Goal: Feedback & Contribution: Submit feedback/report problem

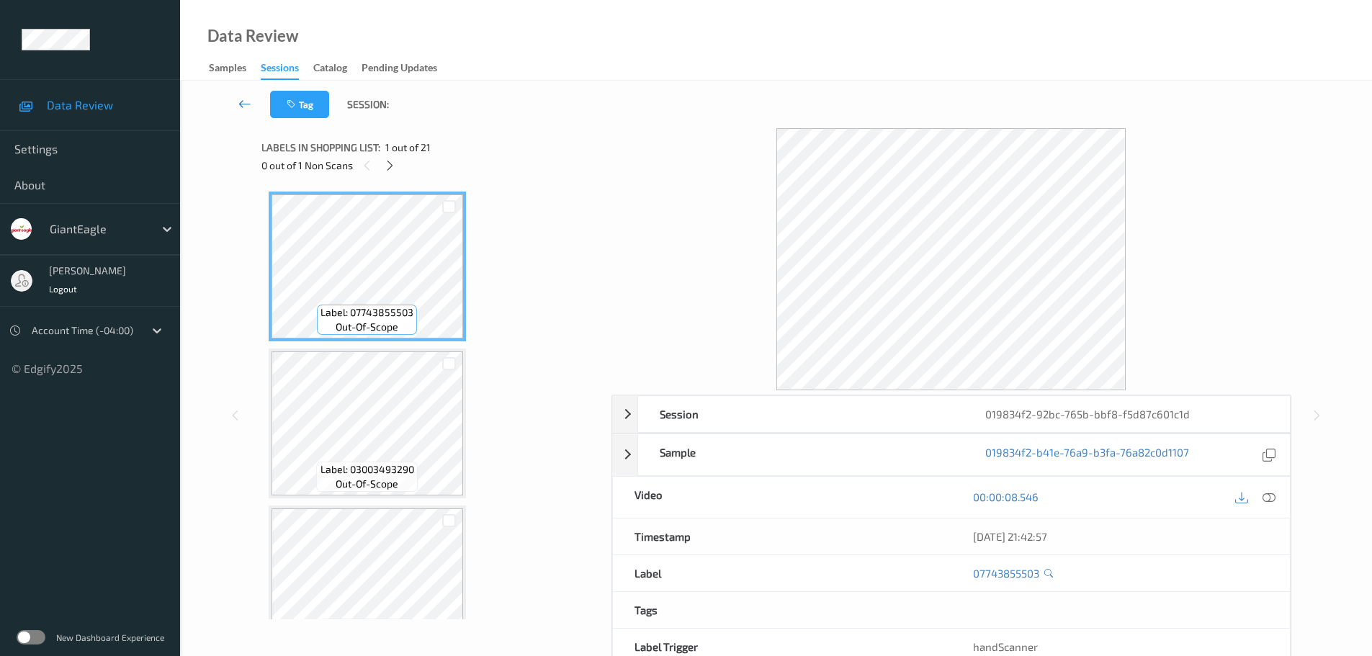
click at [248, 105] on icon at bounding box center [244, 104] width 13 height 14
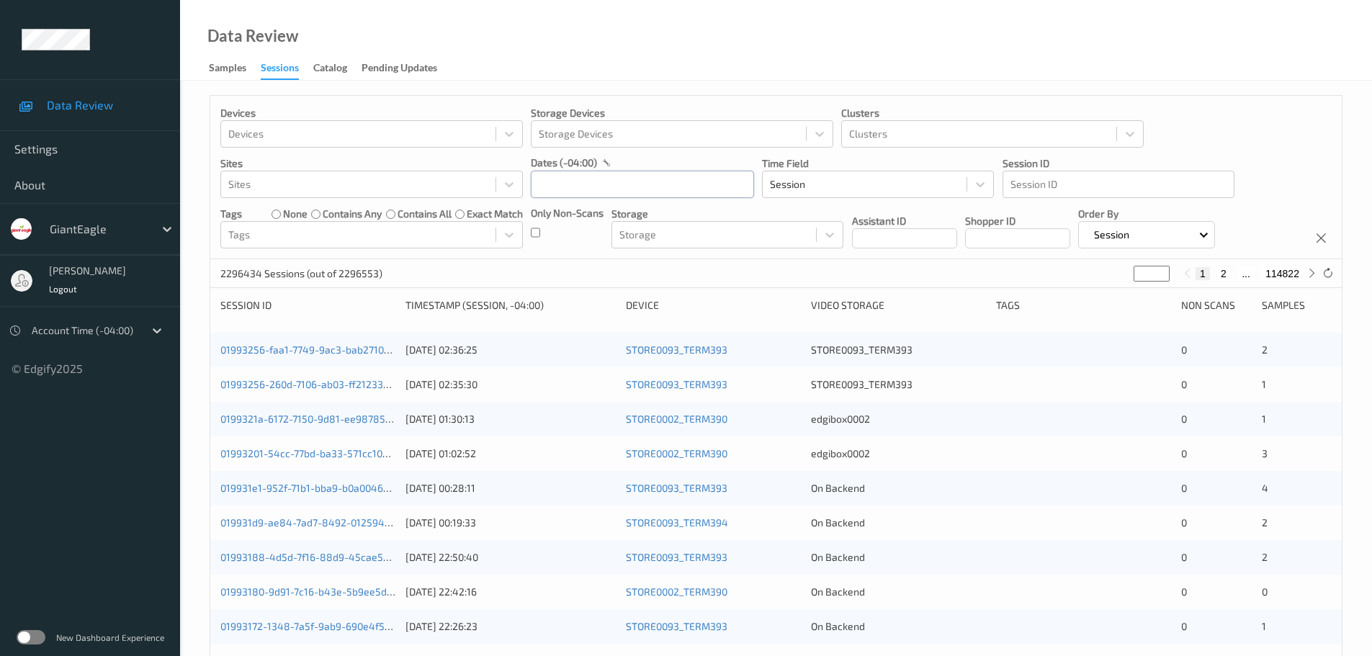
click at [543, 182] on input "text" at bounding box center [642, 184] width 223 height 27
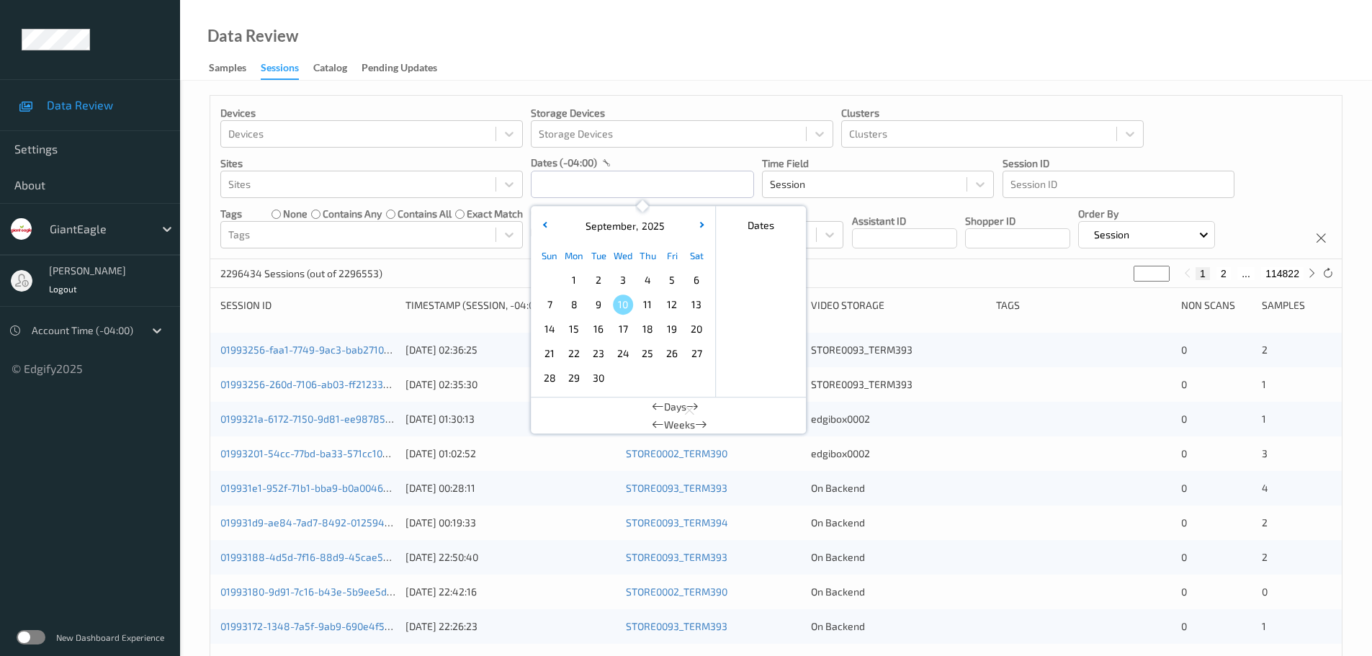
click at [547, 306] on span "7" at bounding box center [549, 305] width 20 height 20
type input "07/09/2025 00:00 -> 07/09/2025 23:59"
click at [545, 55] on div "Data Review Samples Sessions Catalog Pending Updates" at bounding box center [776, 40] width 1192 height 81
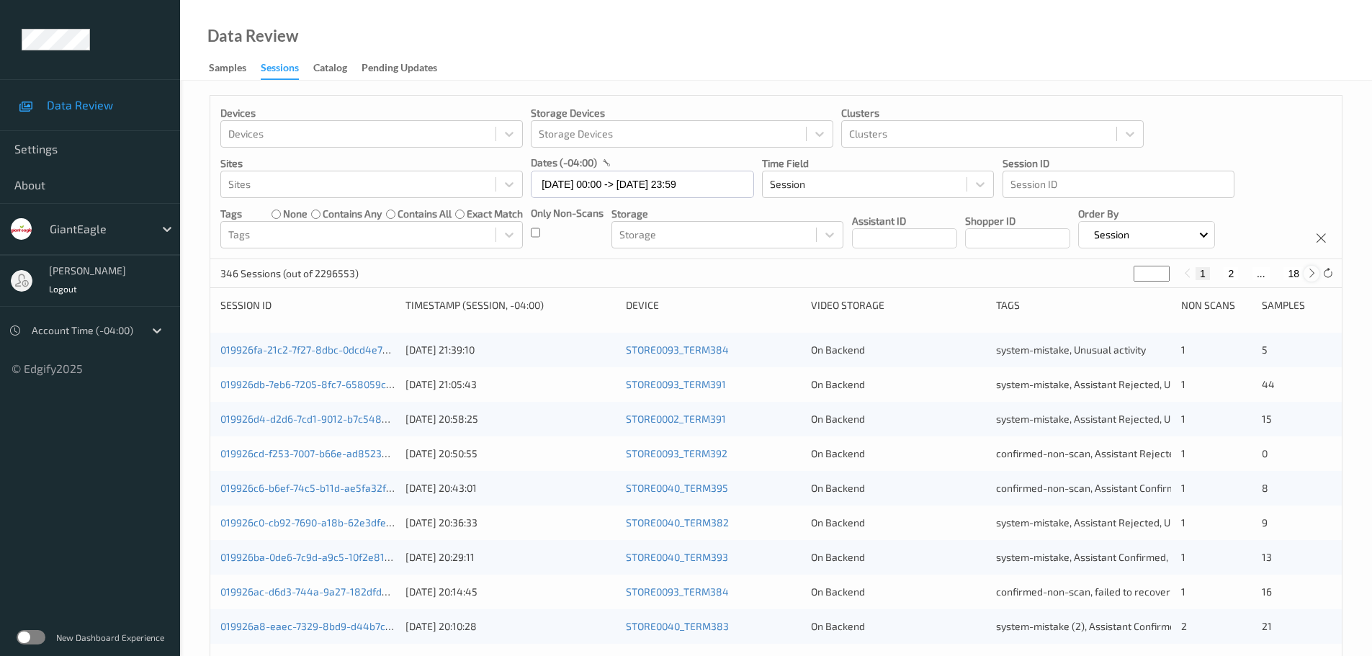
click at [1309, 277] on icon at bounding box center [1311, 273] width 11 height 11
type input "*"
click at [1309, 277] on icon at bounding box center [1311, 273] width 11 height 11
type input "*"
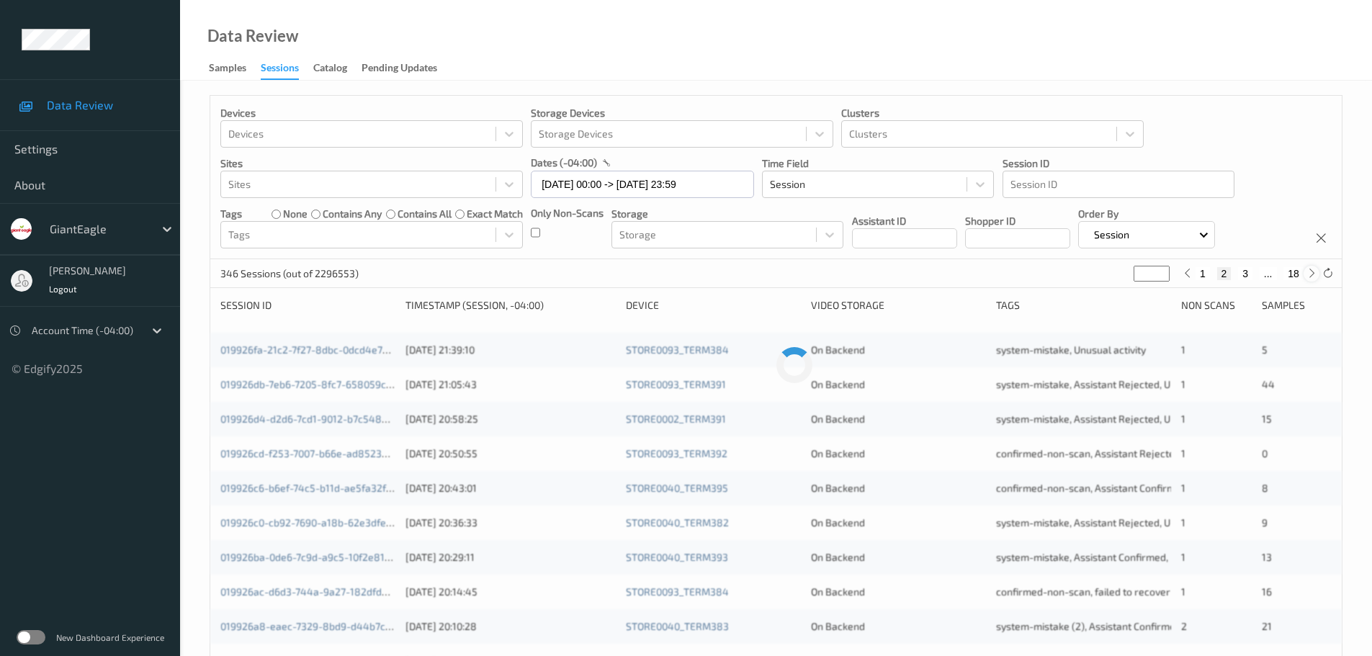
type input "*"
click at [1309, 277] on icon at bounding box center [1311, 273] width 11 height 11
type input "*"
click at [1309, 277] on icon at bounding box center [1311, 273] width 11 height 11
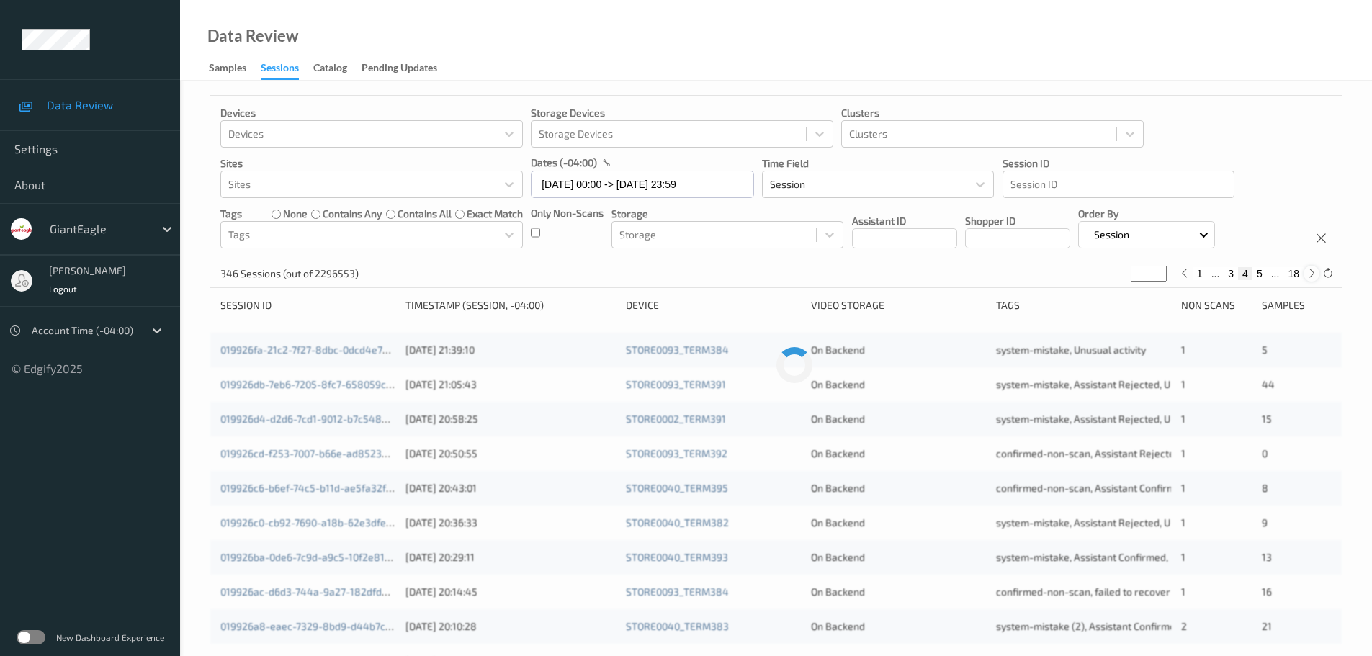
type input "*"
click at [1309, 277] on icon at bounding box center [1311, 273] width 11 height 11
type input "*"
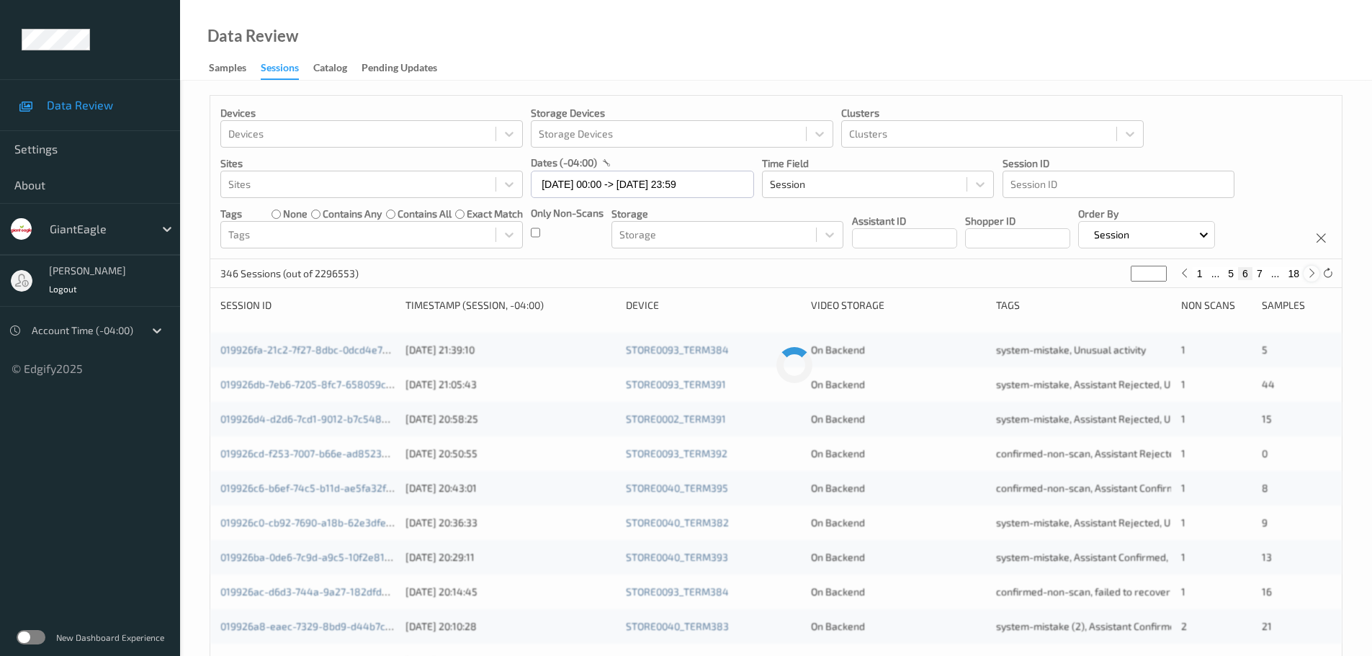
click at [1309, 277] on icon at bounding box center [1311, 273] width 11 height 11
type input "*"
click at [1309, 277] on icon at bounding box center [1311, 273] width 11 height 11
type input "*"
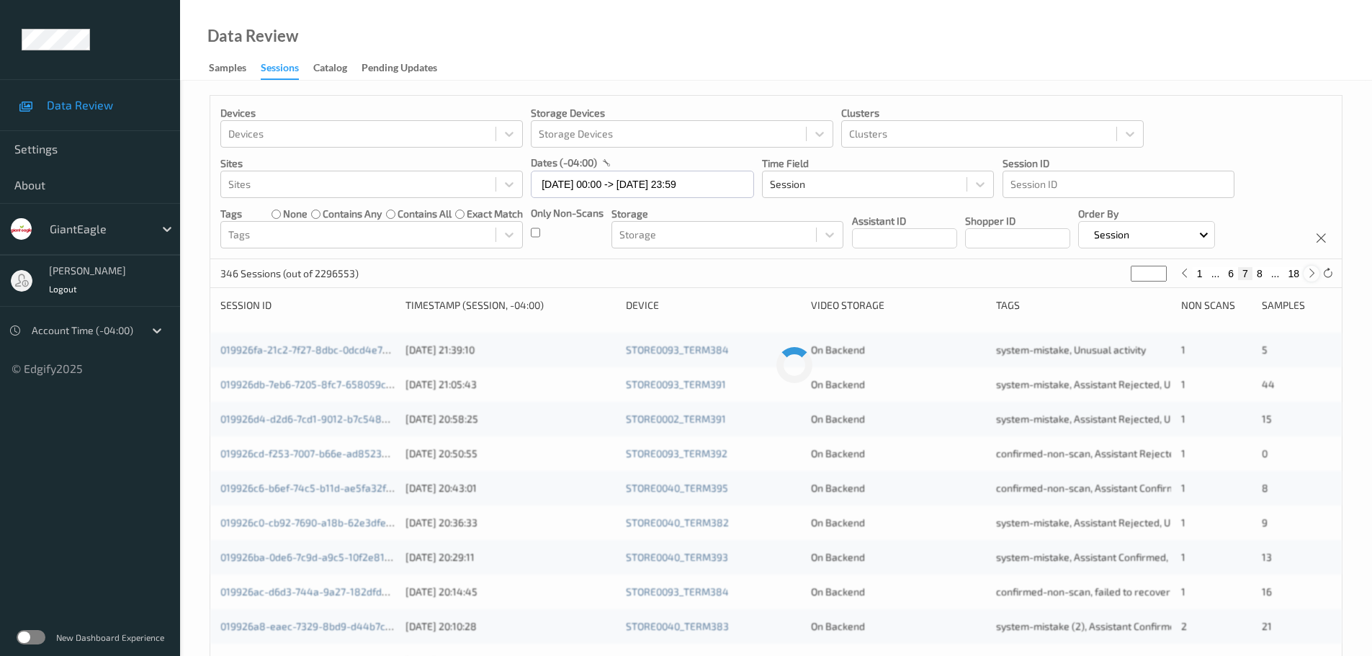
type input "*"
click at [1309, 277] on icon at bounding box center [1311, 273] width 11 height 11
type input "*"
click at [1309, 277] on icon at bounding box center [1311, 273] width 11 height 11
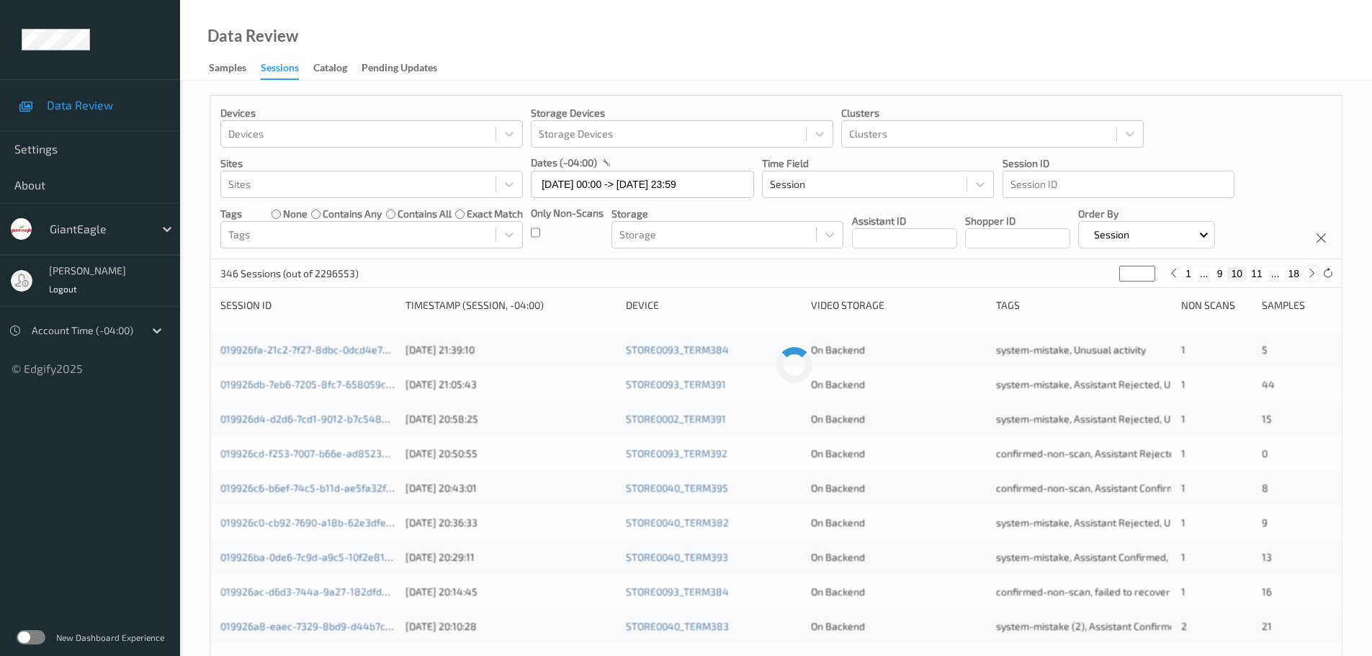
type input "**"
click at [1309, 277] on icon at bounding box center [1311, 273] width 11 height 11
type input "**"
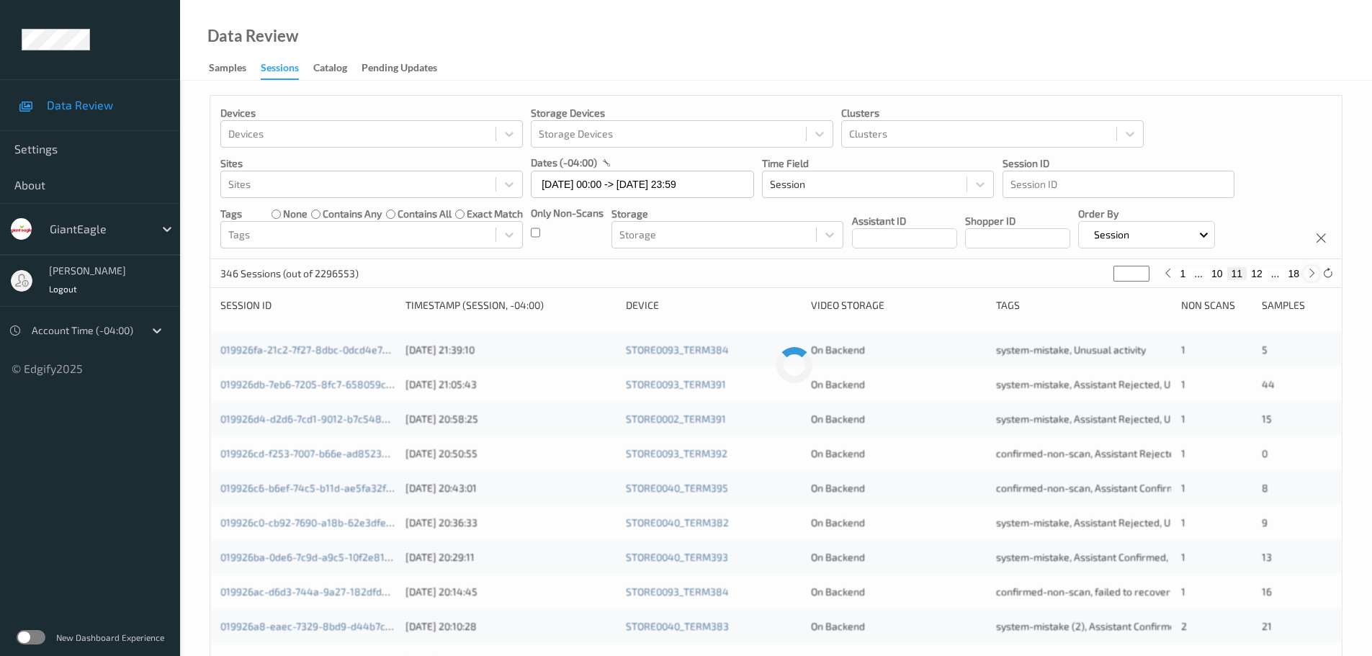
click at [1309, 277] on icon at bounding box center [1311, 273] width 11 height 11
type input "**"
click at [1309, 277] on icon at bounding box center [1311, 273] width 11 height 11
type input "**"
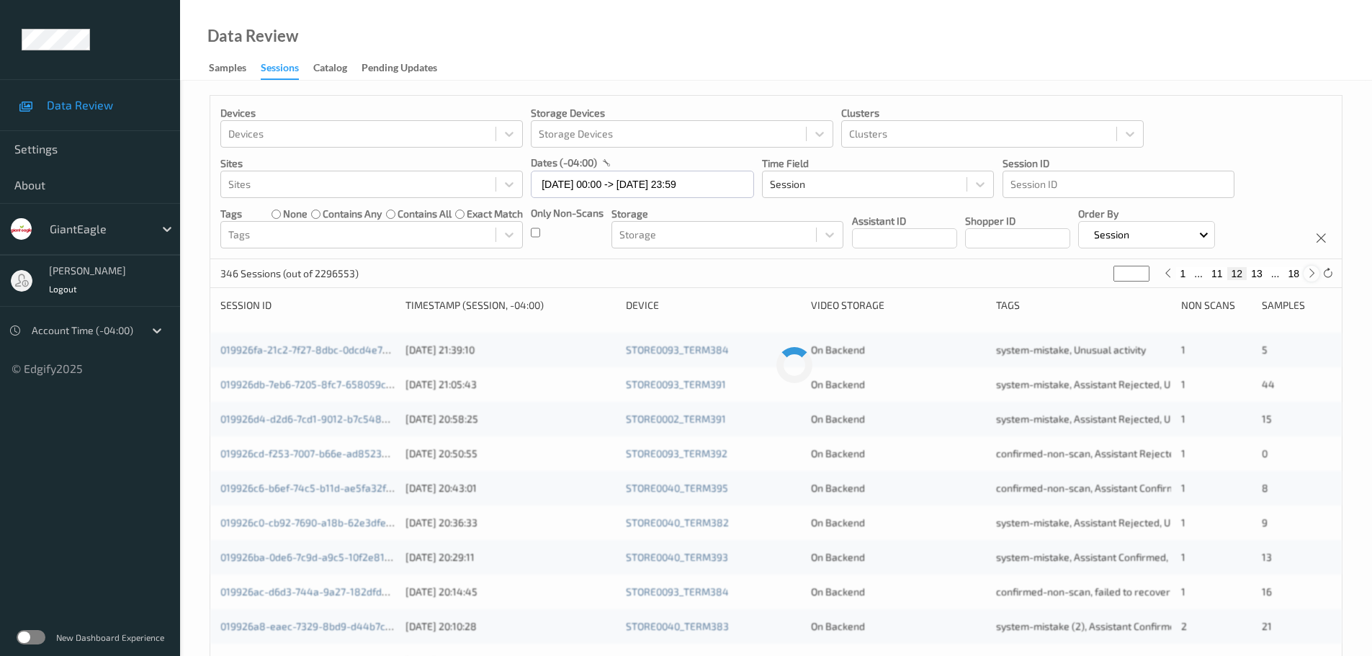
type input "**"
click at [1309, 277] on icon at bounding box center [1311, 273] width 11 height 11
type input "**"
click at [1309, 277] on icon at bounding box center [1311, 273] width 11 height 11
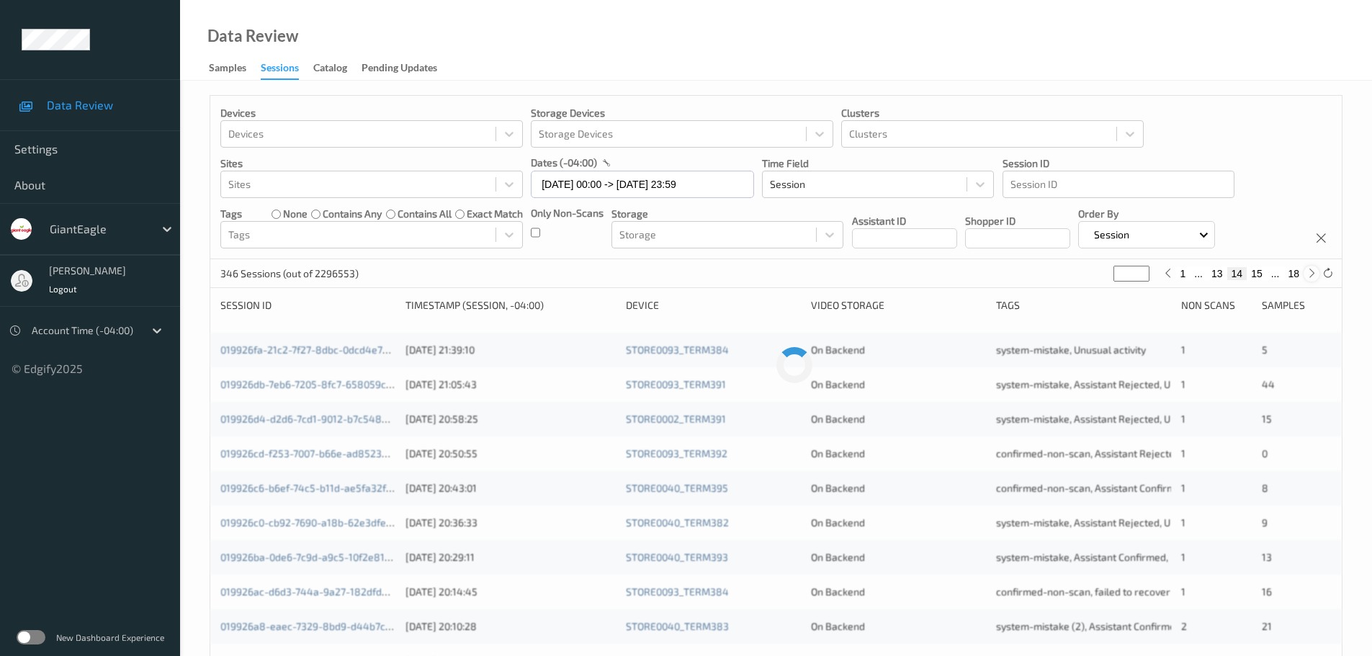
type input "**"
click at [1309, 277] on icon at bounding box center [1311, 273] width 11 height 11
type input "**"
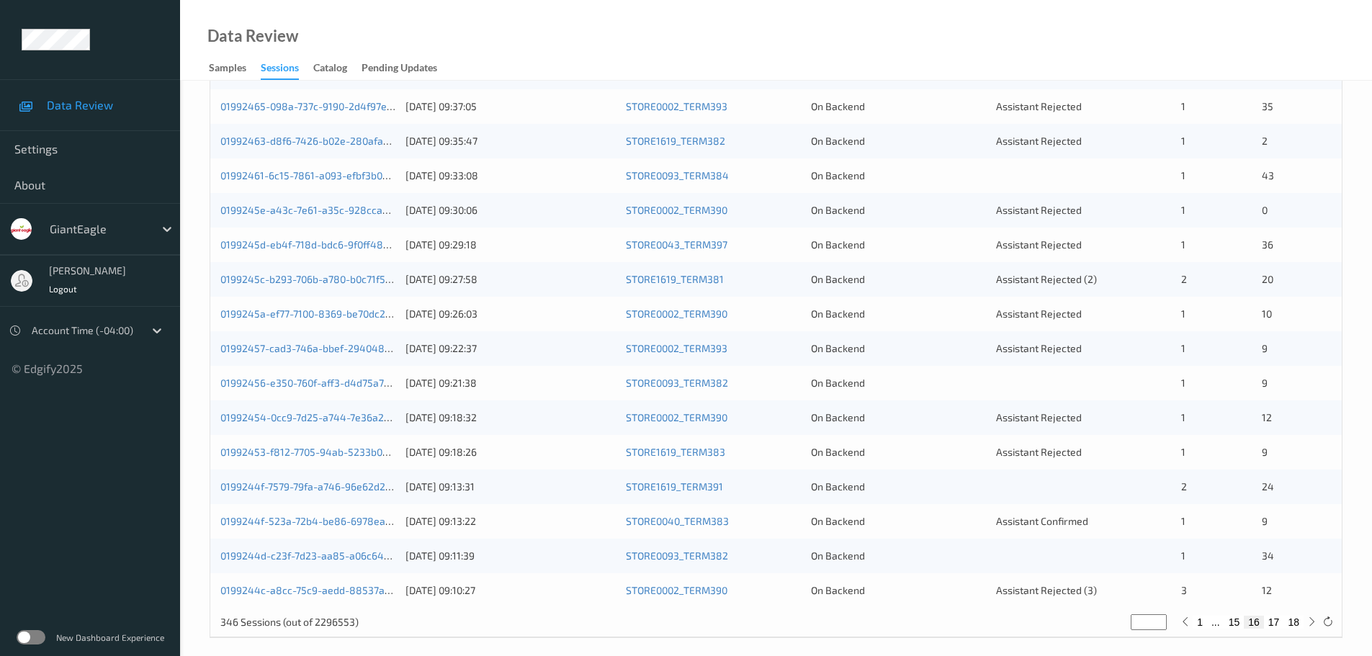
scroll to position [428, 0]
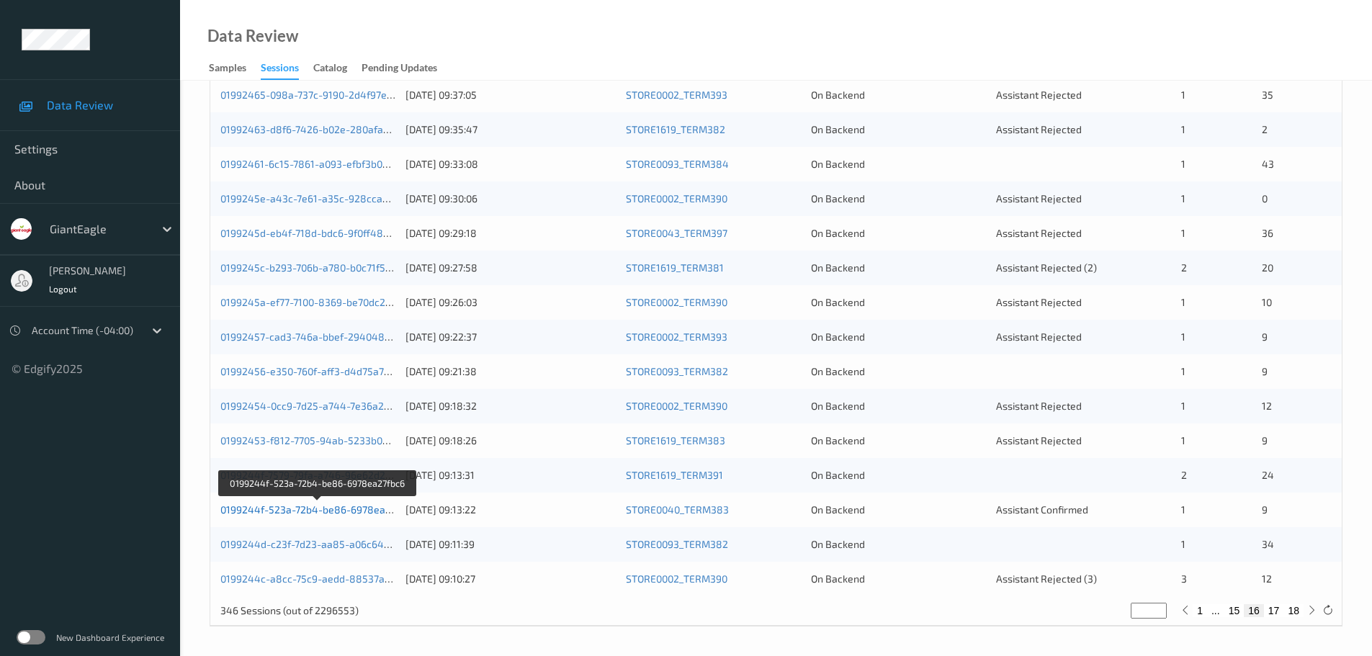
drag, startPoint x: 359, startPoint y: 505, endPoint x: 336, endPoint y: 511, distance: 23.9
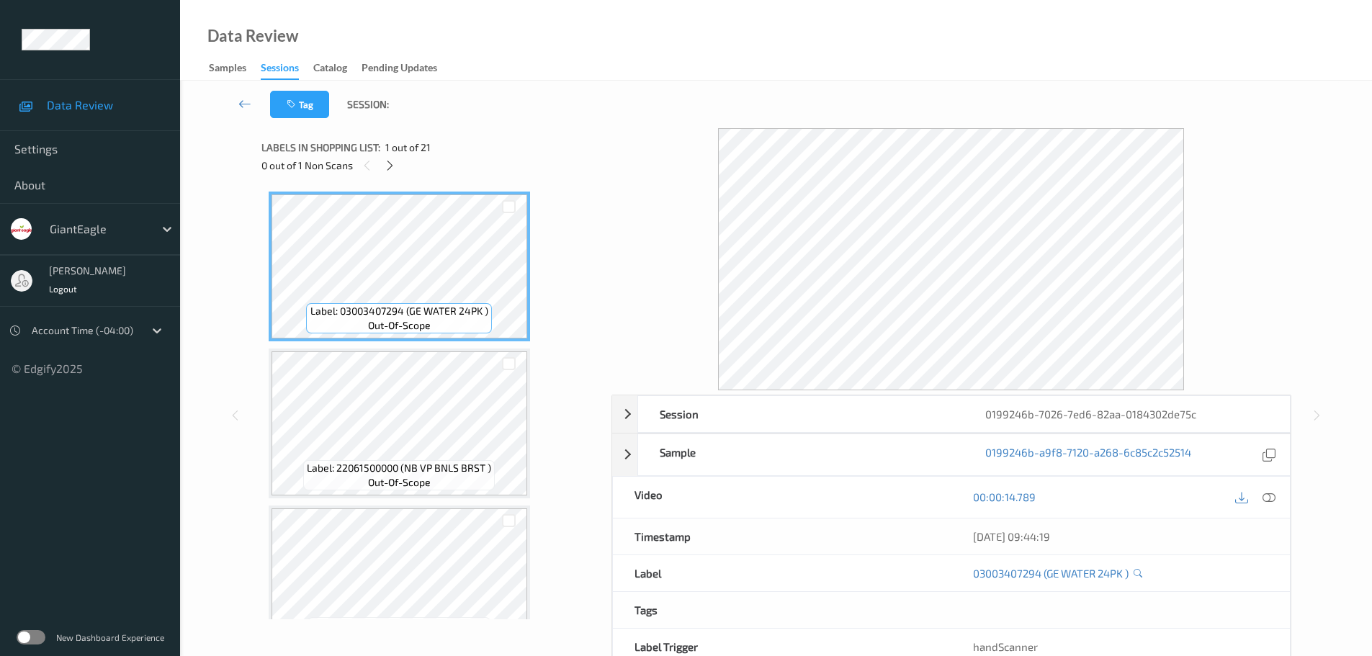
drag, startPoint x: 385, startPoint y: 167, endPoint x: 400, endPoint y: 178, distance: 19.2
click at [385, 168] on icon at bounding box center [390, 165] width 12 height 13
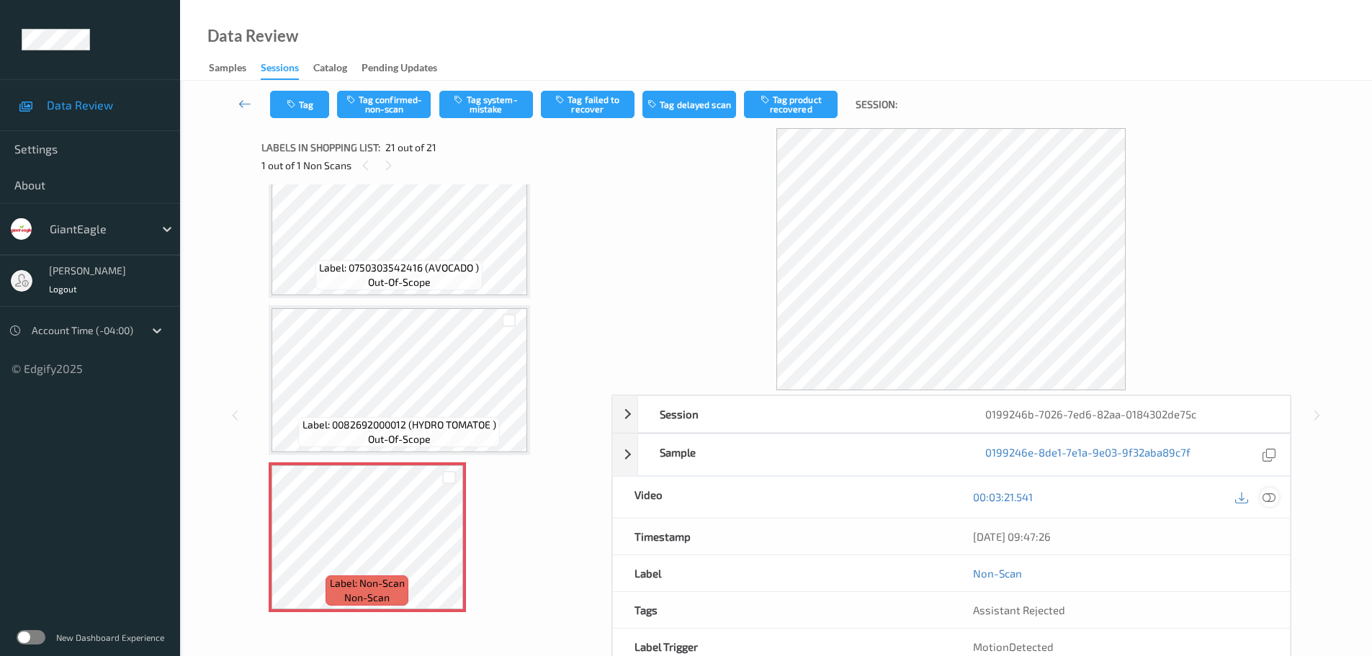
click at [1267, 504] on div at bounding box center [1269, 497] width 19 height 19
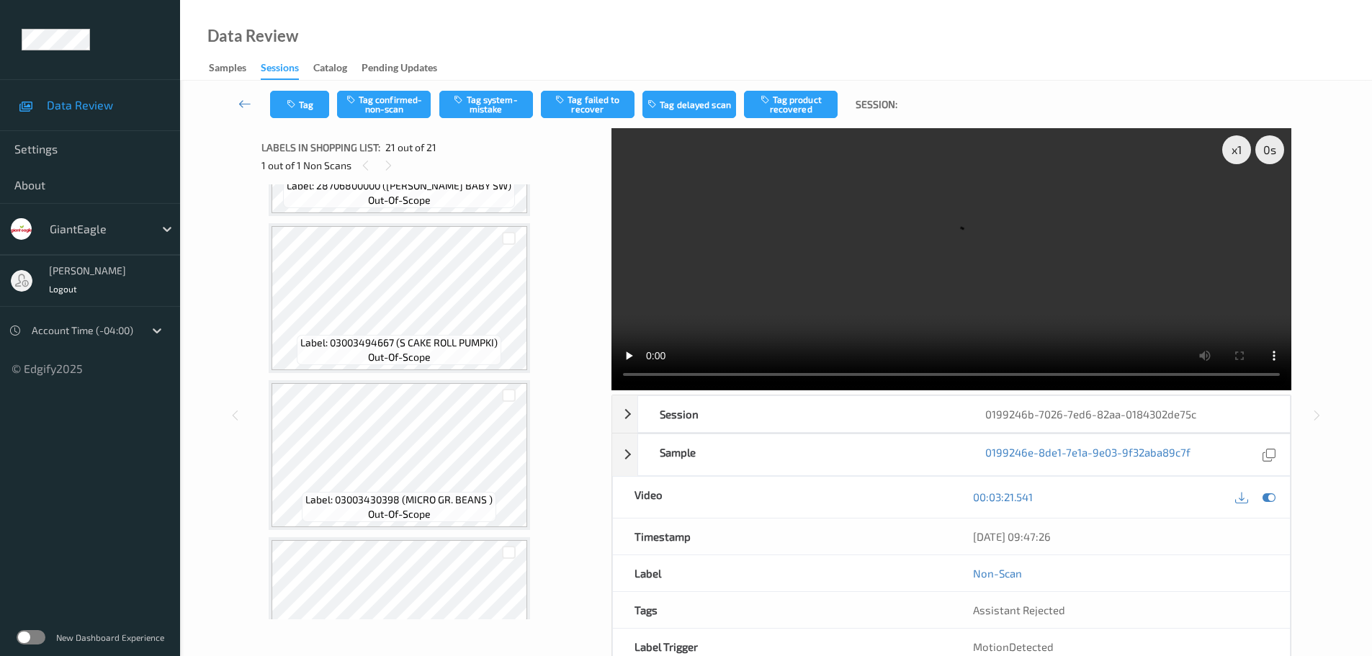
scroll to position [2437, 0]
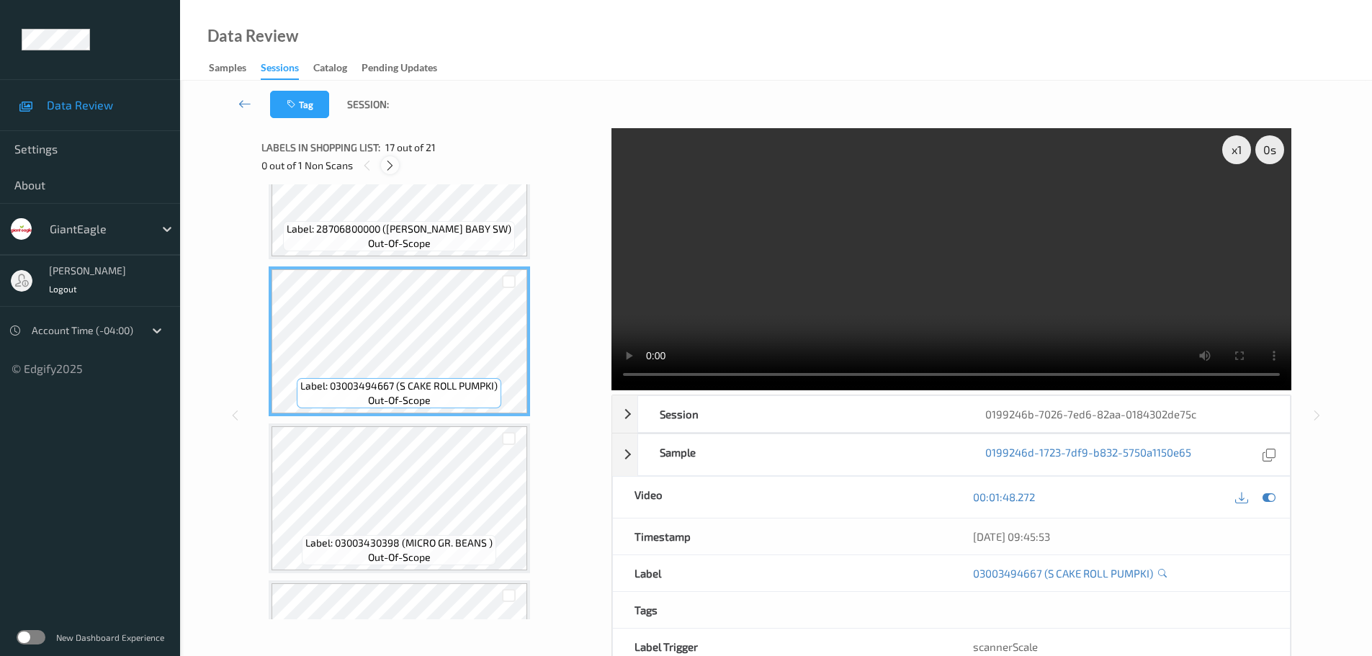
click at [390, 166] on icon at bounding box center [390, 165] width 12 height 13
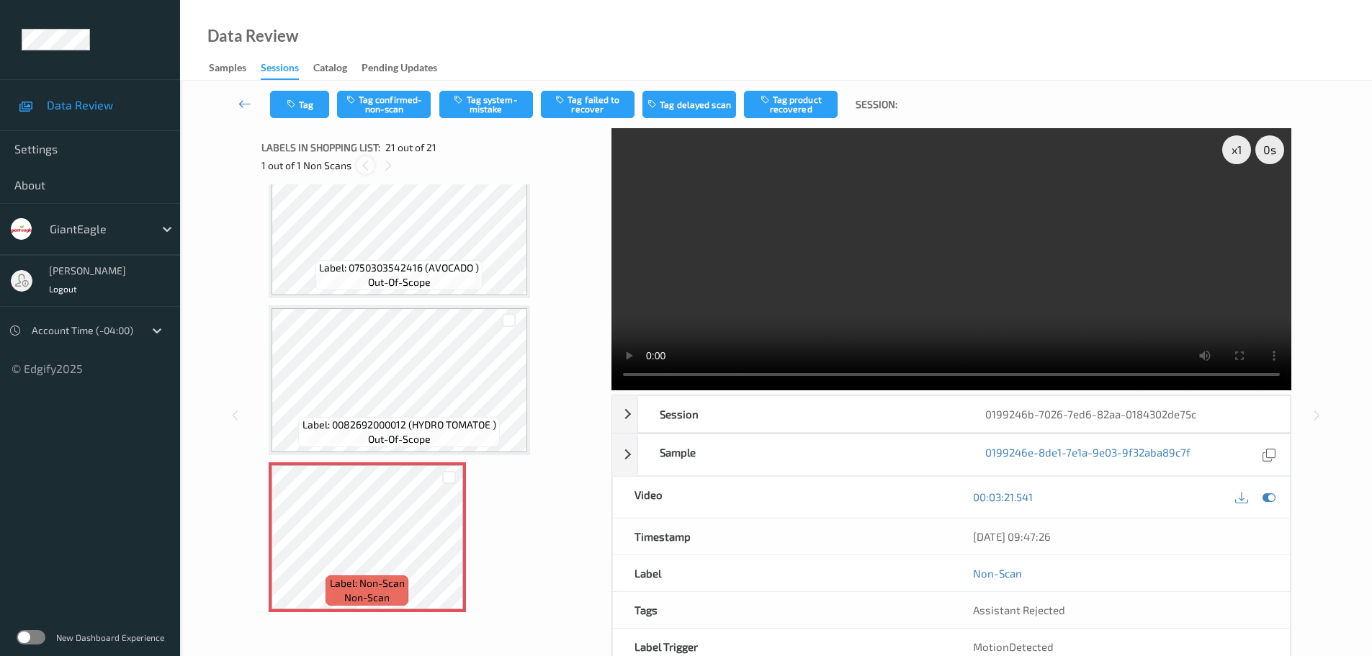
click at [367, 169] on icon at bounding box center [365, 165] width 12 height 13
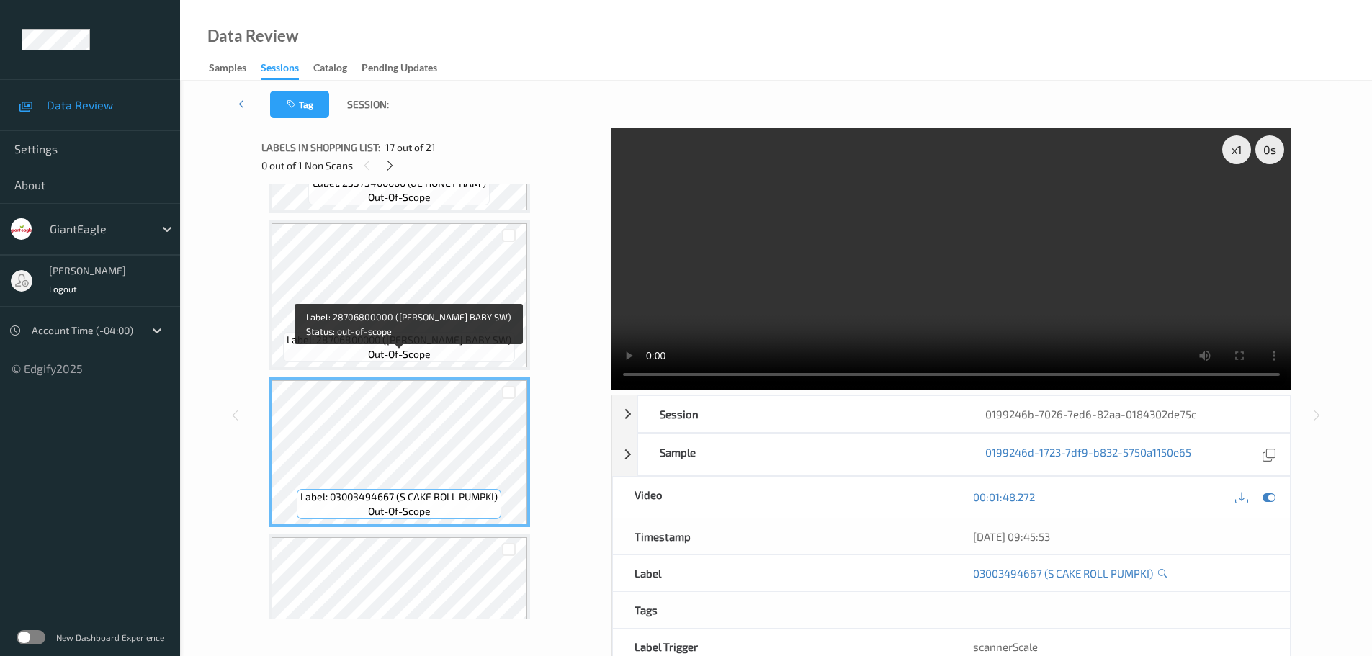
scroll to position [2293, 0]
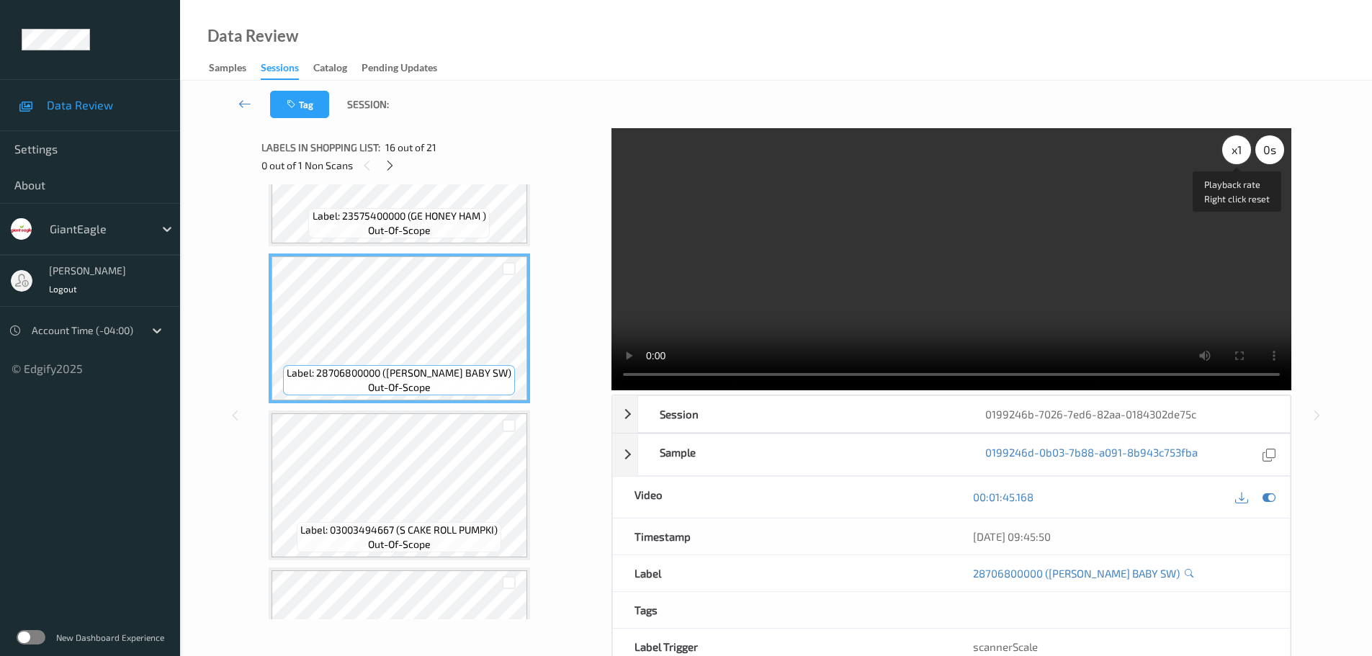
click at [1242, 155] on div "x 1" at bounding box center [1236, 149] width 29 height 29
click at [1242, 155] on div "x 4" at bounding box center [1236, 149] width 29 height 29
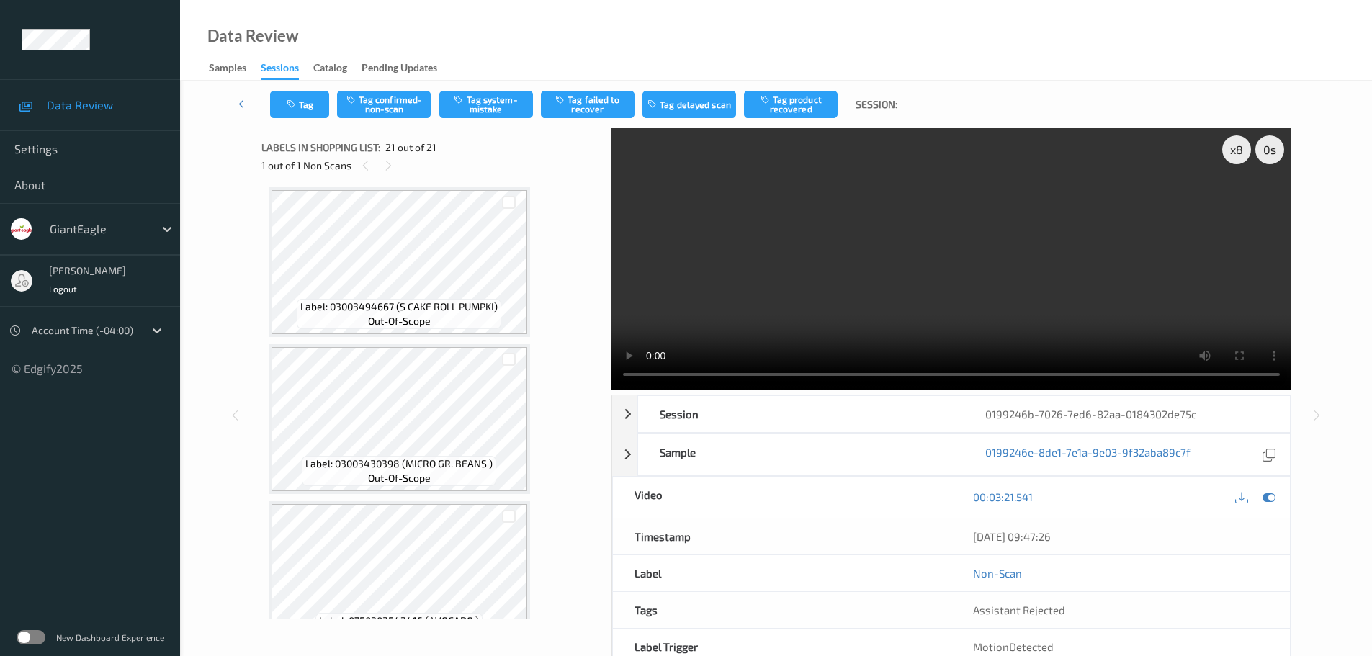
scroll to position [2365, 0]
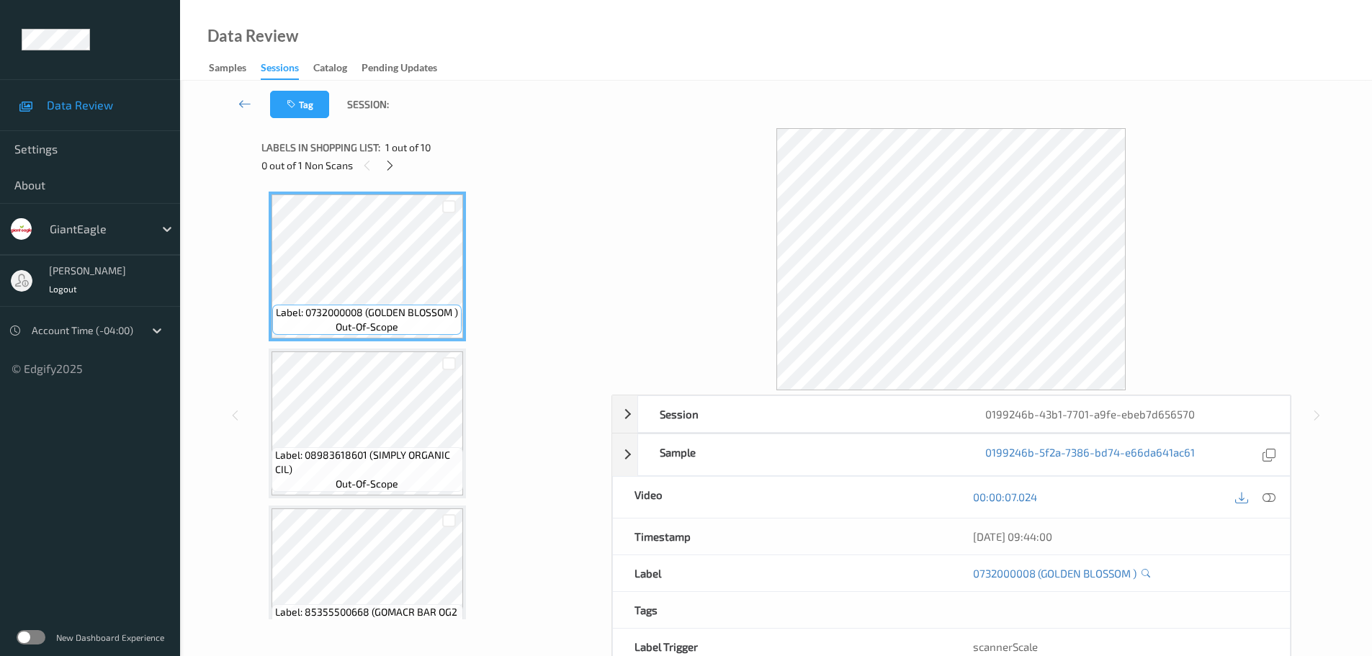
click at [395, 174] on div "Labels in shopping list: 1 out of 10 0 out of 1 Non Scans" at bounding box center [431, 156] width 340 height 56
click at [390, 171] on icon at bounding box center [390, 165] width 12 height 13
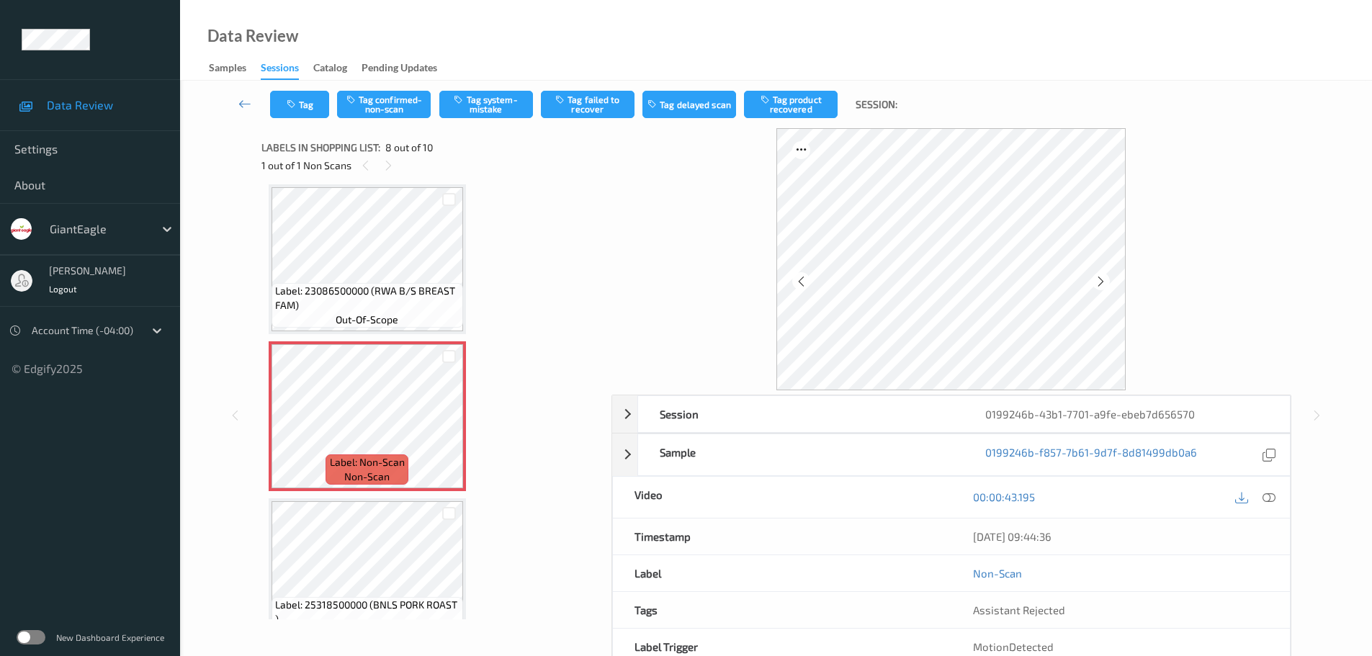
drag, startPoint x: 1272, startPoint y: 507, endPoint x: 1237, endPoint y: 480, distance: 44.7
click at [1271, 507] on div "00:00:43.195" at bounding box center [1120, 497] width 338 height 41
click at [1265, 503] on icon at bounding box center [1268, 496] width 13 height 13
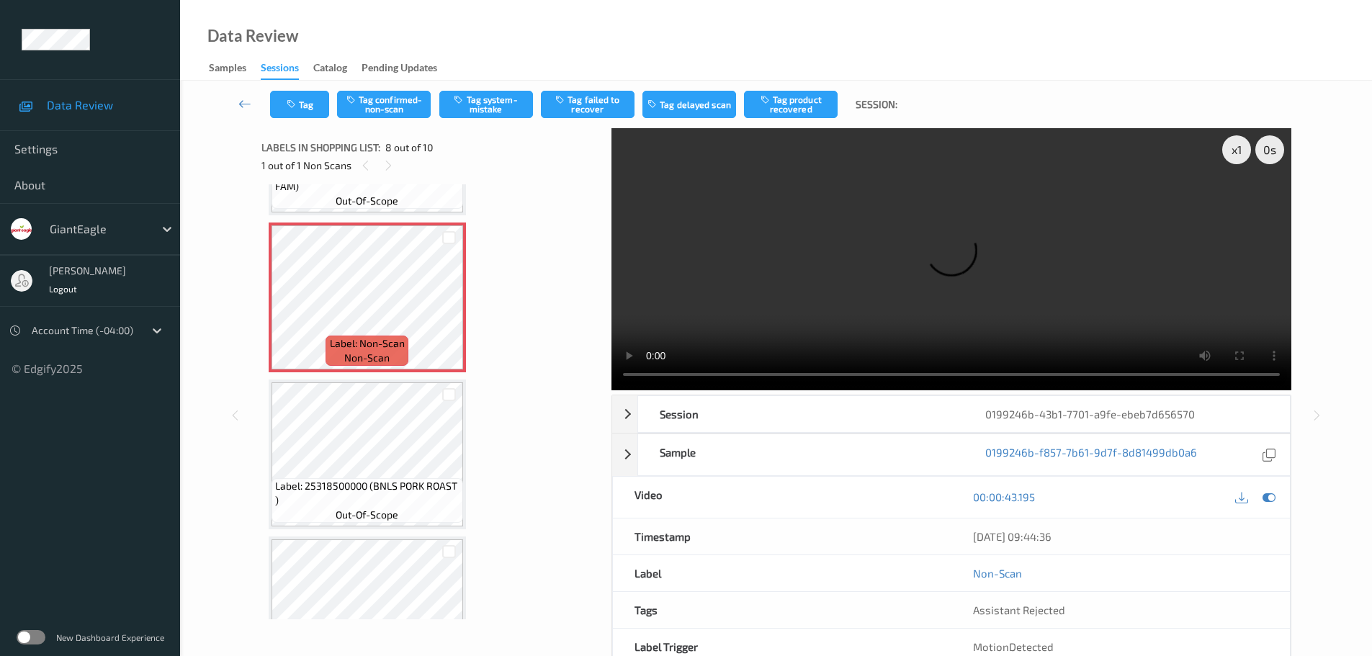
scroll to position [998, 0]
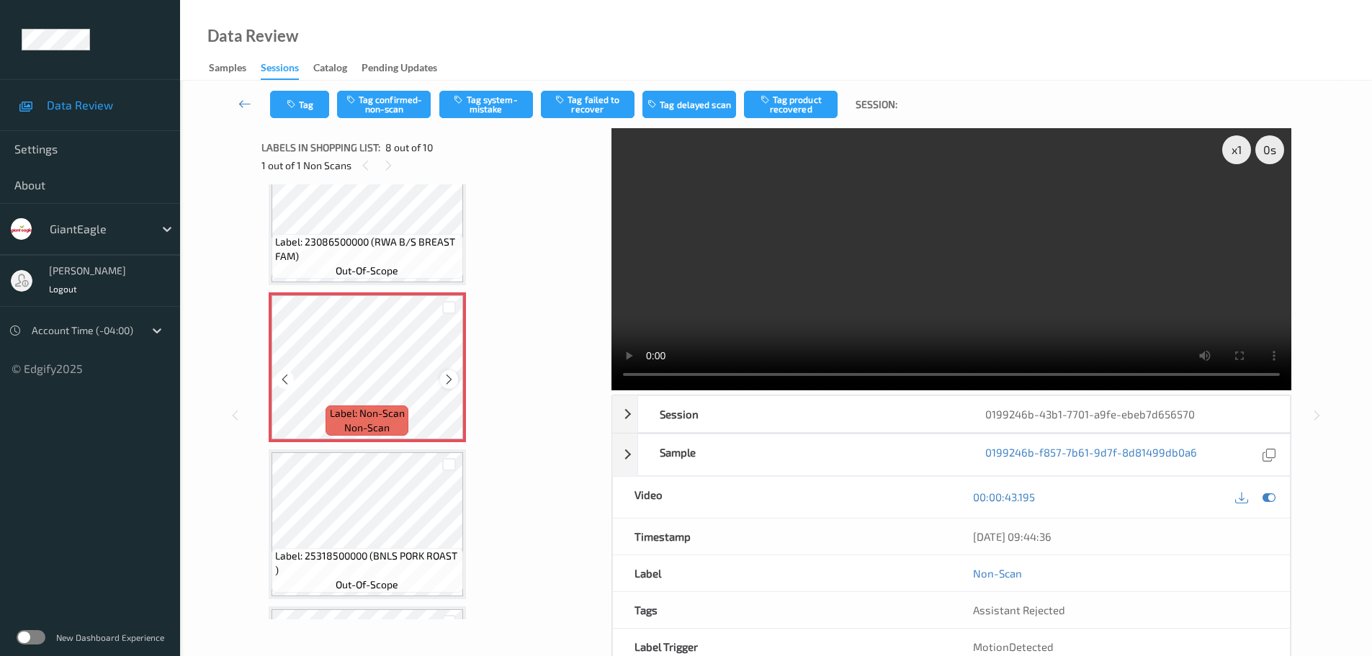
click at [446, 376] on icon at bounding box center [449, 379] width 12 height 13
click at [448, 376] on icon at bounding box center [449, 379] width 12 height 13
click at [449, 376] on icon at bounding box center [449, 379] width 12 height 13
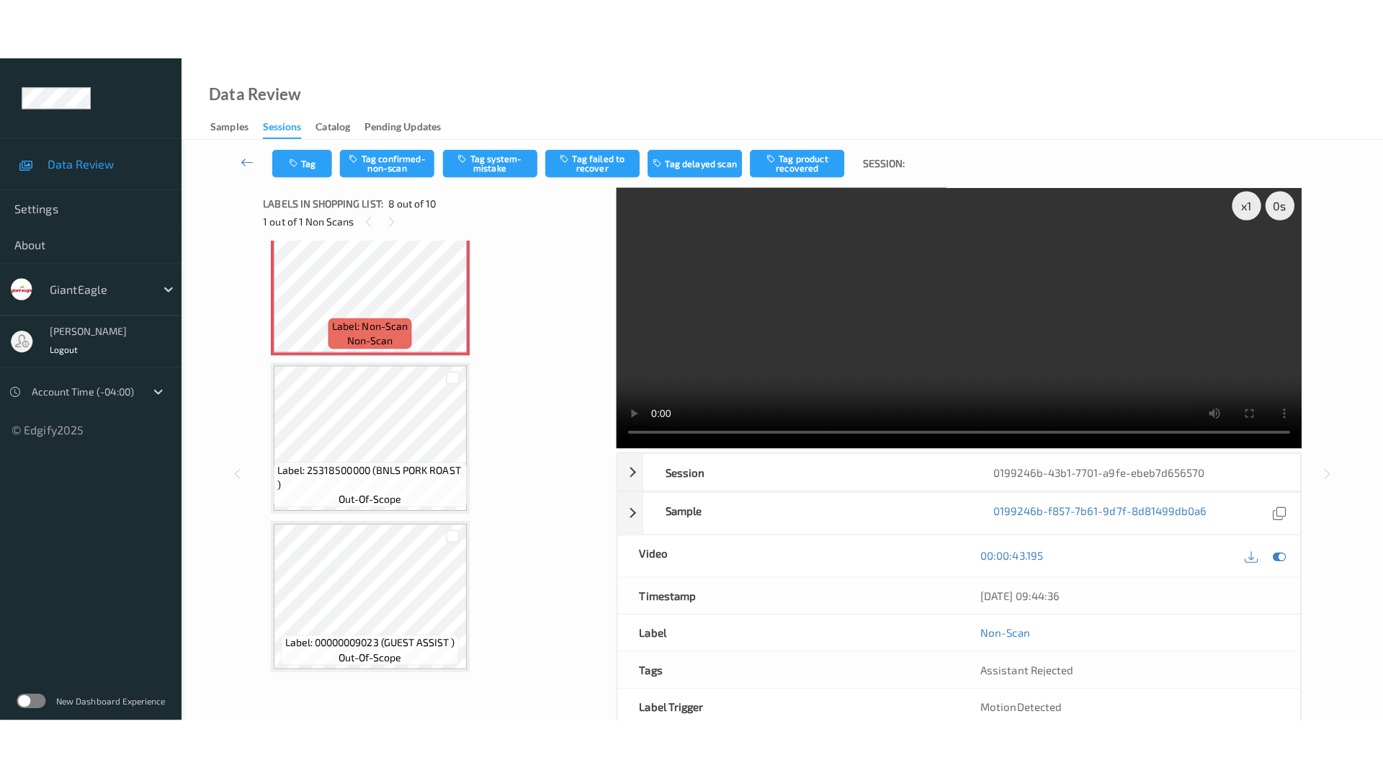
scroll to position [0, 0]
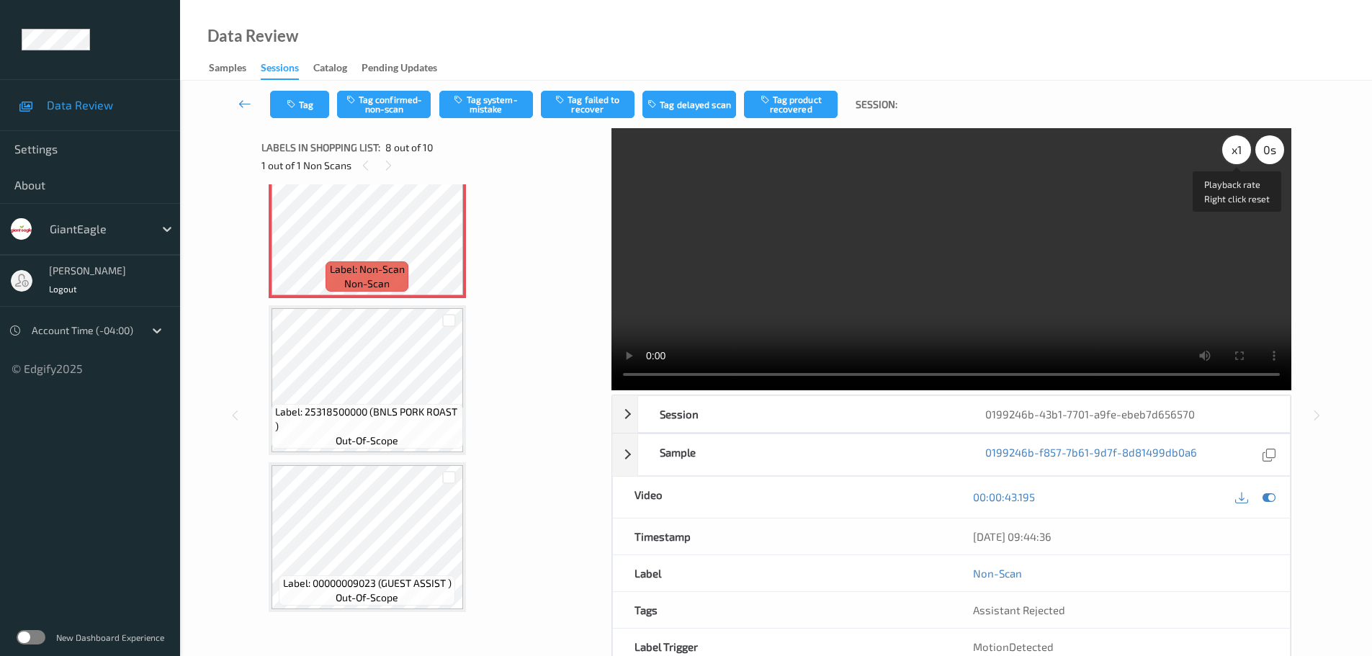
click at [1232, 154] on div "x 1" at bounding box center [1236, 149] width 29 height 29
click at [1232, 154] on div "x 2" at bounding box center [1236, 149] width 29 height 29
click at [1245, 153] on div "x 4" at bounding box center [1236, 149] width 29 height 29
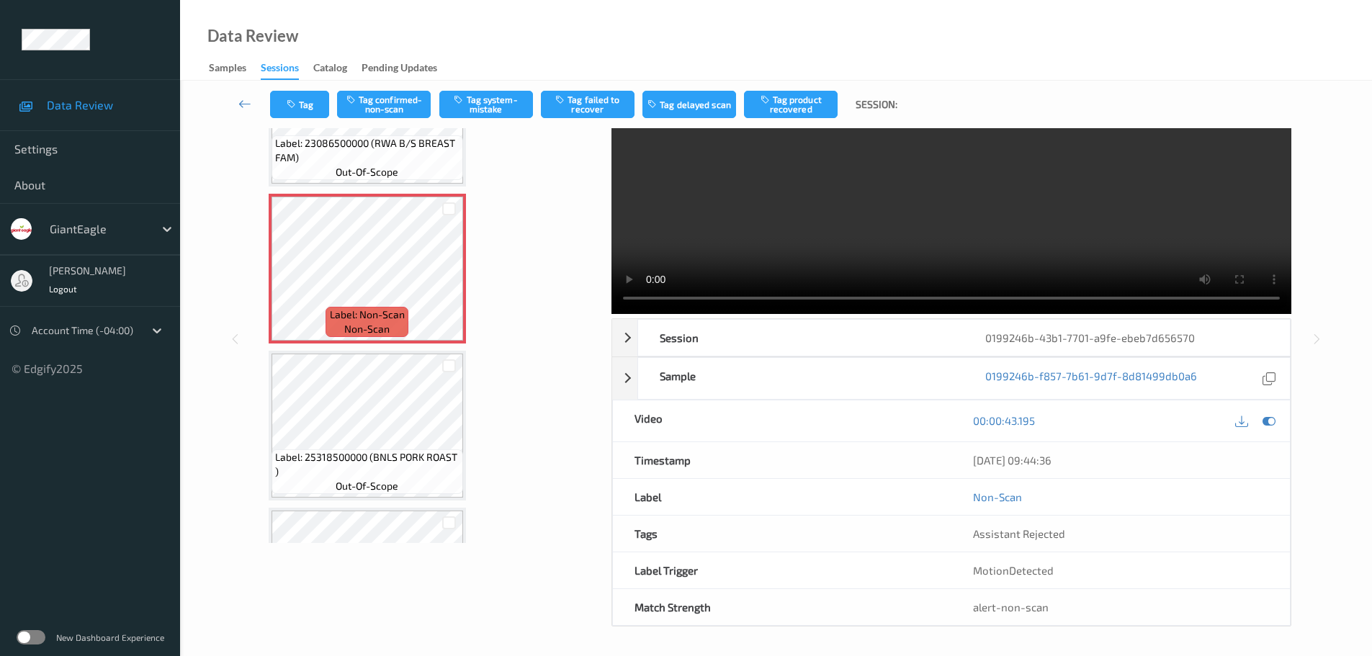
scroll to position [1142, 0]
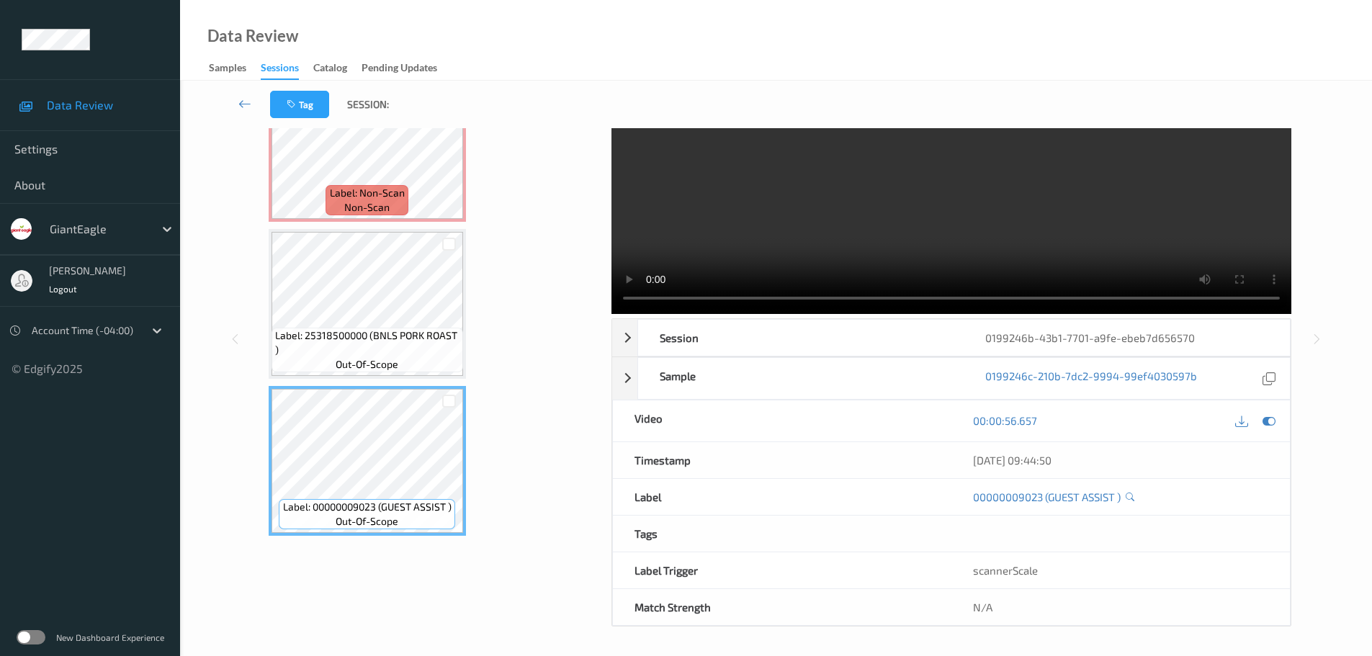
click at [413, 338] on span "Label: 25318500000 (BNLS PORK ROAST )" at bounding box center [367, 342] width 184 height 29
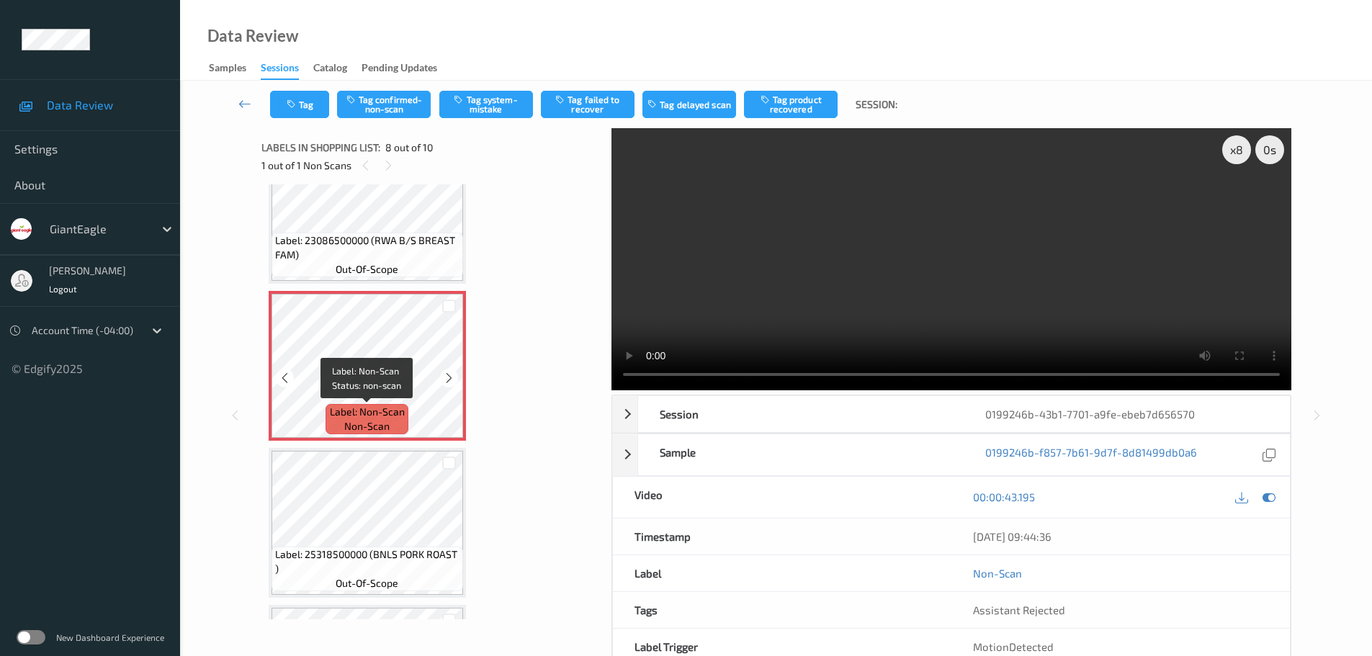
scroll to position [998, 0]
click at [495, 107] on button "Tag system-mistake" at bounding box center [486, 104] width 94 height 27
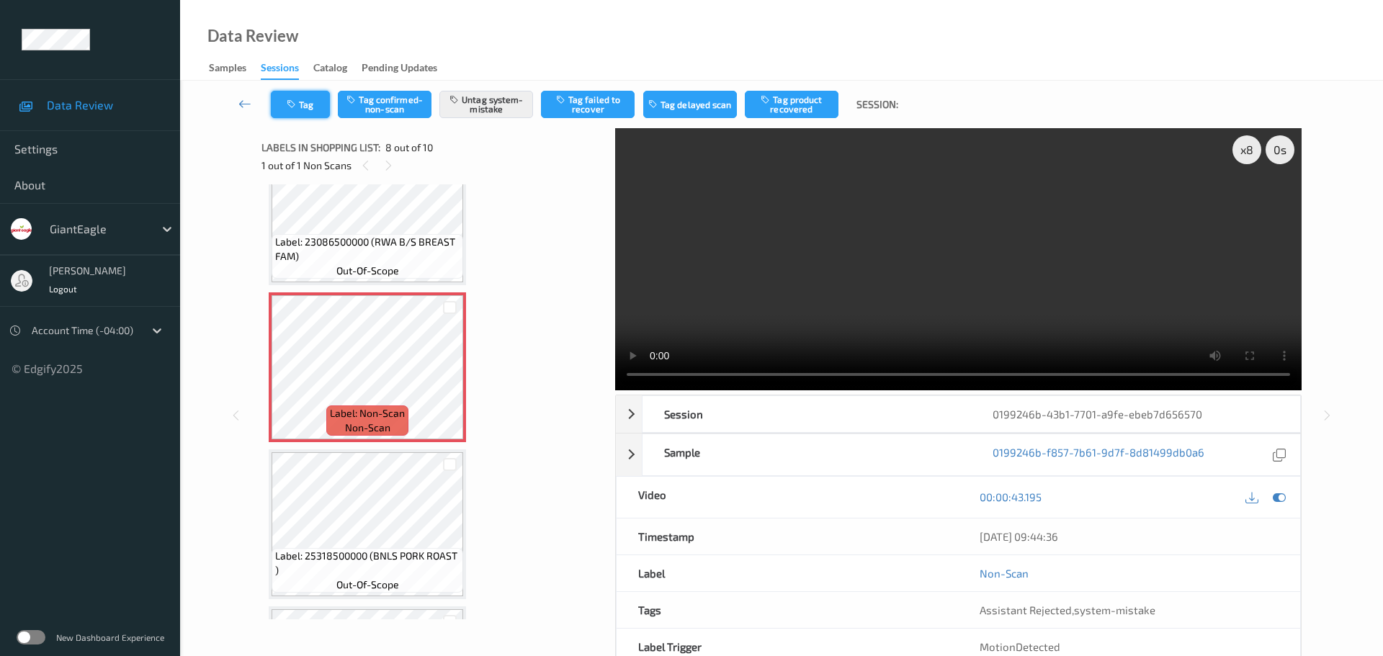
click at [308, 98] on button "Tag" at bounding box center [300, 104] width 59 height 27
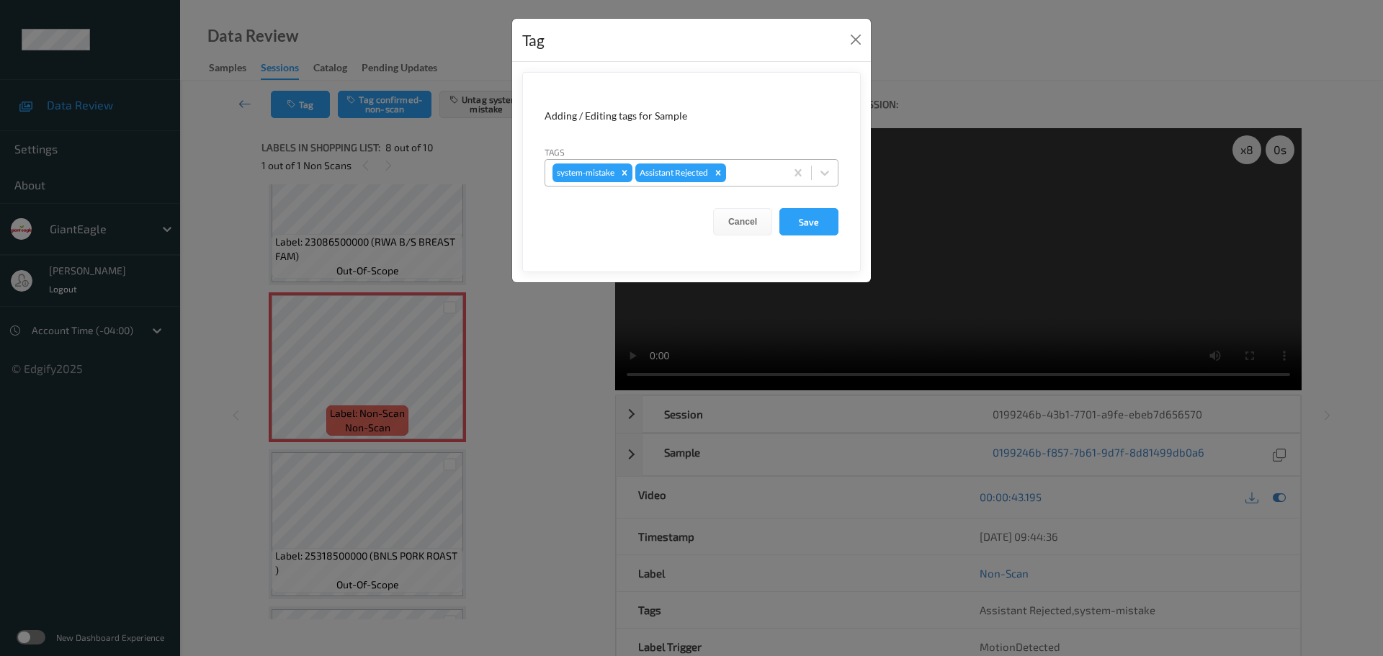
click at [758, 174] on div at bounding box center [753, 172] width 49 height 17
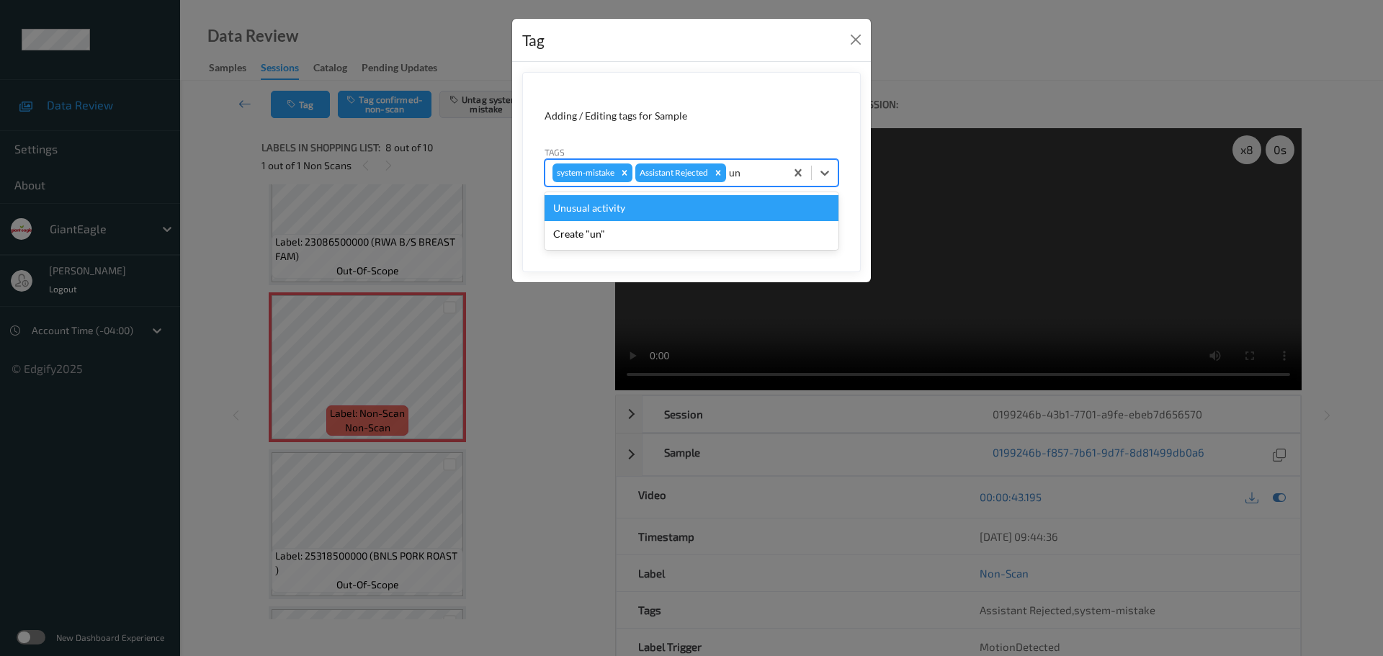
type input "unu"
click at [711, 207] on div "Unusual activity" at bounding box center [691, 208] width 294 height 26
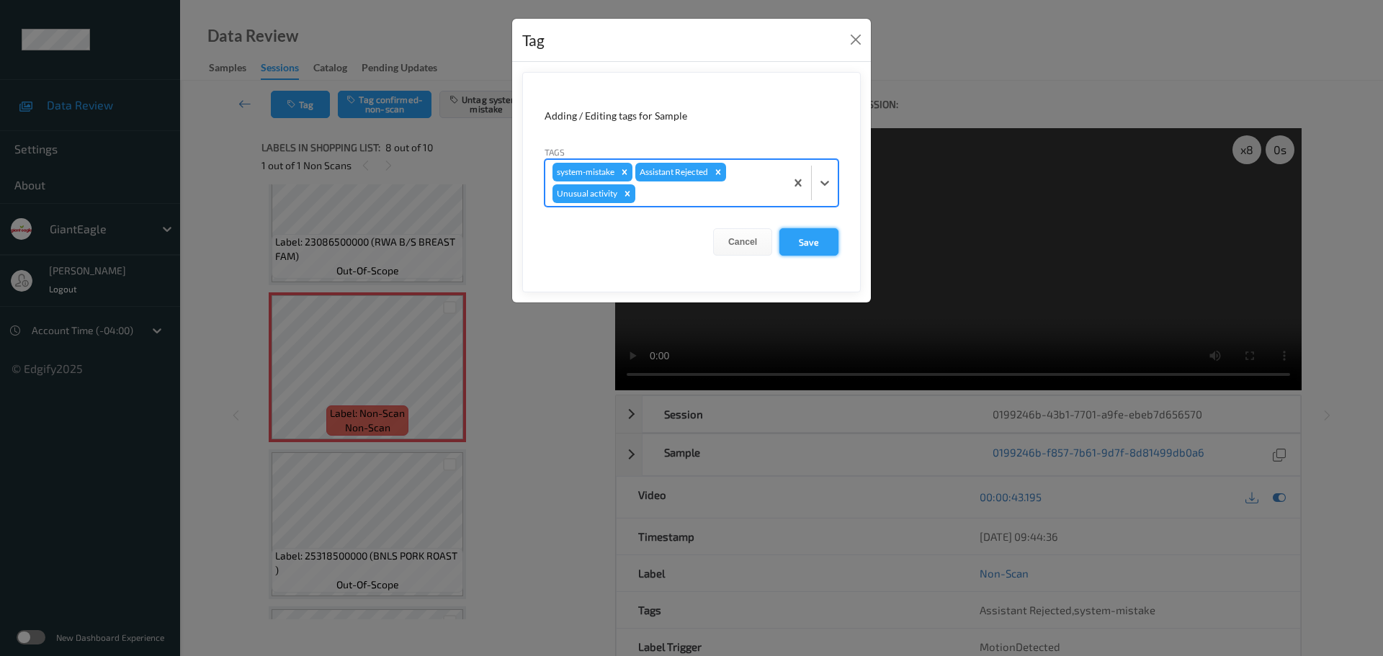
click at [802, 243] on button "Save" at bounding box center [808, 241] width 59 height 27
click at [815, 236] on button "Save" at bounding box center [808, 241] width 59 height 27
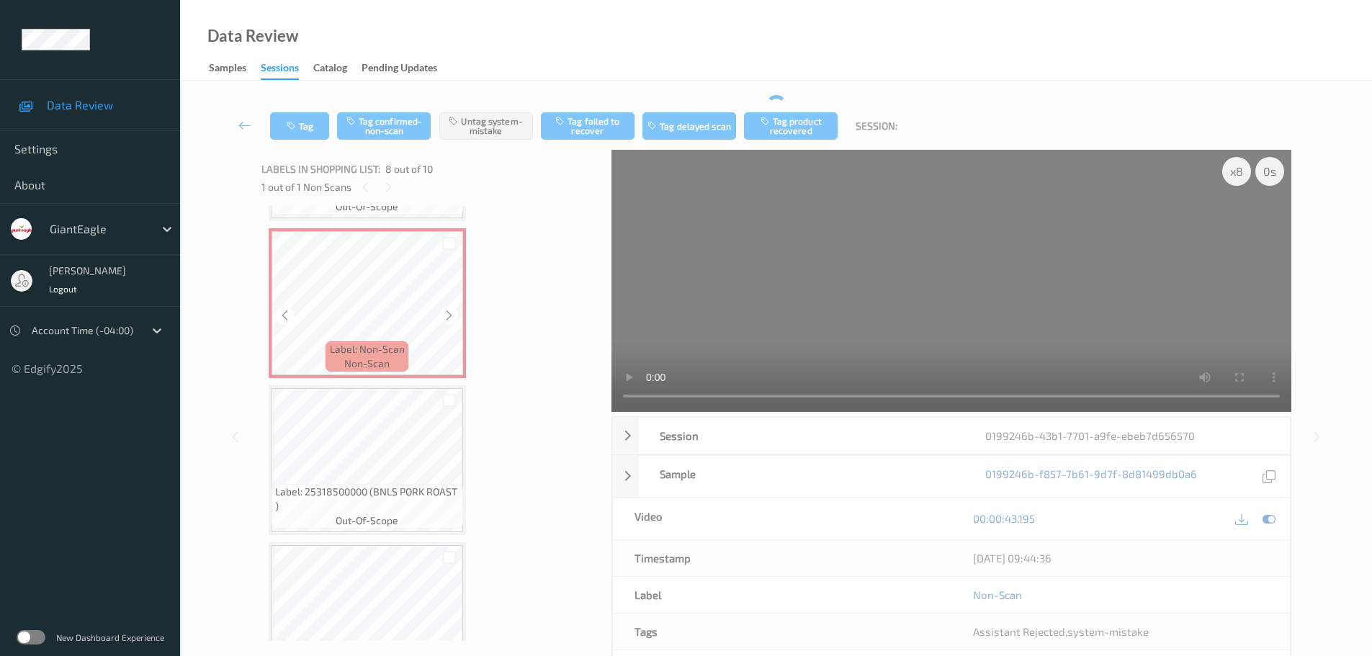
scroll to position [1142, 0]
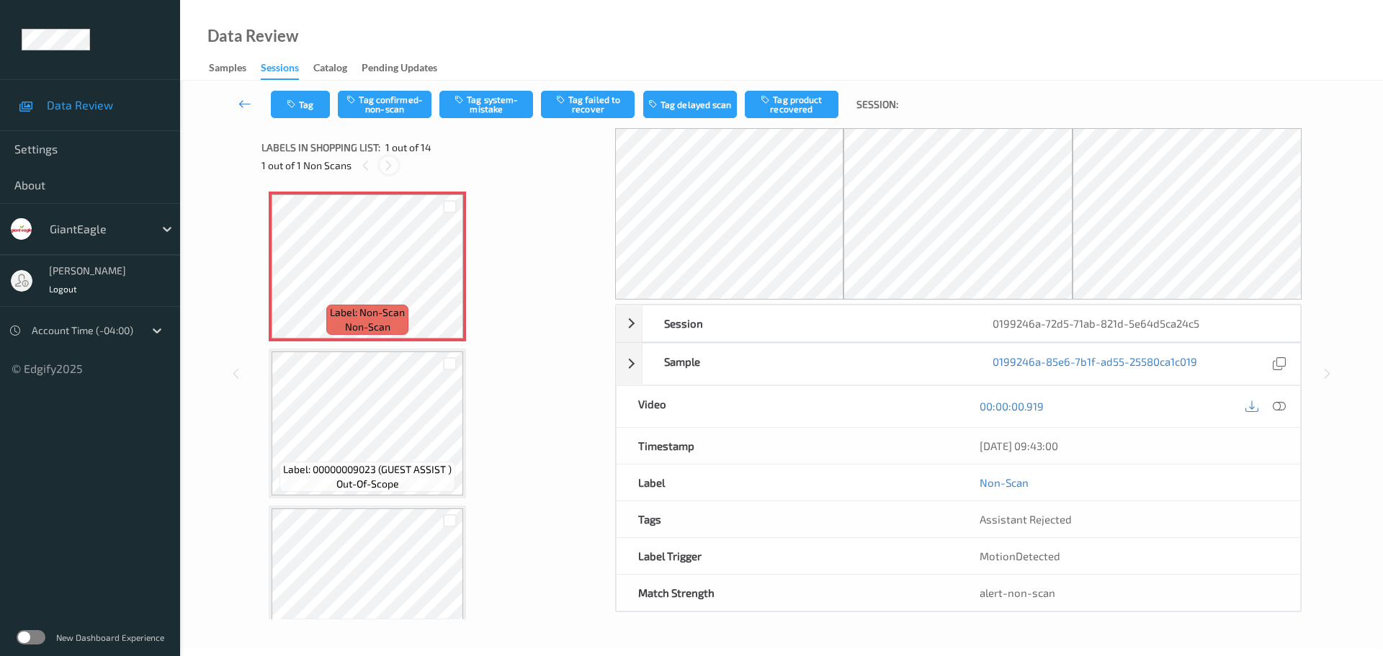
click at [387, 165] on icon at bounding box center [388, 165] width 12 height 13
click at [1281, 402] on icon at bounding box center [1279, 406] width 13 height 13
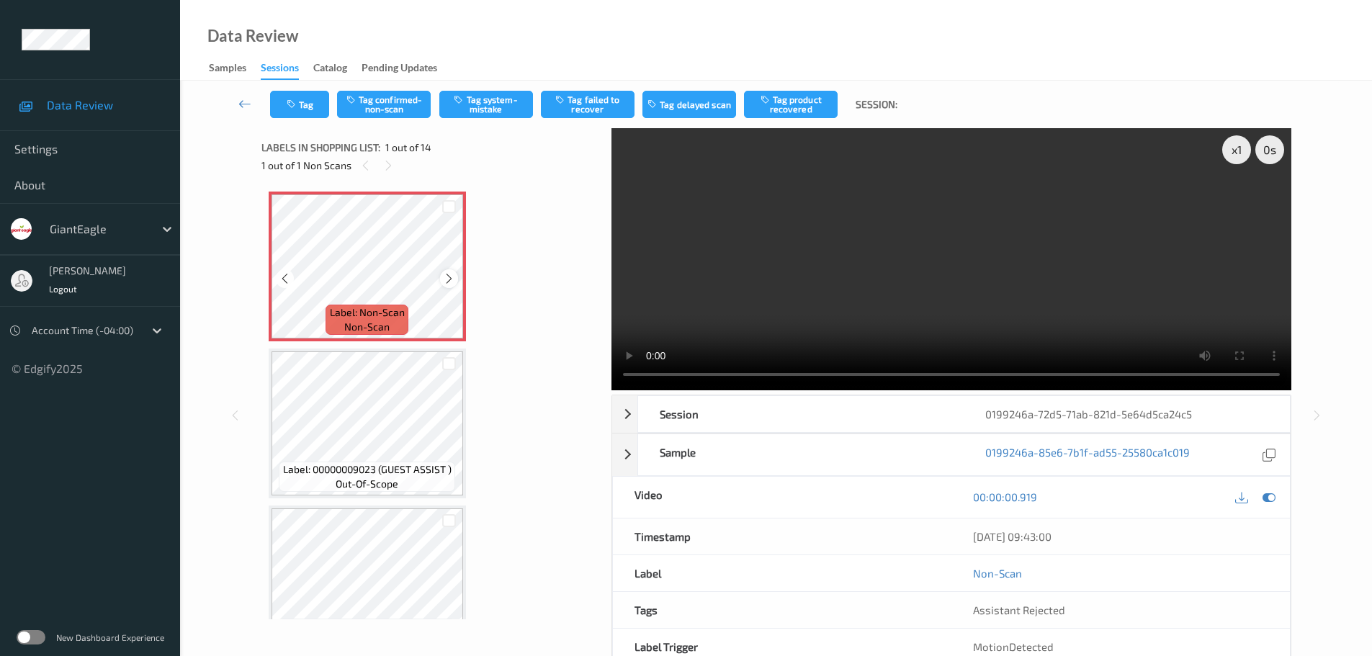
click at [449, 284] on icon at bounding box center [449, 278] width 12 height 13
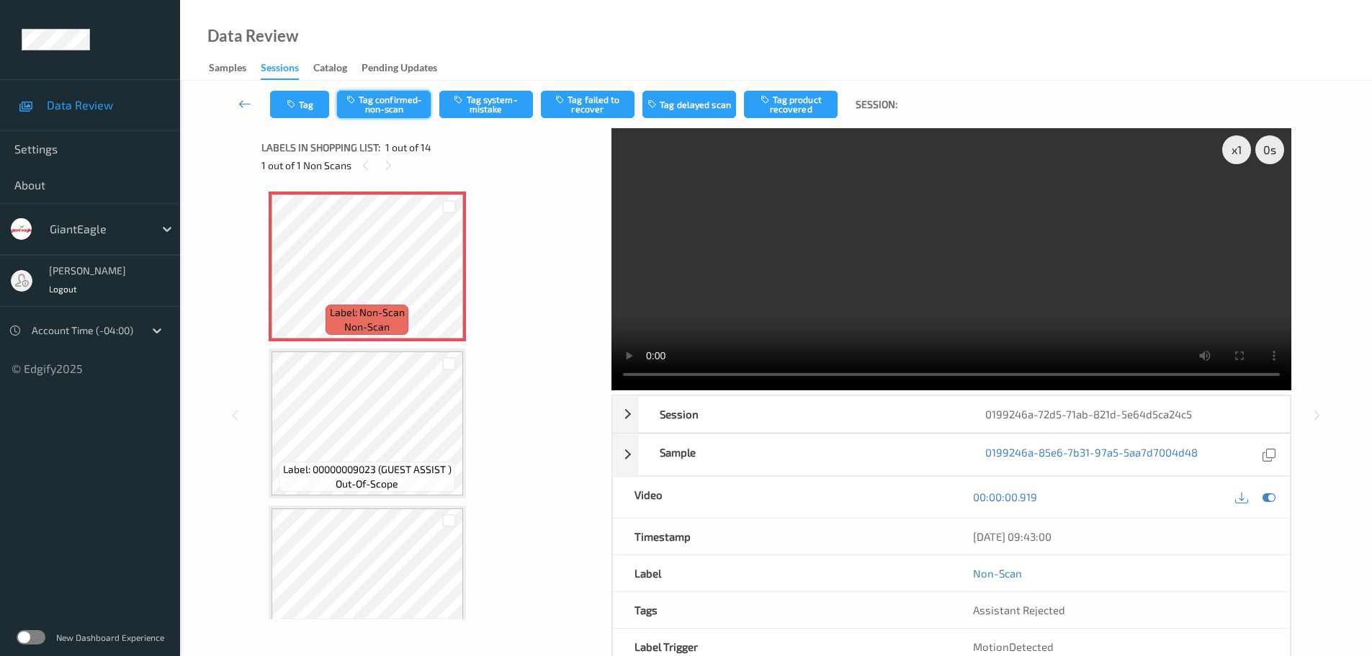
click at [424, 97] on button "Tag confirmed-non-scan" at bounding box center [384, 104] width 94 height 27
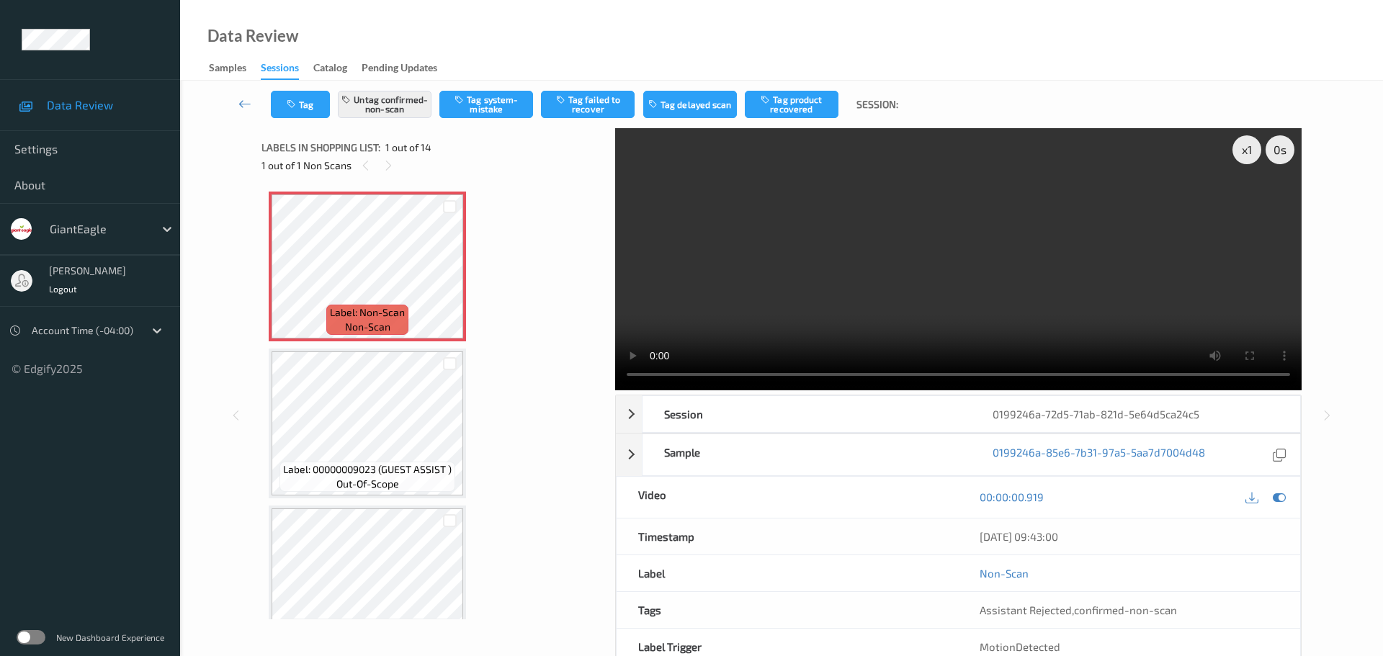
click at [787, 97] on button "Tag product recovered" at bounding box center [792, 104] width 94 height 27
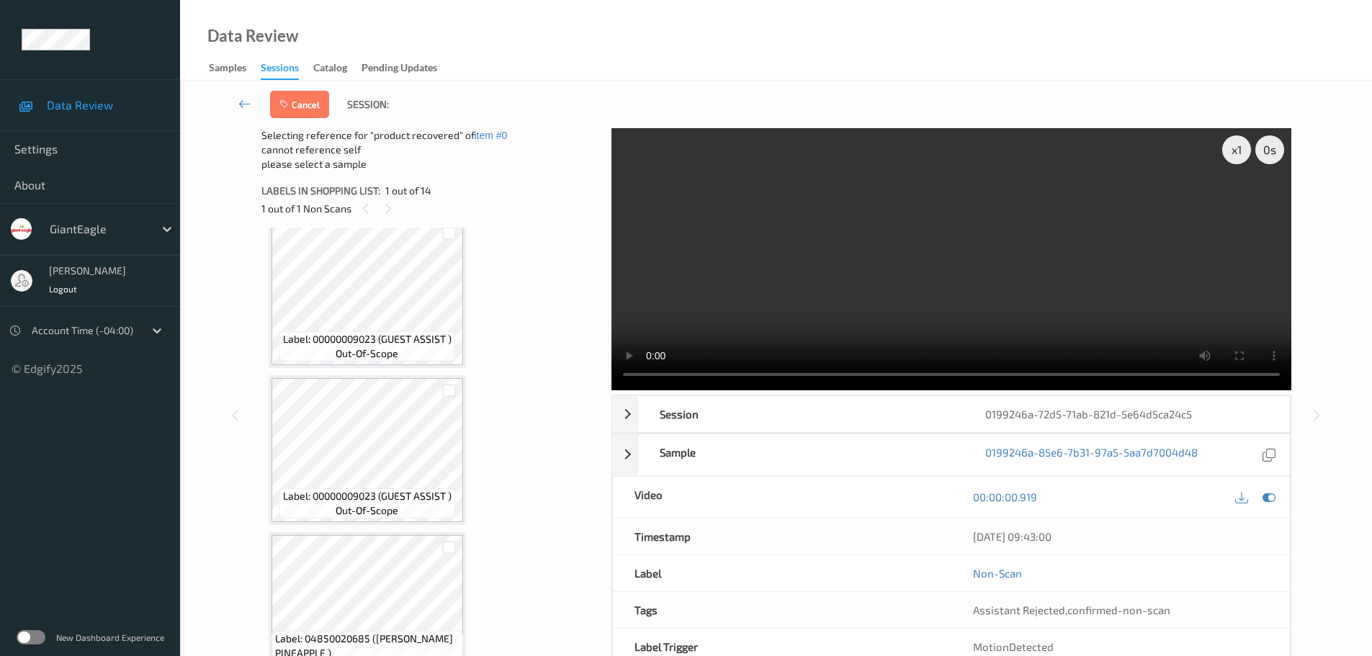
scroll to position [288, 0]
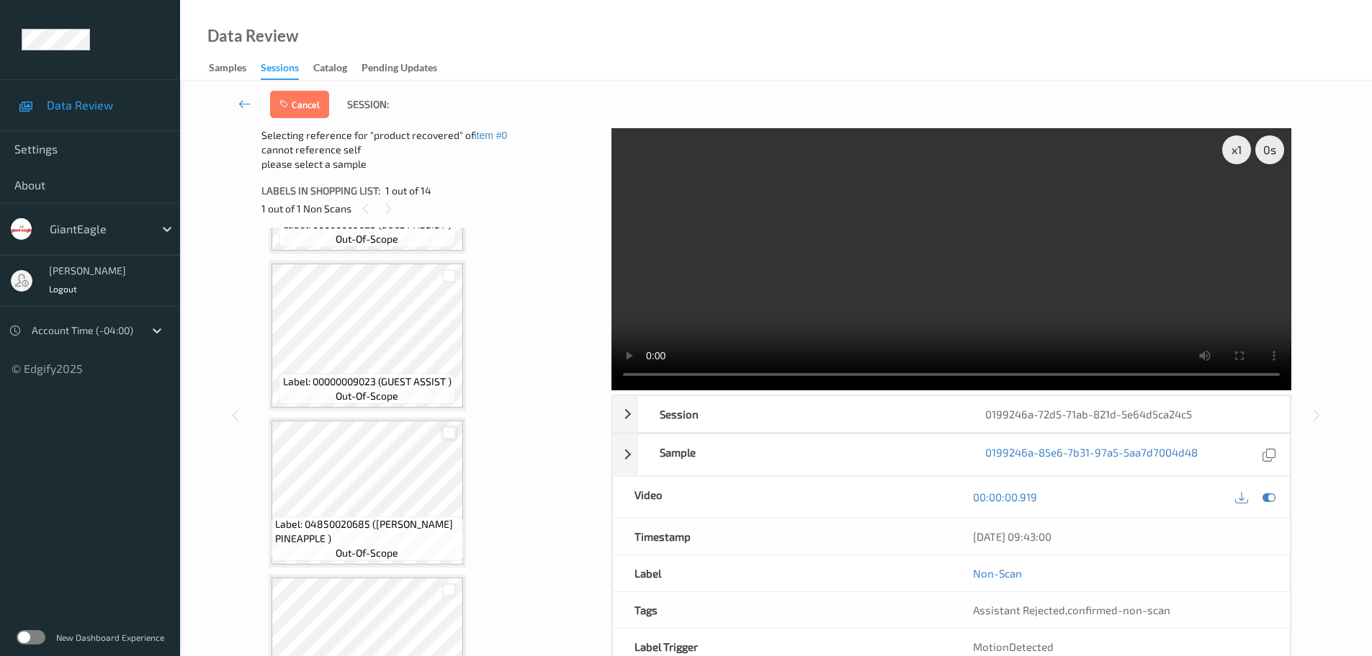
click at [449, 431] on div at bounding box center [449, 433] width 14 height 14
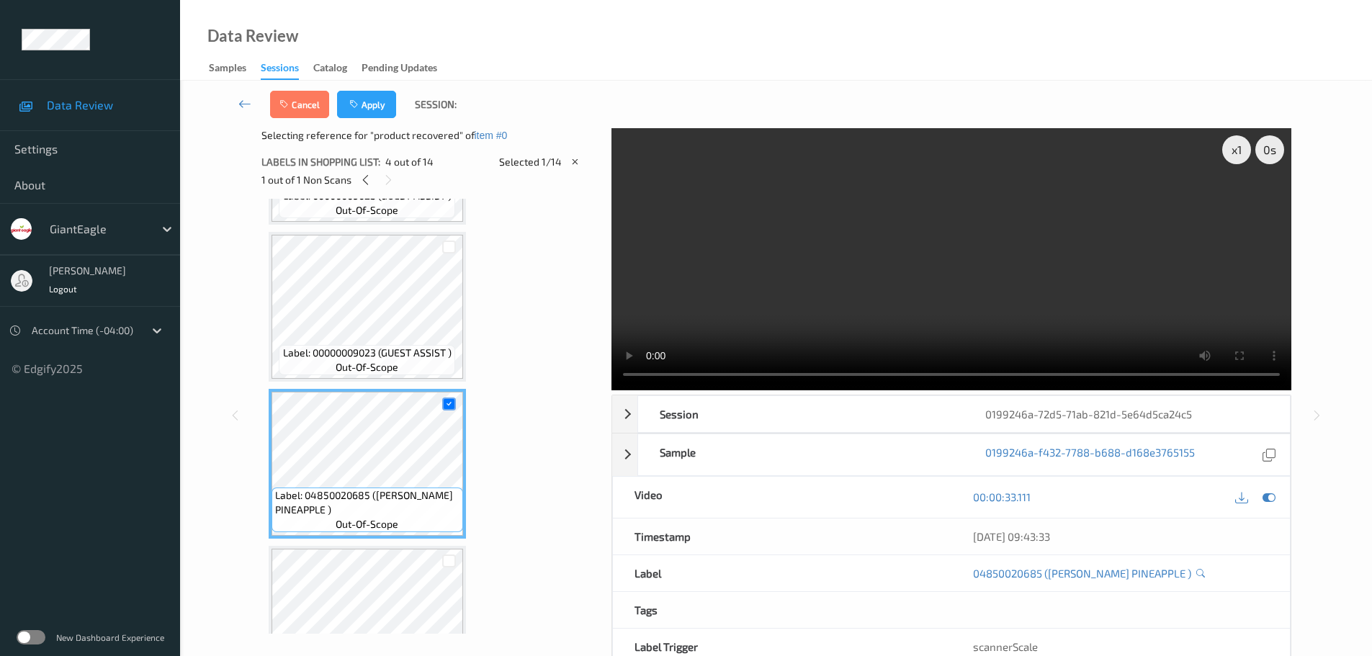
click at [379, 105] on button "Apply" at bounding box center [366, 104] width 59 height 27
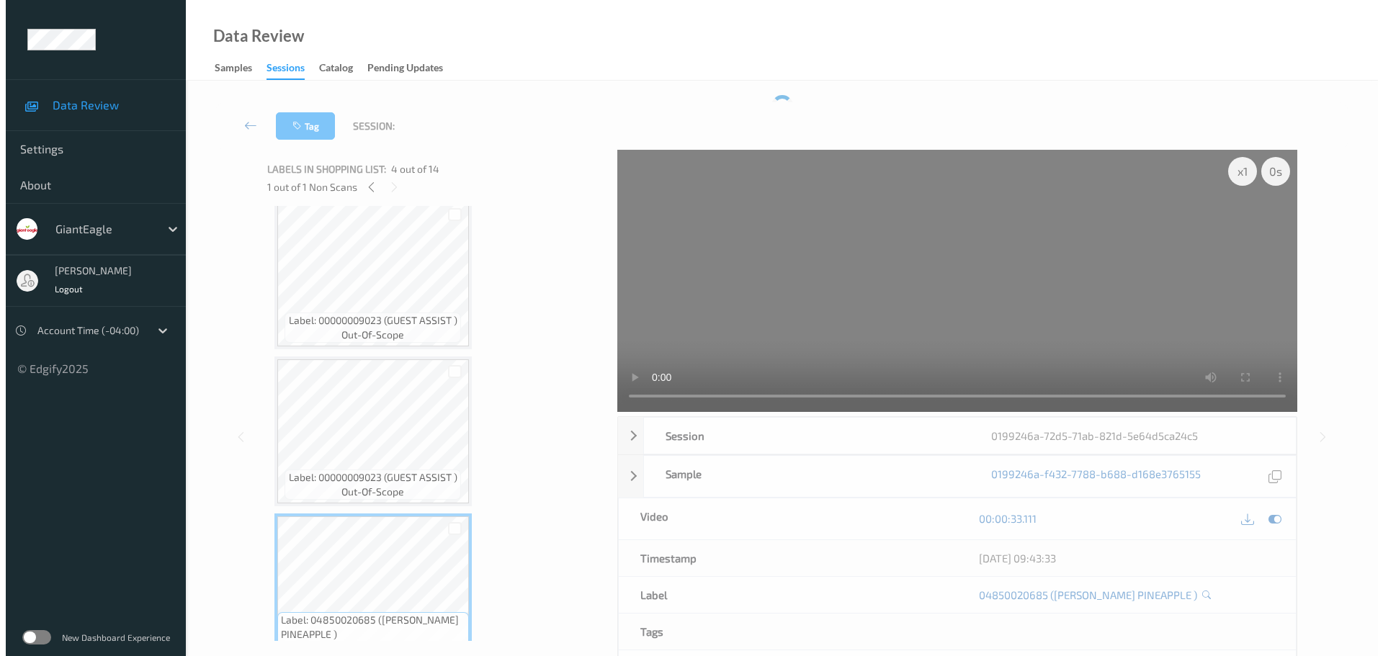
scroll to position [0, 0]
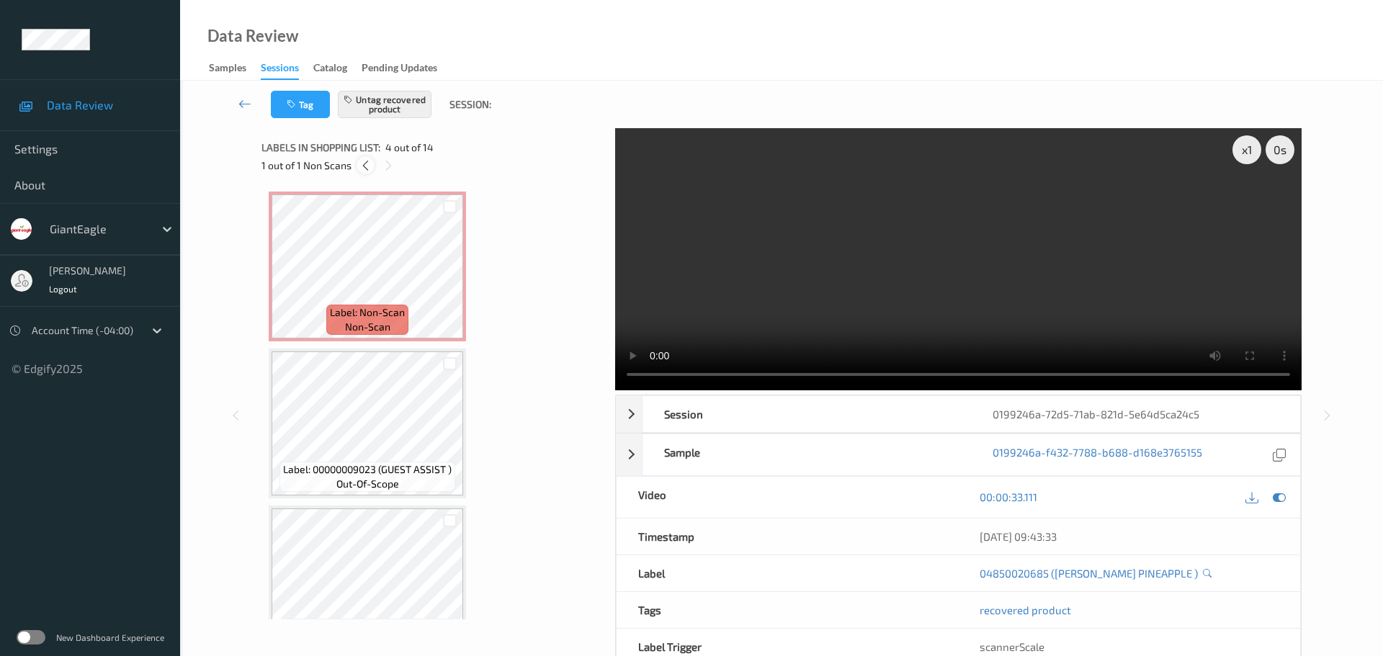
click at [362, 167] on icon at bounding box center [365, 165] width 12 height 13
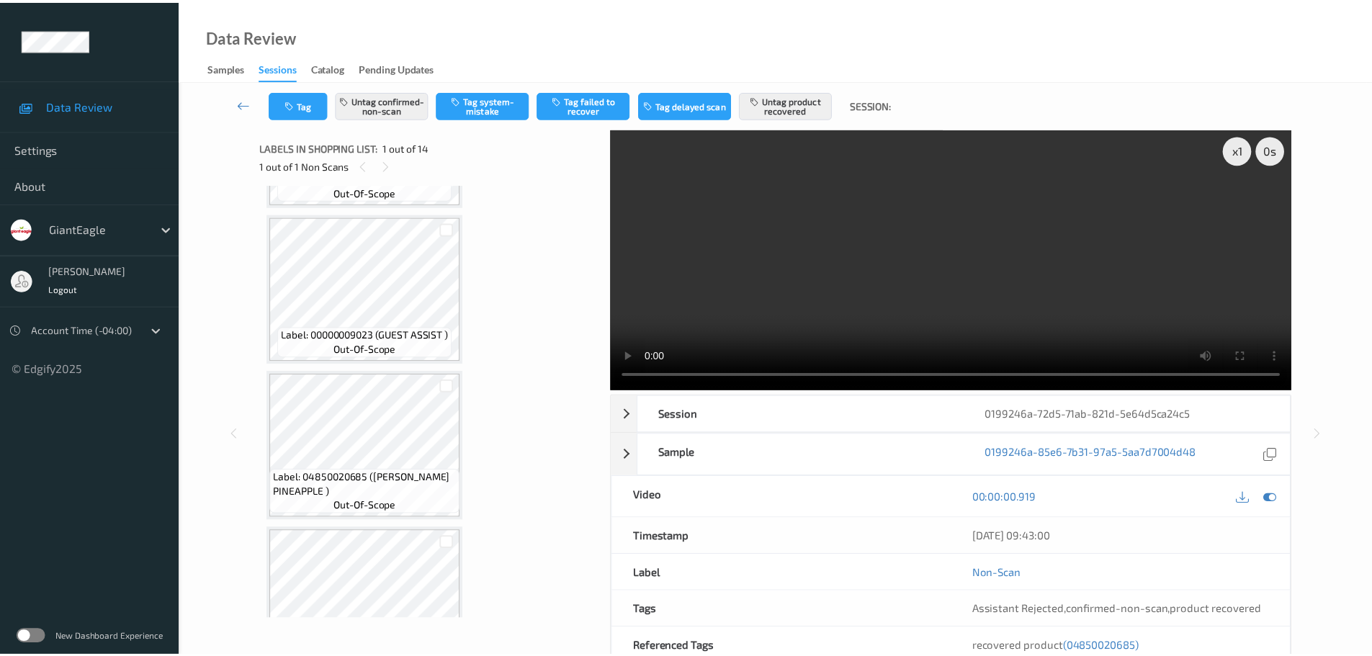
scroll to position [295, 0]
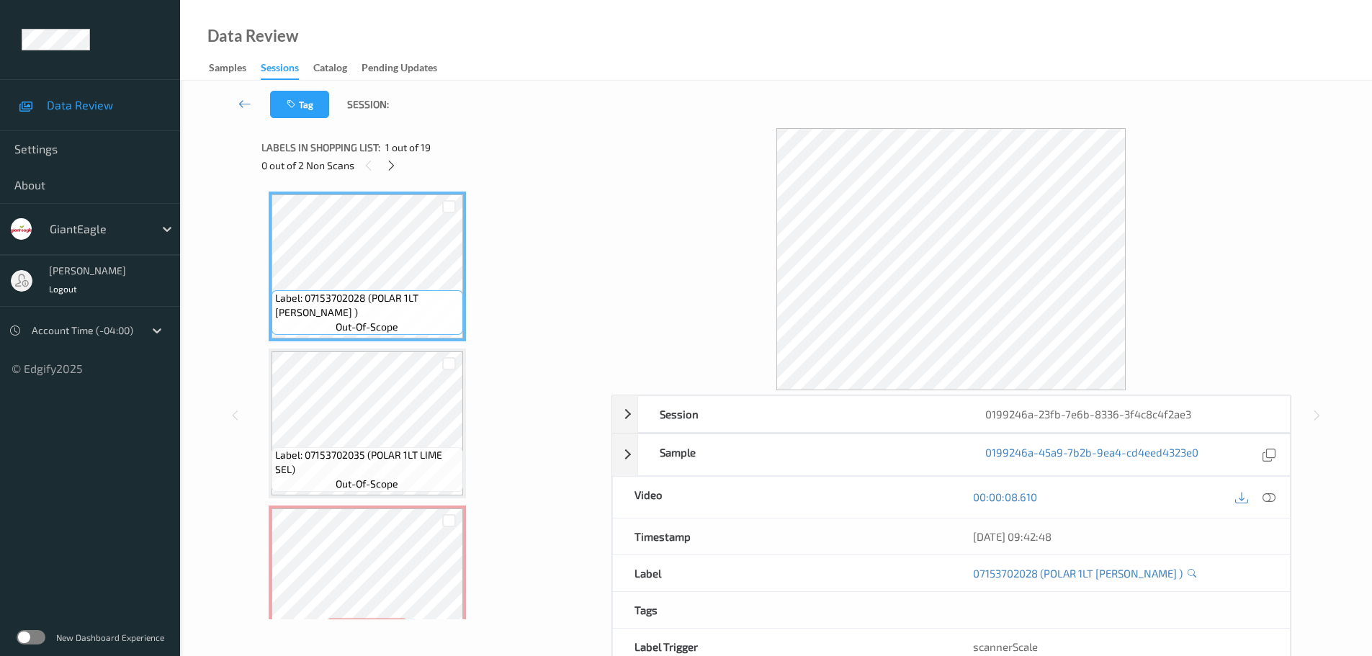
drag, startPoint x: 389, startPoint y: 163, endPoint x: 419, endPoint y: 182, distance: 36.0
click at [389, 163] on icon at bounding box center [391, 165] width 12 height 13
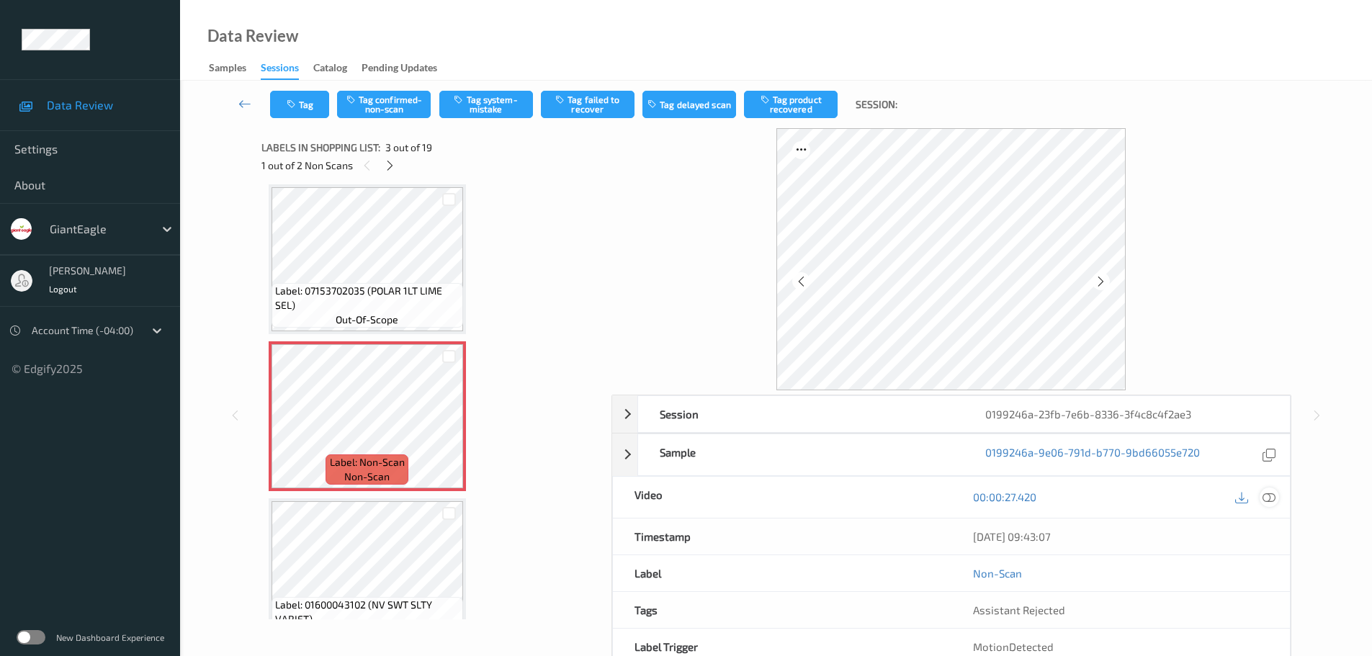
click at [1275, 499] on div at bounding box center [1269, 497] width 19 height 19
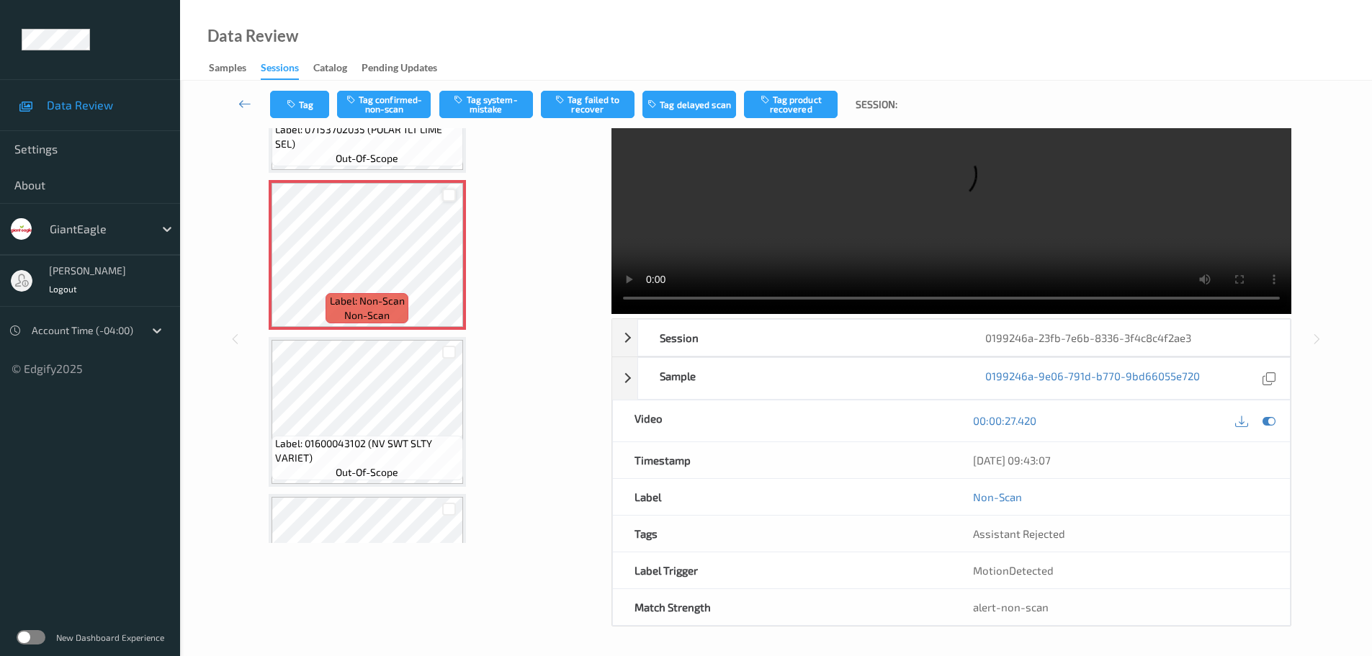
scroll to position [216, 0]
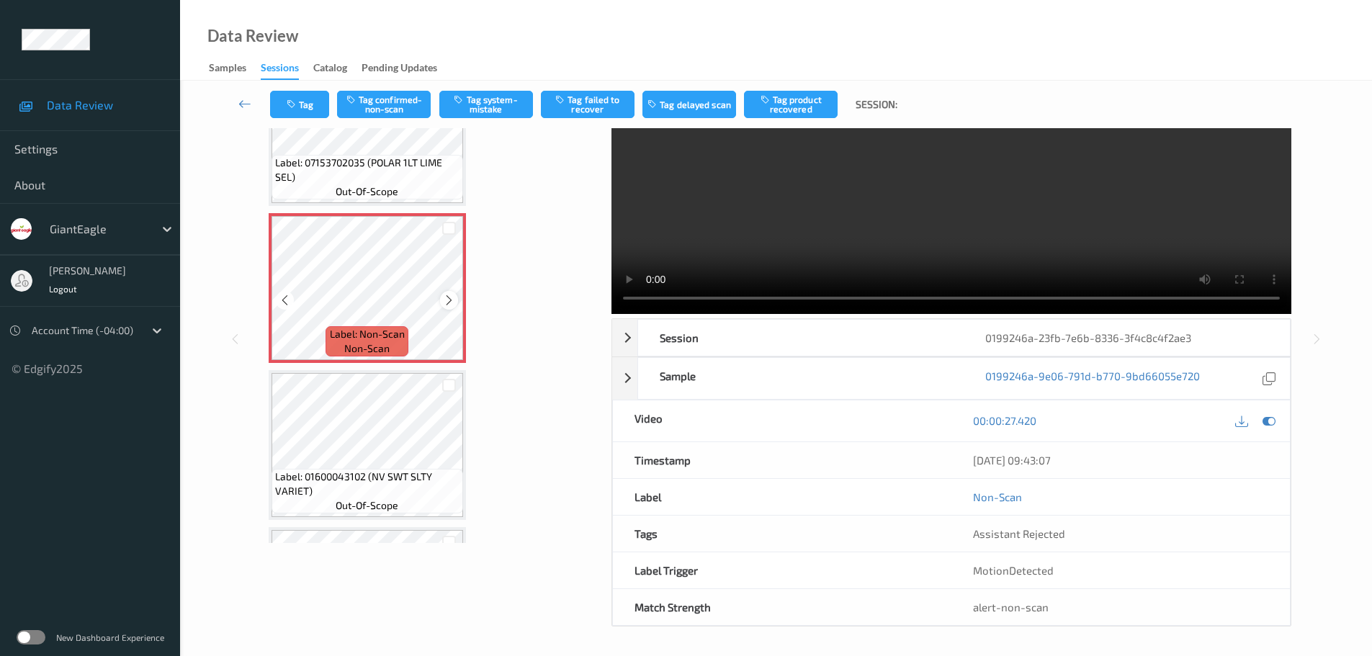
click at [447, 297] on icon at bounding box center [449, 300] width 12 height 13
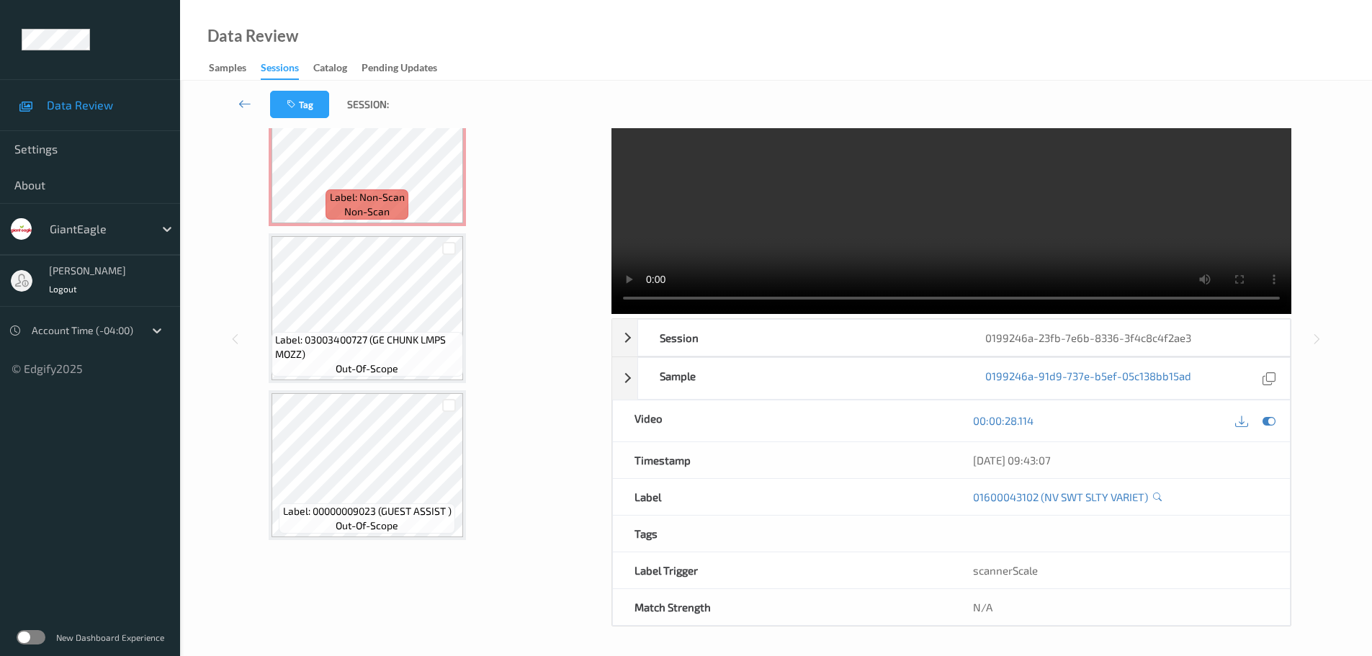
scroll to position [1224, 0]
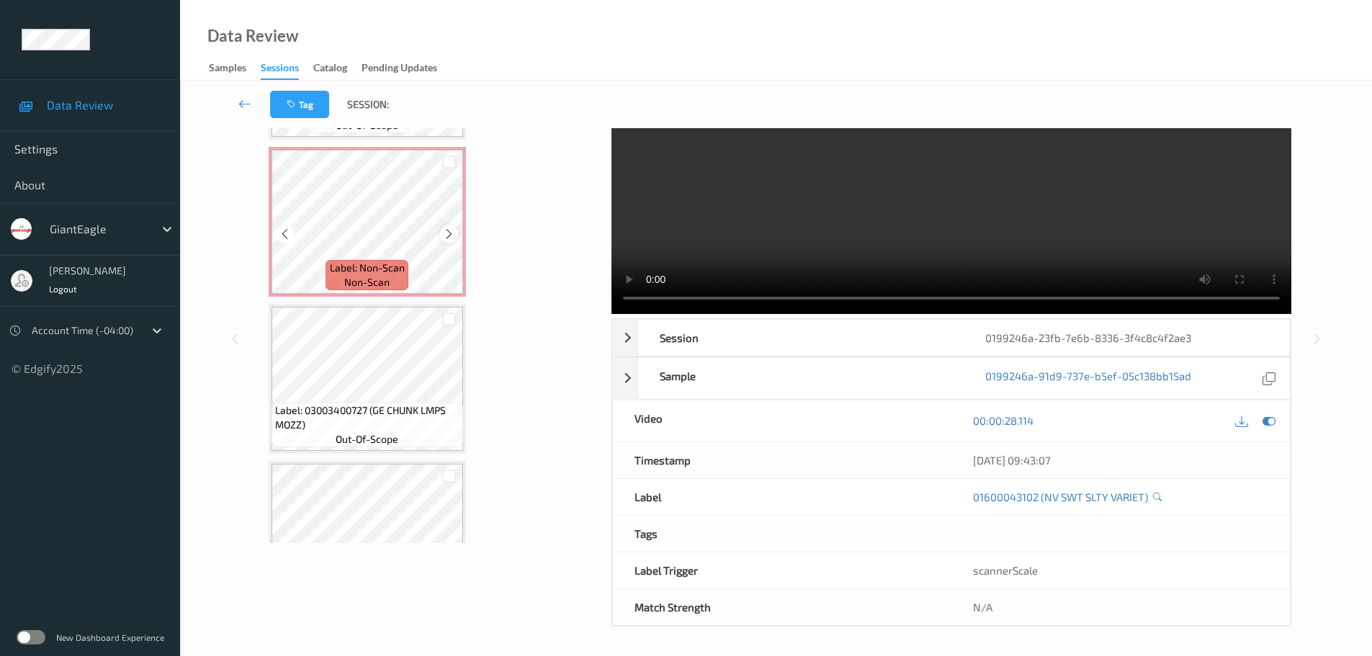
click at [453, 227] on div at bounding box center [449, 234] width 18 height 18
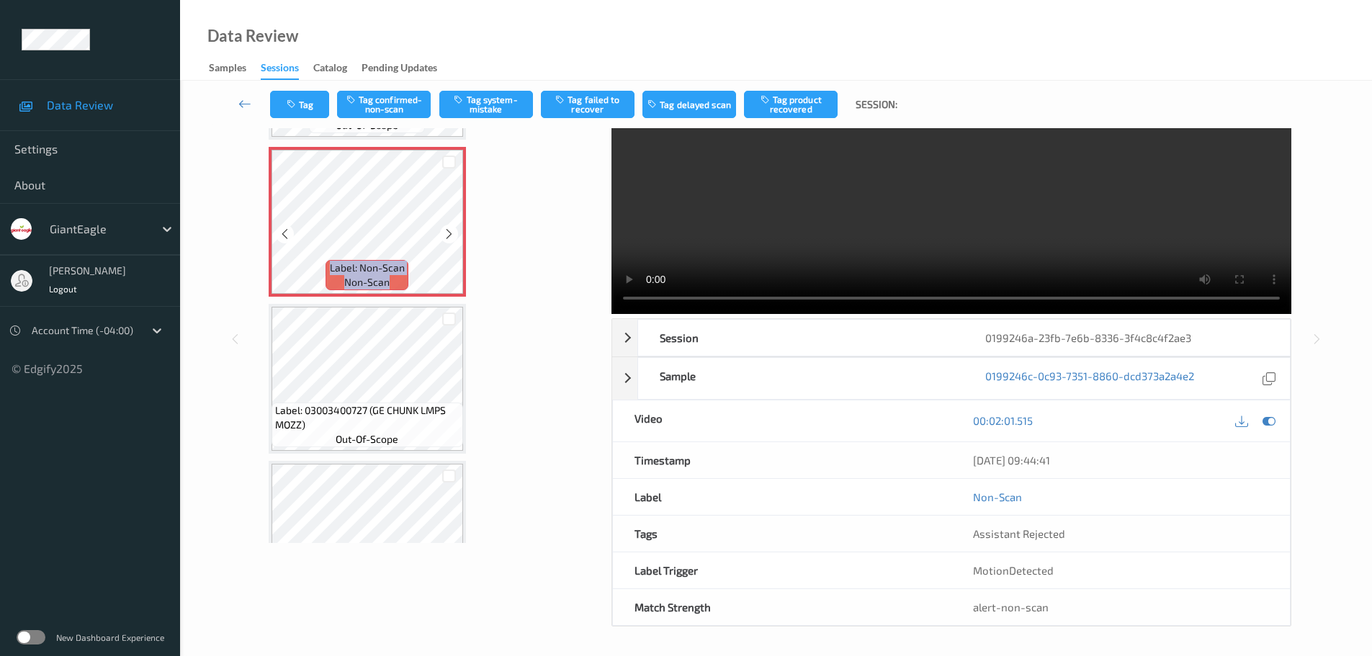
click at [453, 227] on div at bounding box center [449, 234] width 18 height 18
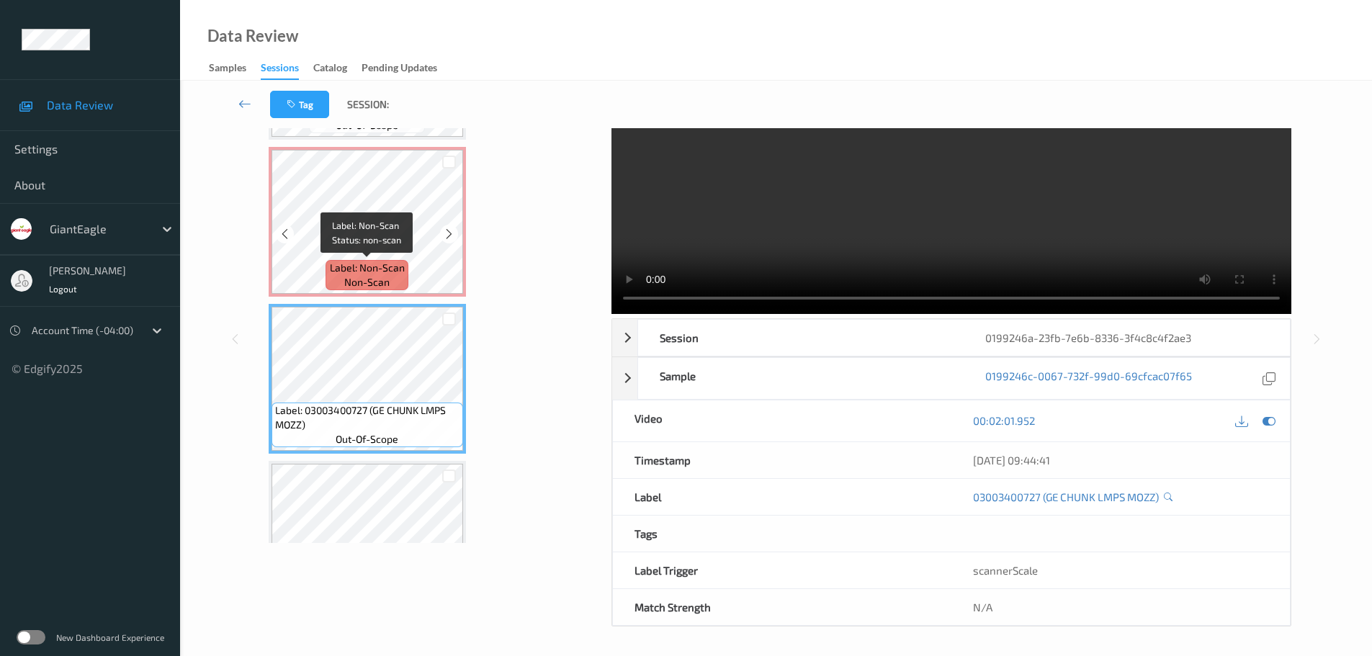
click at [403, 261] on span "Label: Non-Scan" at bounding box center [367, 268] width 75 height 14
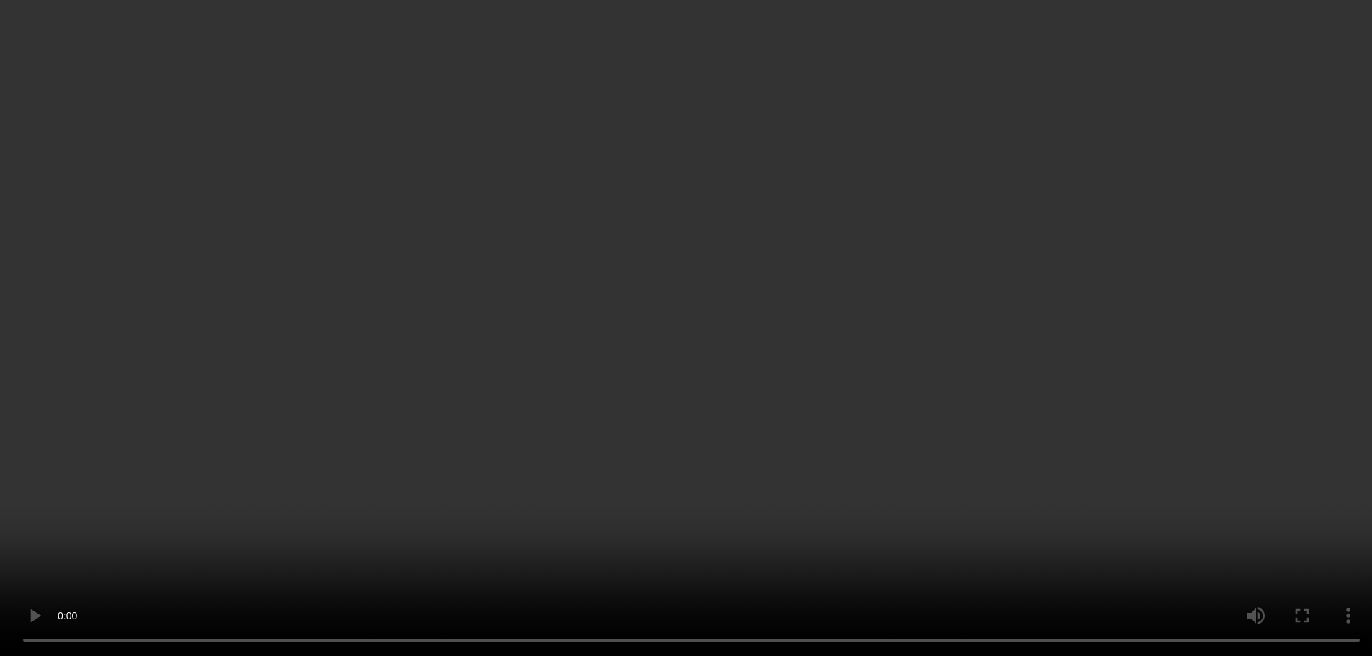
scroll to position [576, 0]
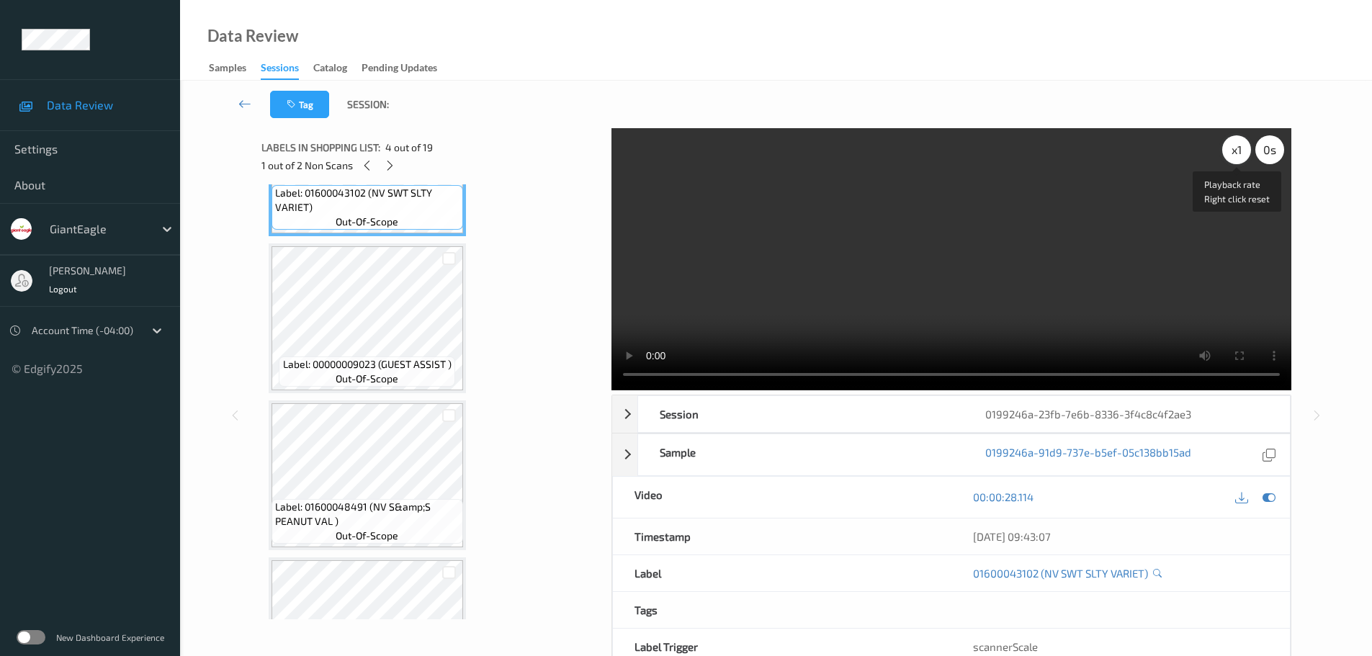
click at [1234, 154] on div "x 1" at bounding box center [1236, 149] width 29 height 29
click at [1234, 154] on div "x 2" at bounding box center [1236, 149] width 29 height 29
click at [381, 161] on div "1 out of 2 Non Scans" at bounding box center [431, 165] width 340 height 18
click at [386, 165] on icon at bounding box center [390, 165] width 12 height 13
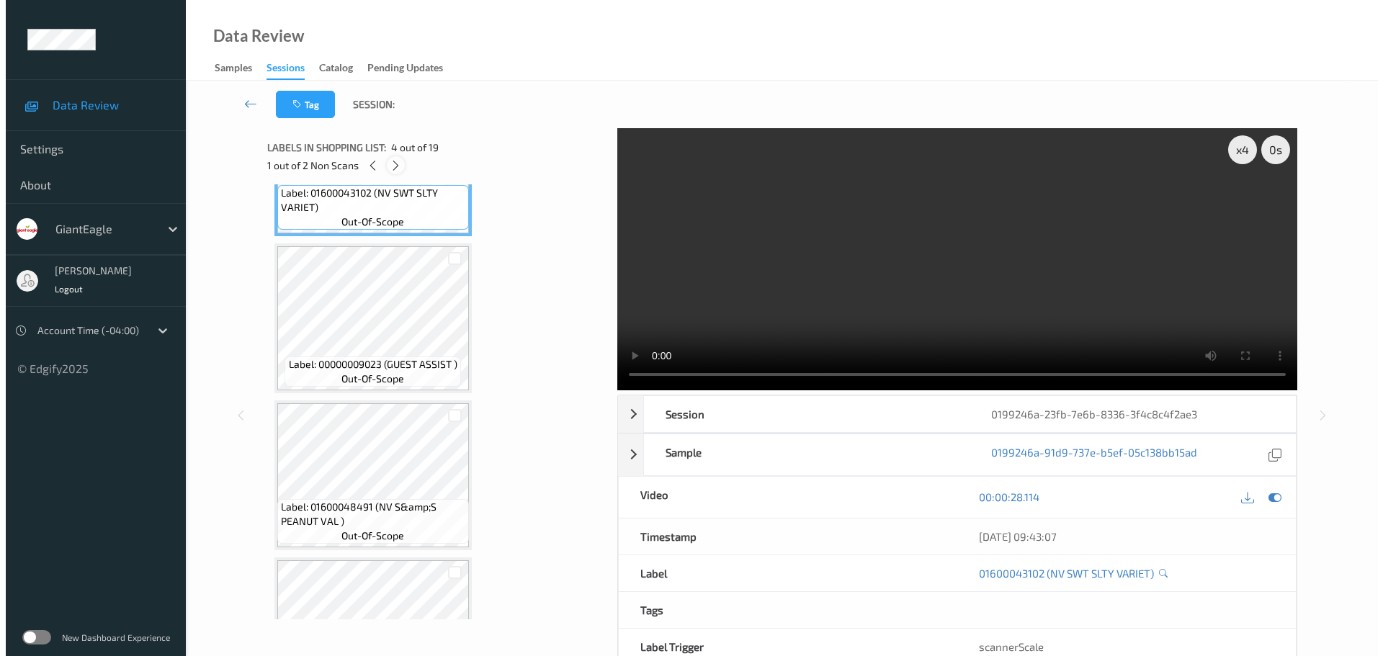
scroll to position [1106, 0]
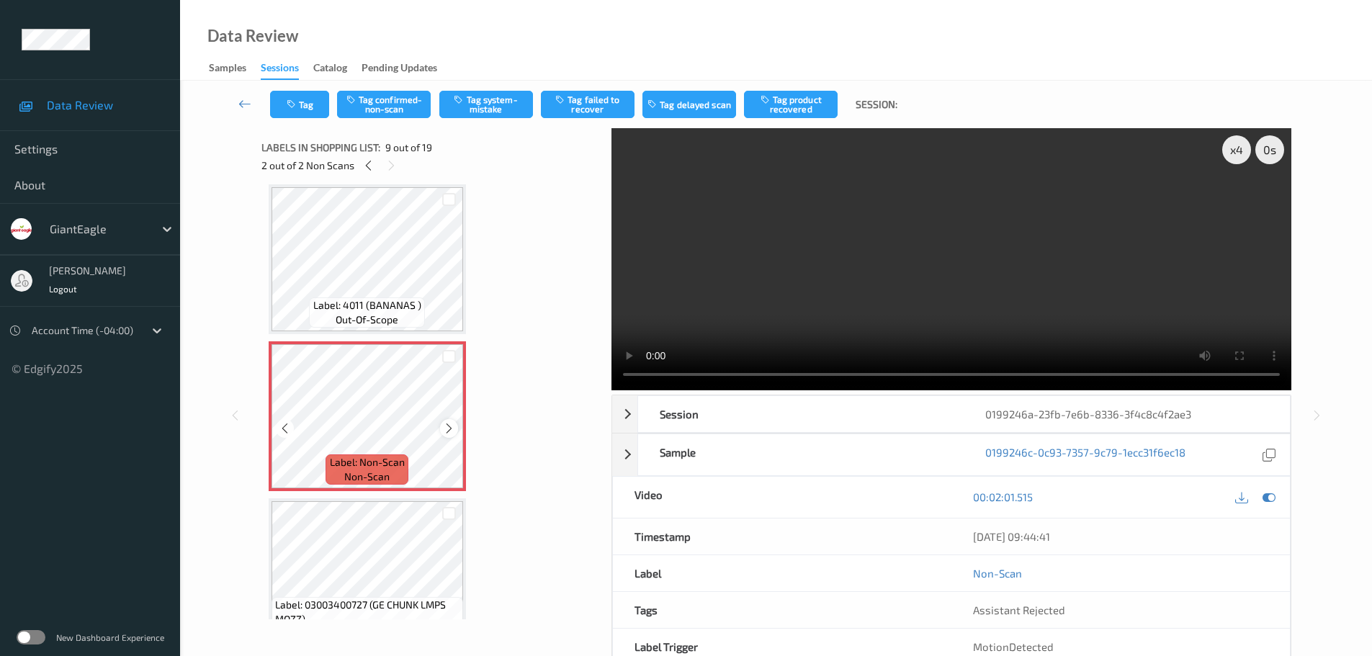
click at [447, 424] on icon at bounding box center [449, 428] width 12 height 13
click at [446, 424] on icon at bounding box center [449, 428] width 12 height 13
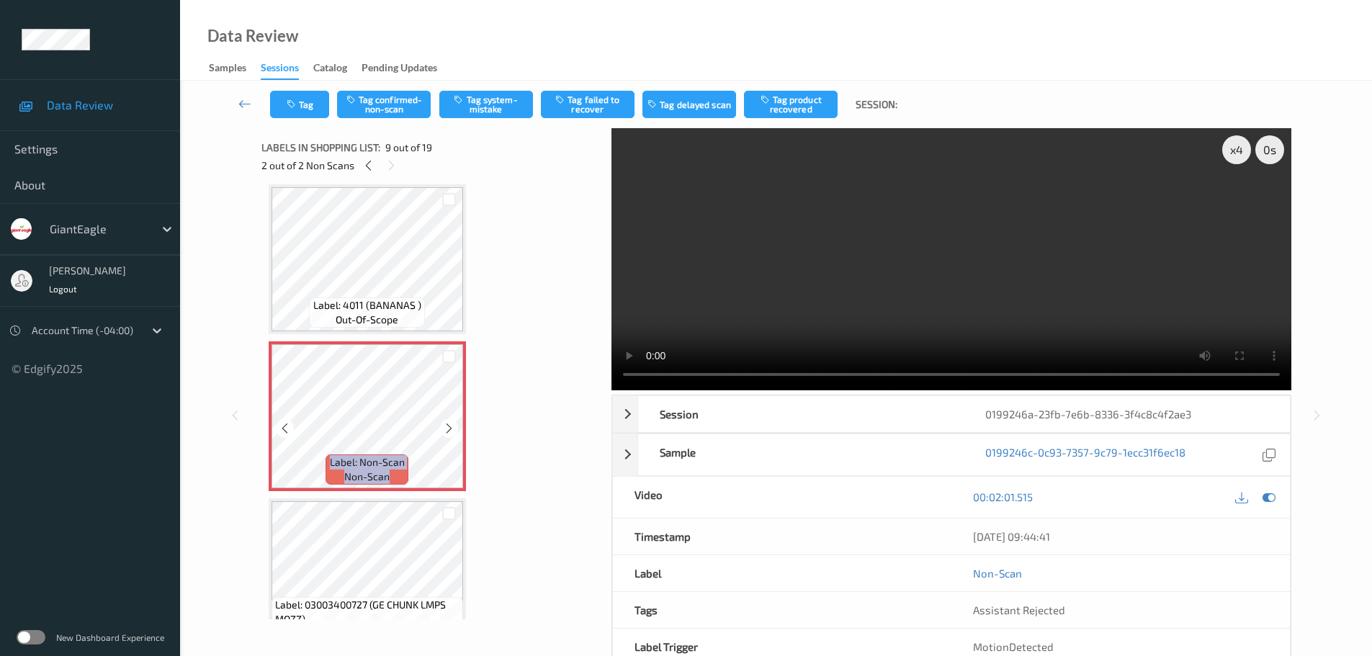
click at [446, 424] on icon at bounding box center [449, 428] width 12 height 13
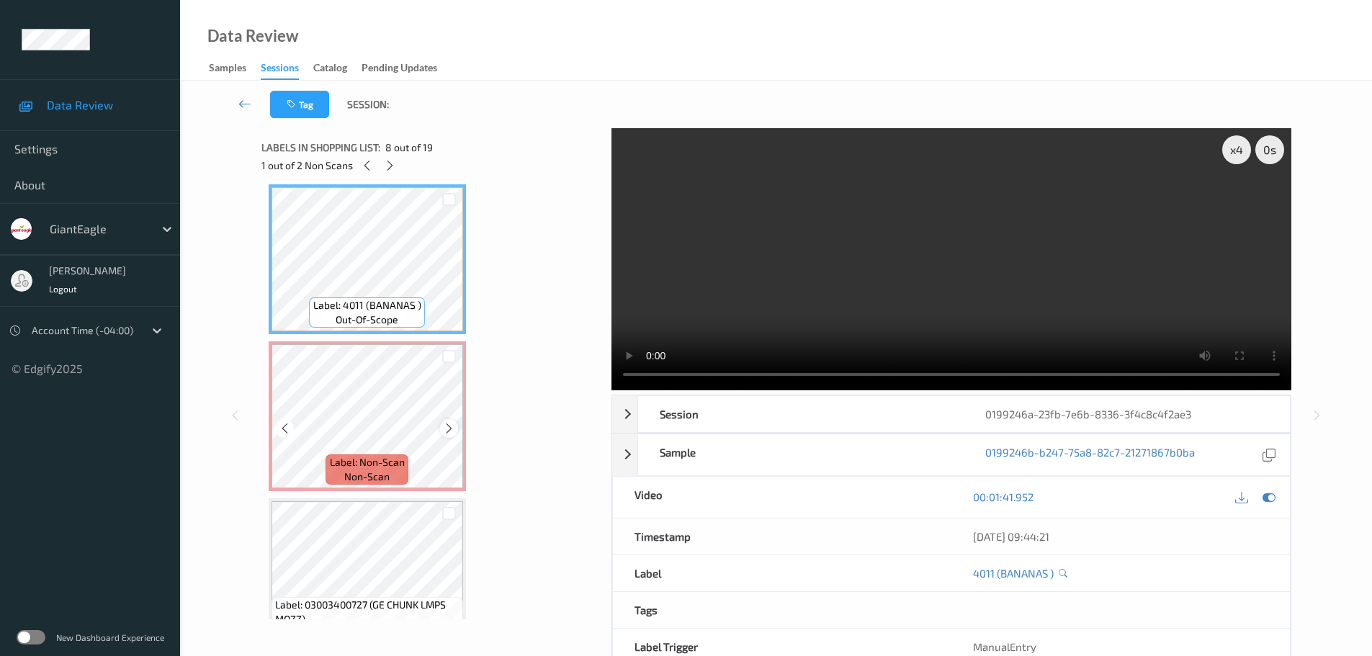
click at [445, 426] on icon at bounding box center [449, 428] width 12 height 13
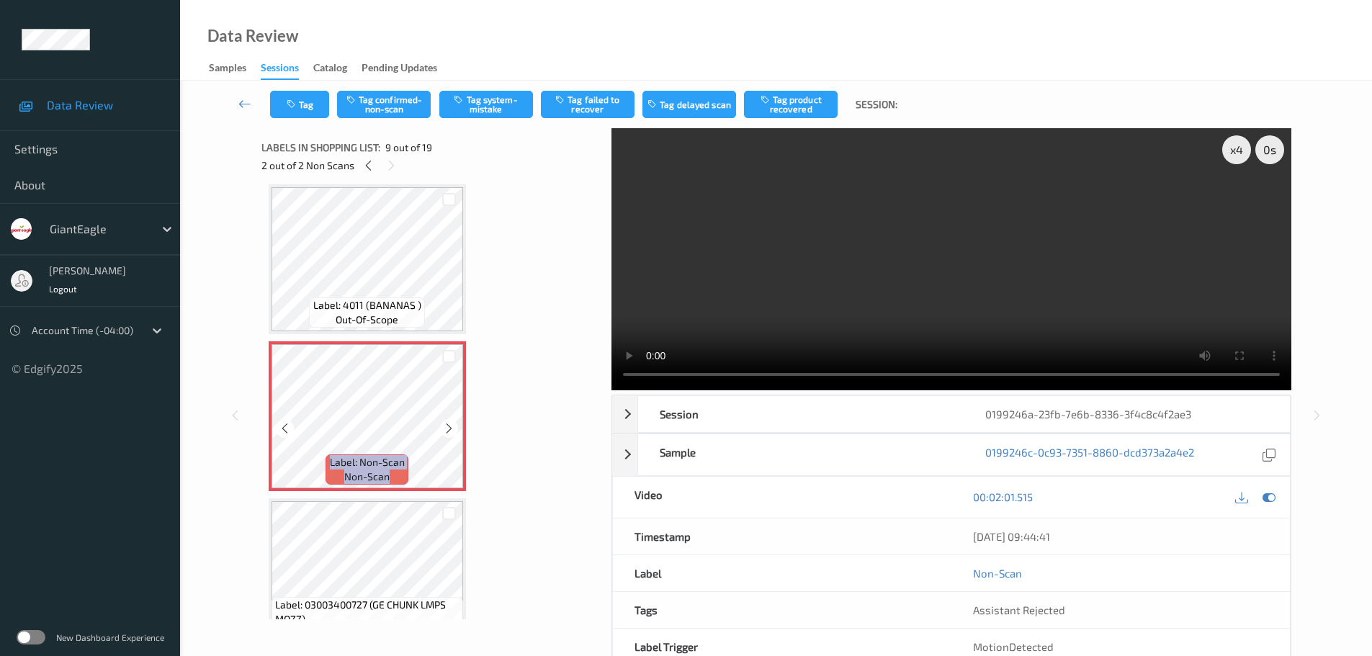
click at [445, 426] on icon at bounding box center [449, 428] width 12 height 13
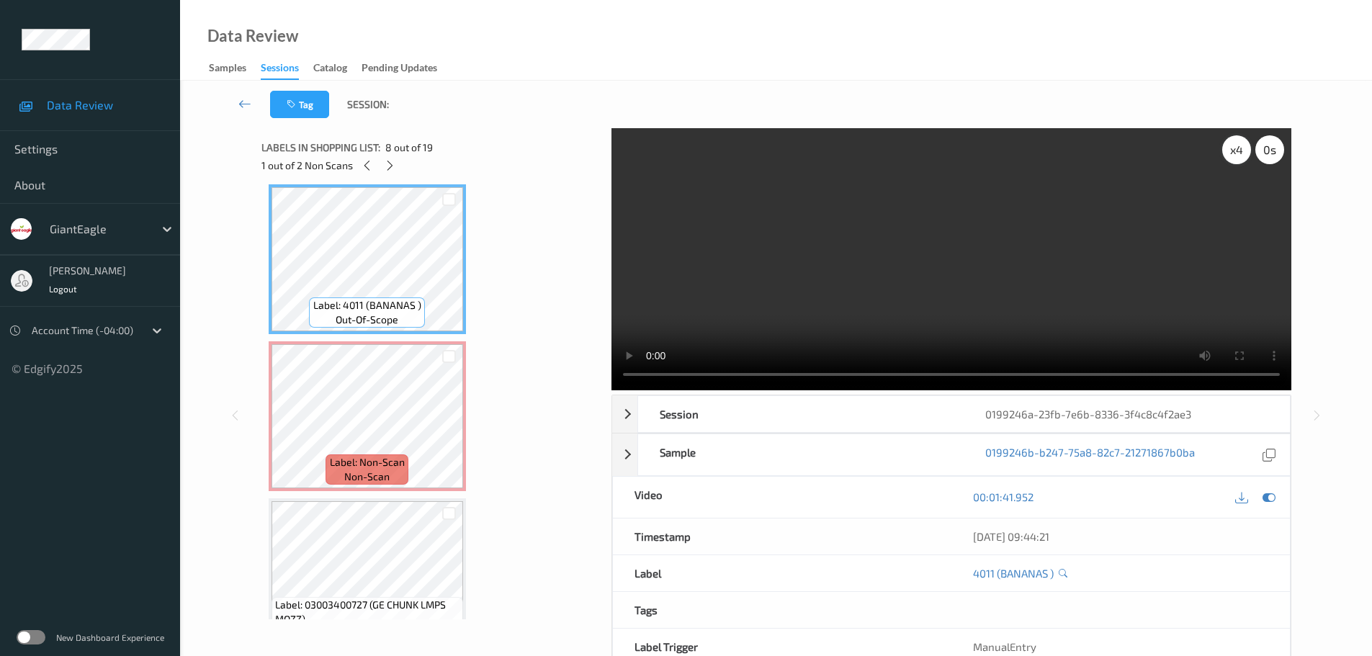
click at [1244, 148] on div "x 4" at bounding box center [1236, 149] width 29 height 29
click at [1244, 148] on div "x 8" at bounding box center [1236, 149] width 29 height 29
click at [1226, 148] on div "x 1" at bounding box center [1236, 149] width 29 height 29
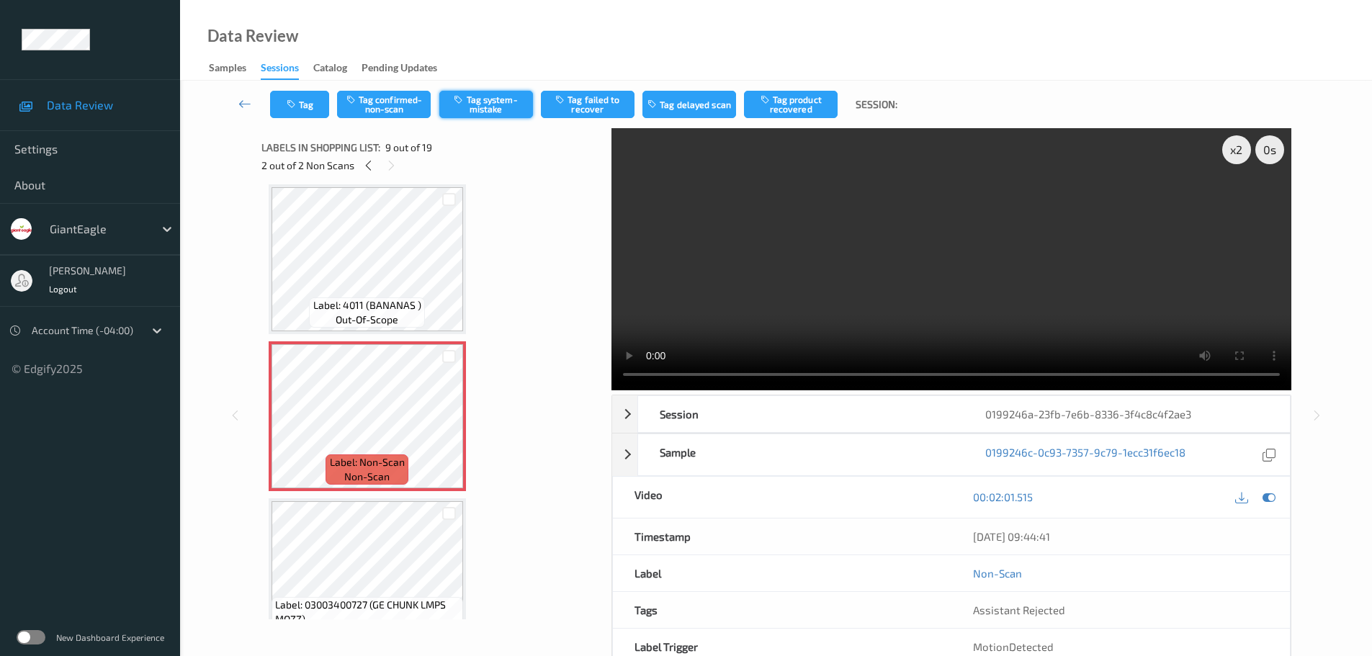
click at [467, 111] on button "Tag system-mistake" at bounding box center [486, 104] width 94 height 27
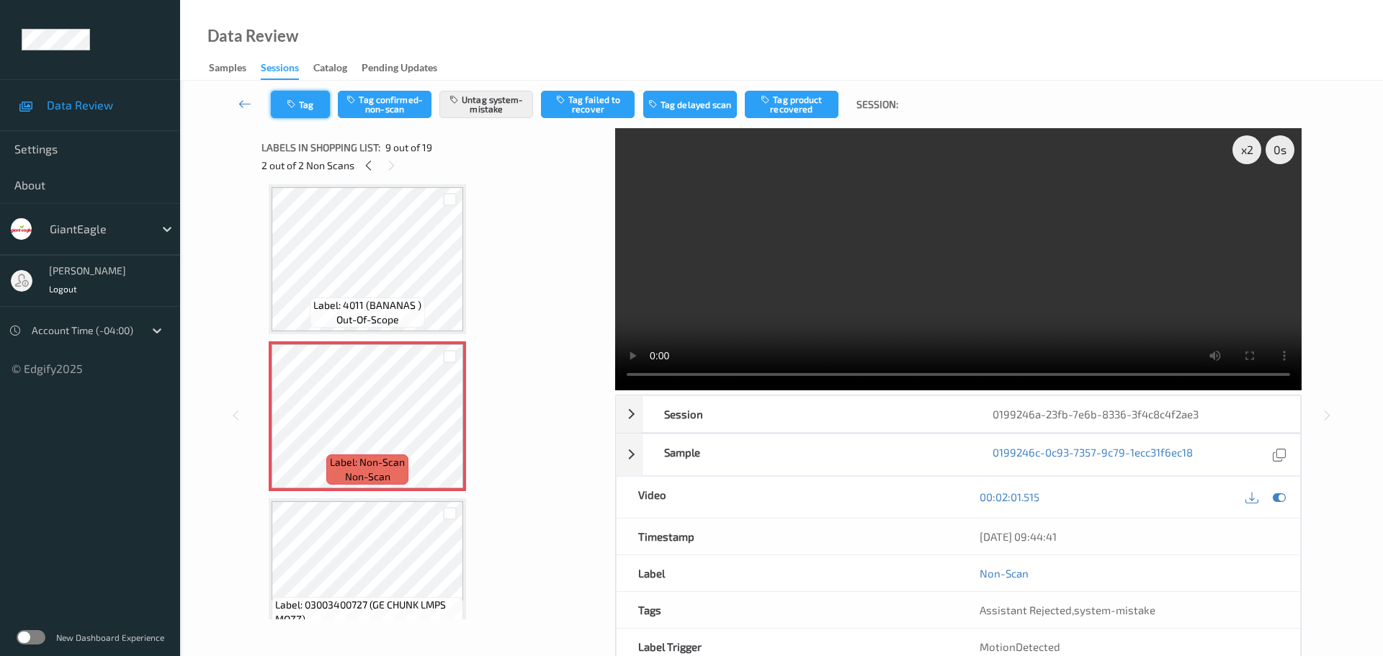
click at [275, 96] on button "Tag" at bounding box center [300, 104] width 59 height 27
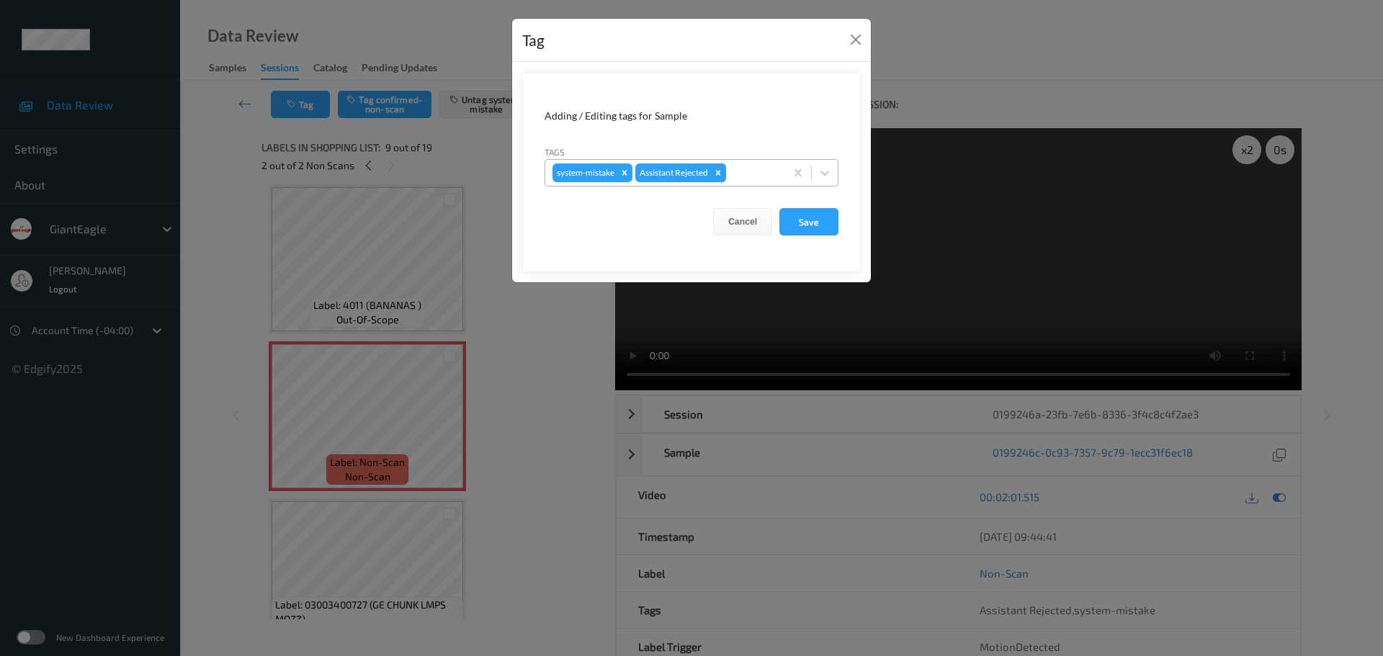
click at [737, 170] on div at bounding box center [753, 172] width 49 height 17
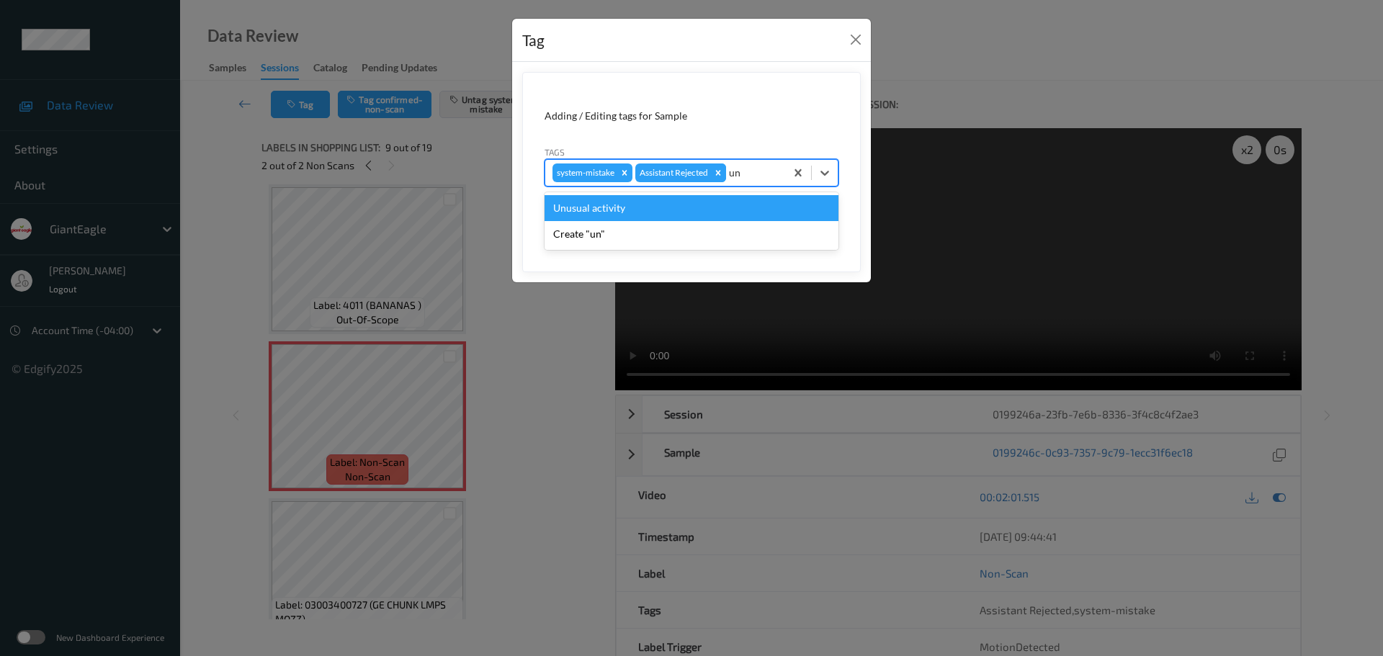
type input "unu"
click at [668, 208] on div "Unusual activity" at bounding box center [691, 208] width 294 height 26
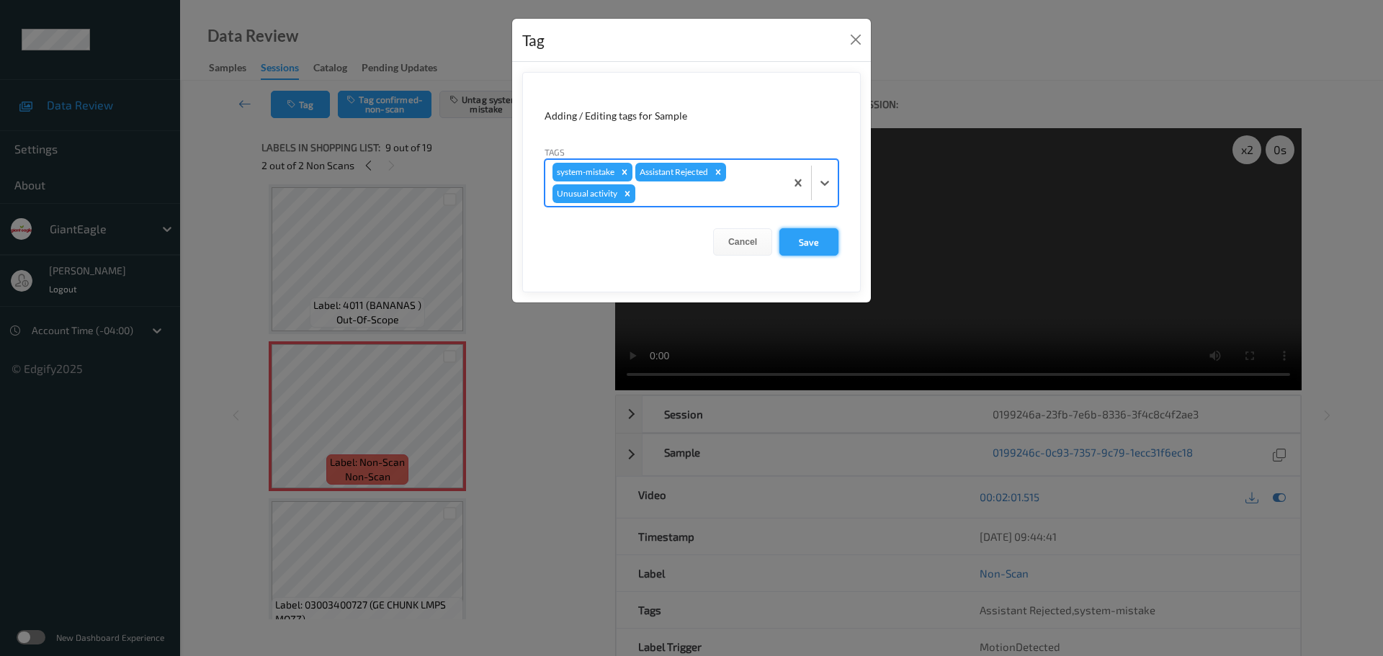
click at [804, 246] on button "Save" at bounding box center [808, 241] width 59 height 27
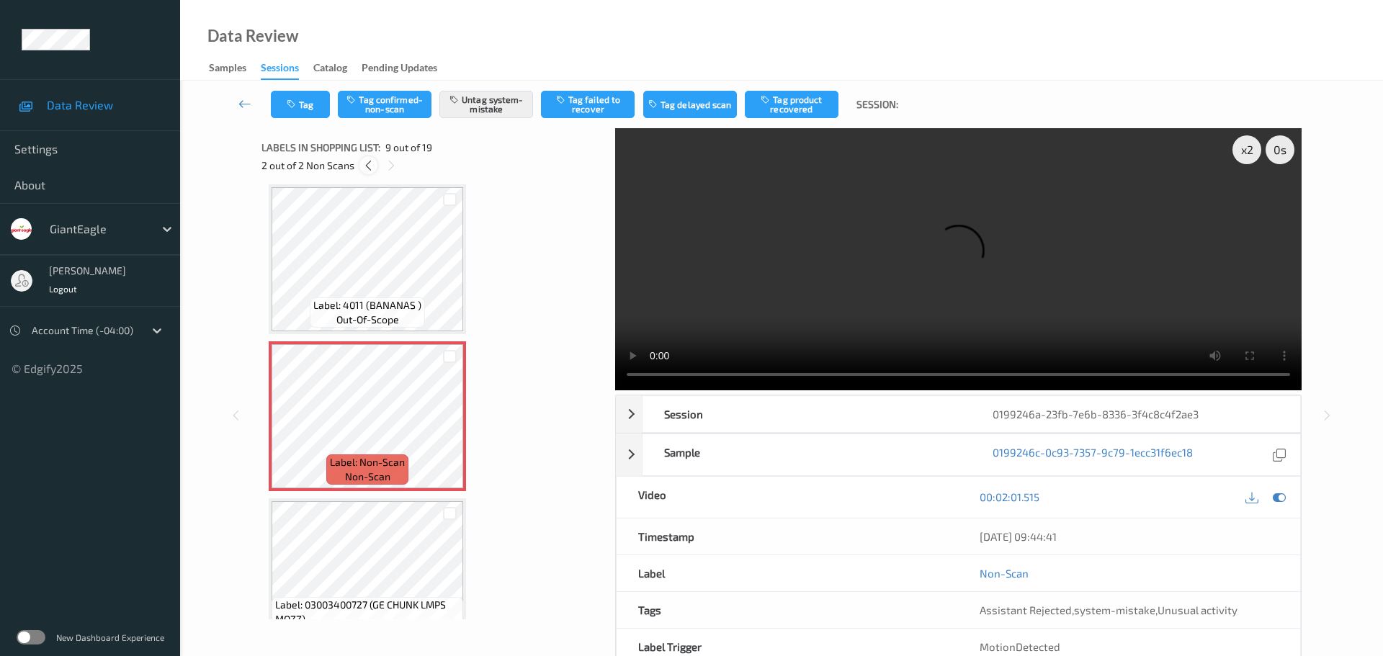
click at [366, 173] on div at bounding box center [368, 165] width 18 height 18
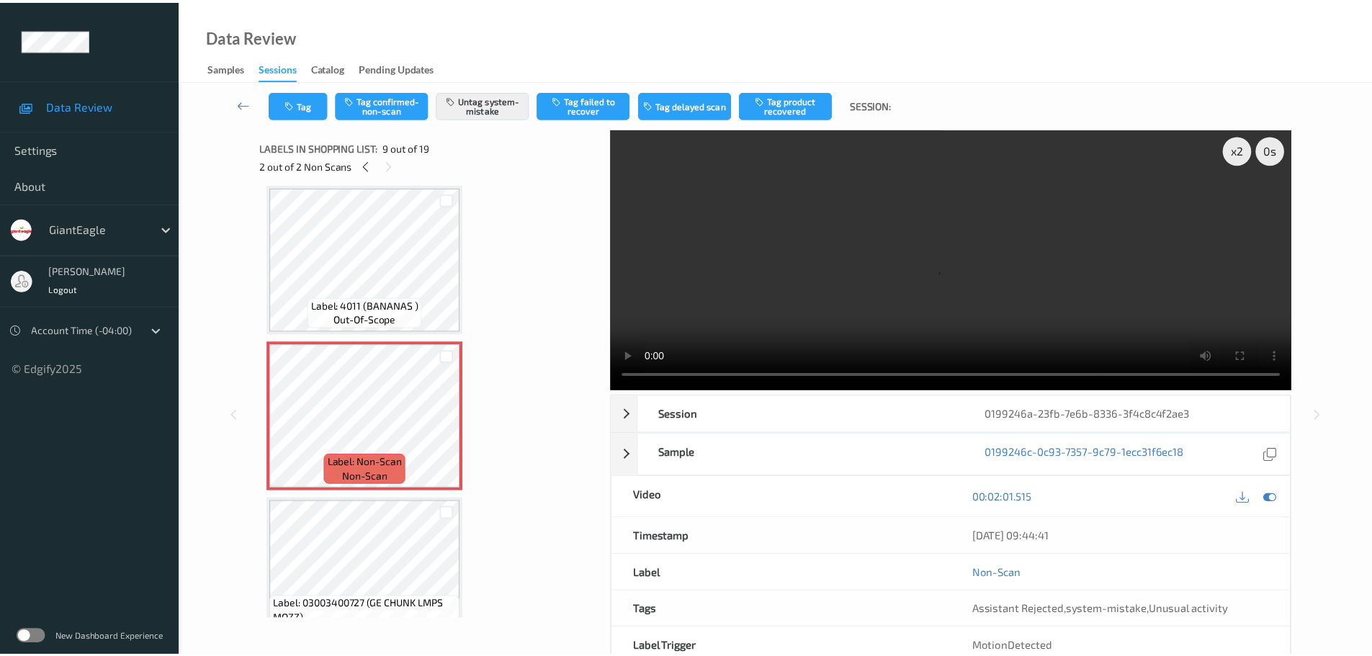
scroll to position [164, 0]
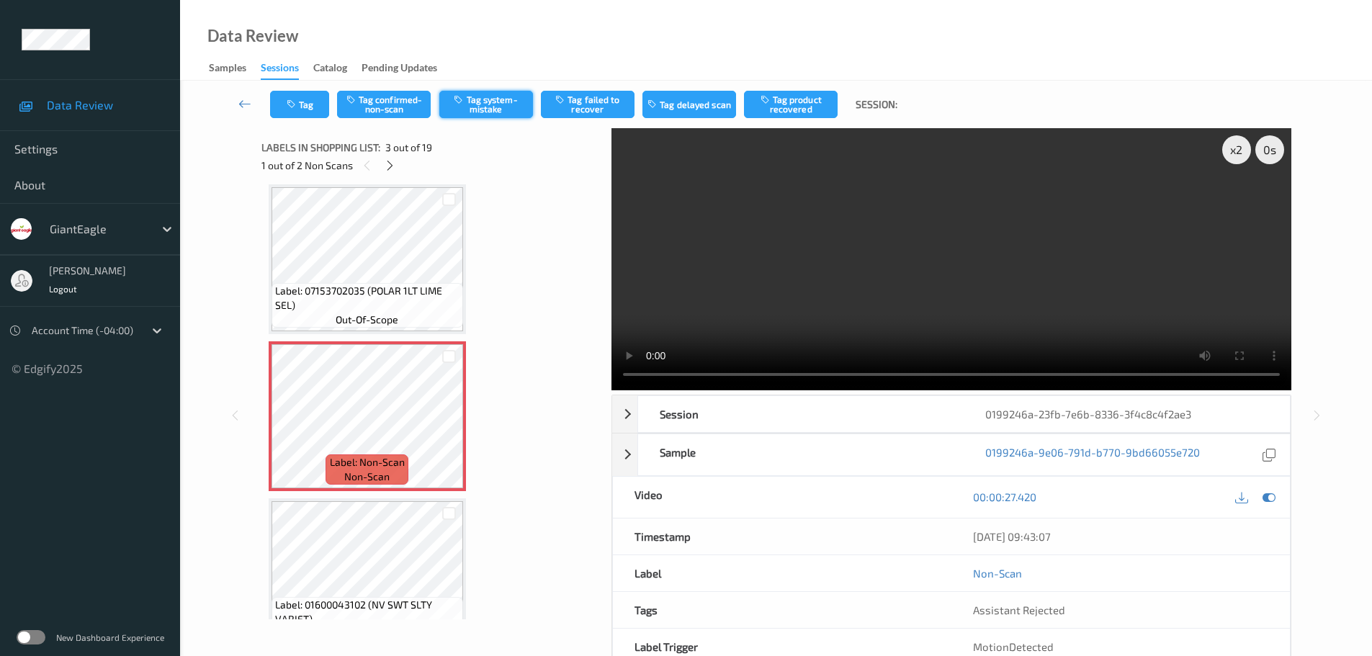
click at [485, 99] on button "Tag system-mistake" at bounding box center [486, 104] width 94 height 27
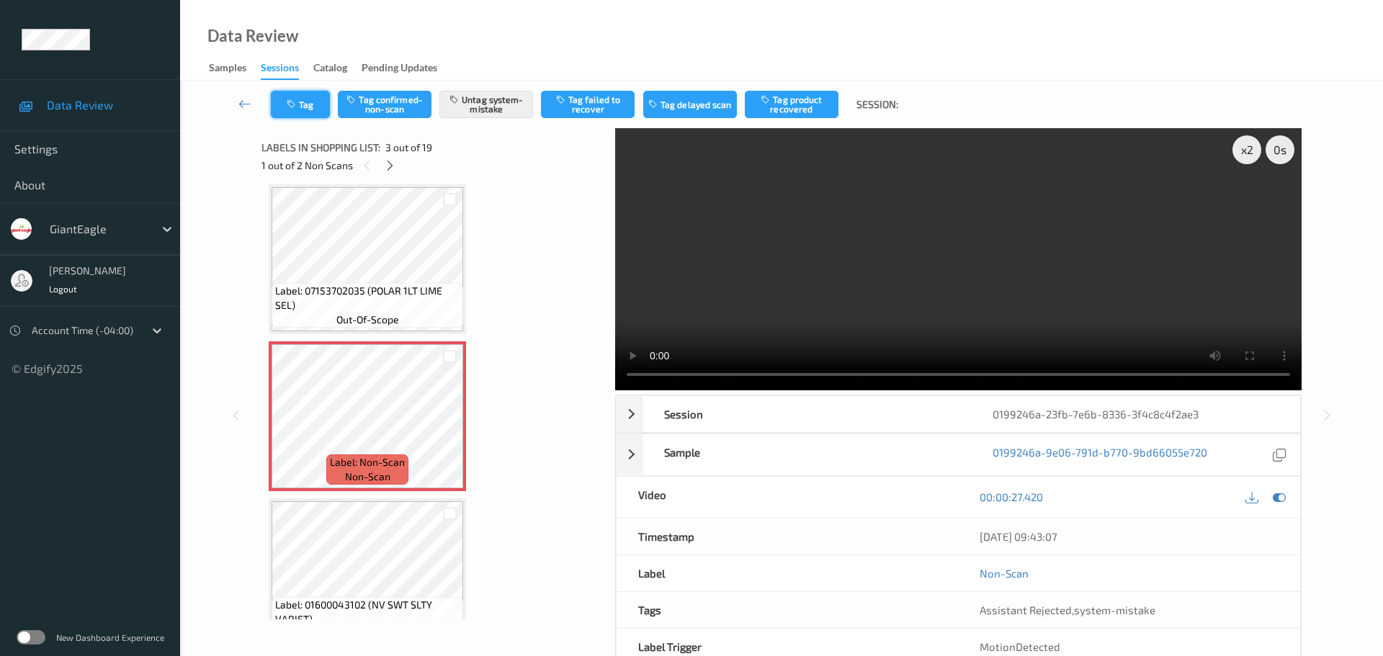
click at [310, 105] on button "Tag" at bounding box center [300, 104] width 59 height 27
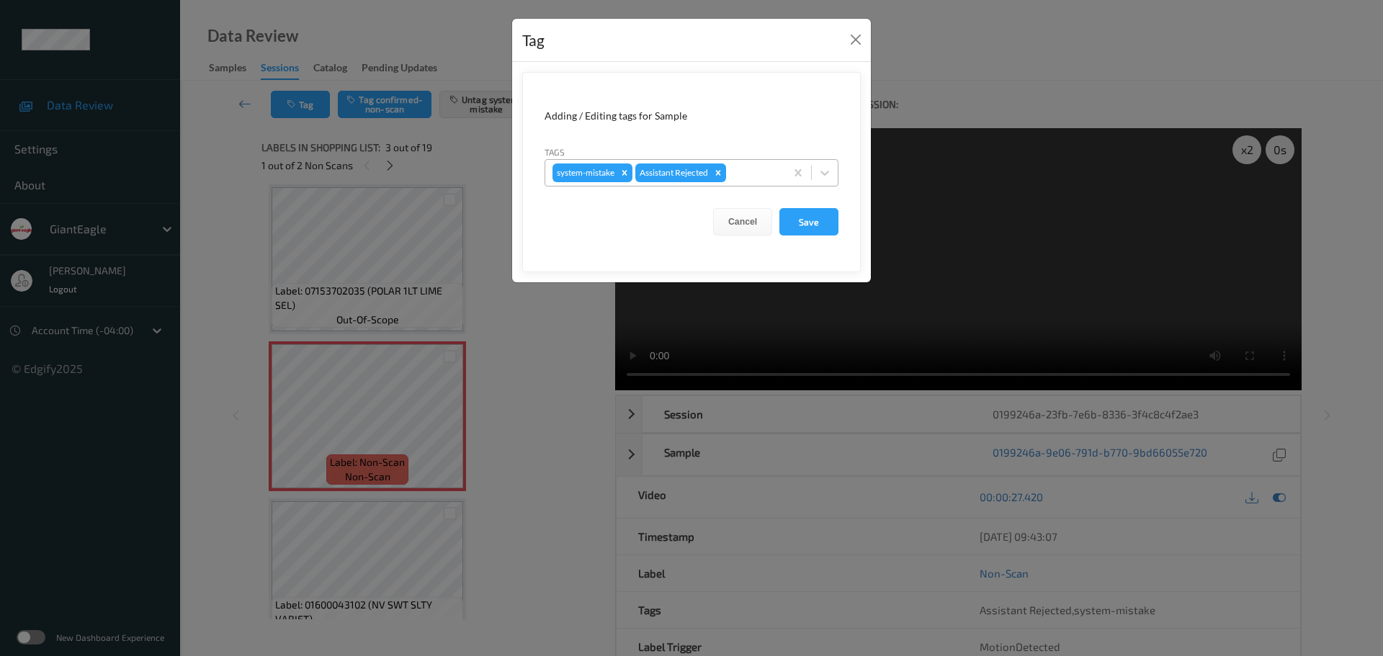
click at [740, 163] on div "system-mistake Assistant Rejected" at bounding box center [665, 173] width 240 height 24
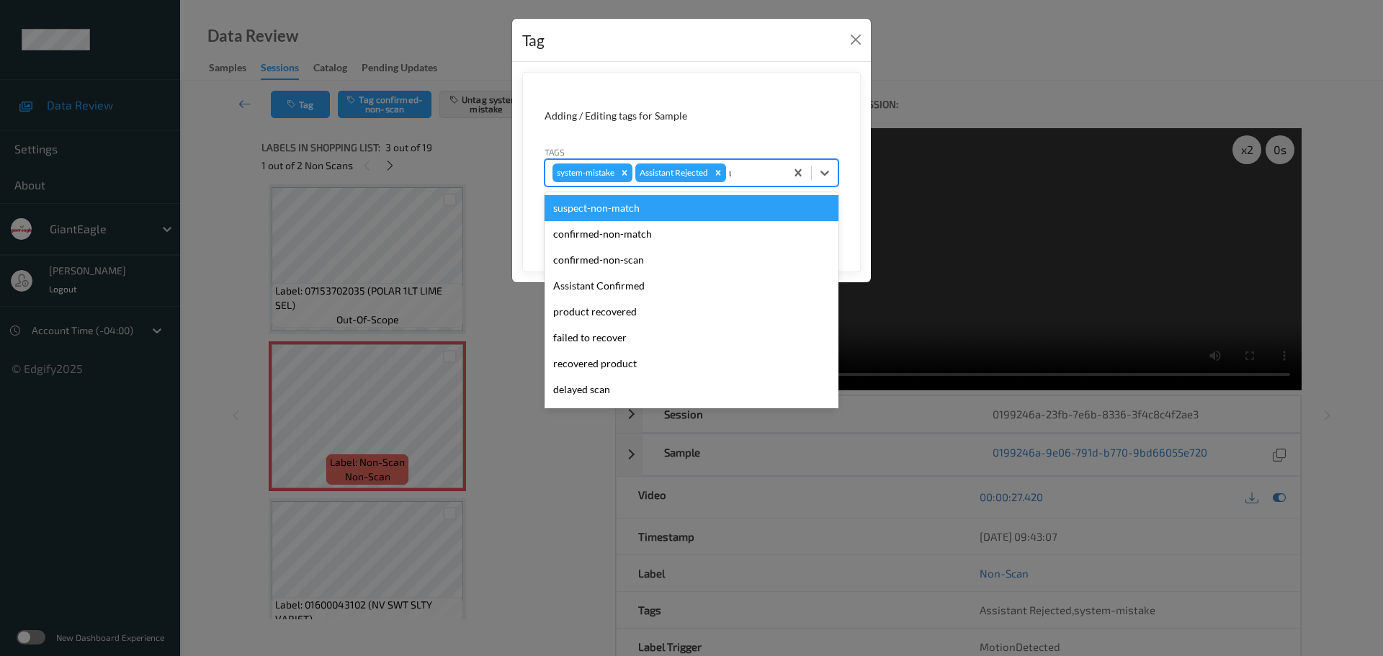
type input "unu"
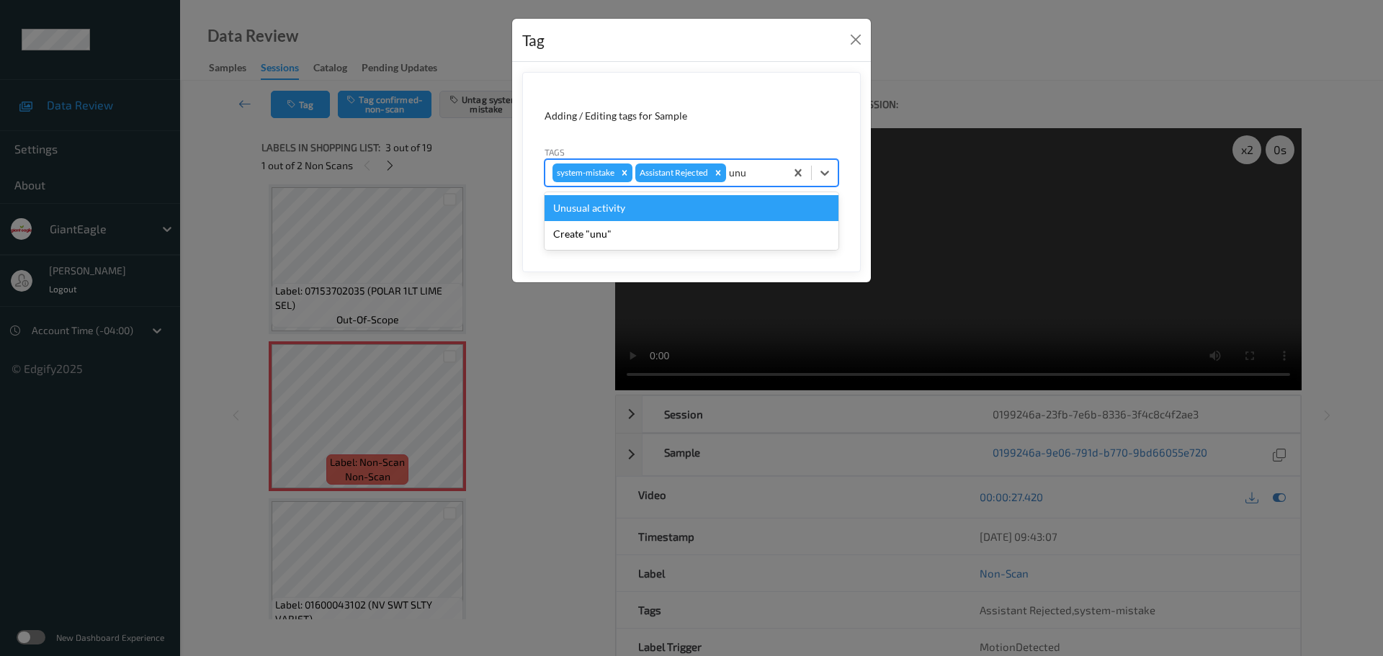
click at [656, 197] on div "Unusual activity" at bounding box center [691, 208] width 294 height 26
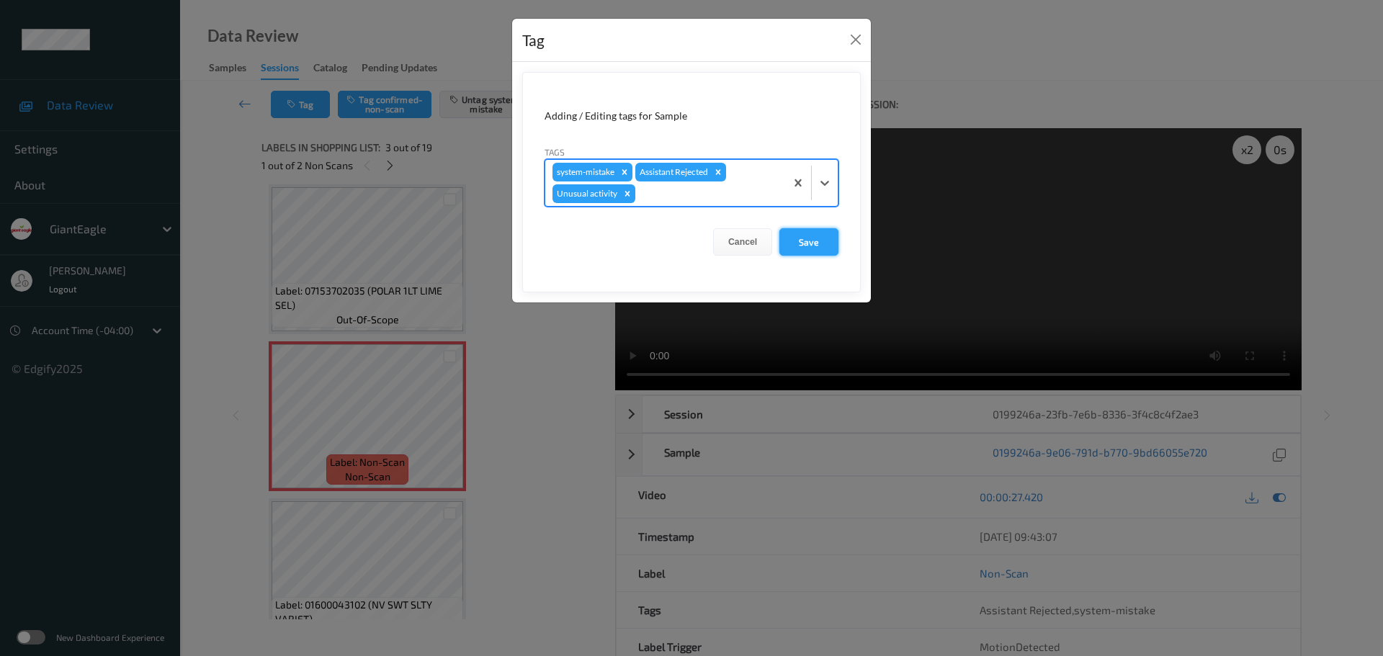
click at [820, 243] on button "Save" at bounding box center [808, 241] width 59 height 27
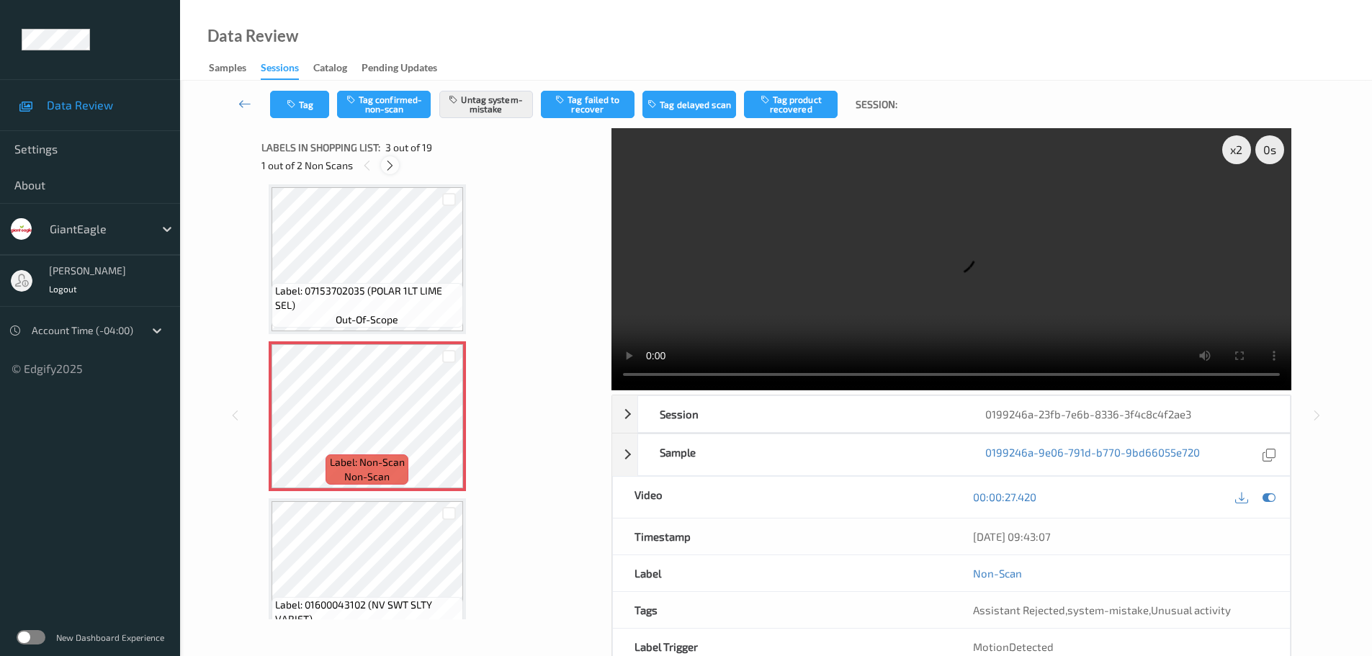
click at [395, 166] on icon at bounding box center [390, 165] width 12 height 13
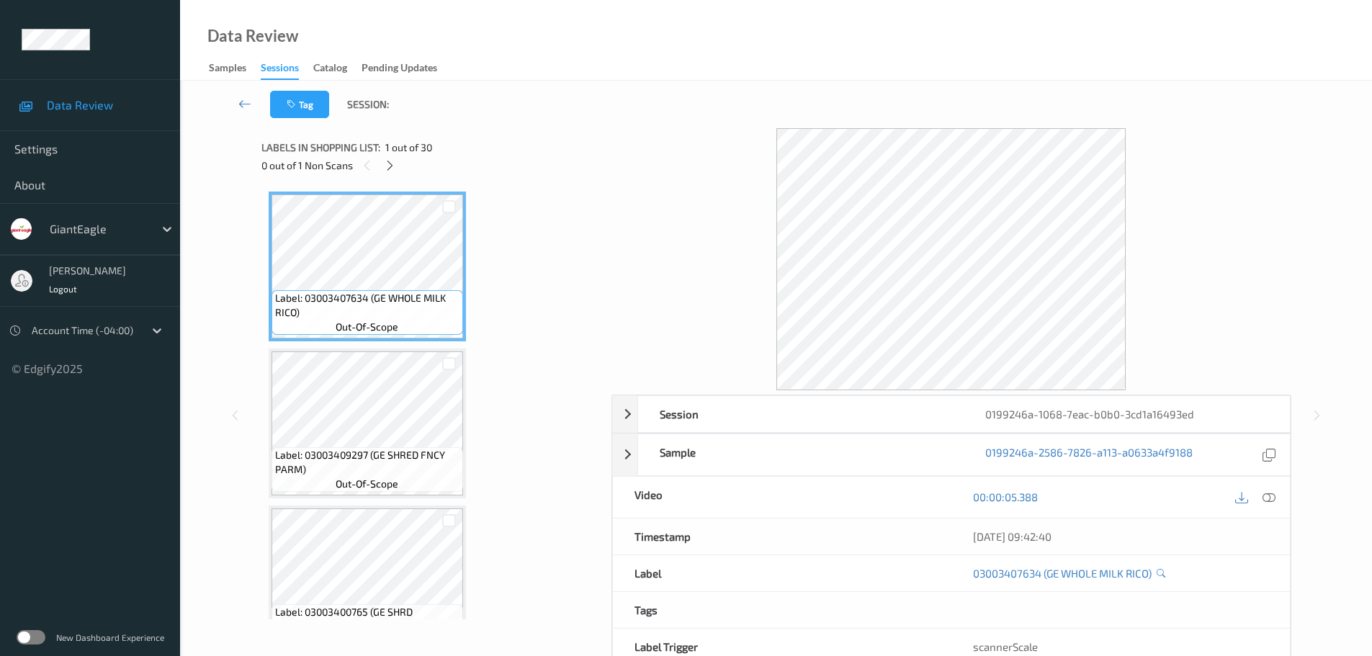
click at [379, 173] on div "0 out of 1 Non Scans" at bounding box center [431, 165] width 340 height 18
click at [383, 169] on div at bounding box center [390, 165] width 18 height 18
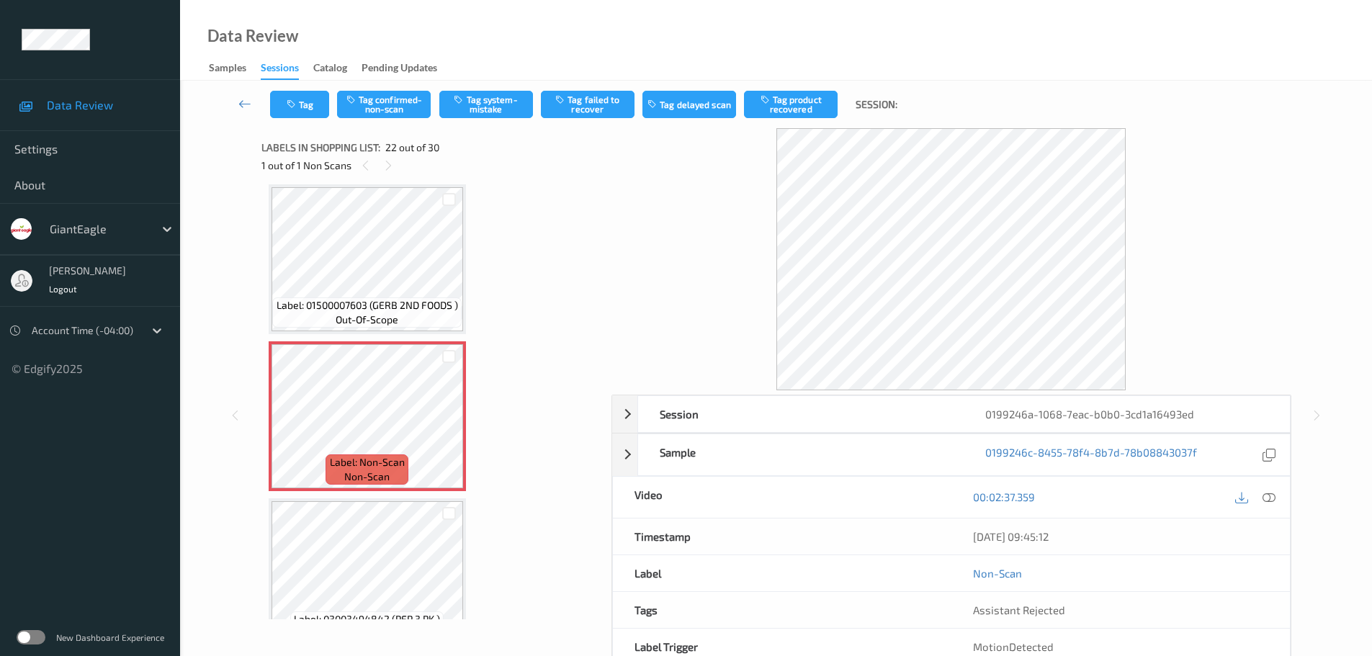
click at [1257, 500] on div at bounding box center [1255, 497] width 47 height 19
click at [1266, 500] on icon at bounding box center [1268, 496] width 13 height 13
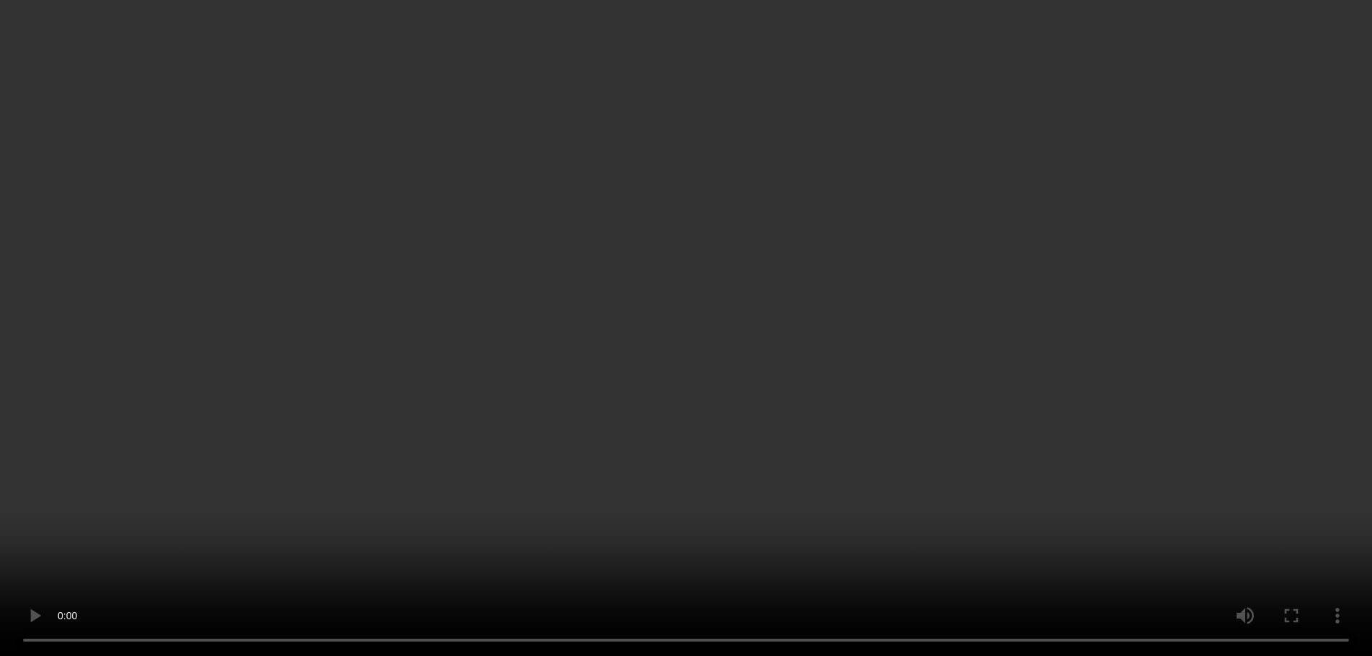
scroll to position [3219, 0]
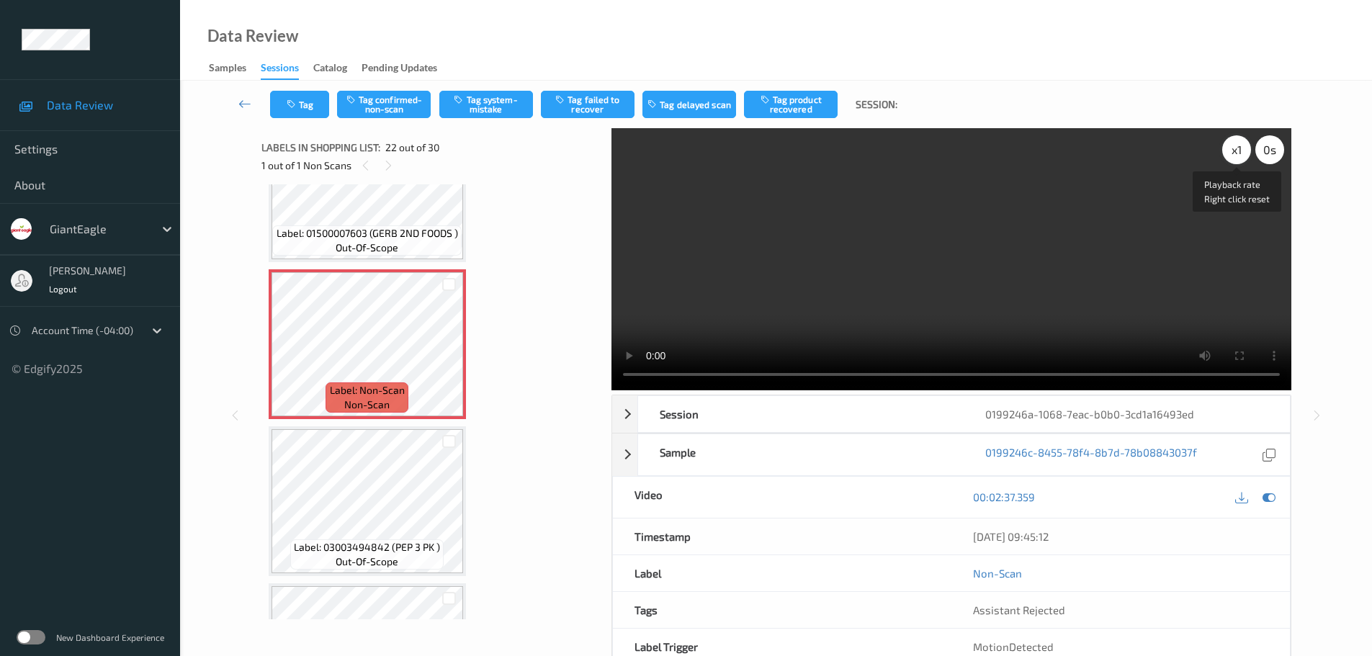
click at [1234, 153] on div "x 1" at bounding box center [1236, 149] width 29 height 29
click at [1234, 153] on div "x 2" at bounding box center [1236, 149] width 29 height 29
click at [488, 105] on button "Tag system-mistake" at bounding box center [486, 104] width 94 height 27
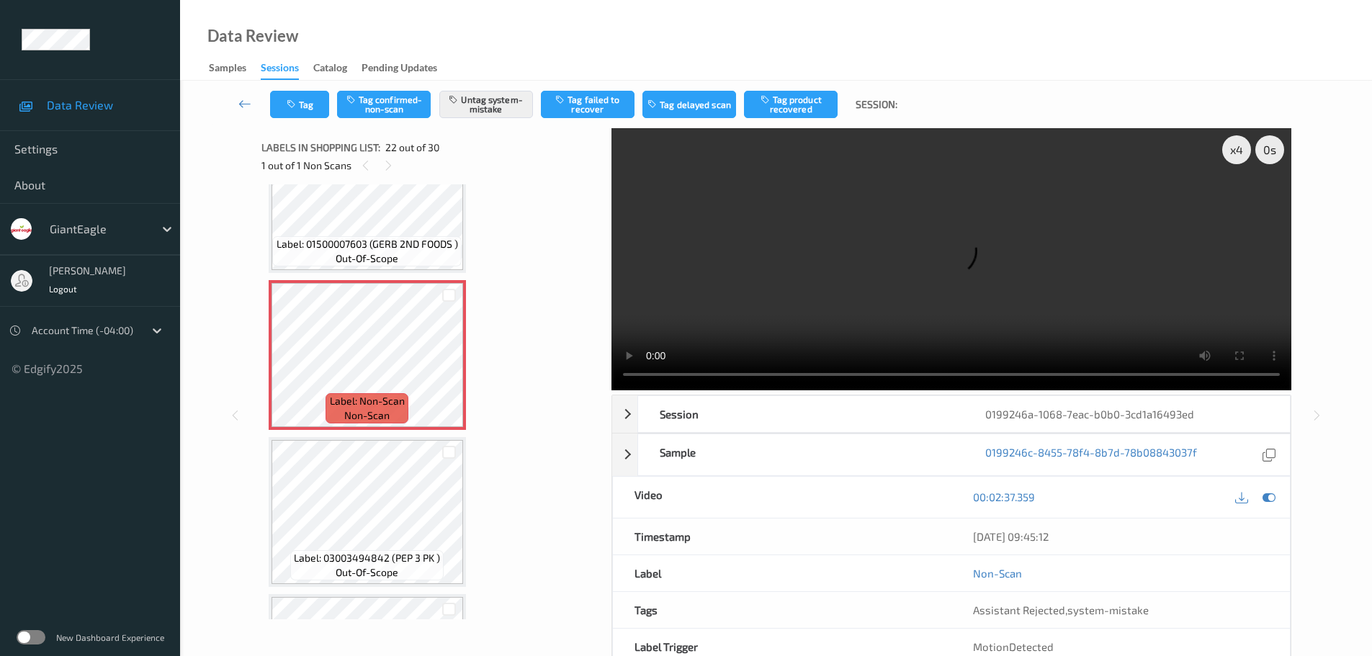
scroll to position [3147, 0]
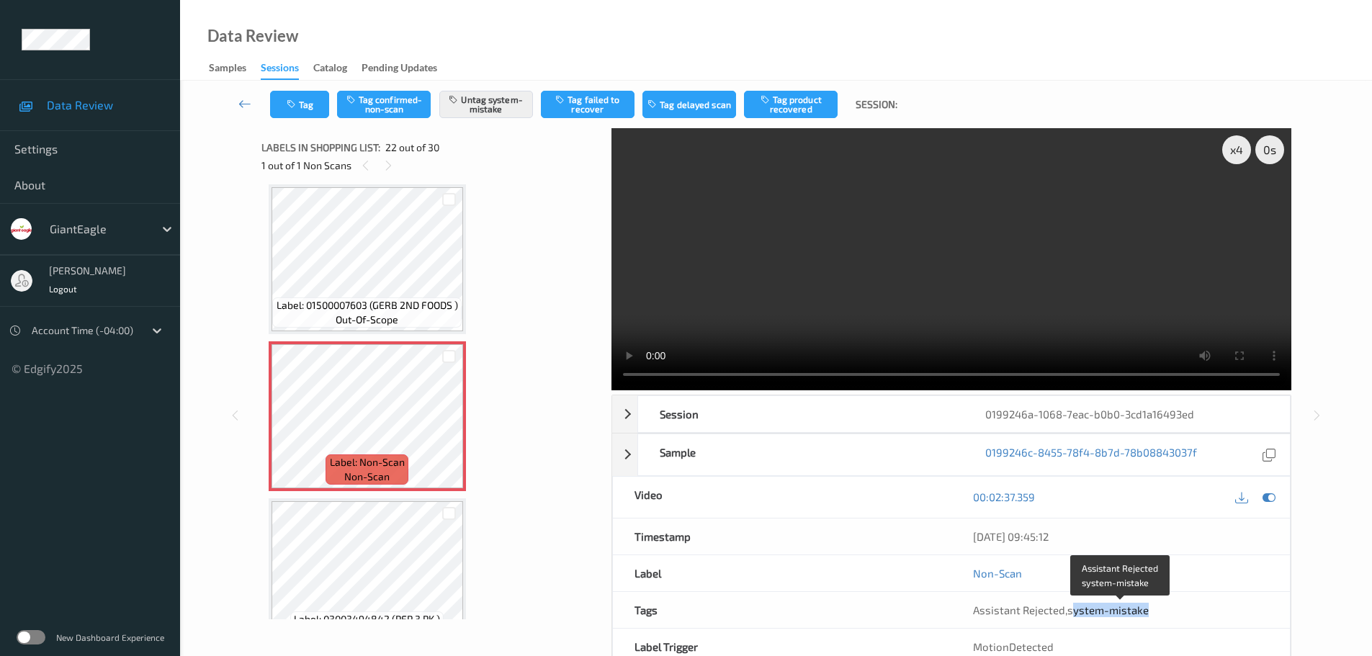
drag, startPoint x: 1071, startPoint y: 609, endPoint x: 1152, endPoint y: 611, distance: 81.4
click at [1152, 611] on div "Assistant Rejected , system-mistake" at bounding box center [1120, 610] width 295 height 14
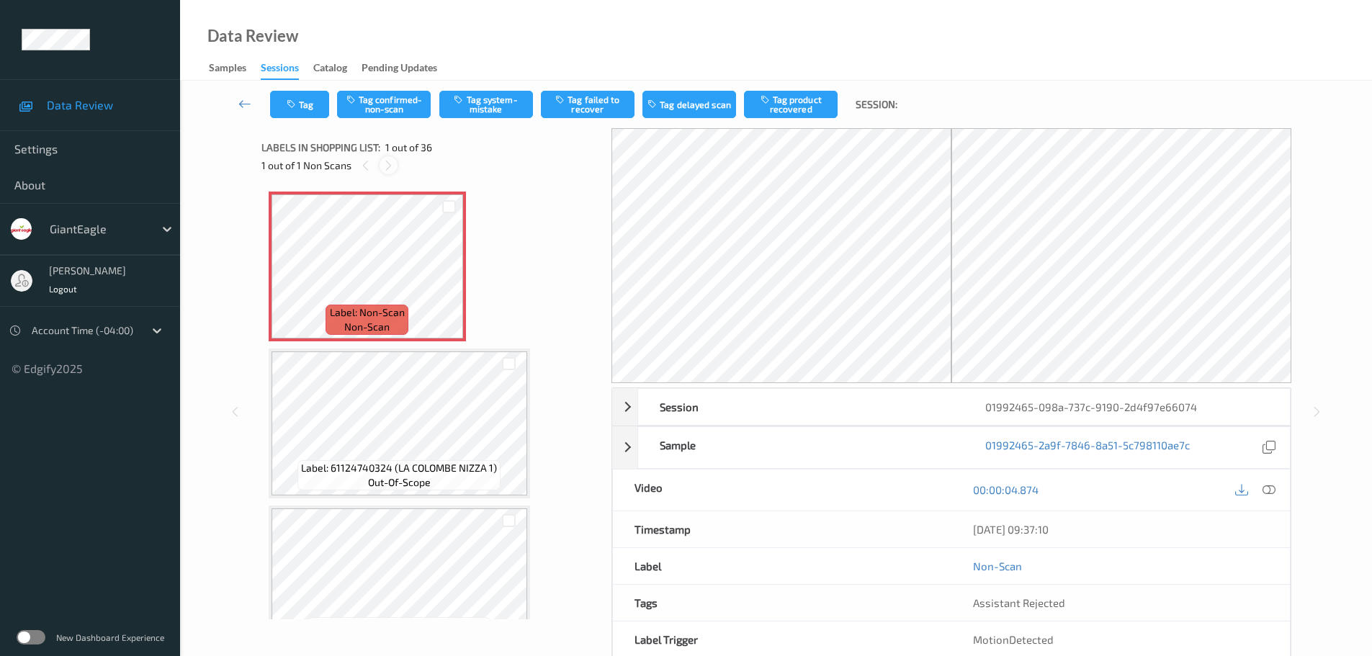
click at [390, 159] on icon at bounding box center [388, 165] width 12 height 13
click at [1268, 487] on icon at bounding box center [1268, 489] width 13 height 13
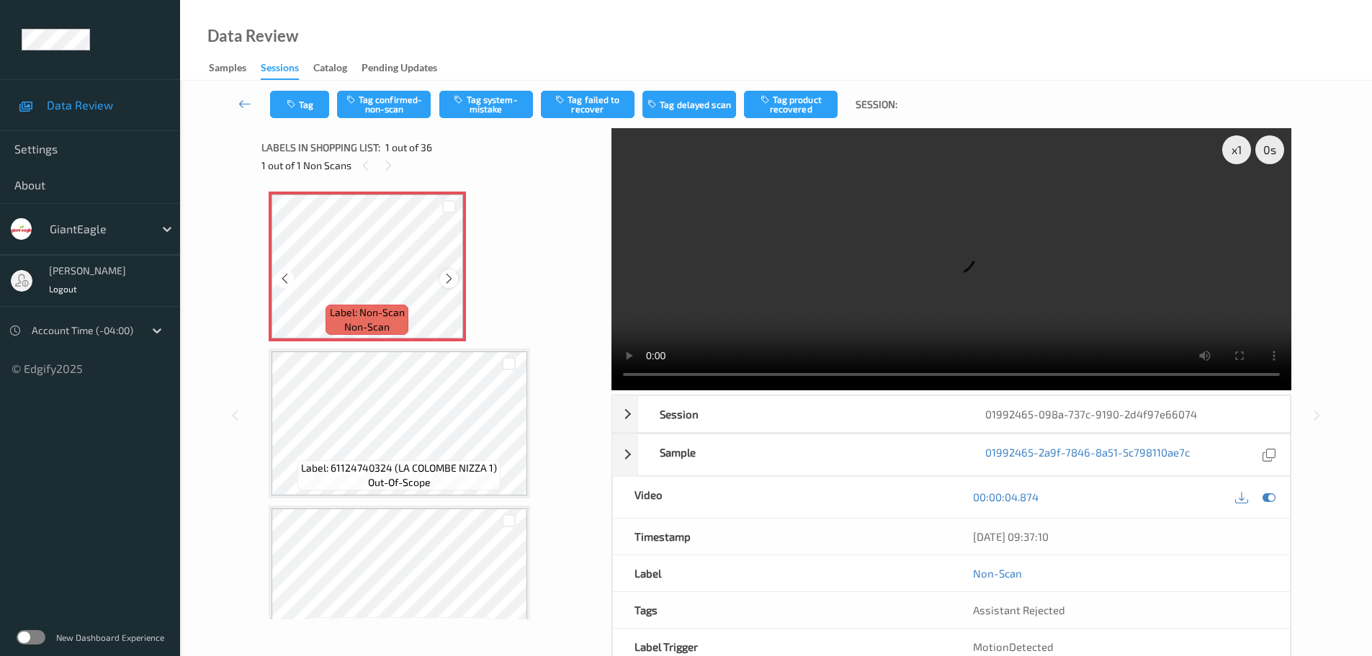
click at [445, 273] on icon at bounding box center [449, 278] width 12 height 13
click at [448, 276] on icon at bounding box center [449, 278] width 12 height 13
click at [447, 276] on icon at bounding box center [449, 278] width 12 height 13
click at [442, 274] on div at bounding box center [449, 278] width 18 height 18
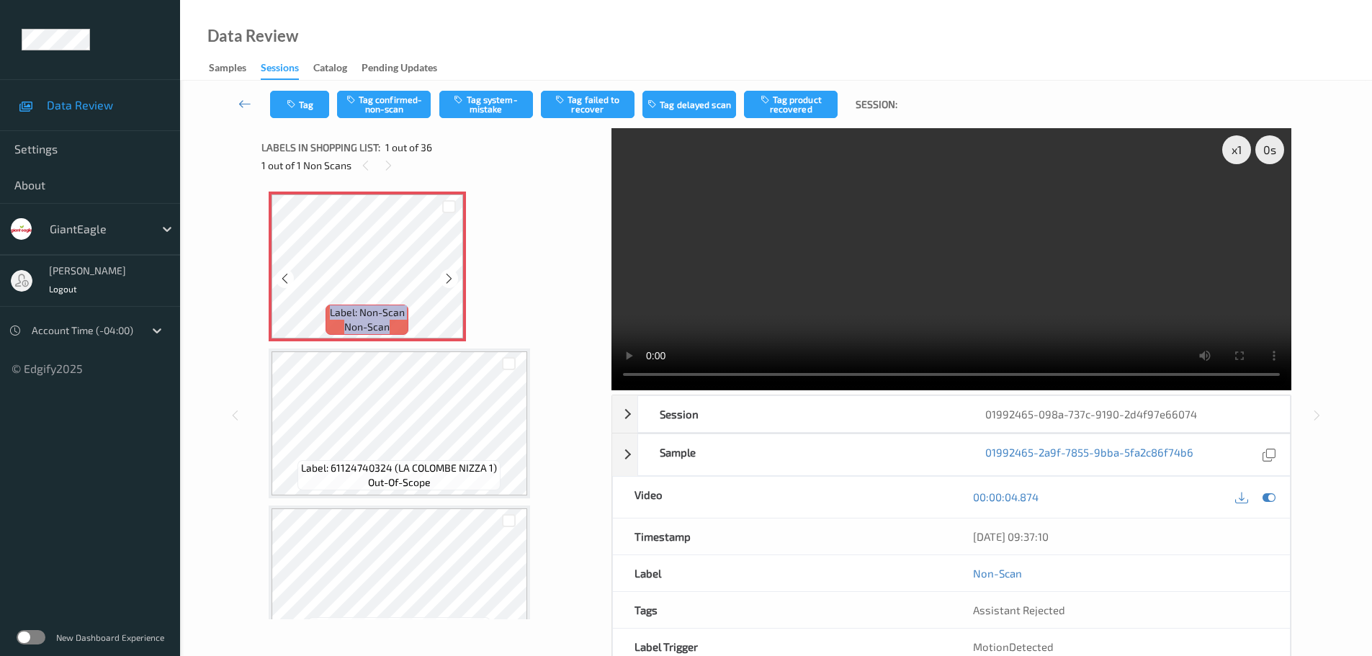
click at [442, 274] on div at bounding box center [449, 278] width 18 height 18
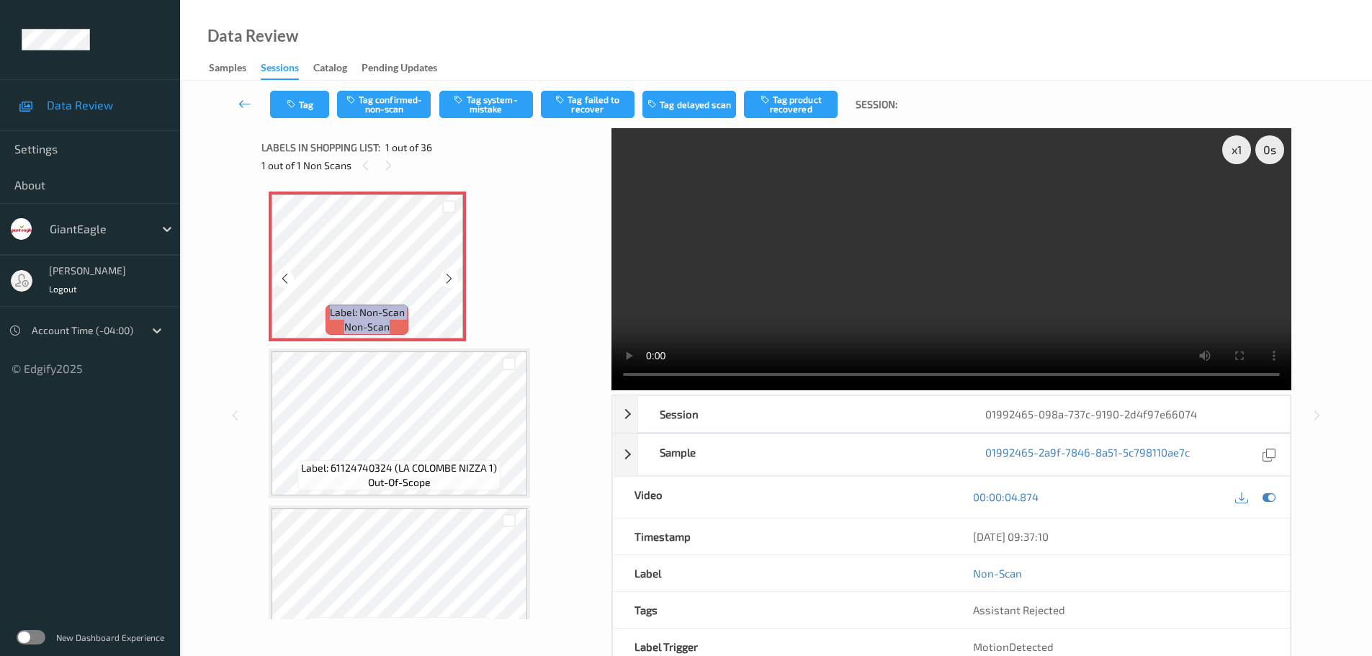
click at [442, 274] on div at bounding box center [449, 278] width 18 height 18
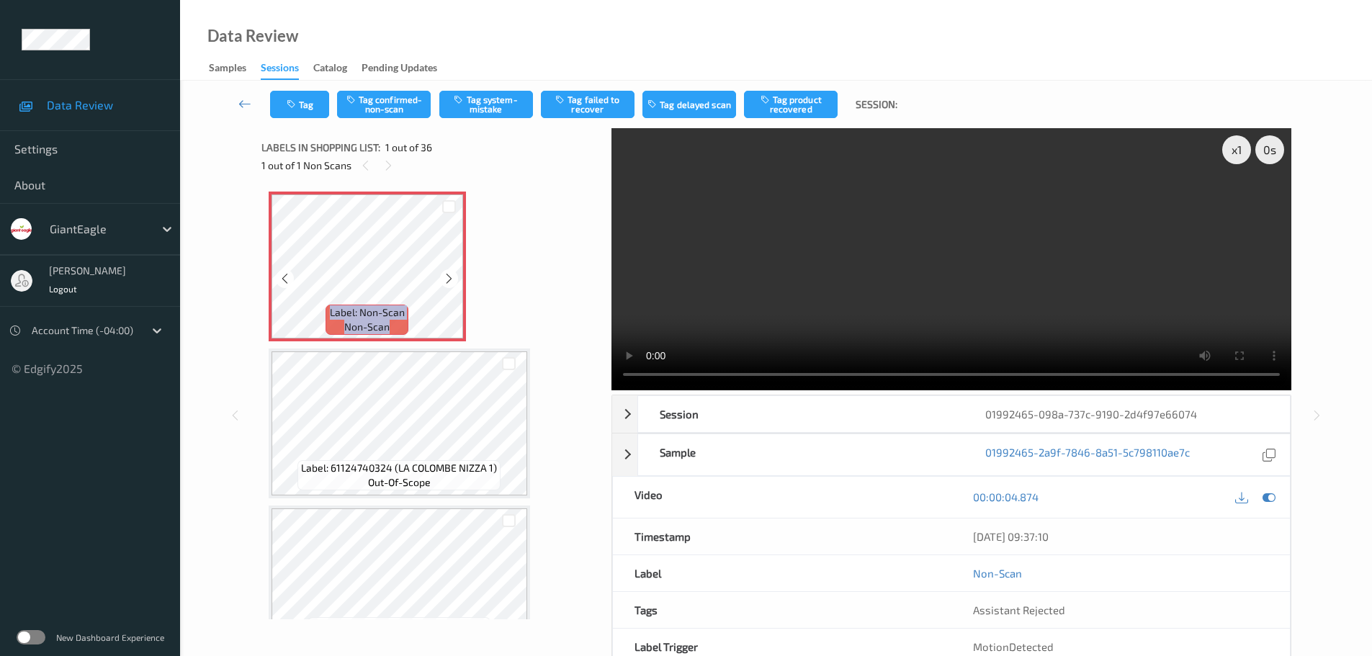
click at [442, 274] on div at bounding box center [449, 278] width 18 height 18
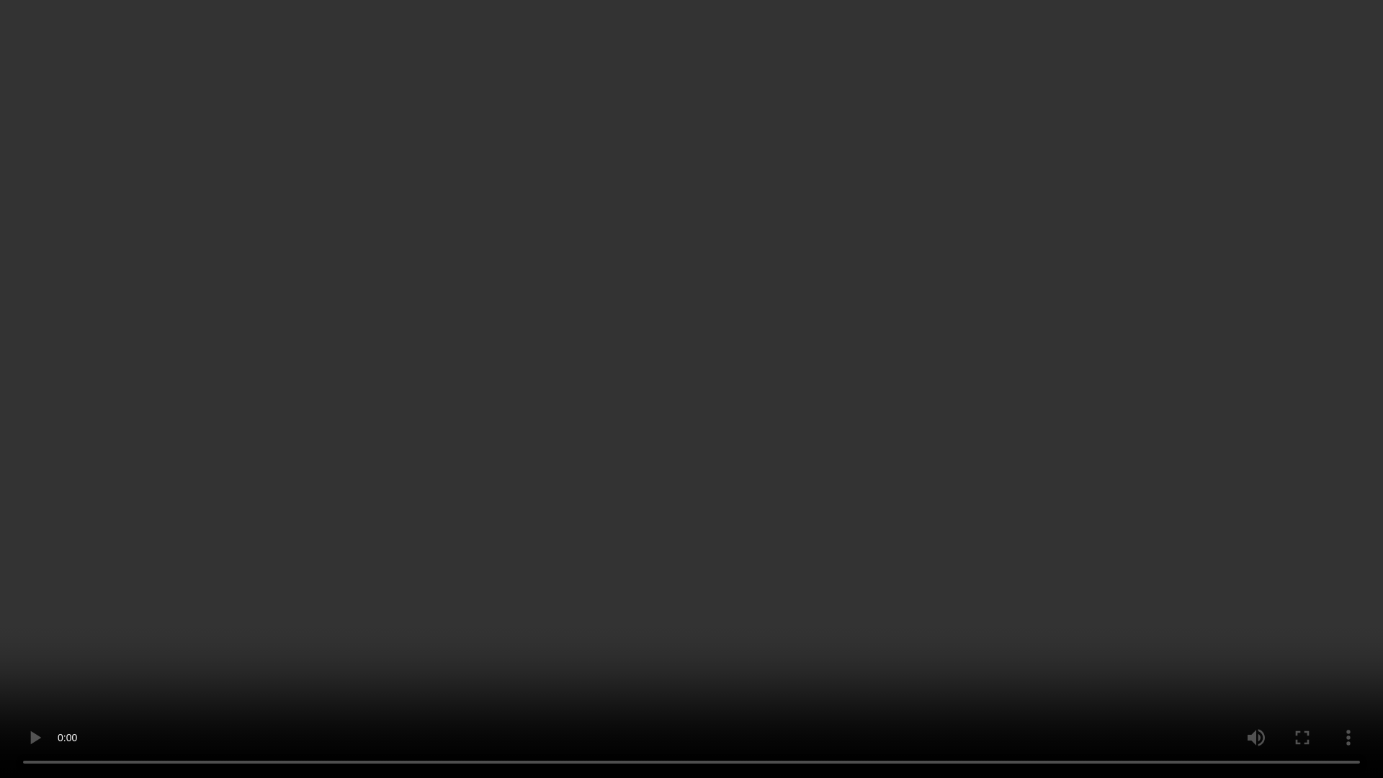
click at [147, 655] on video at bounding box center [691, 389] width 1383 height 778
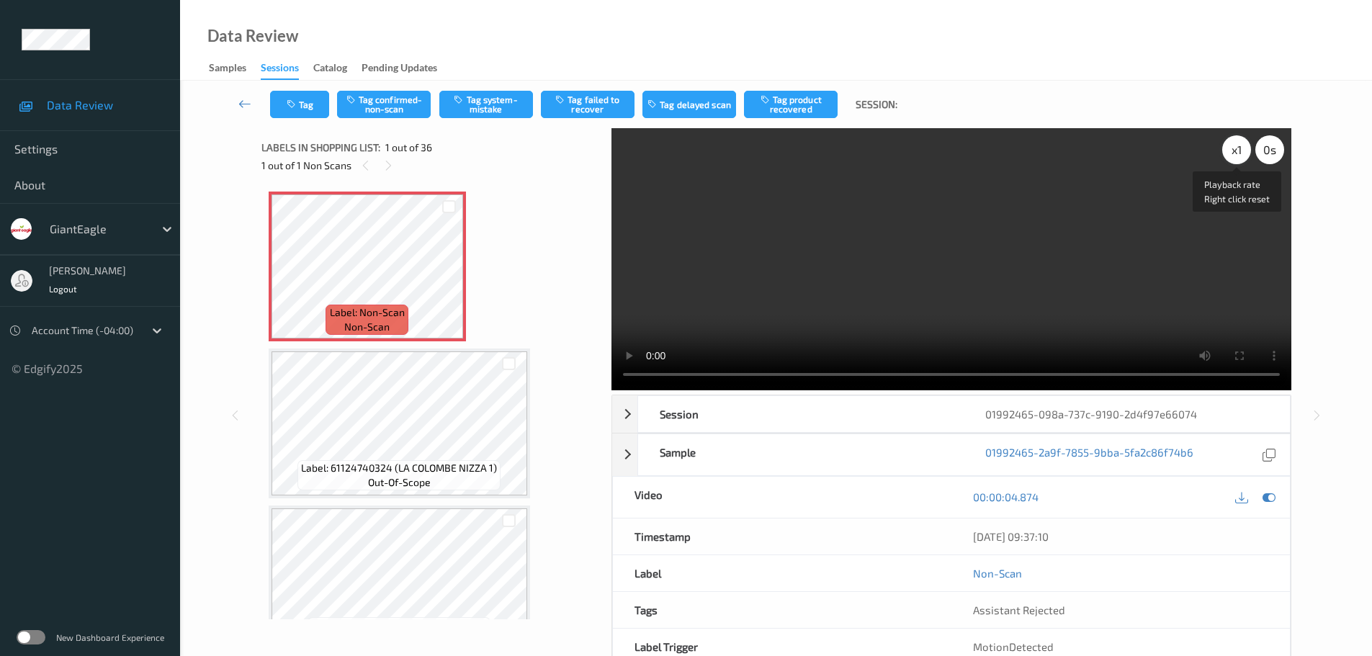
click at [1229, 150] on div "x 1" at bounding box center [1236, 149] width 29 height 29
click at [1229, 150] on div "x 2" at bounding box center [1236, 149] width 29 height 29
click at [398, 111] on button "Tag confirmed-non-scan" at bounding box center [384, 104] width 94 height 27
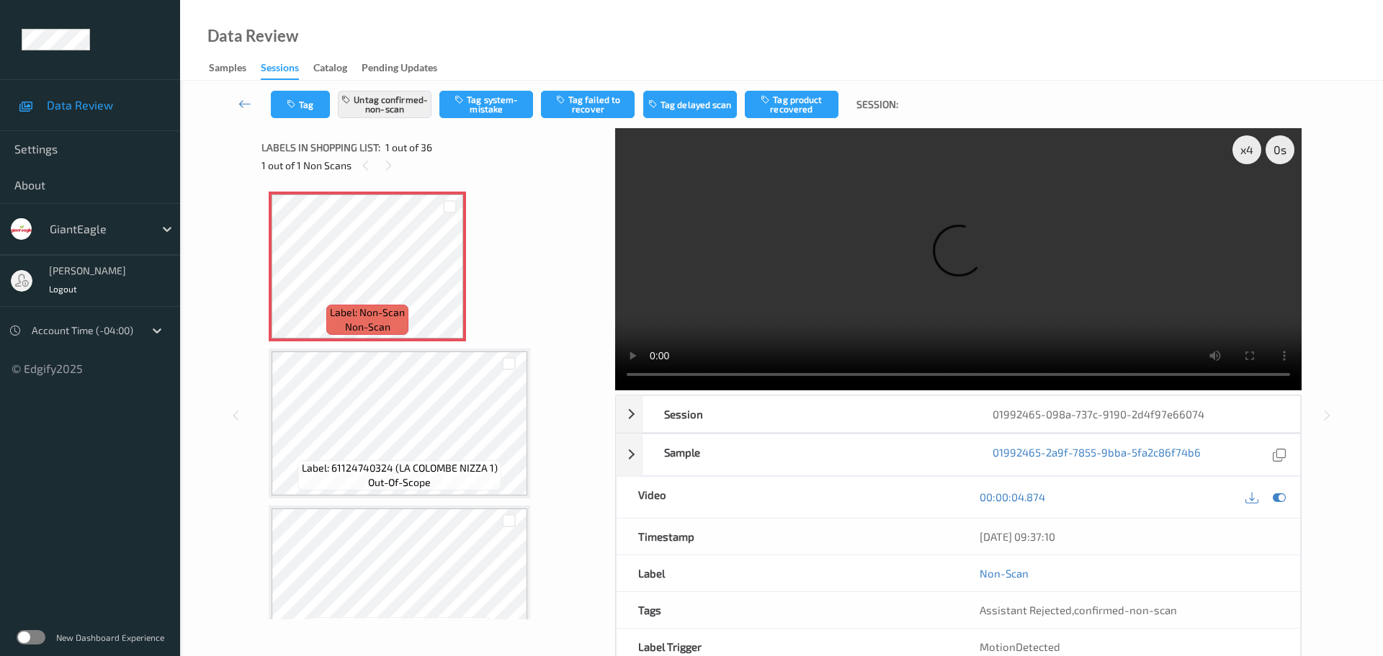
click at [784, 104] on button "Tag product recovered" at bounding box center [792, 104] width 94 height 27
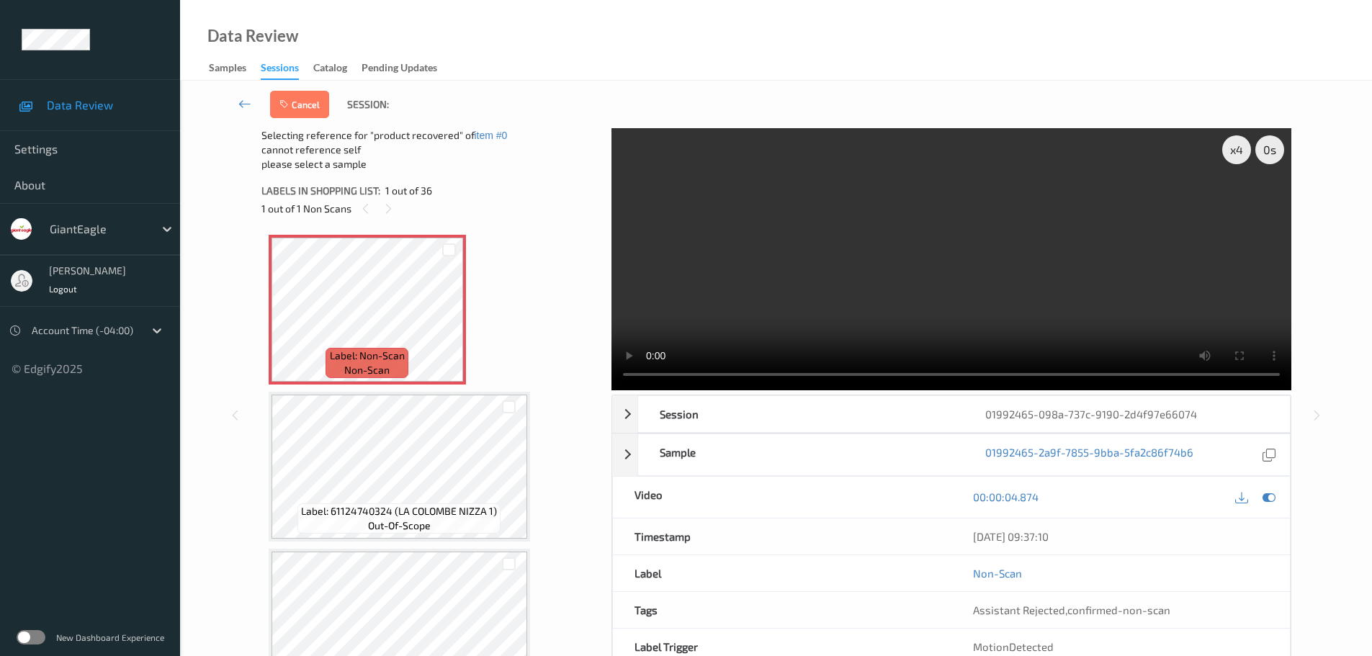
drag, startPoint x: 511, startPoint y: 405, endPoint x: 494, endPoint y: 382, distance: 28.2
click at [512, 405] on div at bounding box center [509, 407] width 14 height 14
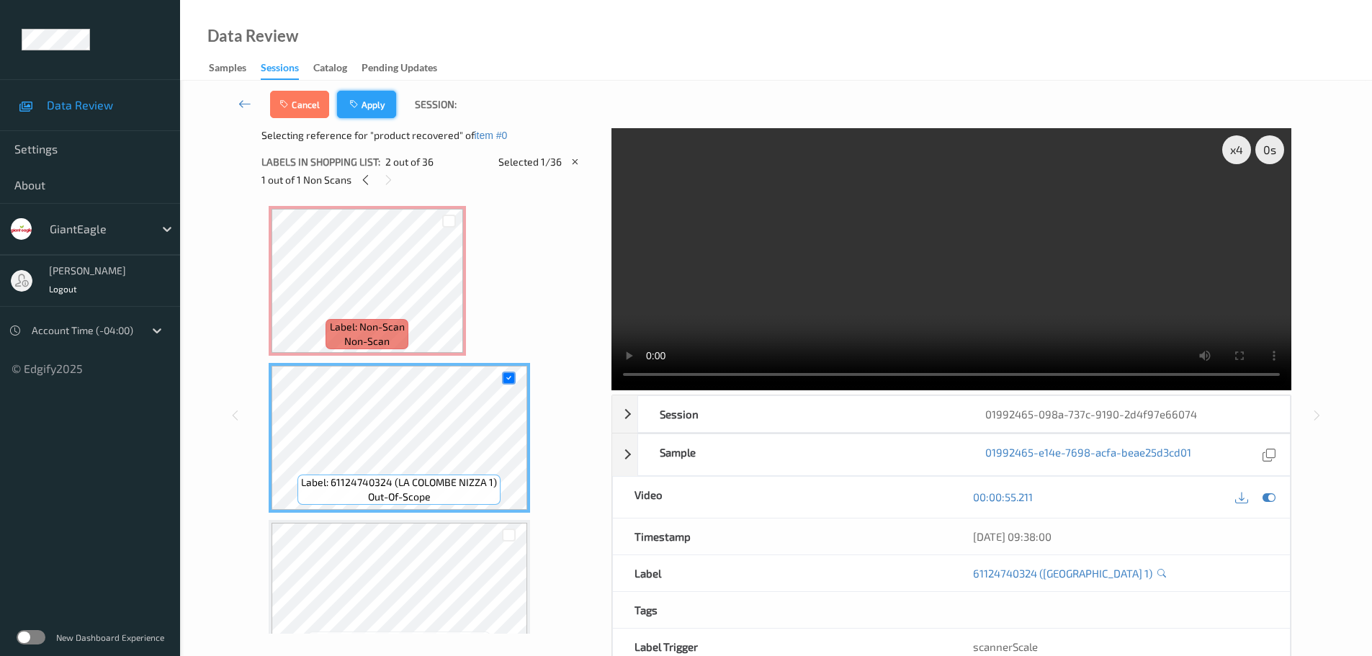
click at [372, 99] on button "Apply" at bounding box center [366, 104] width 59 height 27
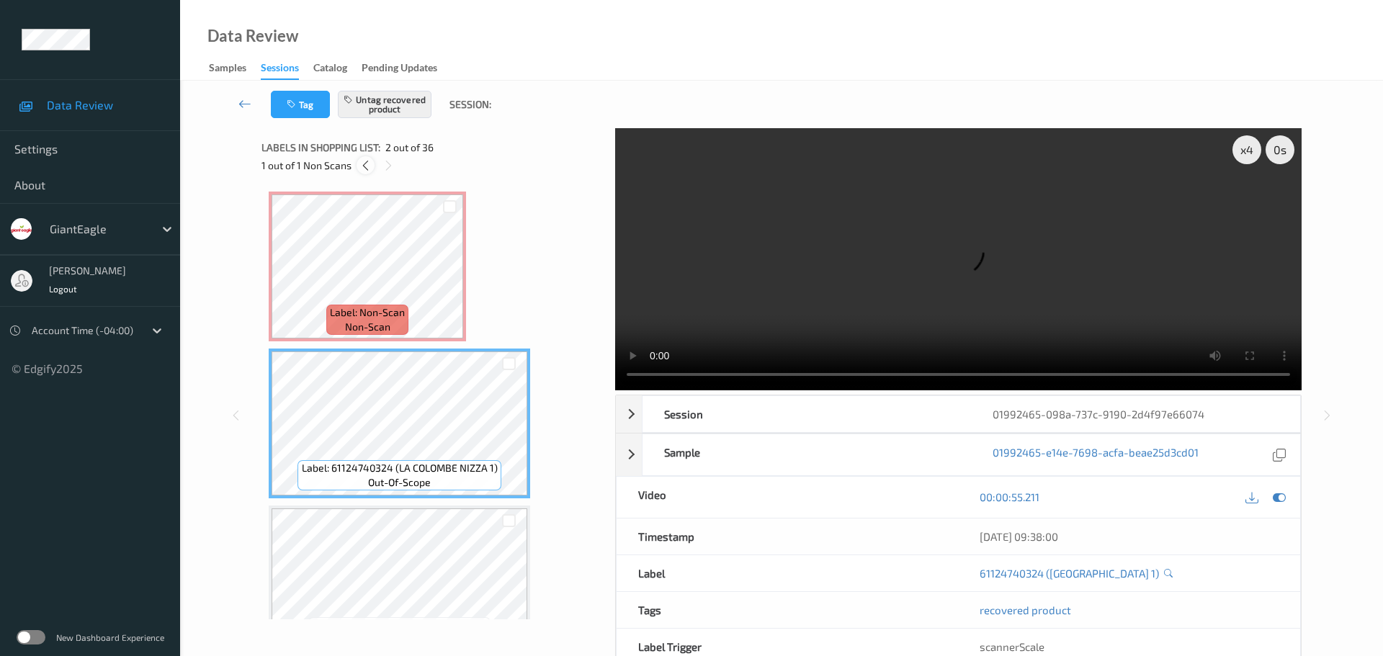
click at [359, 166] on icon at bounding box center [365, 165] width 12 height 13
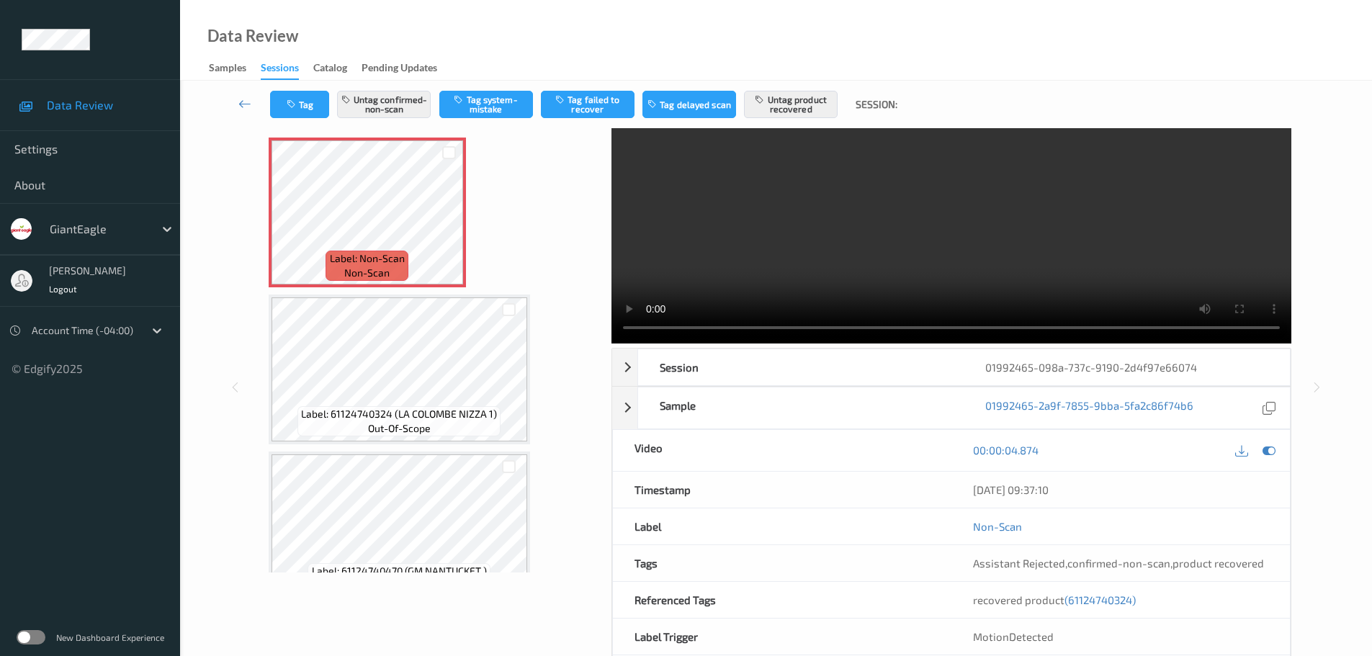
scroll to position [72, 0]
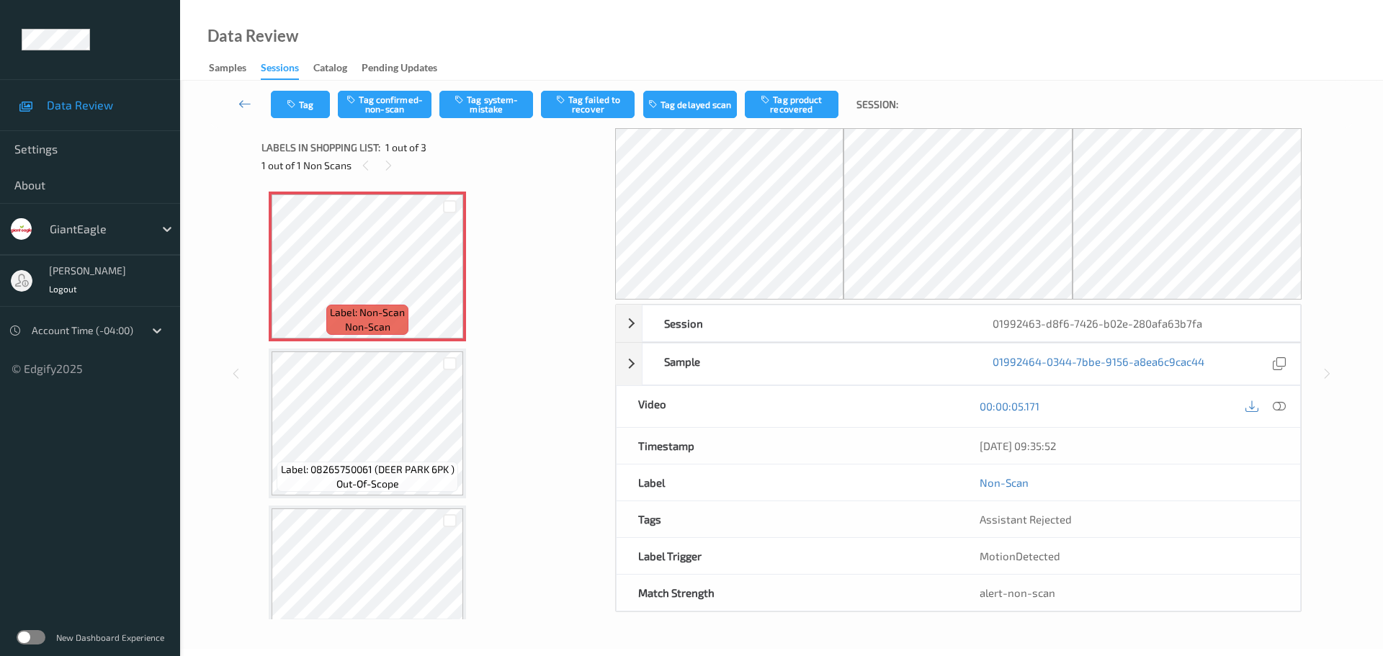
click at [397, 171] on div "1 out of 1 Non Scans" at bounding box center [433, 165] width 344 height 18
click at [441, 275] on div at bounding box center [450, 278] width 18 height 18
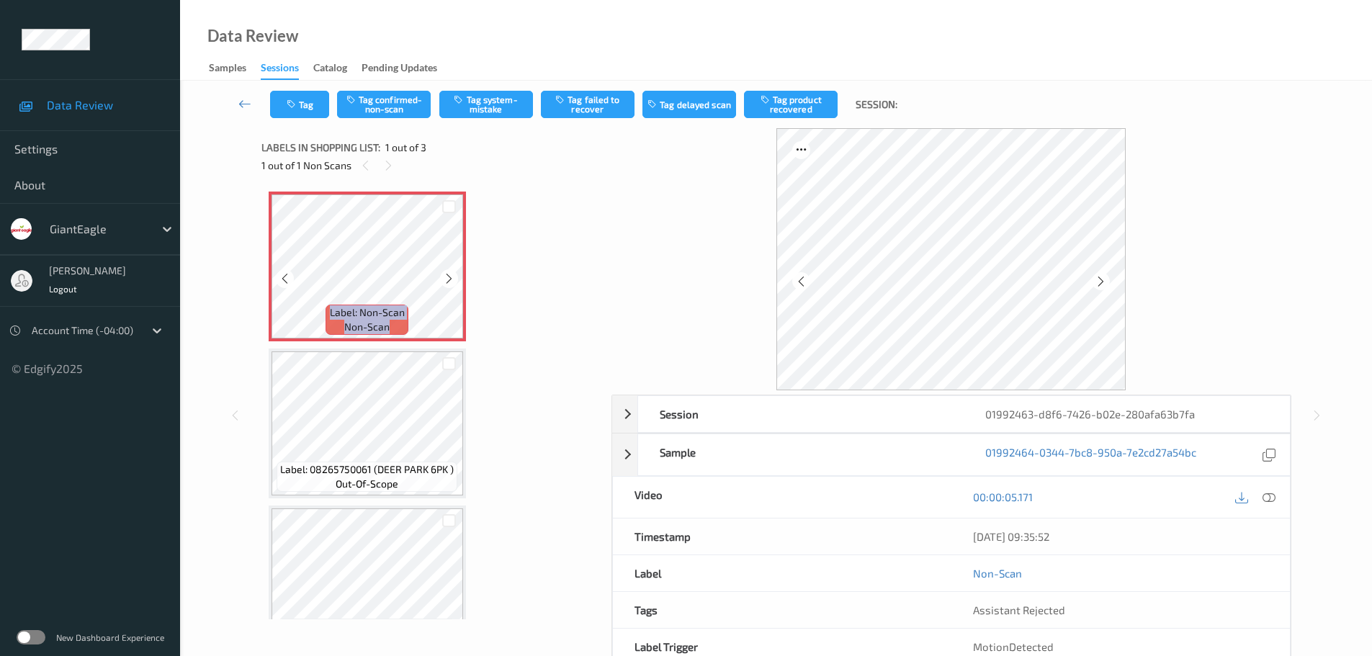
click at [441, 275] on div at bounding box center [449, 278] width 18 height 18
click at [1264, 499] on icon at bounding box center [1268, 496] width 13 height 13
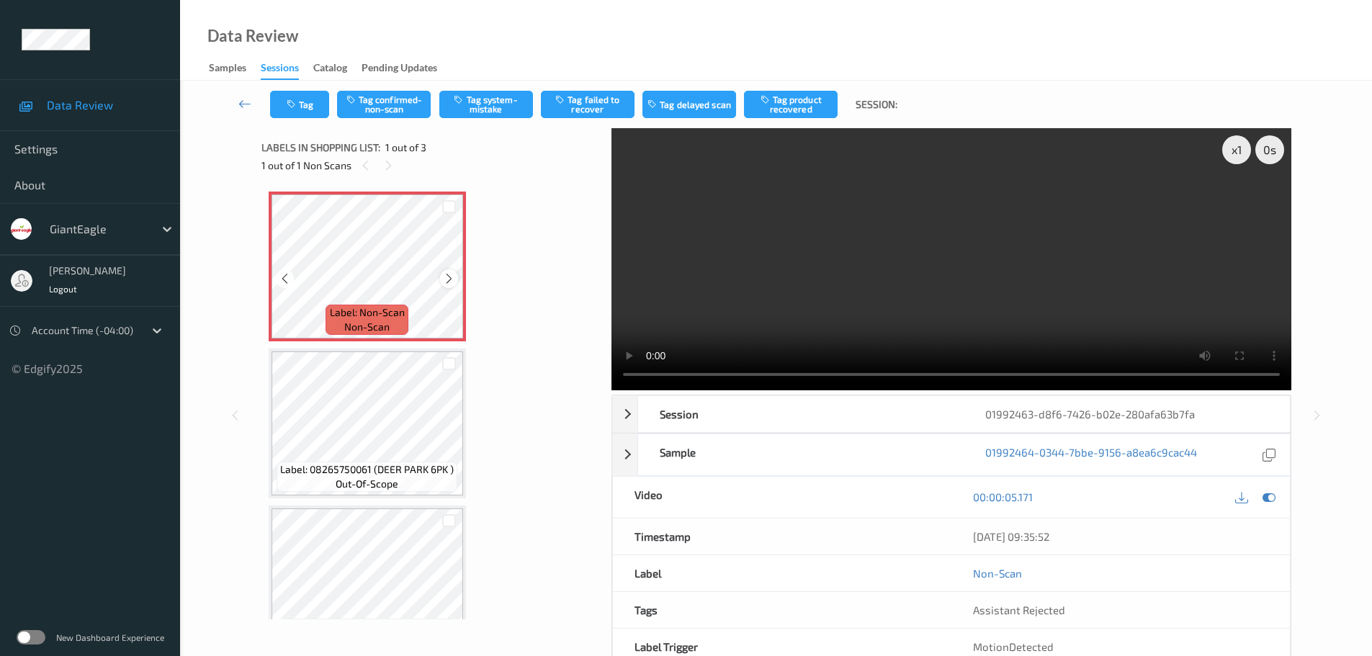
click at [445, 273] on icon at bounding box center [449, 278] width 12 height 13
click at [446, 272] on icon at bounding box center [449, 278] width 12 height 13
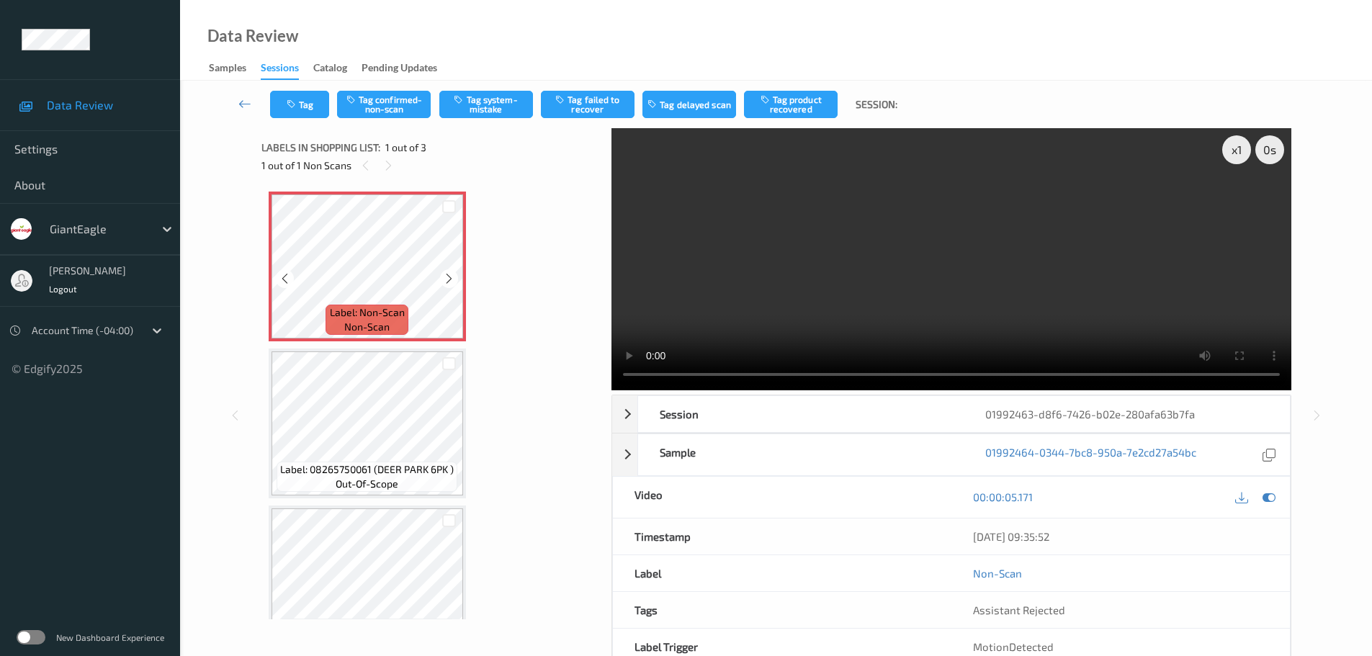
click at [448, 272] on icon at bounding box center [449, 278] width 12 height 13
click at [446, 279] on icon at bounding box center [449, 278] width 12 height 13
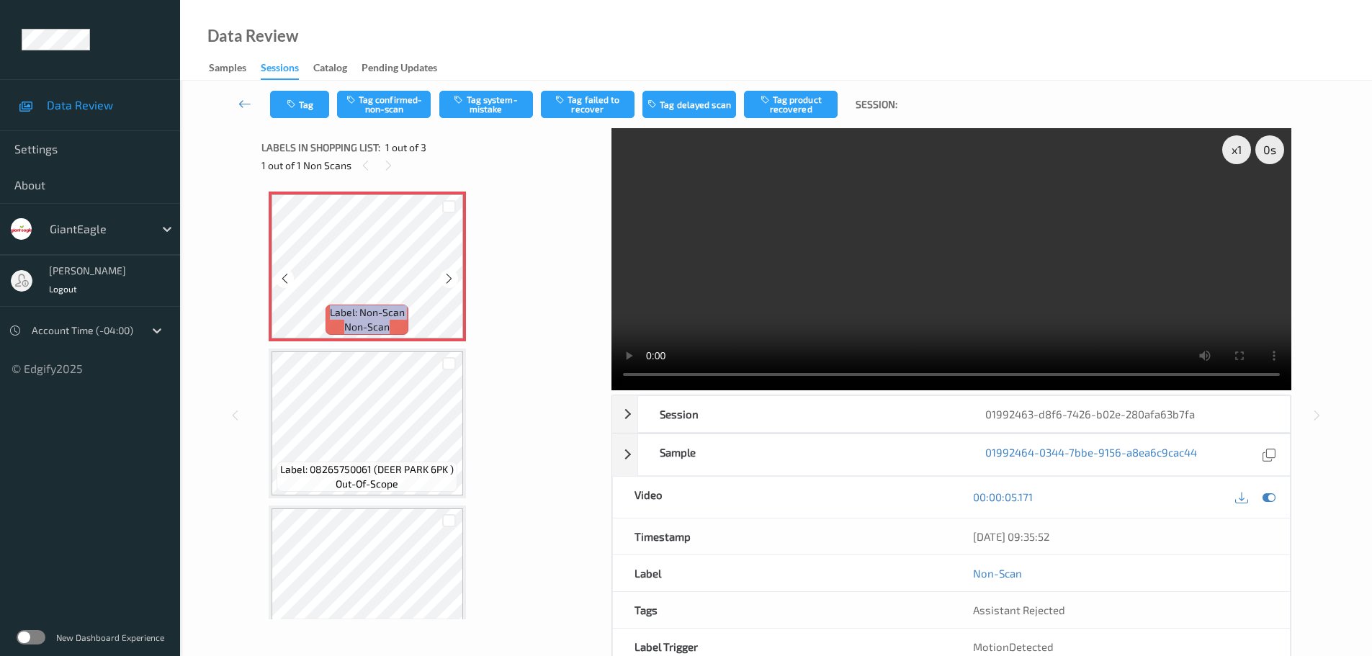
click at [446, 279] on icon at bounding box center [449, 278] width 12 height 13
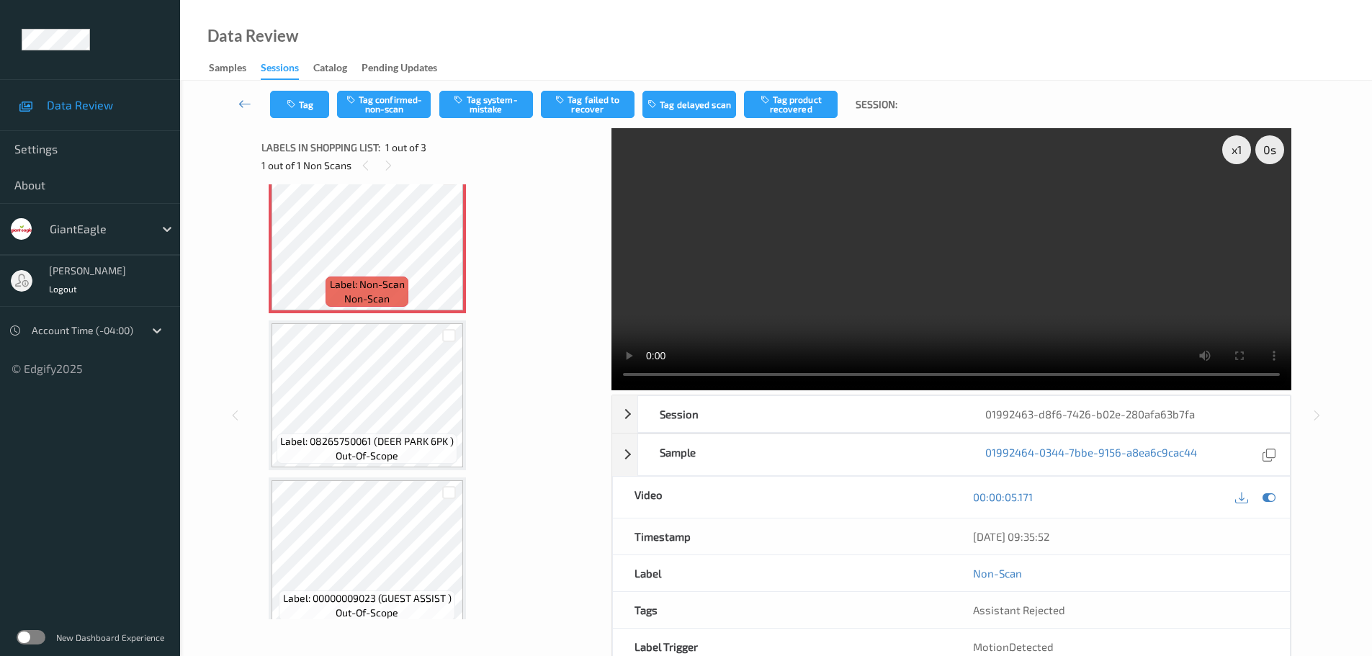
scroll to position [43, 0]
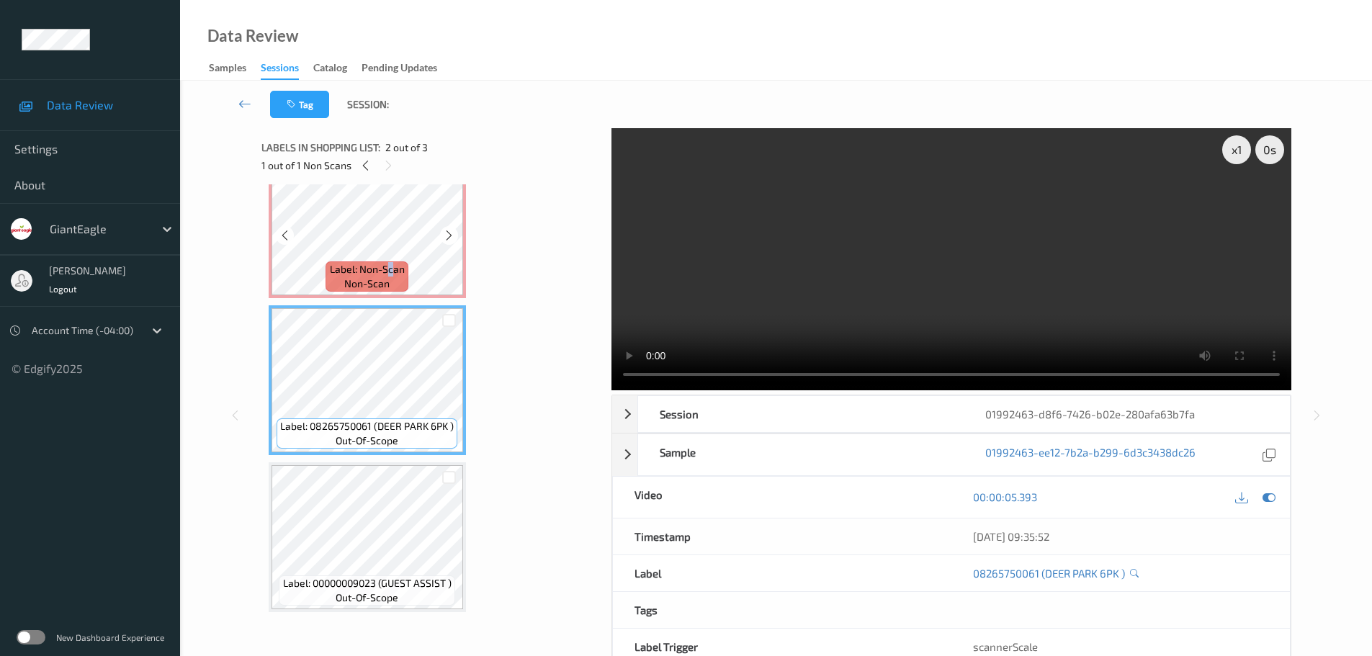
click at [391, 272] on span "Label: Non-Scan" at bounding box center [367, 269] width 75 height 14
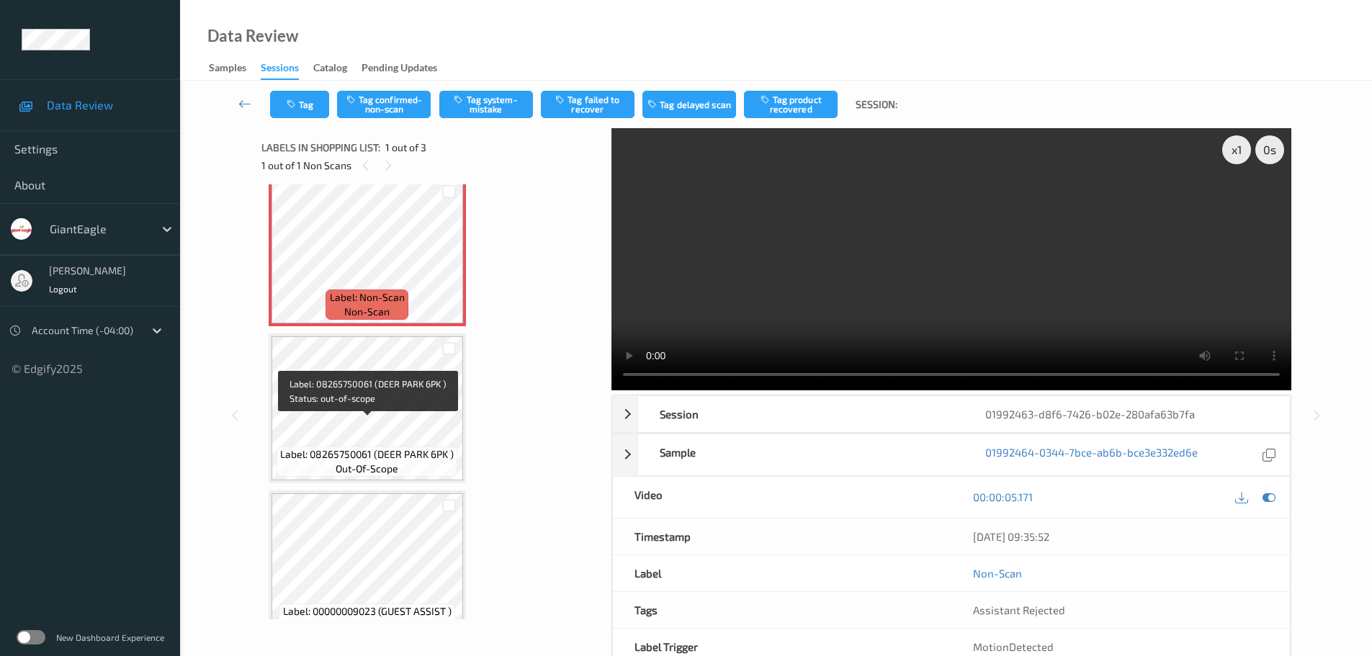
scroll to position [0, 0]
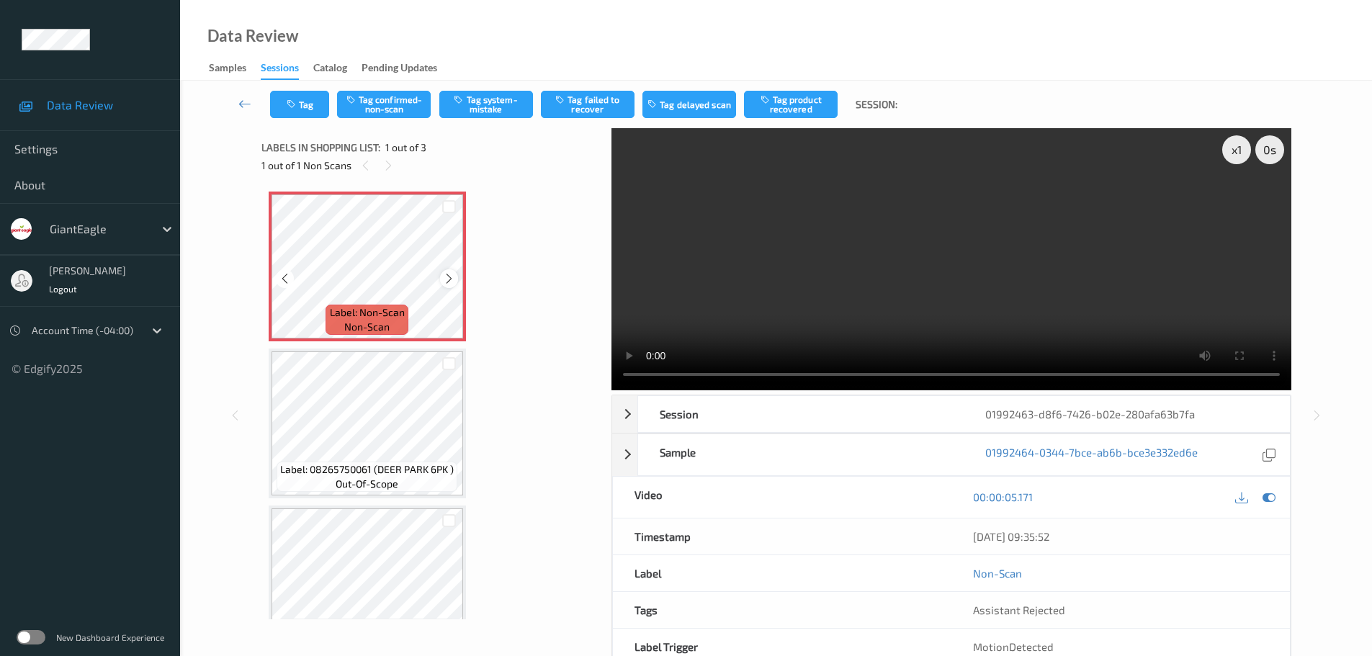
click at [454, 272] on icon at bounding box center [449, 278] width 12 height 13
click at [454, 274] on icon at bounding box center [449, 278] width 12 height 13
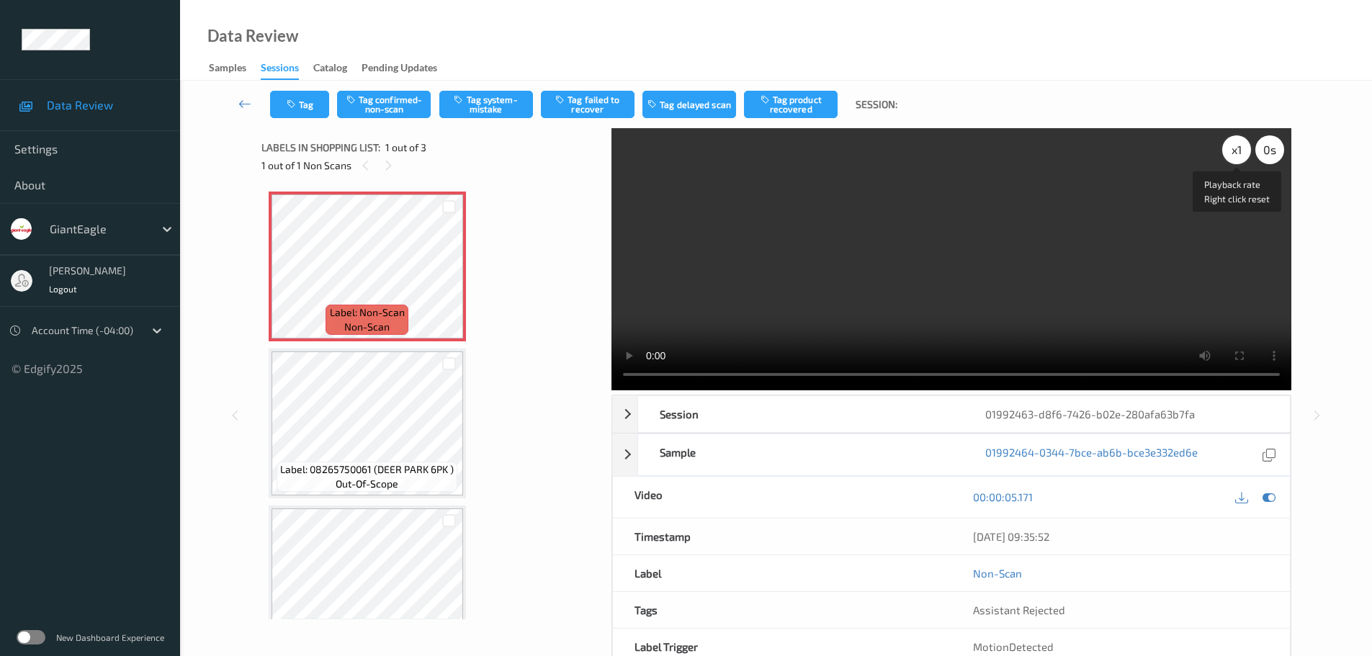
click at [1229, 146] on div "x 1" at bounding box center [1236, 149] width 29 height 29
click at [1229, 146] on div "x 2" at bounding box center [1236, 149] width 29 height 29
click at [1243, 338] on video at bounding box center [951, 259] width 680 height 262
click at [451, 282] on icon at bounding box center [449, 278] width 12 height 13
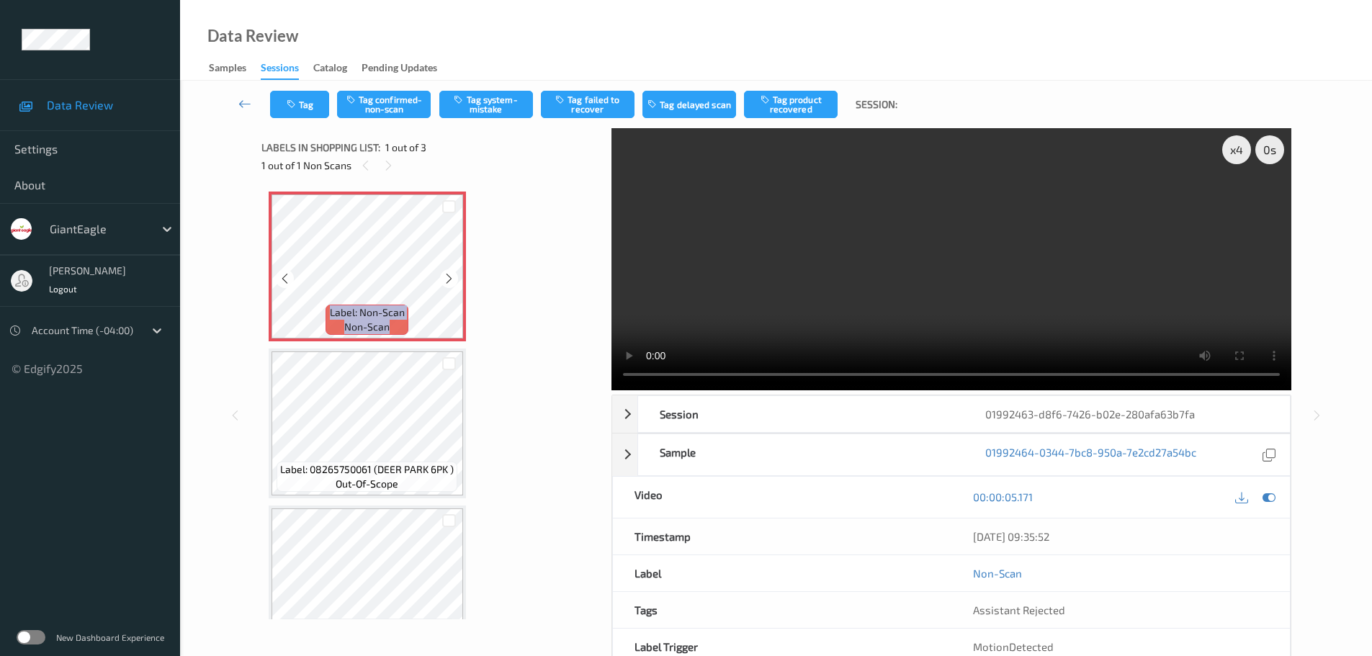
click at [451, 282] on icon at bounding box center [449, 278] width 12 height 13
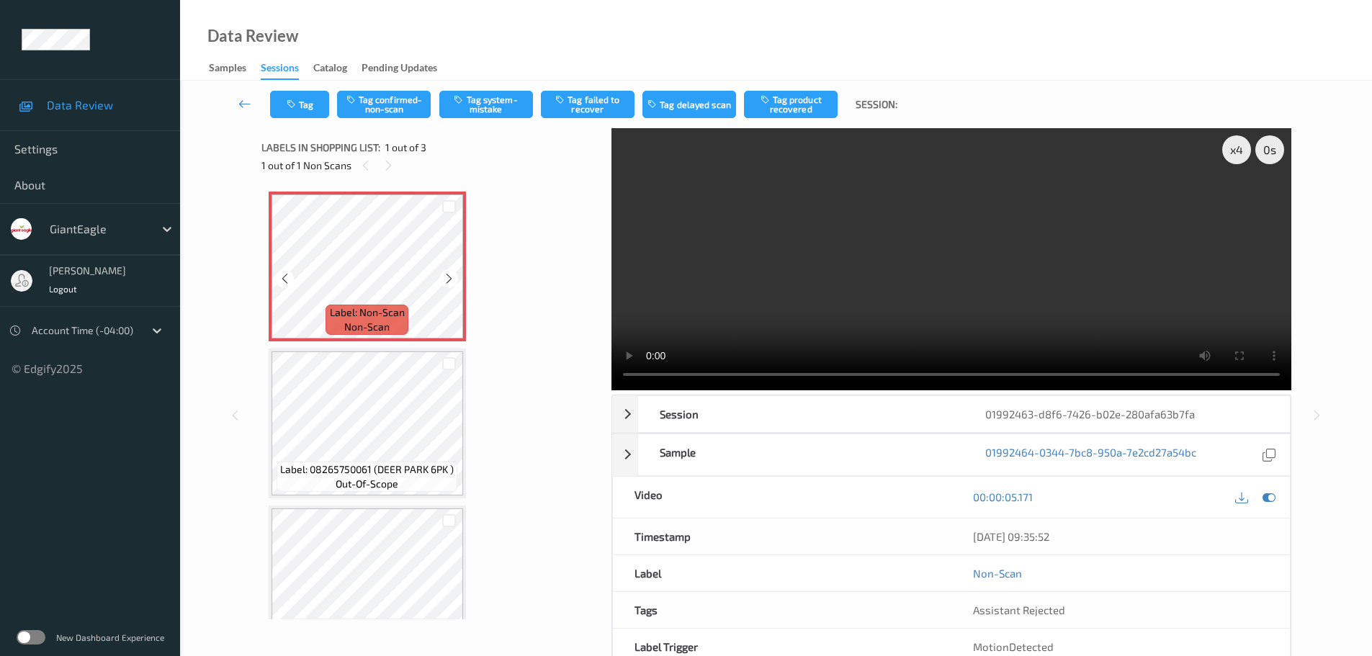
click at [451, 282] on icon at bounding box center [449, 278] width 12 height 13
click at [451, 285] on div at bounding box center [449, 278] width 18 height 18
click at [454, 278] on icon at bounding box center [449, 278] width 12 height 13
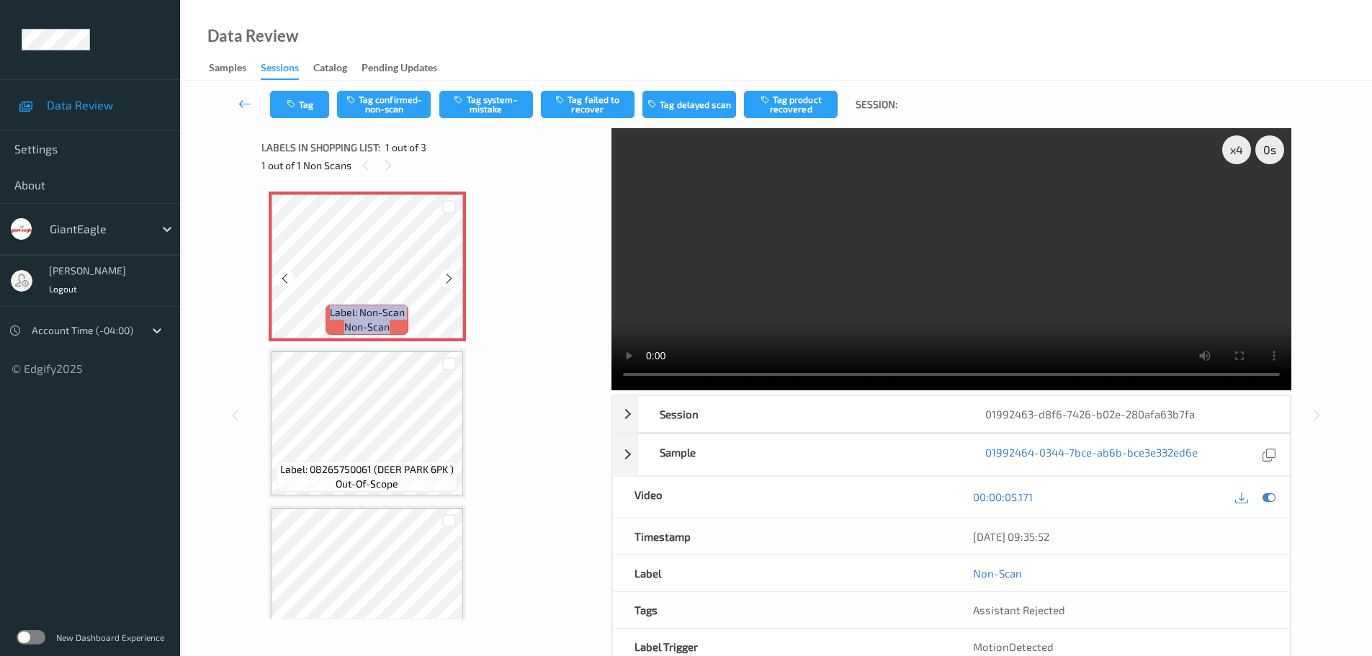
click at [454, 278] on icon at bounding box center [449, 278] width 12 height 13
click at [447, 277] on icon at bounding box center [449, 278] width 12 height 13
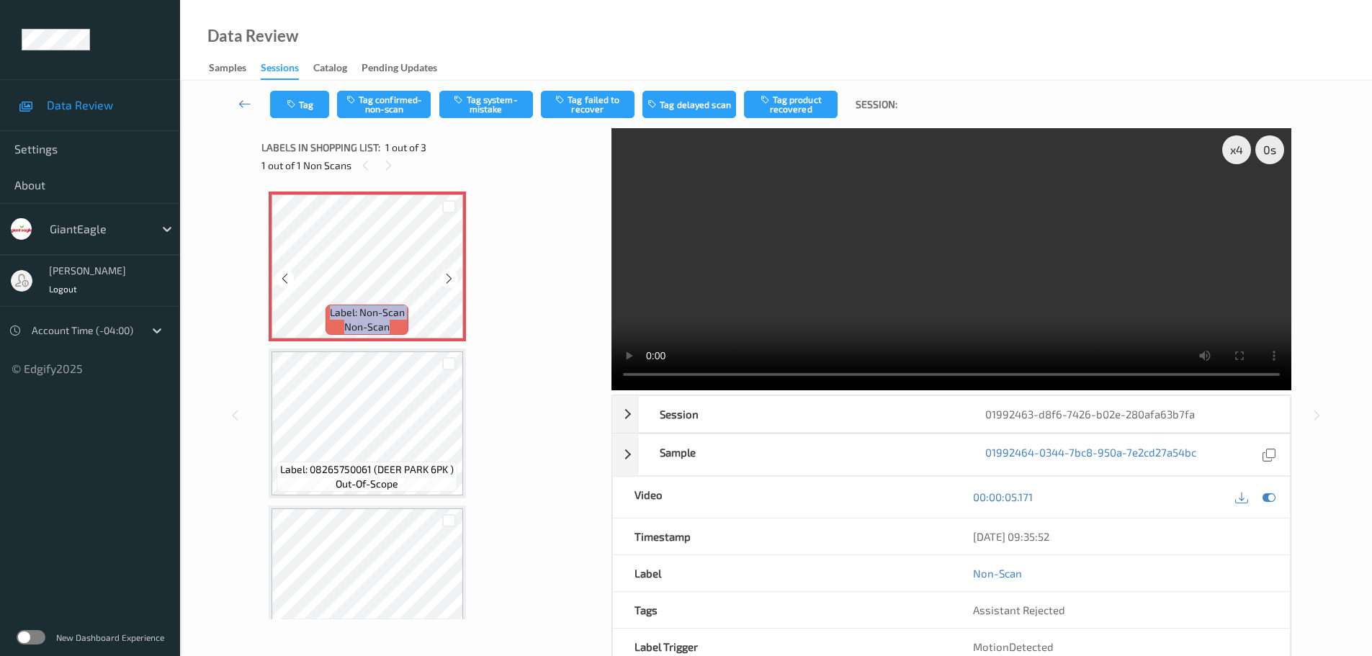
click at [447, 277] on icon at bounding box center [449, 278] width 12 height 13
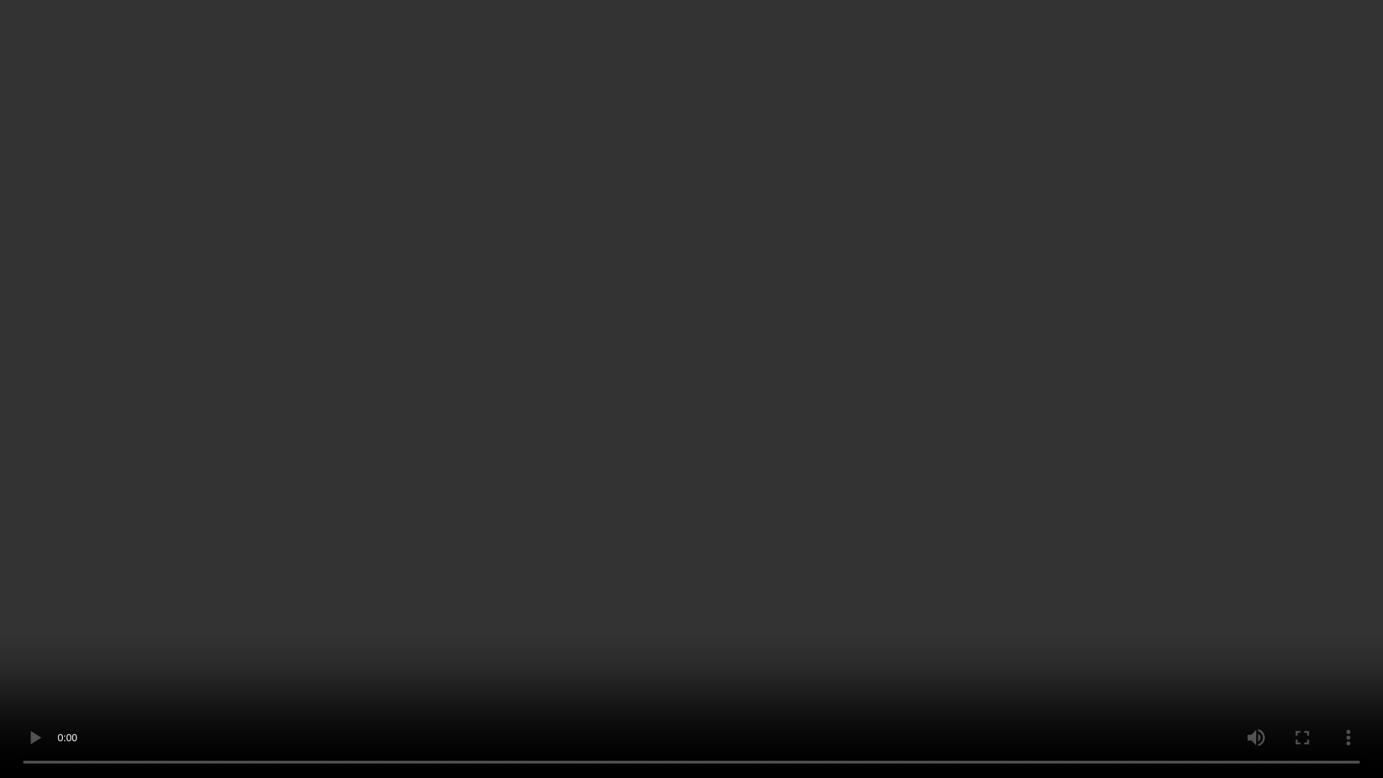
click at [671, 47] on video at bounding box center [691, 389] width 1383 height 778
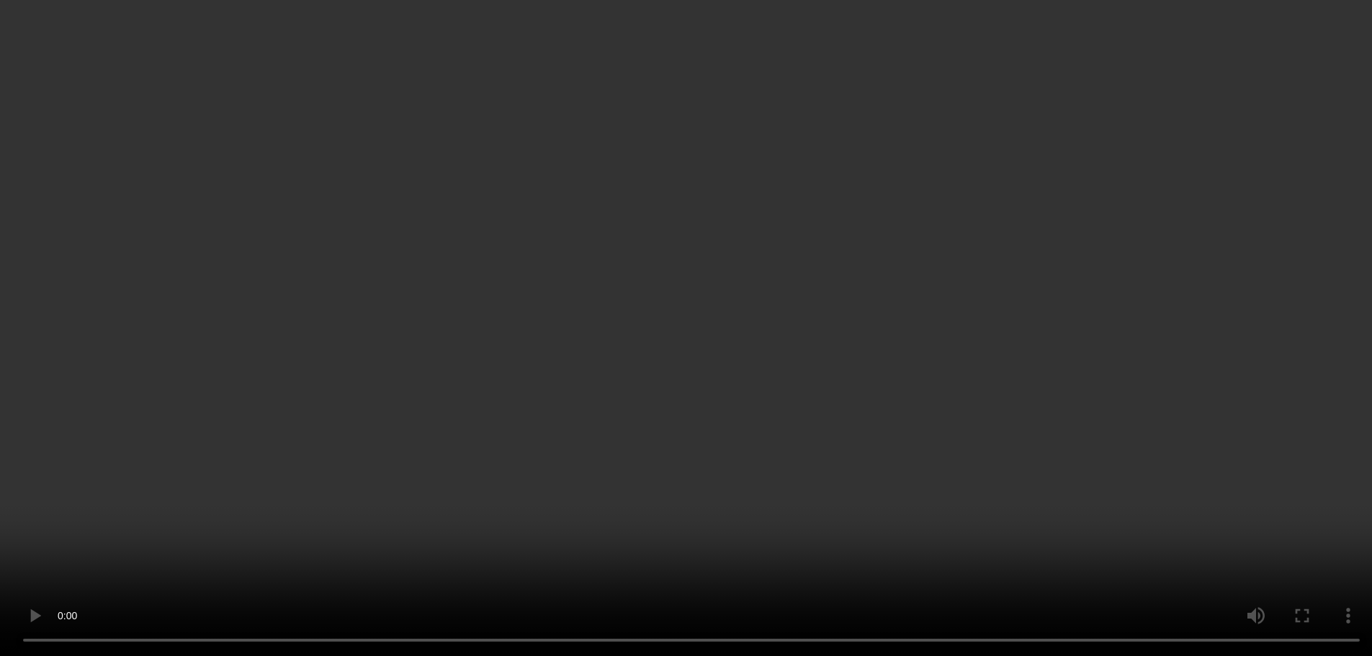
click at [446, 276] on icon at bounding box center [449, 278] width 12 height 13
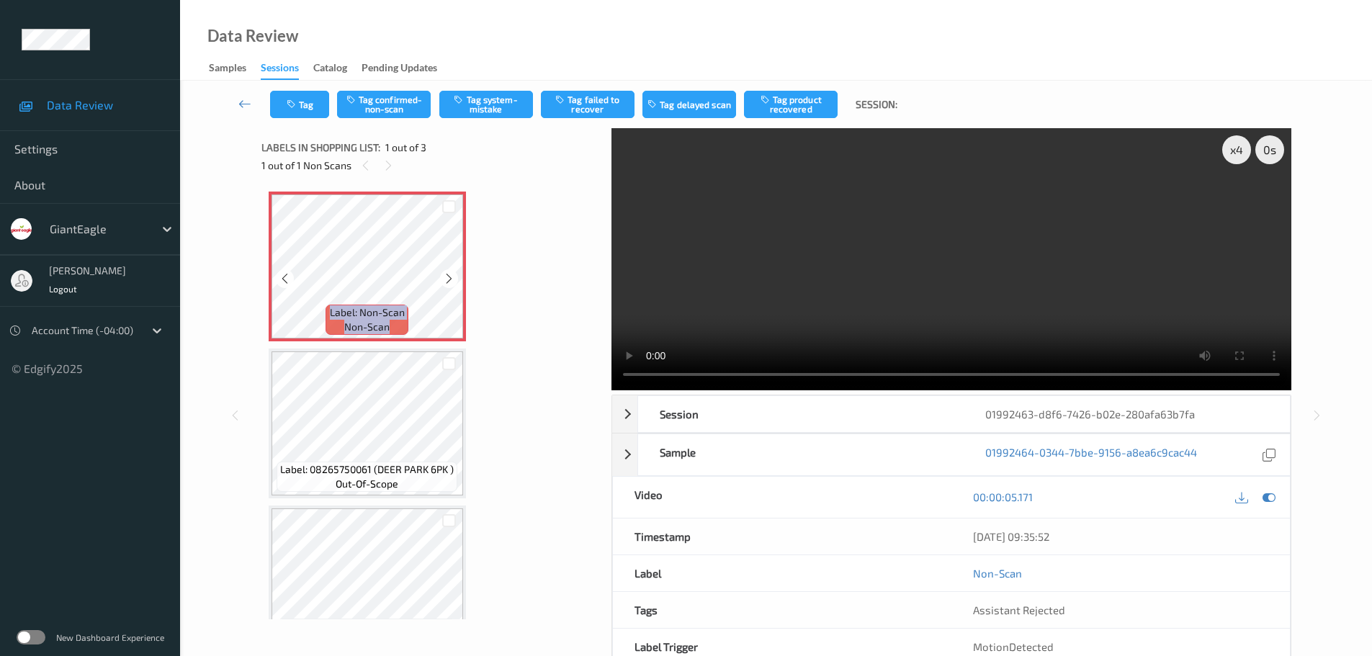
click at [446, 276] on icon at bounding box center [449, 278] width 12 height 13
click at [446, 277] on icon at bounding box center [449, 278] width 12 height 13
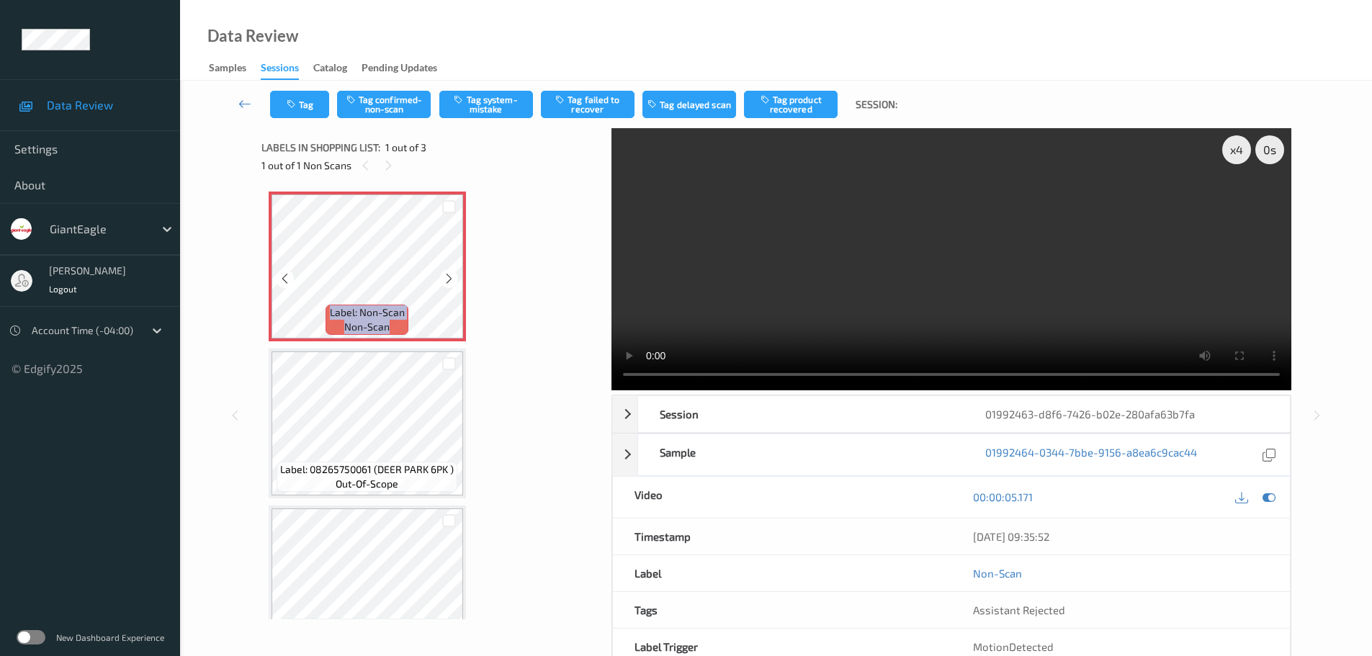
click at [446, 277] on icon at bounding box center [449, 278] width 12 height 13
click at [447, 278] on icon at bounding box center [449, 278] width 12 height 13
click at [449, 279] on icon at bounding box center [449, 278] width 12 height 13
click at [449, 282] on icon at bounding box center [449, 278] width 12 height 13
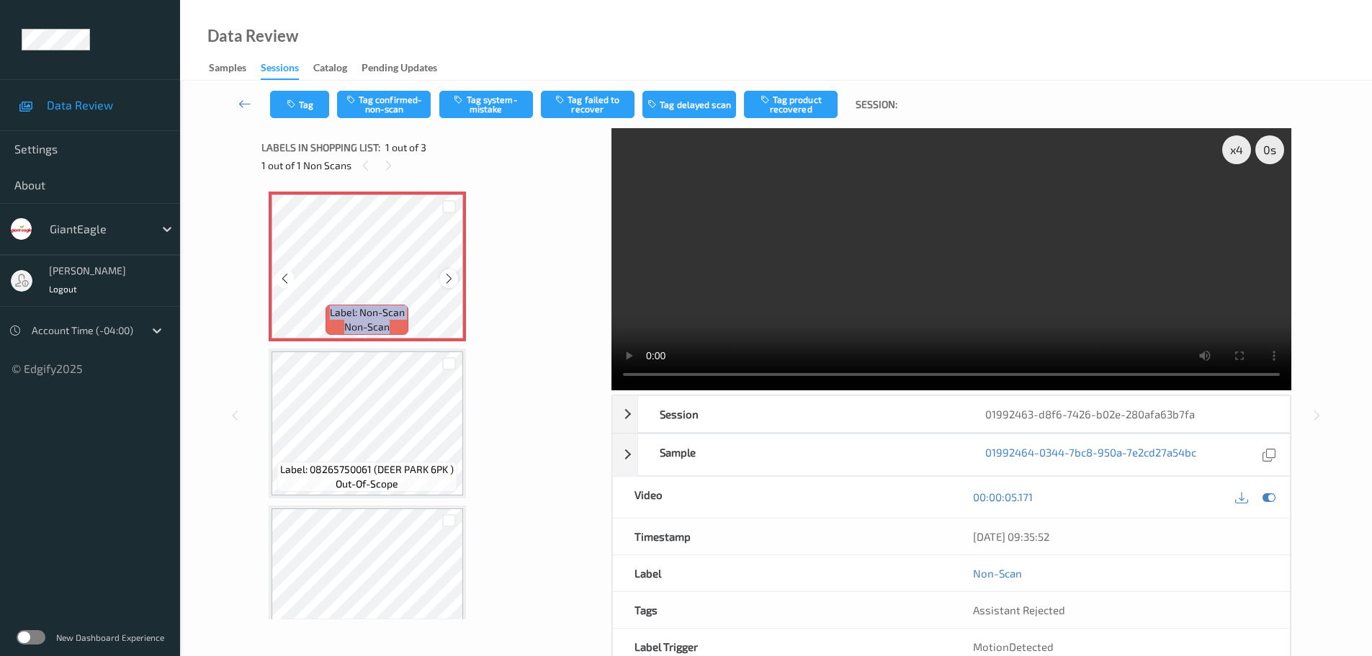
click at [449, 284] on icon at bounding box center [449, 278] width 12 height 13
click at [456, 277] on div at bounding box center [449, 278] width 18 height 18
click at [454, 277] on icon at bounding box center [449, 278] width 12 height 13
click at [454, 278] on icon at bounding box center [449, 278] width 12 height 13
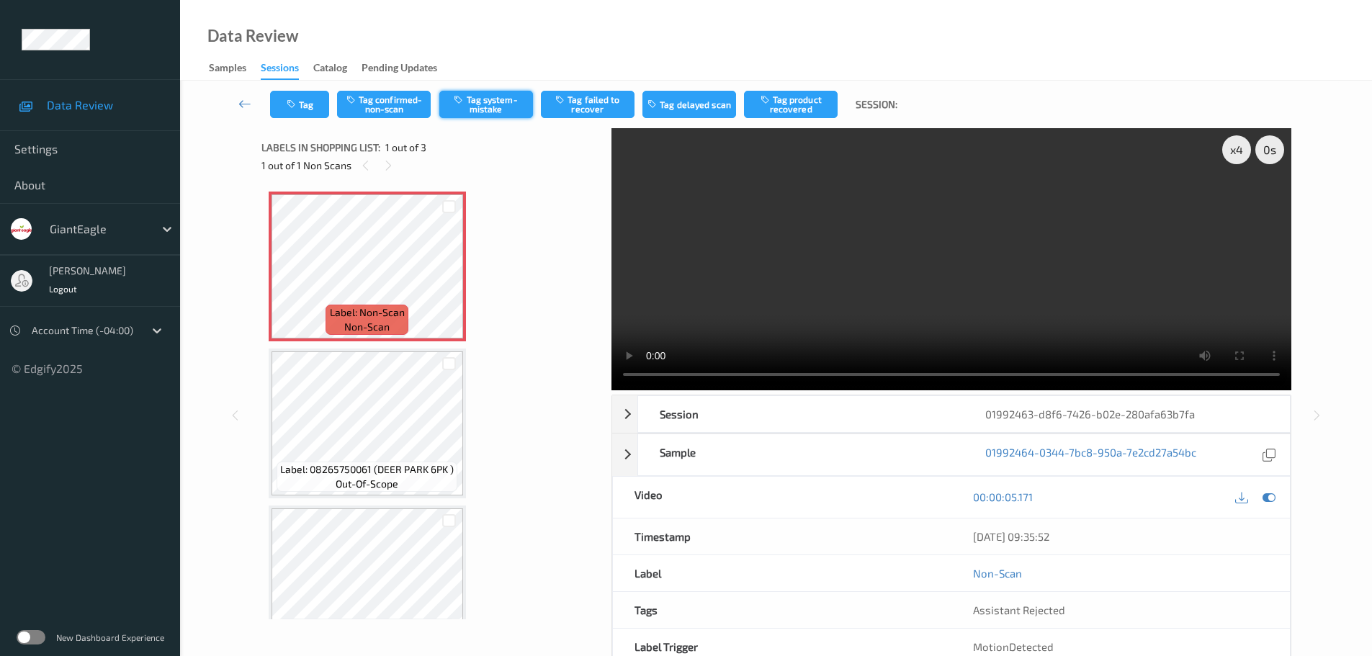
click at [496, 97] on button "Tag system-mistake" at bounding box center [486, 104] width 94 height 27
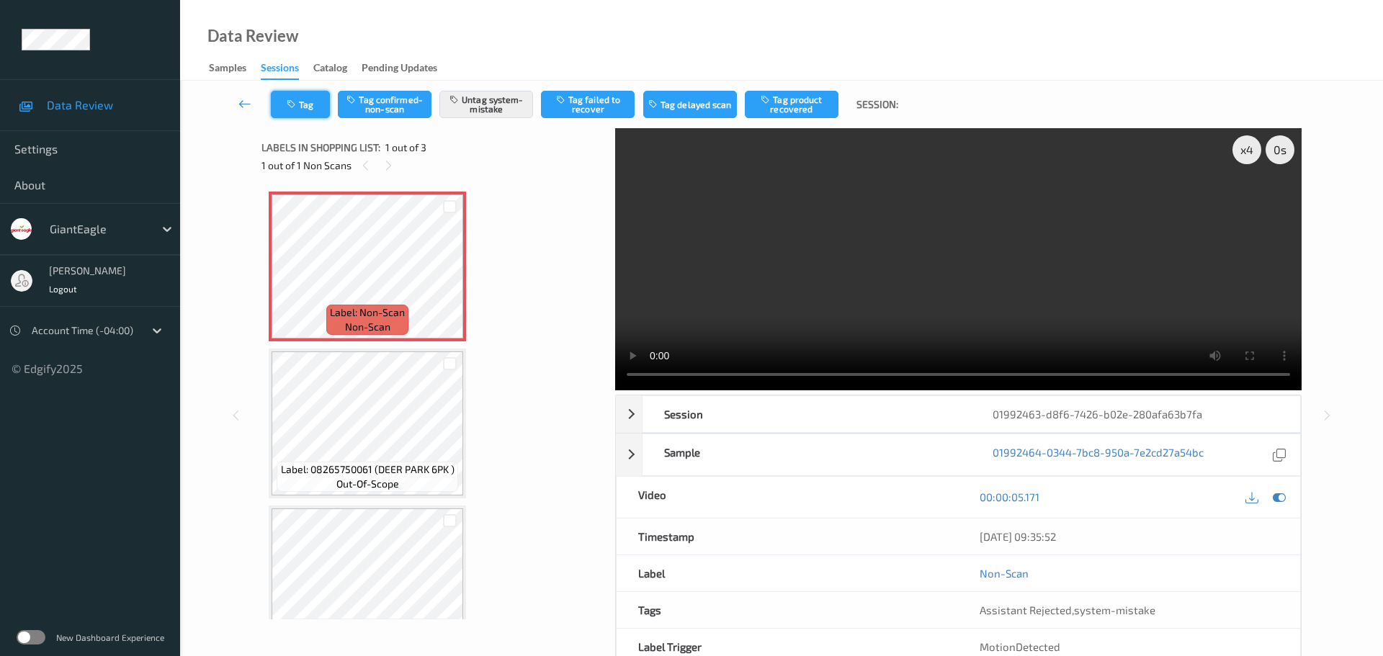
click at [299, 101] on icon "button" at bounding box center [293, 104] width 12 height 10
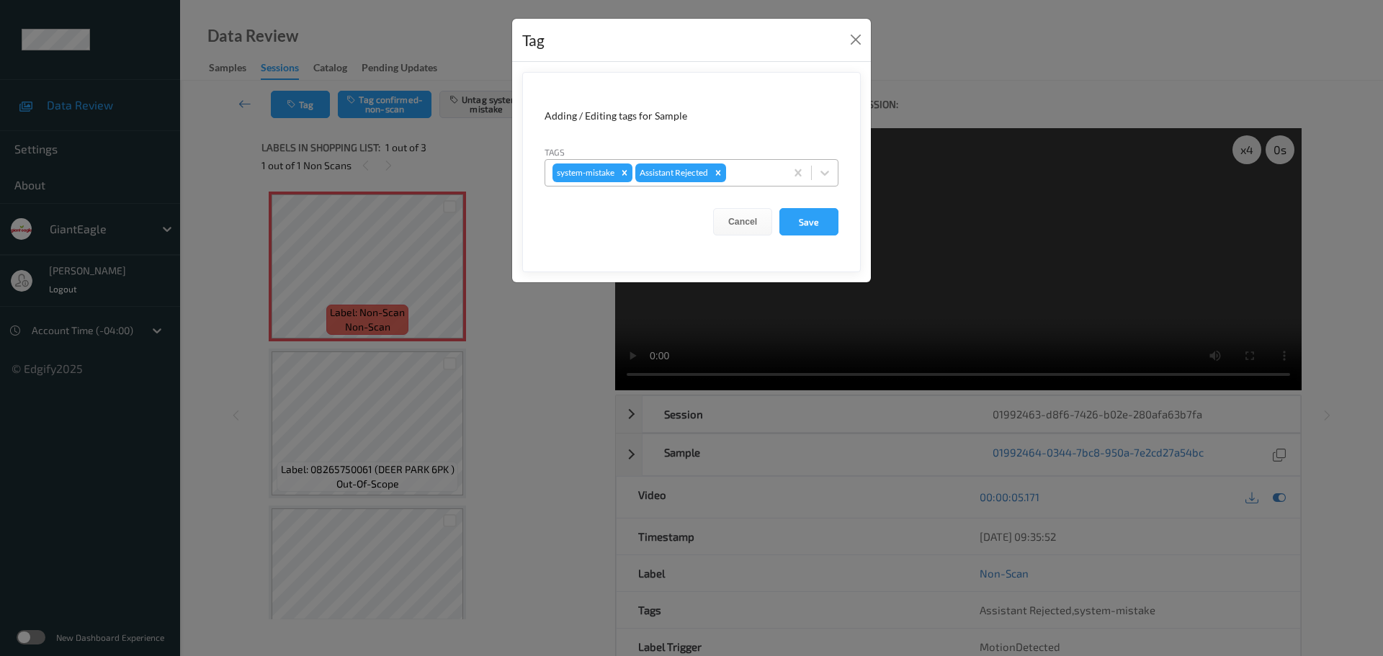
click at [753, 171] on div at bounding box center [753, 172] width 49 height 17
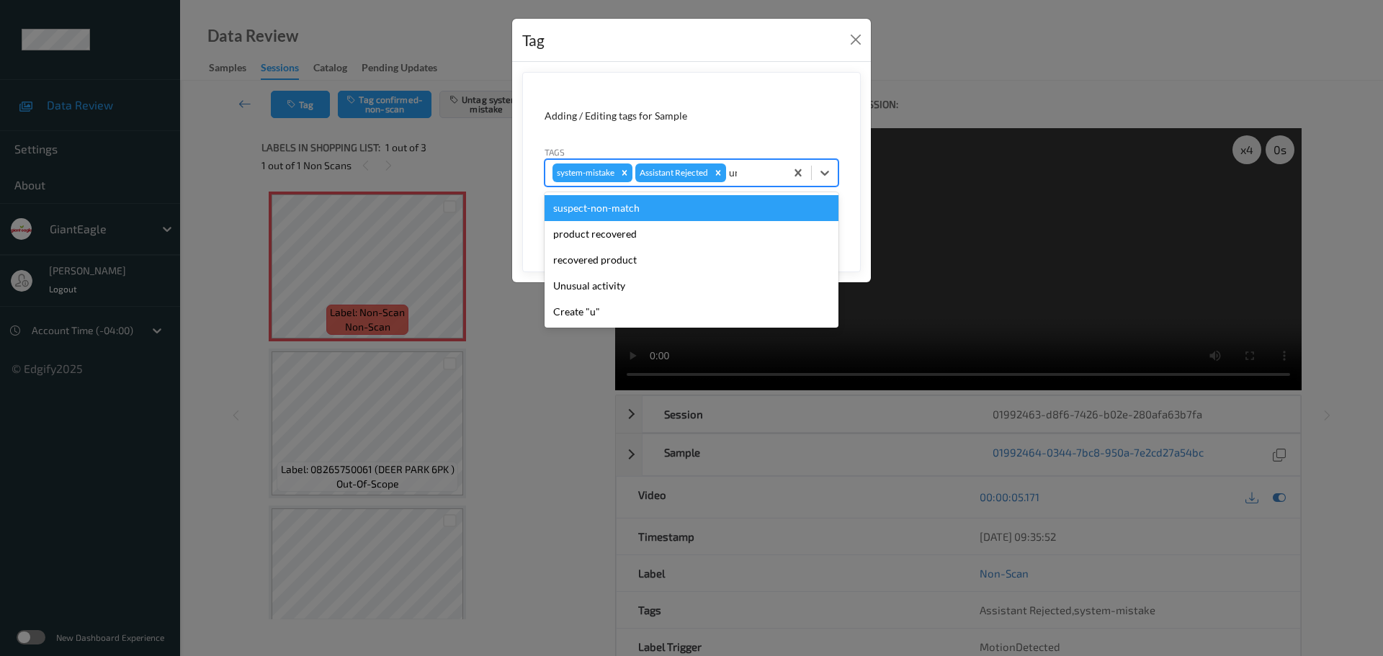
type input "unu"
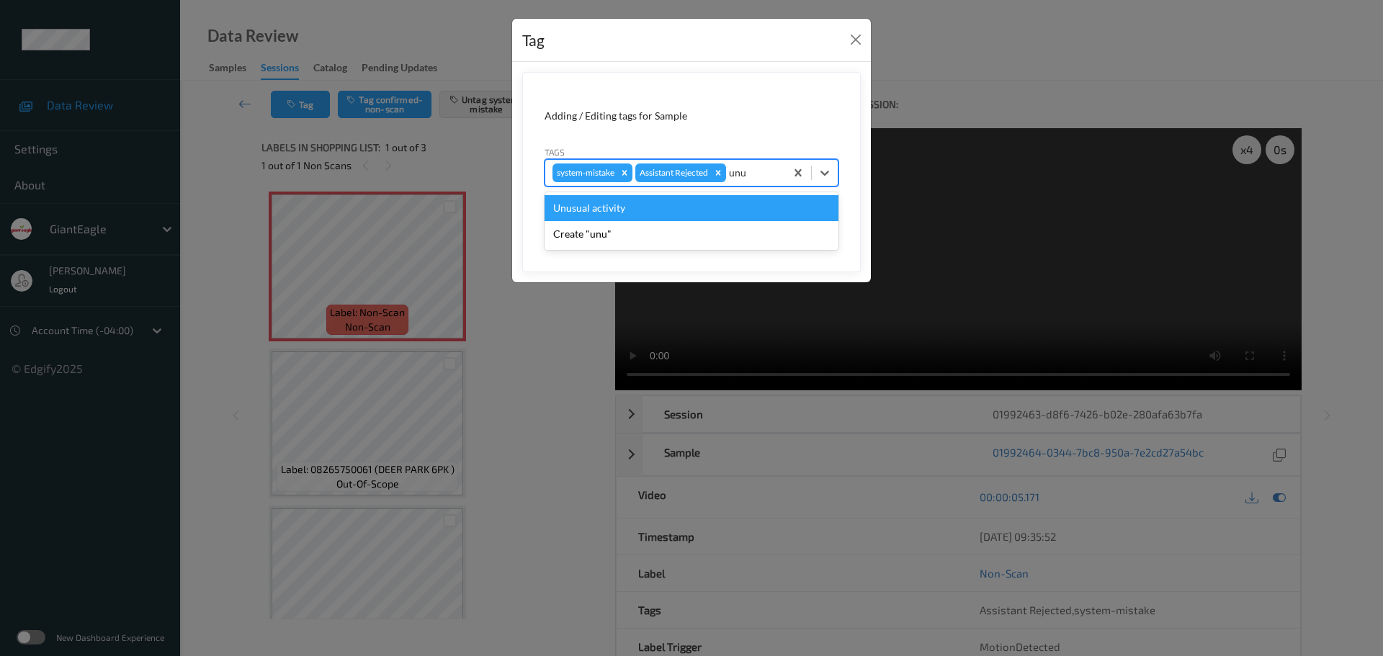
click at [671, 205] on div "Unusual activity" at bounding box center [691, 208] width 294 height 26
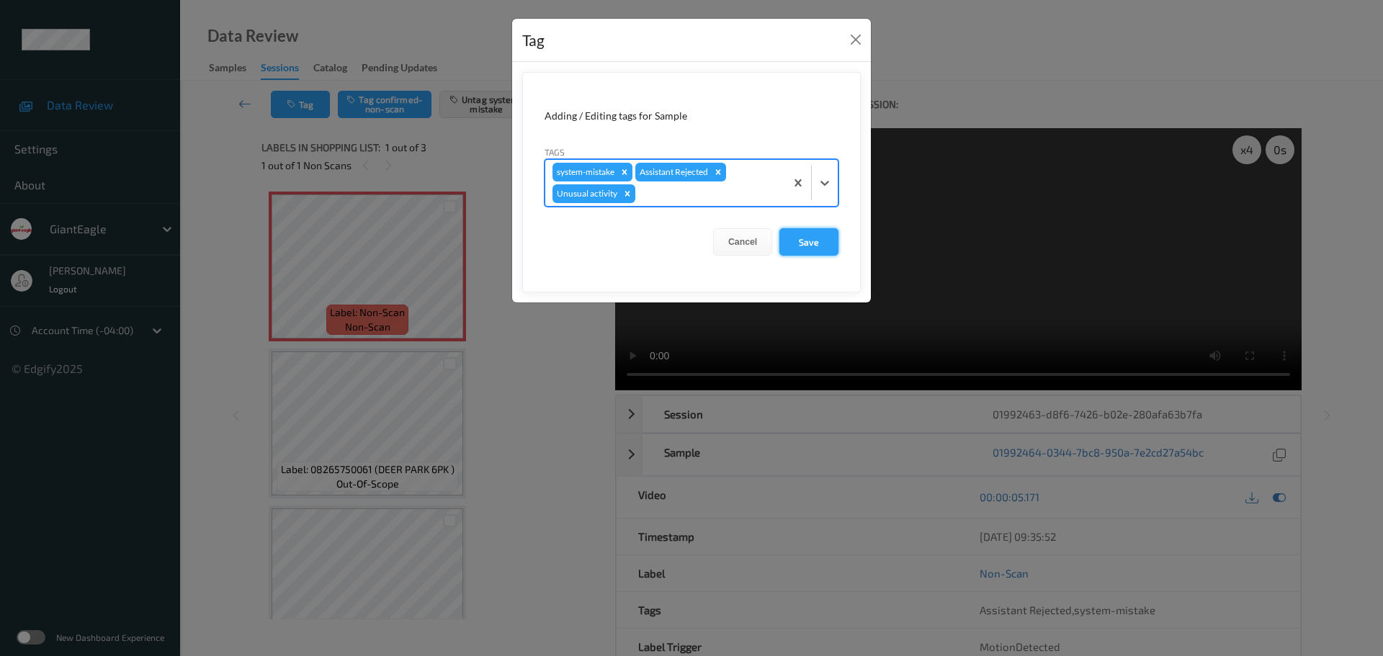
click at [813, 239] on button "Save" at bounding box center [808, 241] width 59 height 27
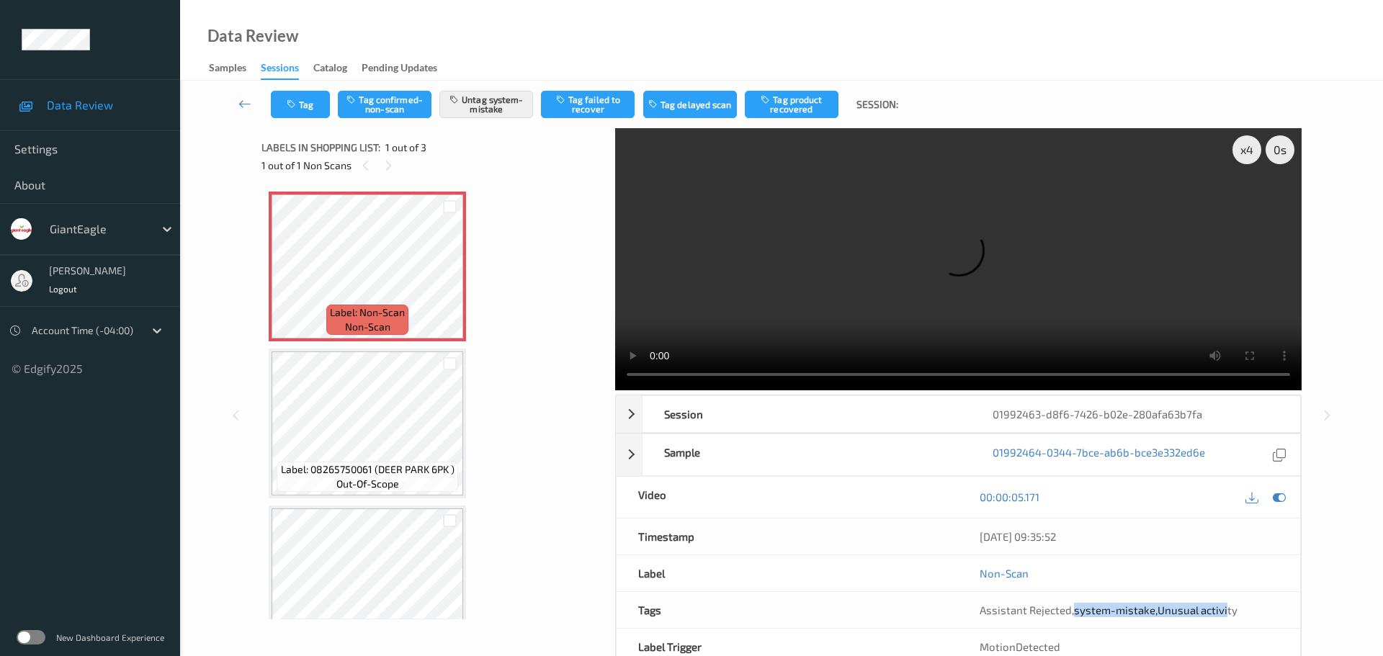
drag, startPoint x: 1158, startPoint y: 461, endPoint x: 1198, endPoint y: 466, distance: 39.9
click at [1223, 592] on div "Assistant Rejected , system-mistake , Unusual activity" at bounding box center [1129, 610] width 342 height 36
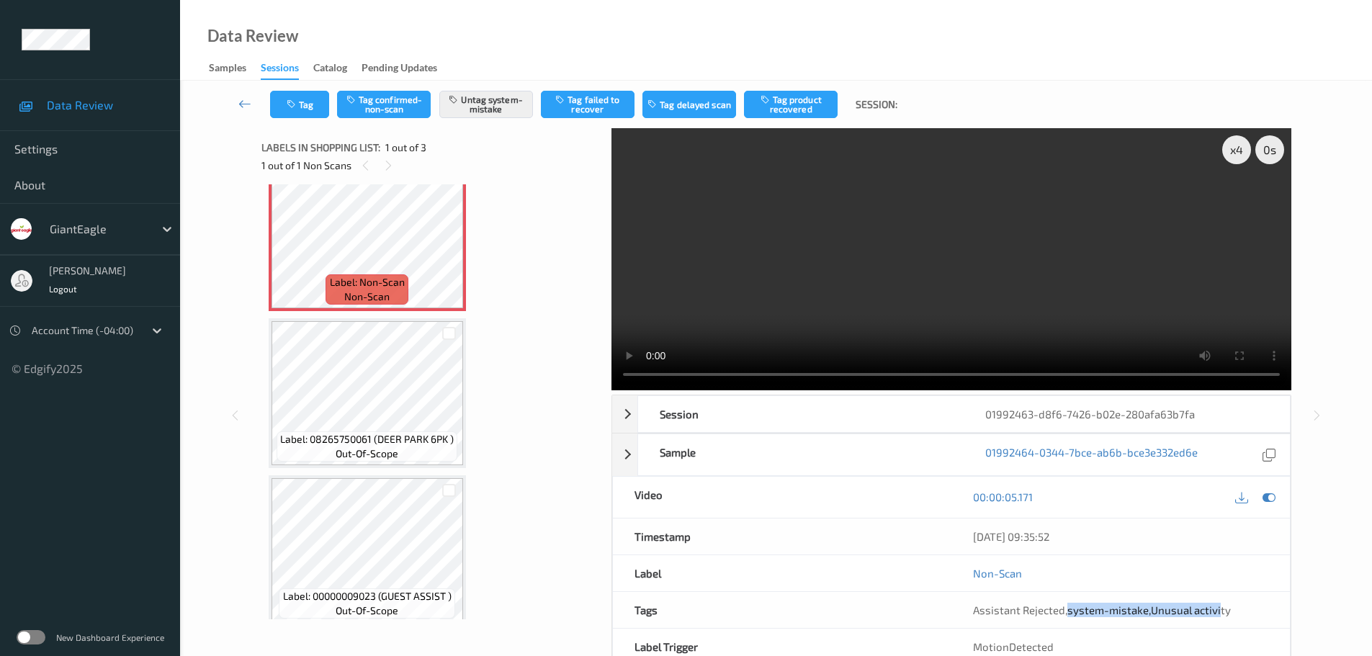
scroll to position [43, 0]
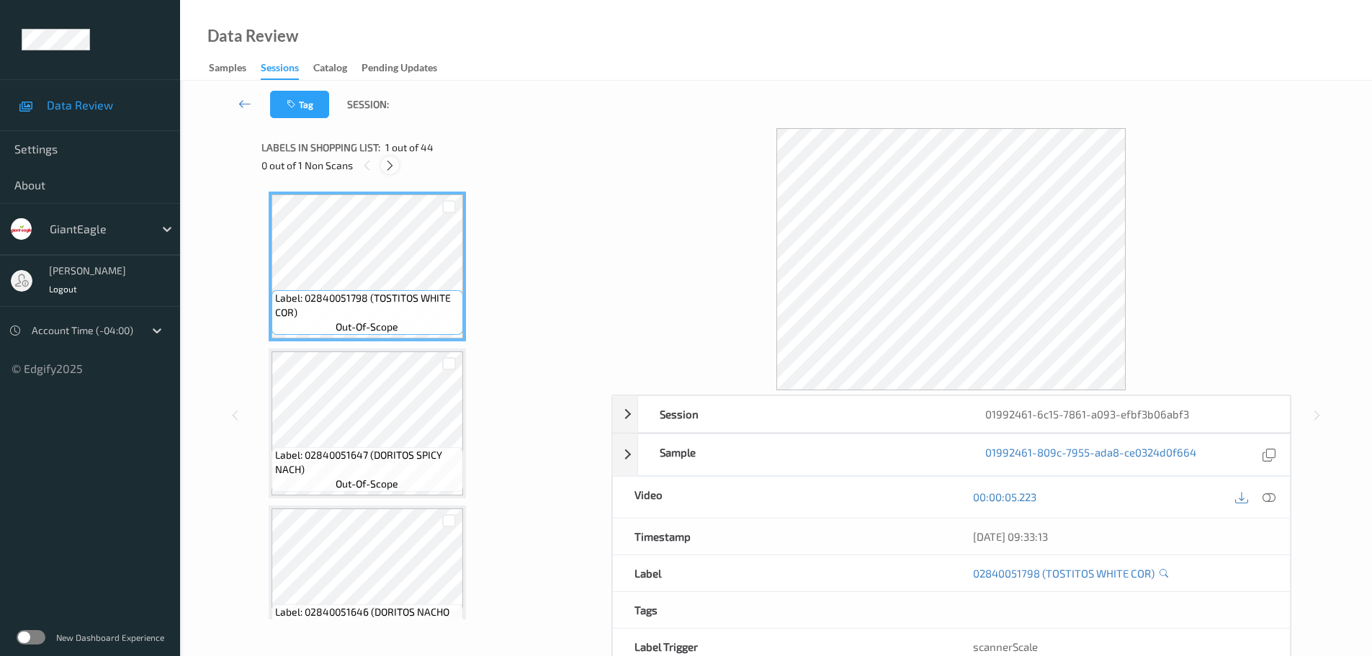
click at [394, 163] on icon at bounding box center [390, 165] width 12 height 13
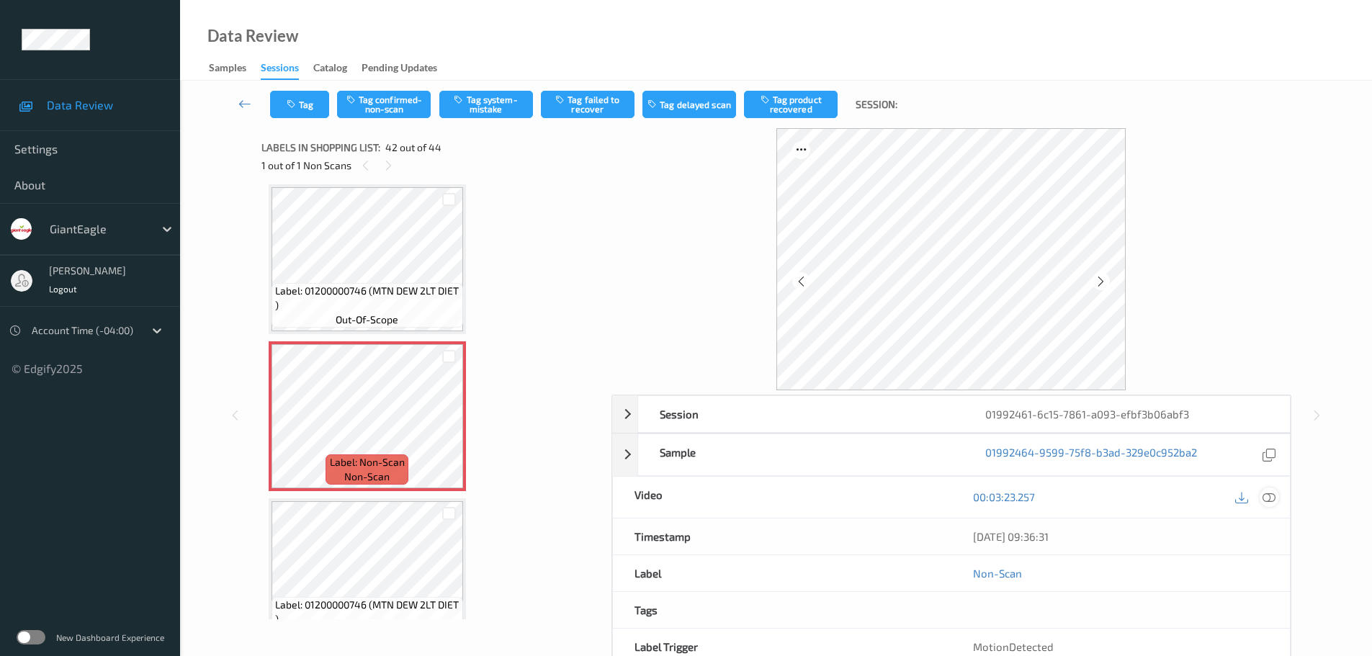
click at [1278, 496] on div at bounding box center [1269, 497] width 19 height 19
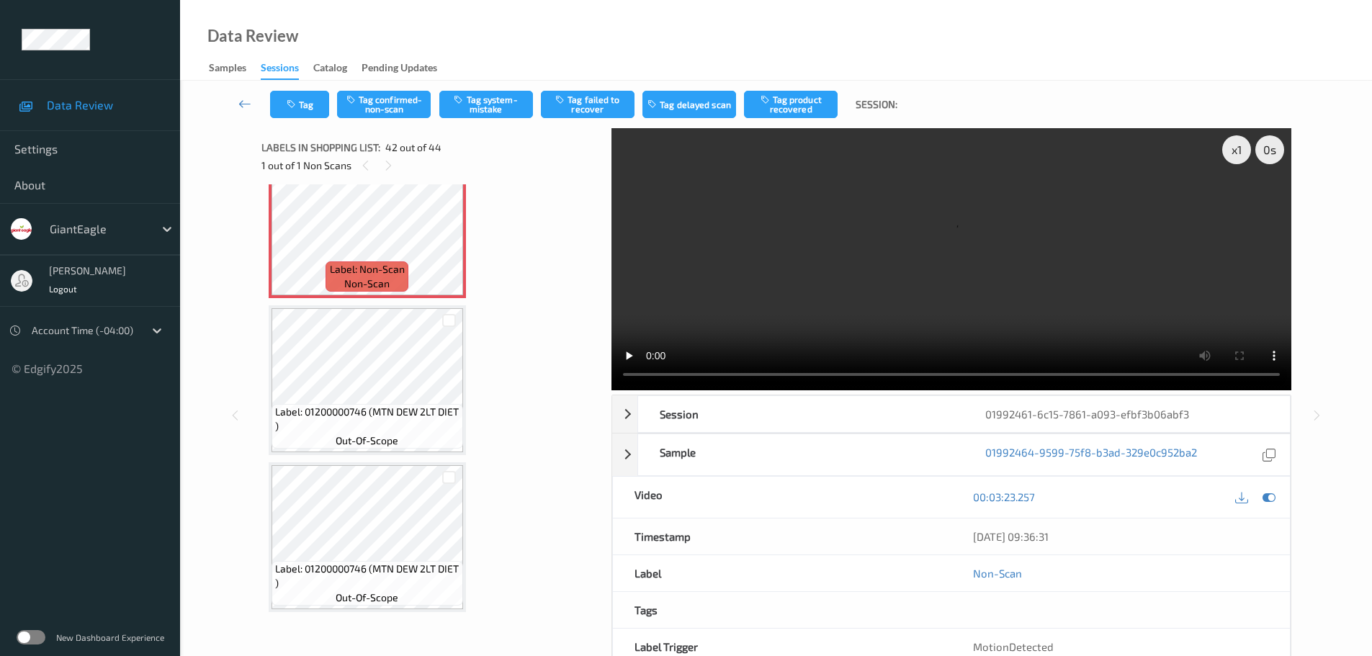
scroll to position [6408, 0]
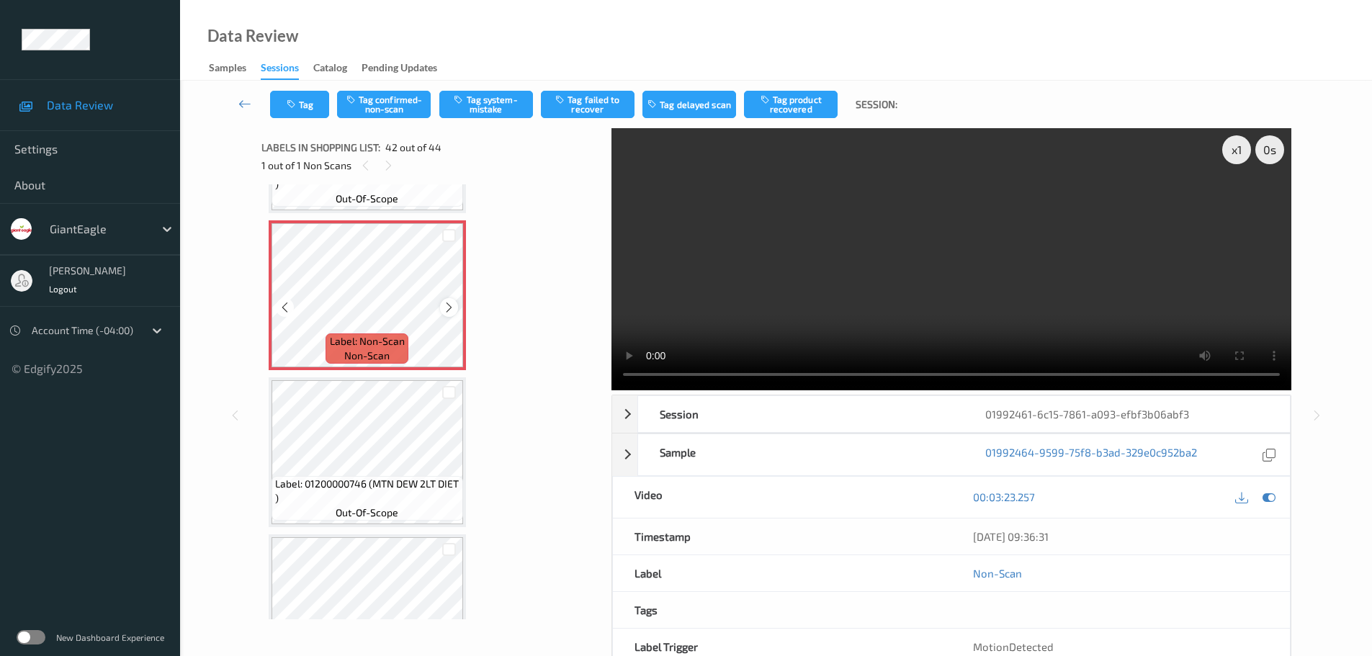
click at [444, 308] on icon at bounding box center [449, 307] width 12 height 13
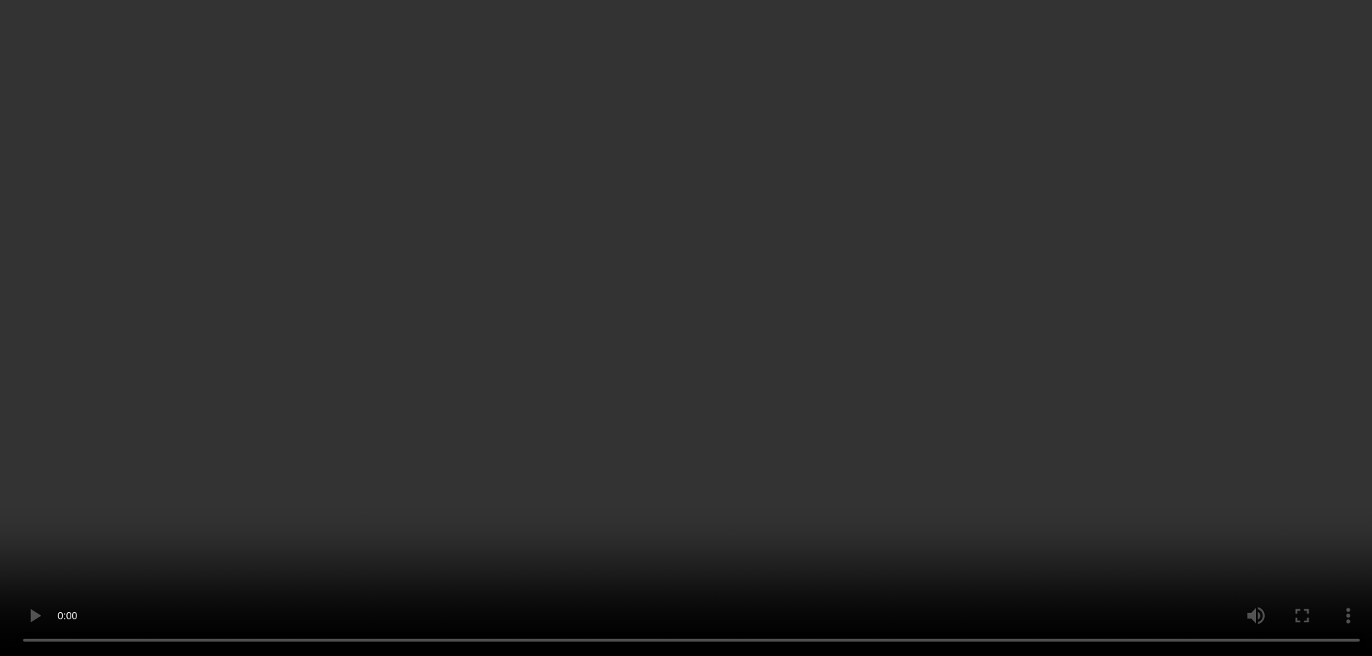
scroll to position [6336, 0]
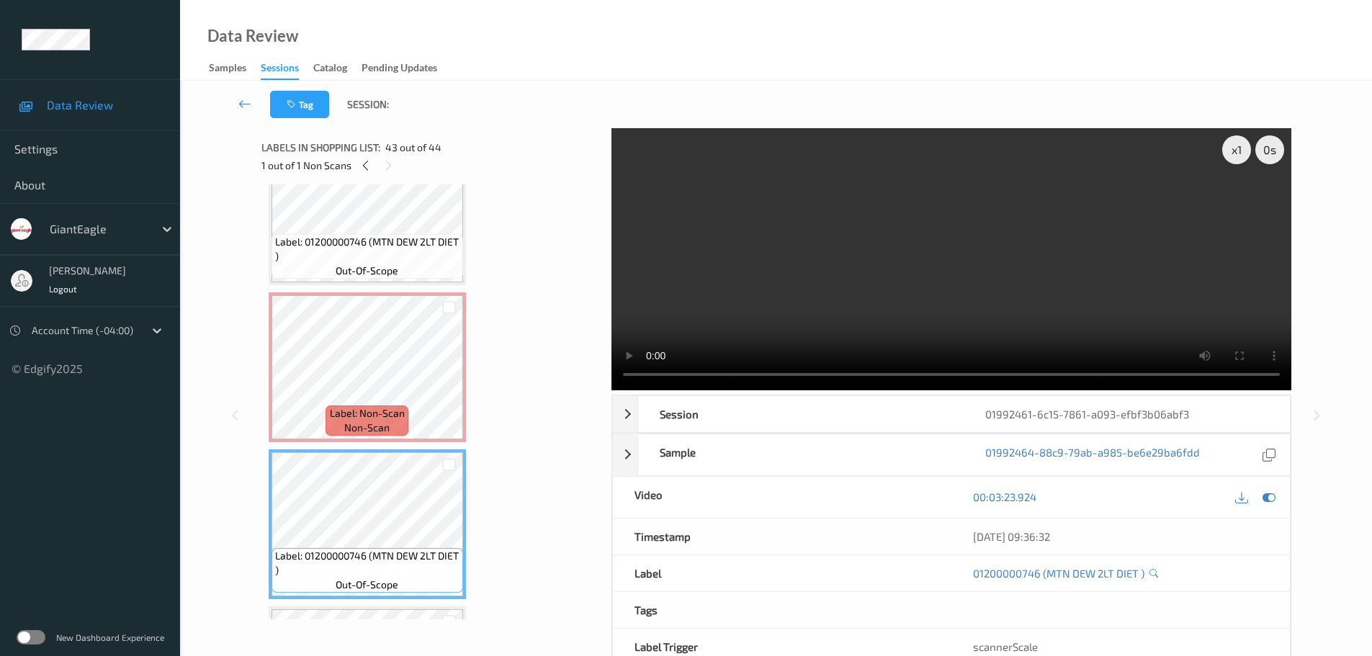
click at [385, 406] on span "Label: Non-Scan" at bounding box center [367, 413] width 75 height 14
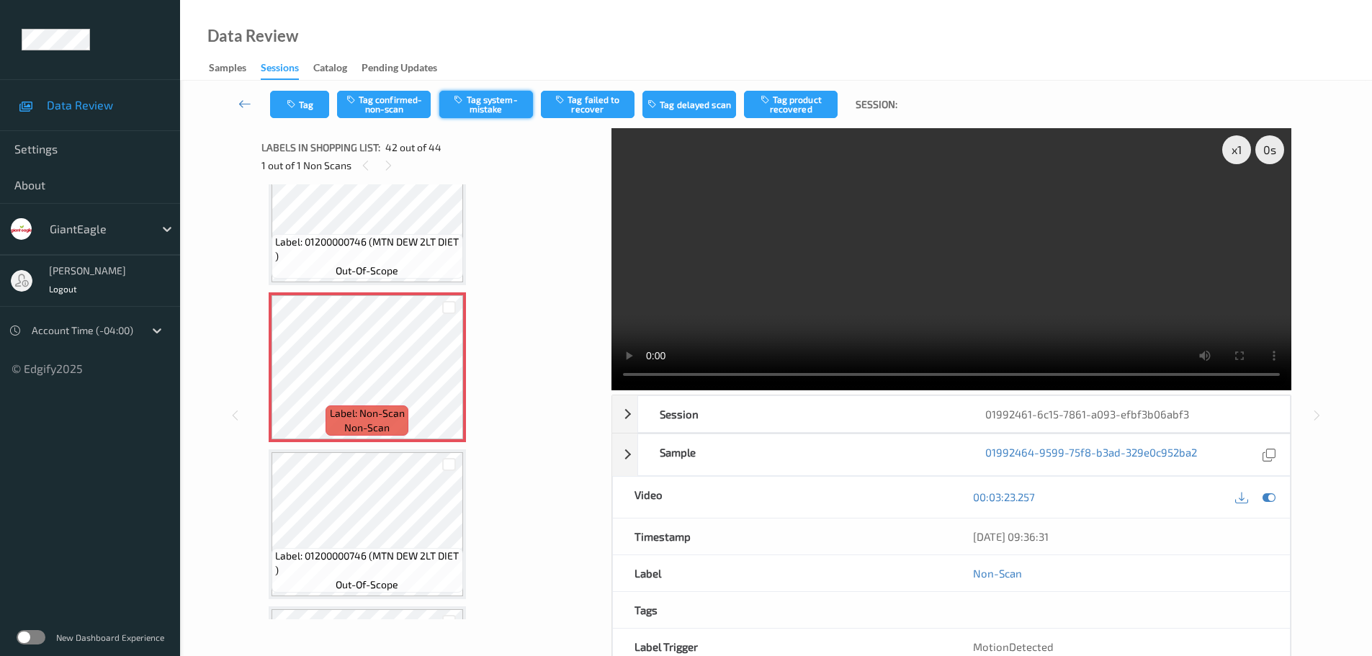
click at [475, 103] on button "Tag system-mistake" at bounding box center [486, 104] width 94 height 27
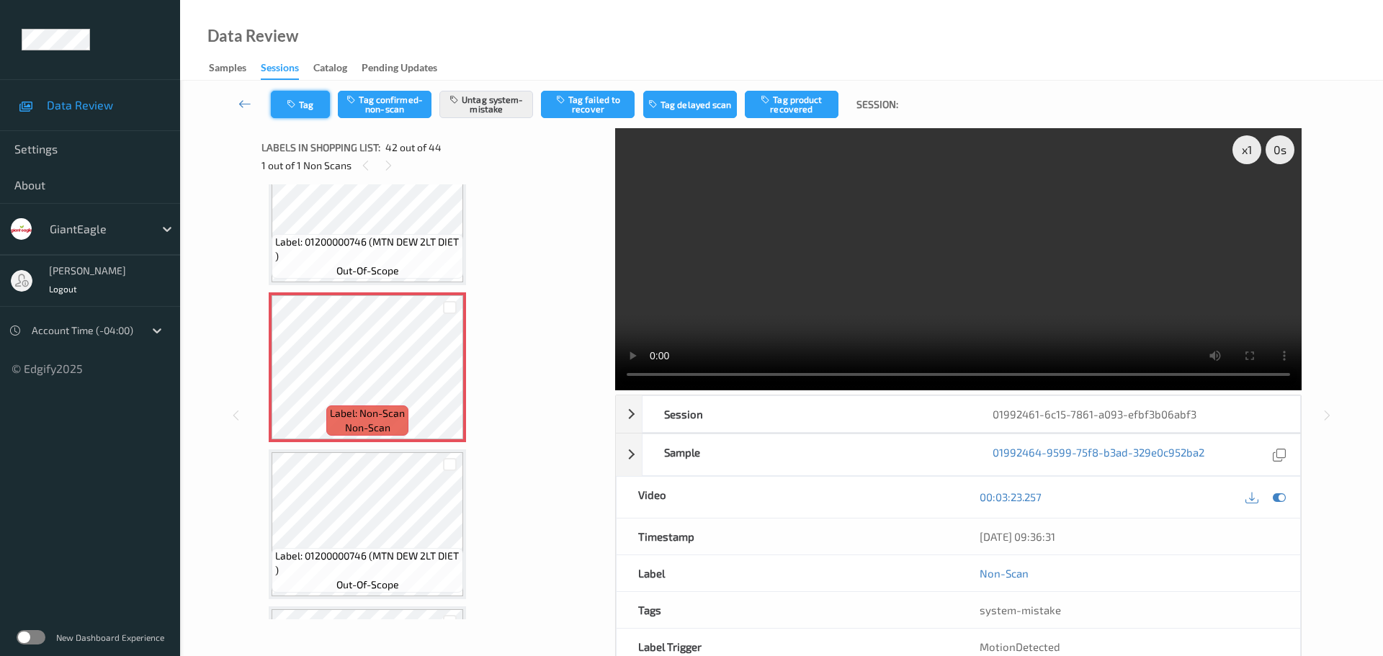
click at [318, 104] on button "Tag" at bounding box center [300, 104] width 59 height 27
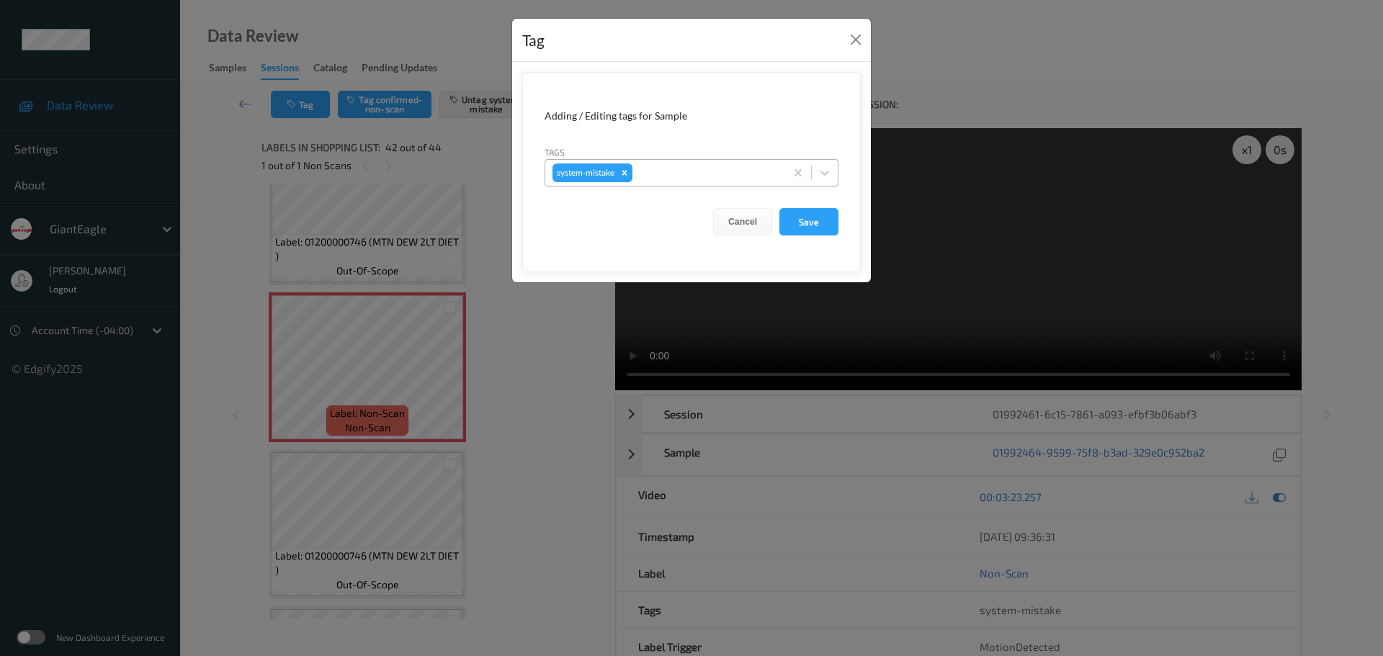
click at [714, 166] on div at bounding box center [706, 172] width 143 height 17
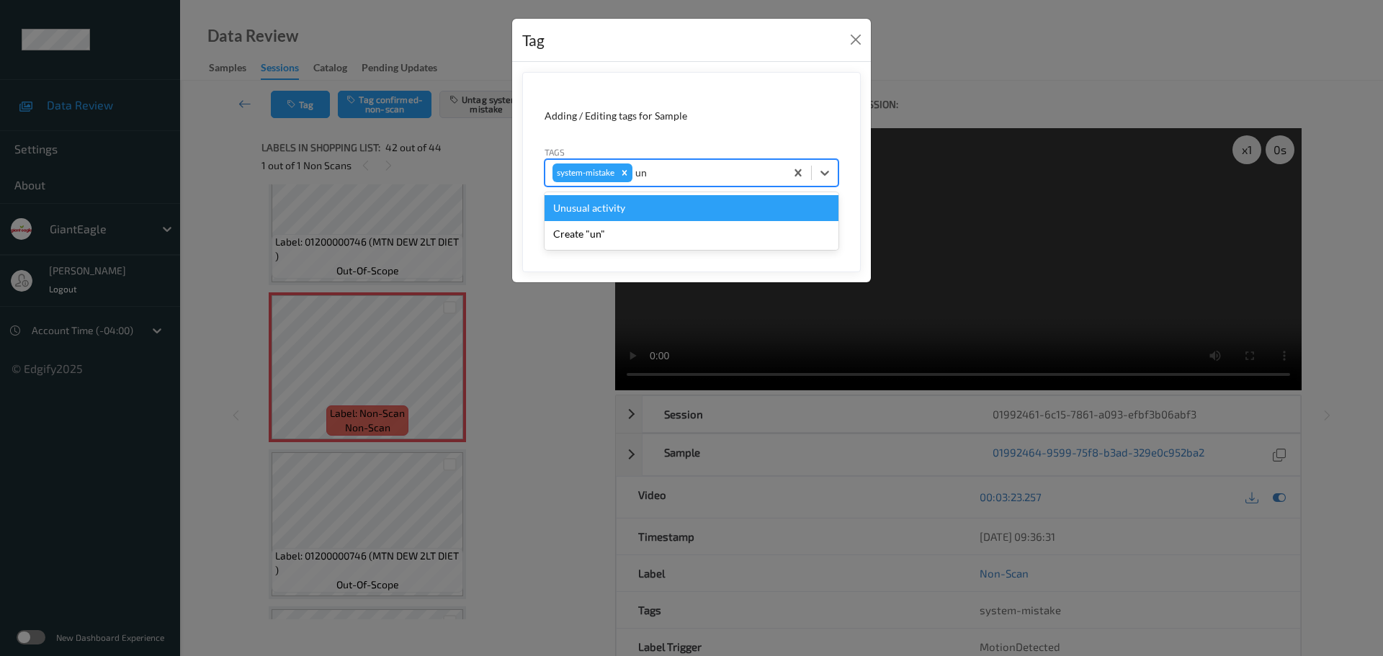
type input "unu"
click at [625, 209] on div "Unusual activity" at bounding box center [691, 208] width 294 height 26
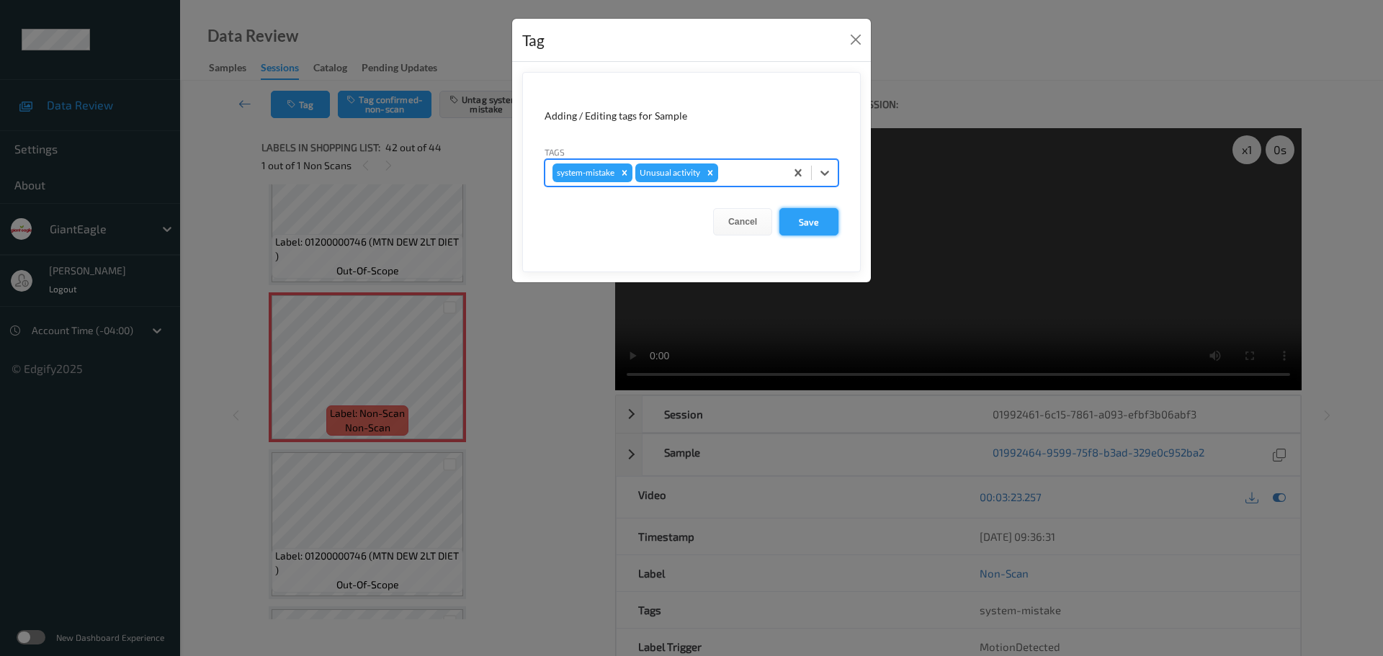
click at [795, 224] on button "Save" at bounding box center [808, 221] width 59 height 27
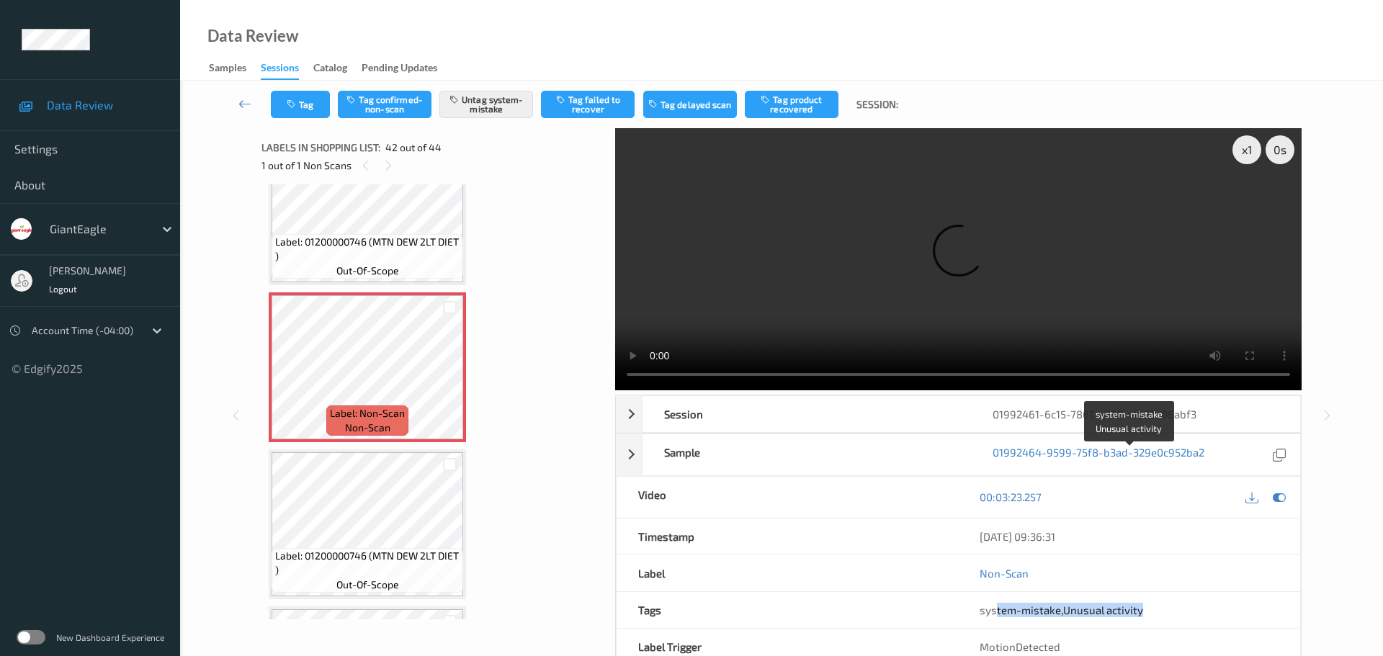
drag, startPoint x: 997, startPoint y: 459, endPoint x: 1169, endPoint y: 452, distance: 171.6
click at [1169, 603] on div "system-mistake , Unusual activity" at bounding box center [1128, 610] width 299 height 14
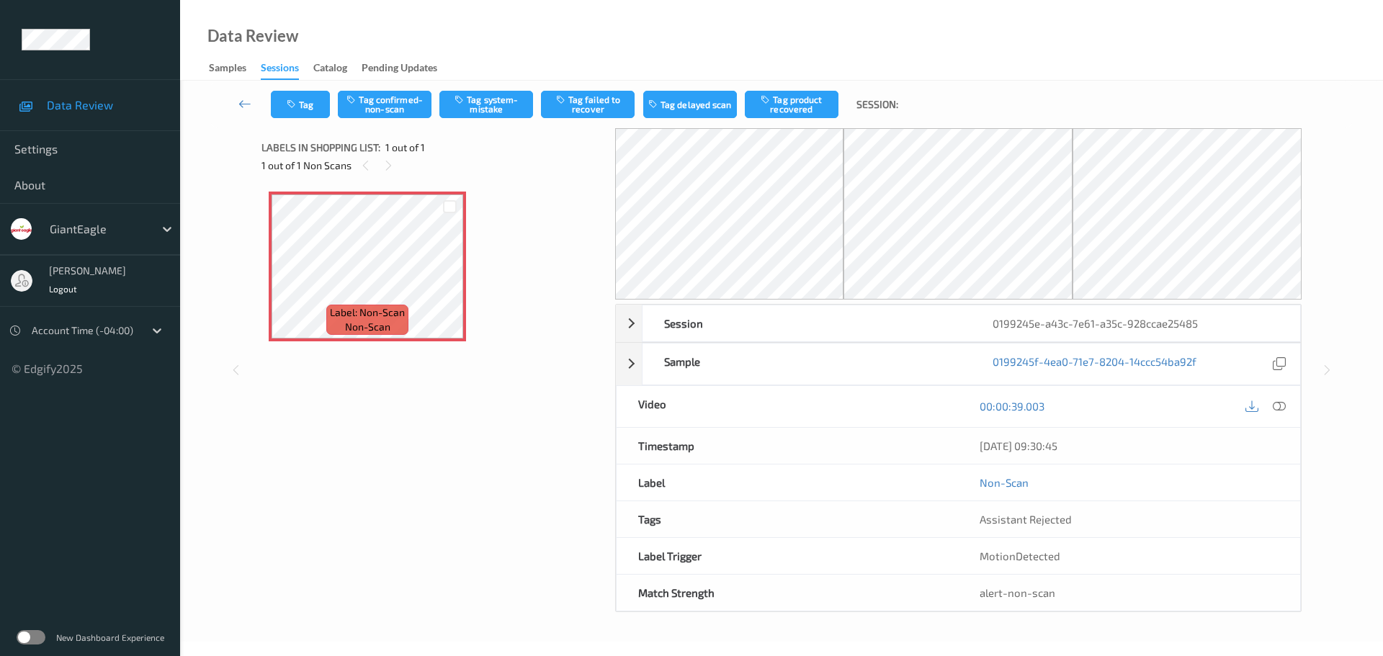
click at [363, 176] on div "Labels in shopping list: 1 out of 1 1 out of 1 Non Scans" at bounding box center [433, 156] width 344 height 56
click at [1279, 408] on icon at bounding box center [1279, 406] width 13 height 13
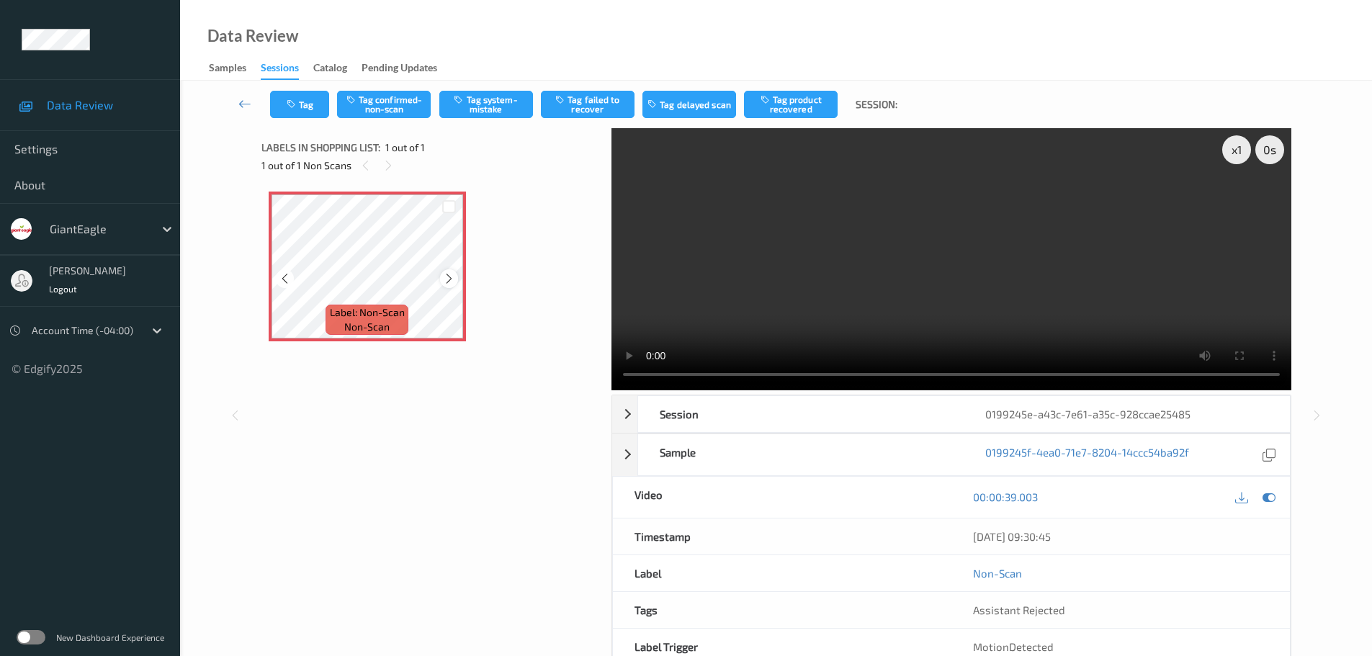
click at [446, 280] on icon at bounding box center [449, 278] width 12 height 13
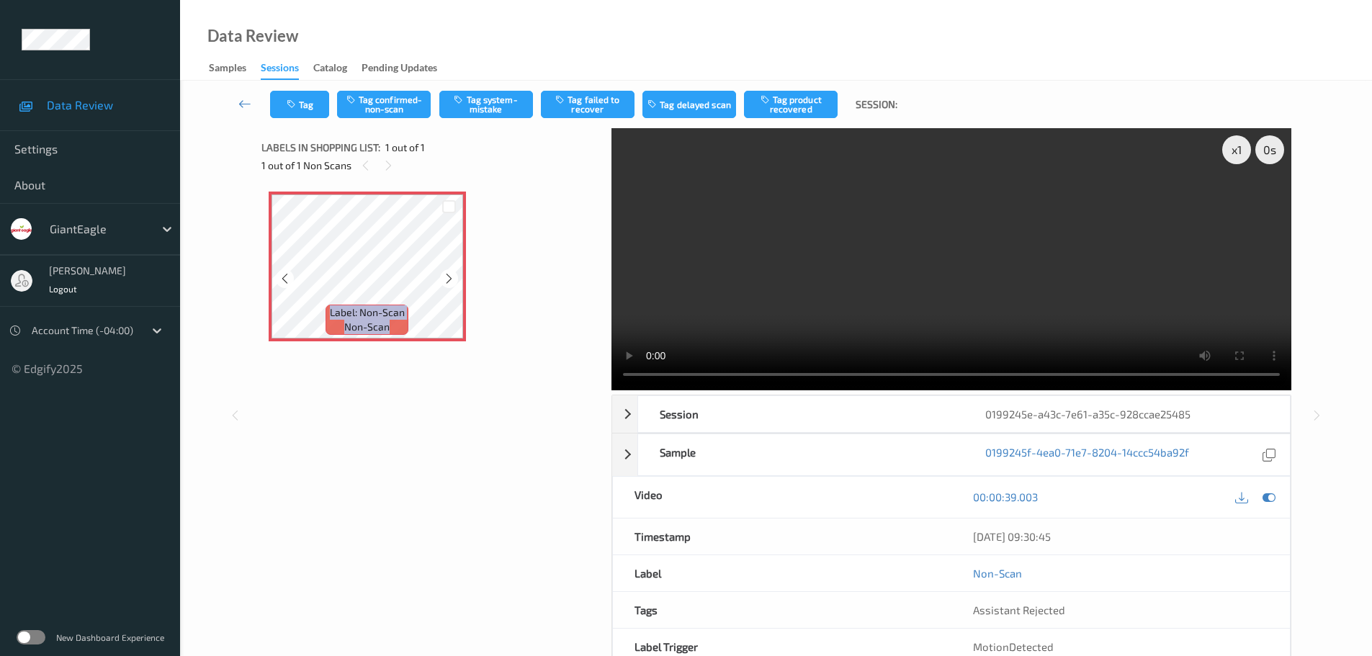
click at [446, 280] on icon at bounding box center [449, 278] width 12 height 13
click at [445, 282] on icon at bounding box center [449, 278] width 12 height 13
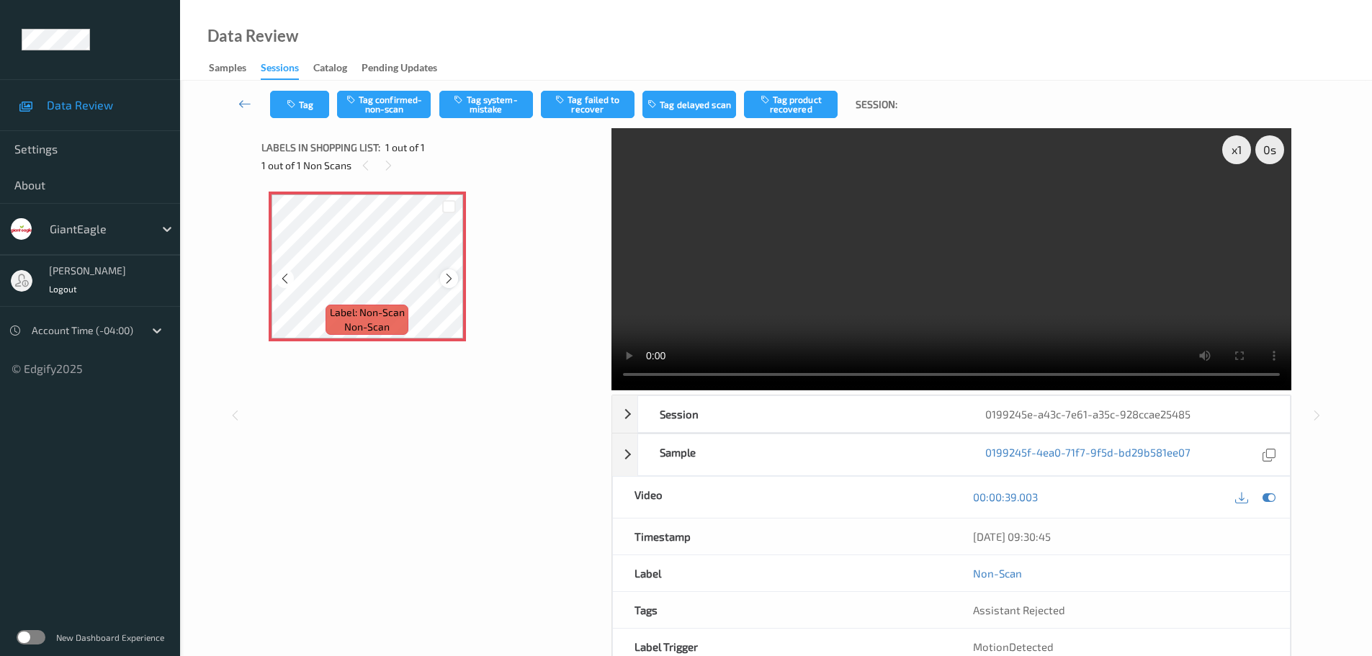
click at [441, 282] on div at bounding box center [449, 278] width 18 height 18
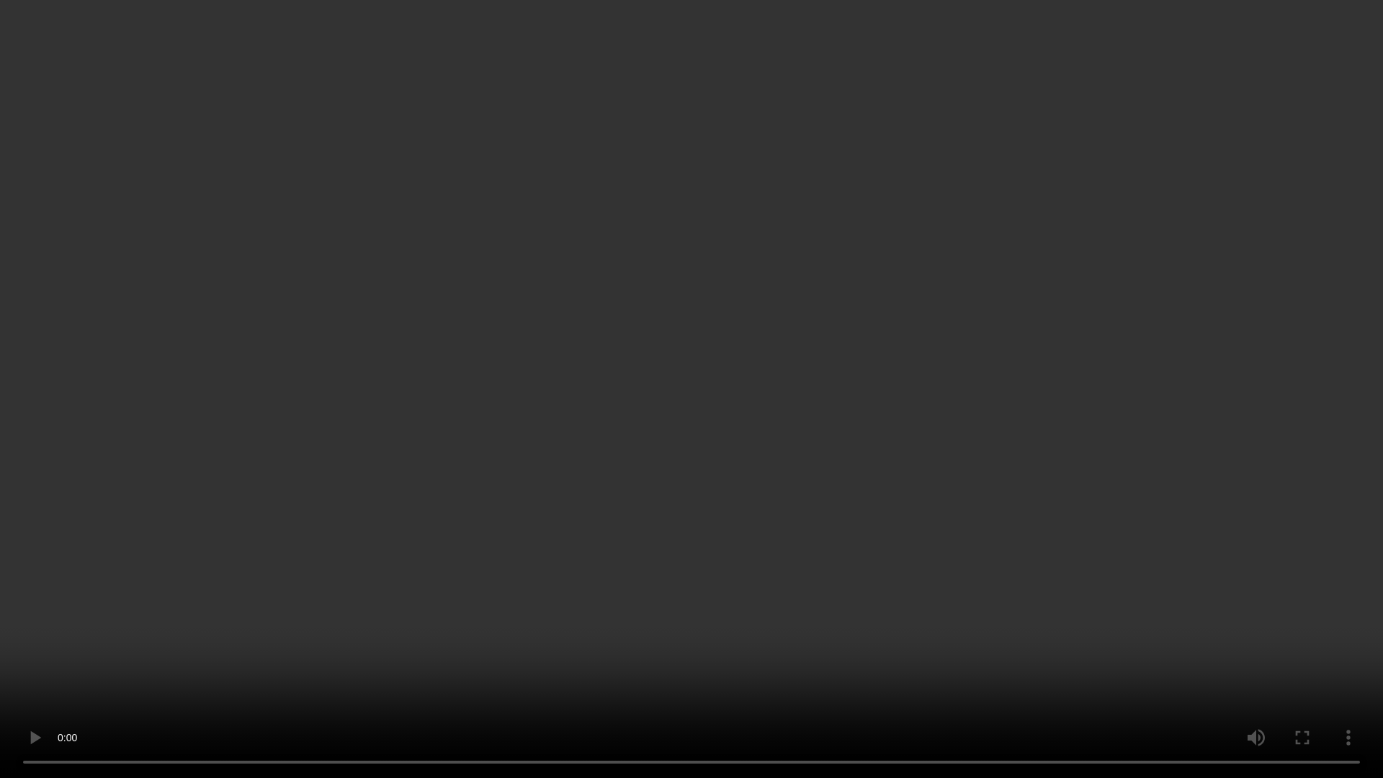
click at [709, 49] on video at bounding box center [691, 389] width 1383 height 778
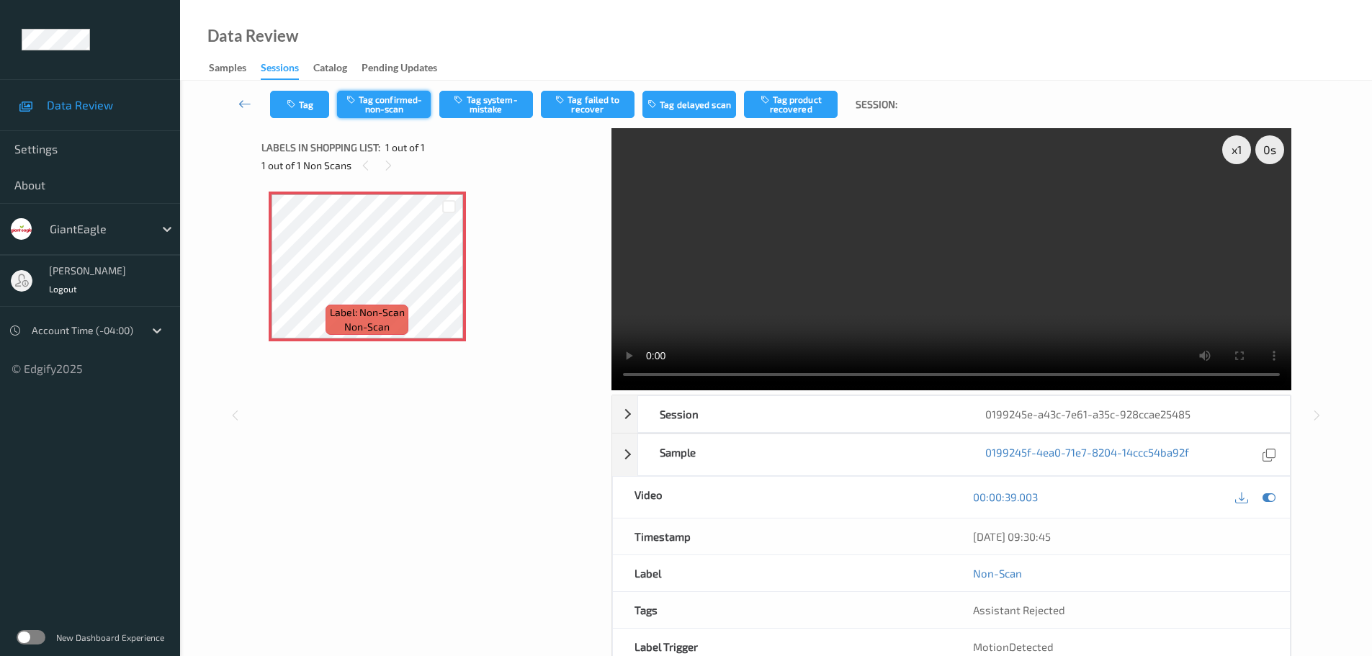
click at [408, 102] on button "Tag confirmed-non-scan" at bounding box center [384, 104] width 94 height 27
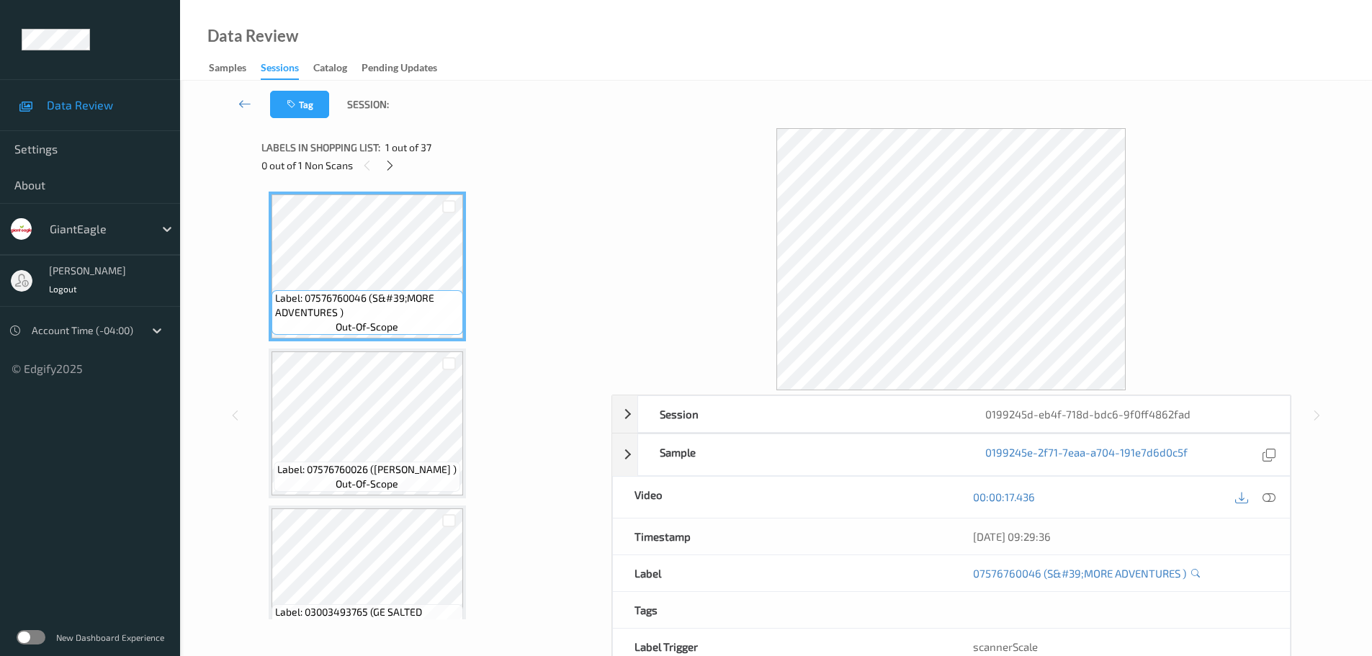
drag, startPoint x: 391, startPoint y: 163, endPoint x: 632, endPoint y: 214, distance: 245.8
click at [391, 163] on icon at bounding box center [390, 165] width 12 height 13
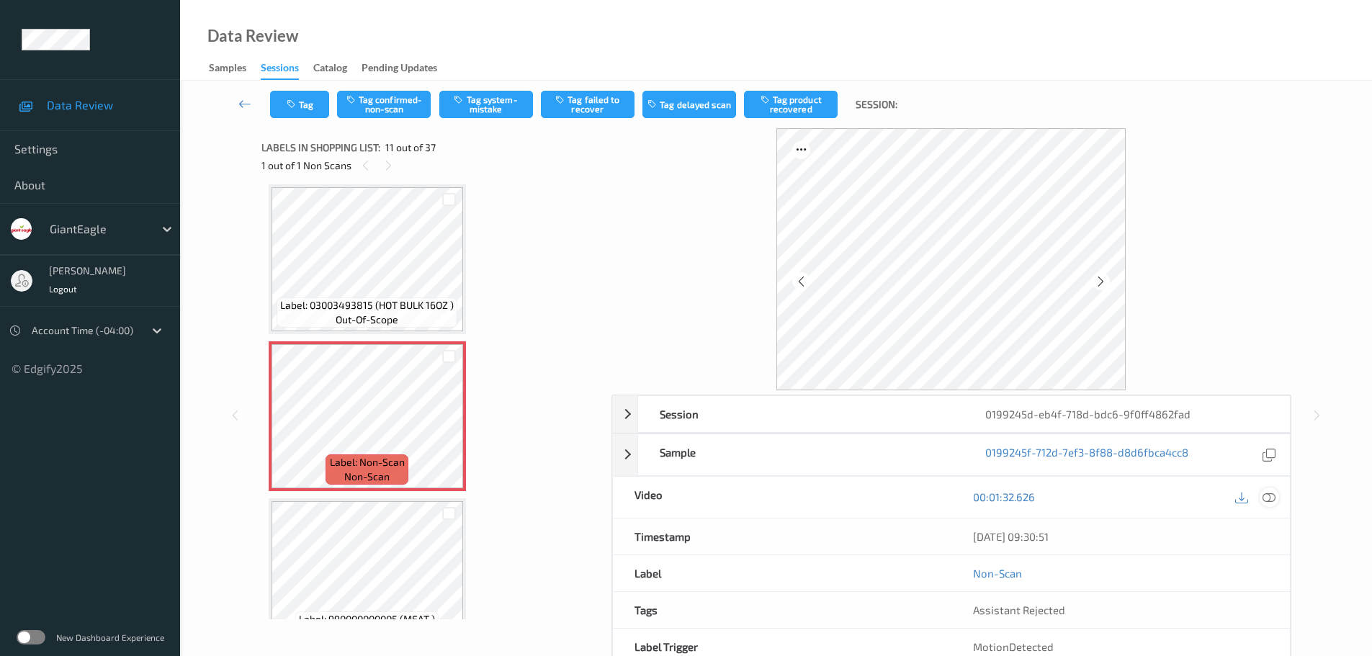
click at [1268, 493] on icon at bounding box center [1268, 496] width 13 height 13
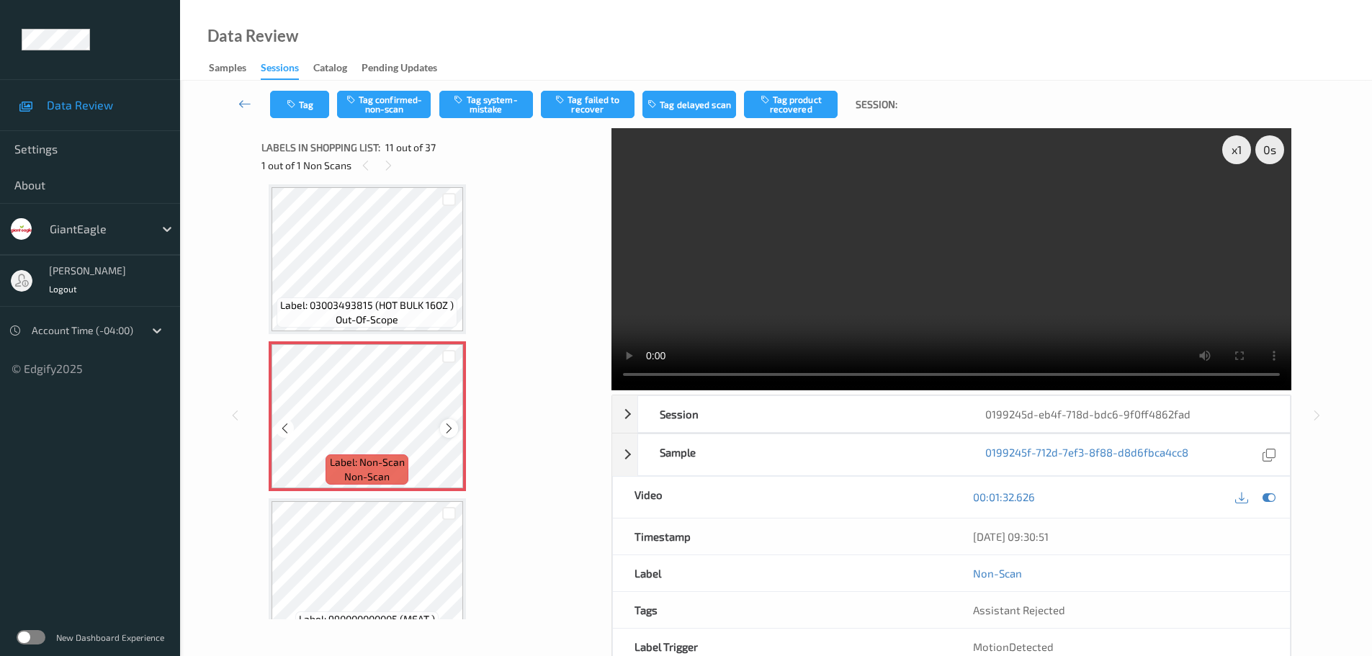
click at [444, 426] on icon at bounding box center [449, 428] width 12 height 13
click at [445, 426] on icon at bounding box center [449, 428] width 12 height 13
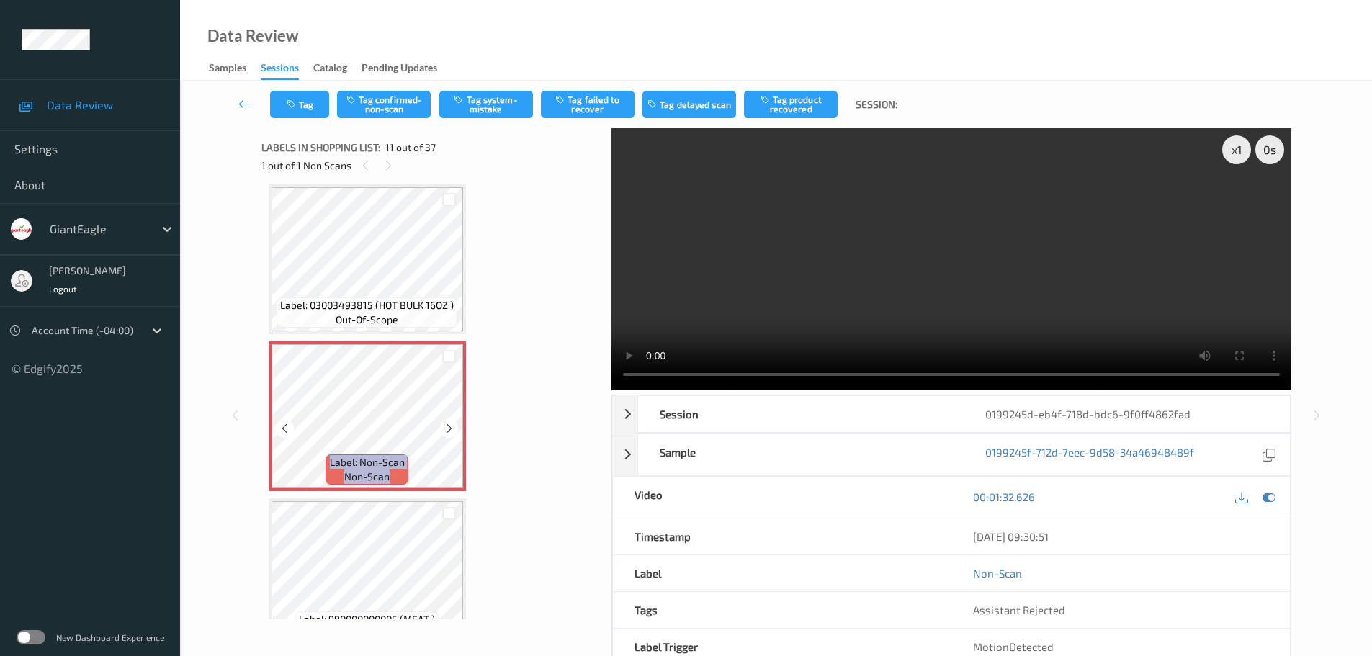
click at [445, 426] on icon at bounding box center [449, 428] width 12 height 13
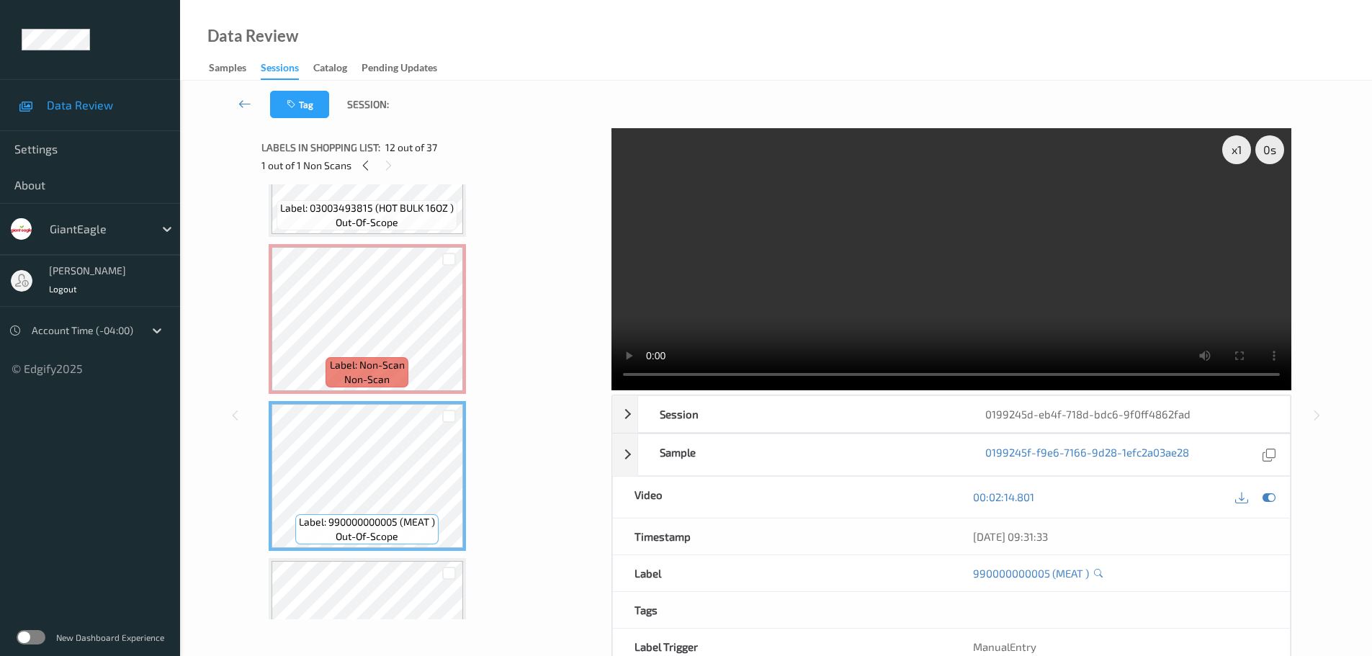
scroll to position [1492, 0]
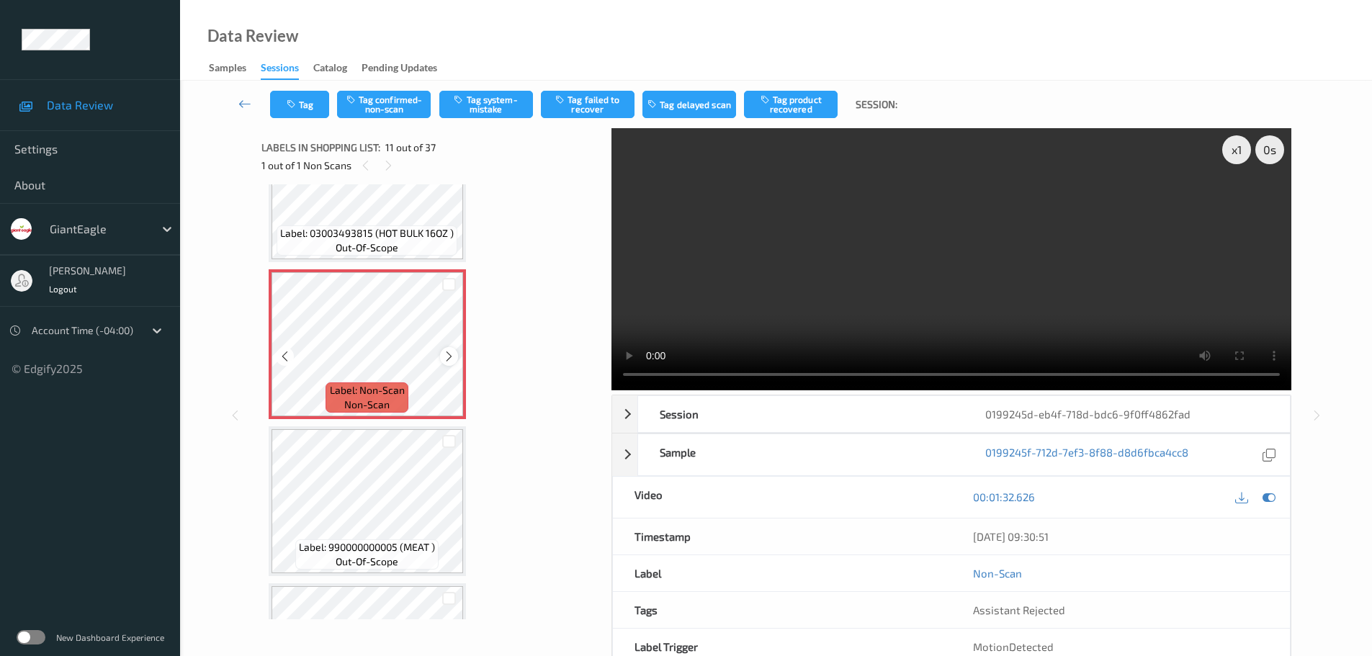
click at [444, 356] on icon at bounding box center [449, 356] width 12 height 13
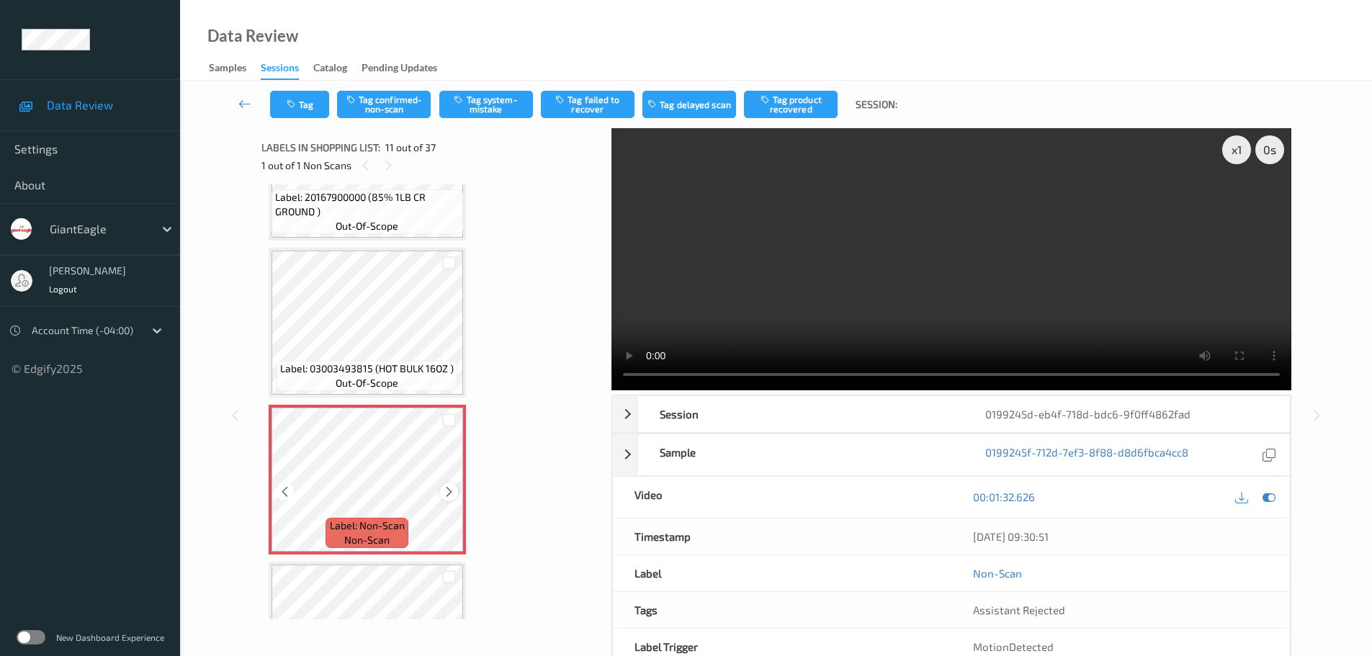
scroll to position [1348, 0]
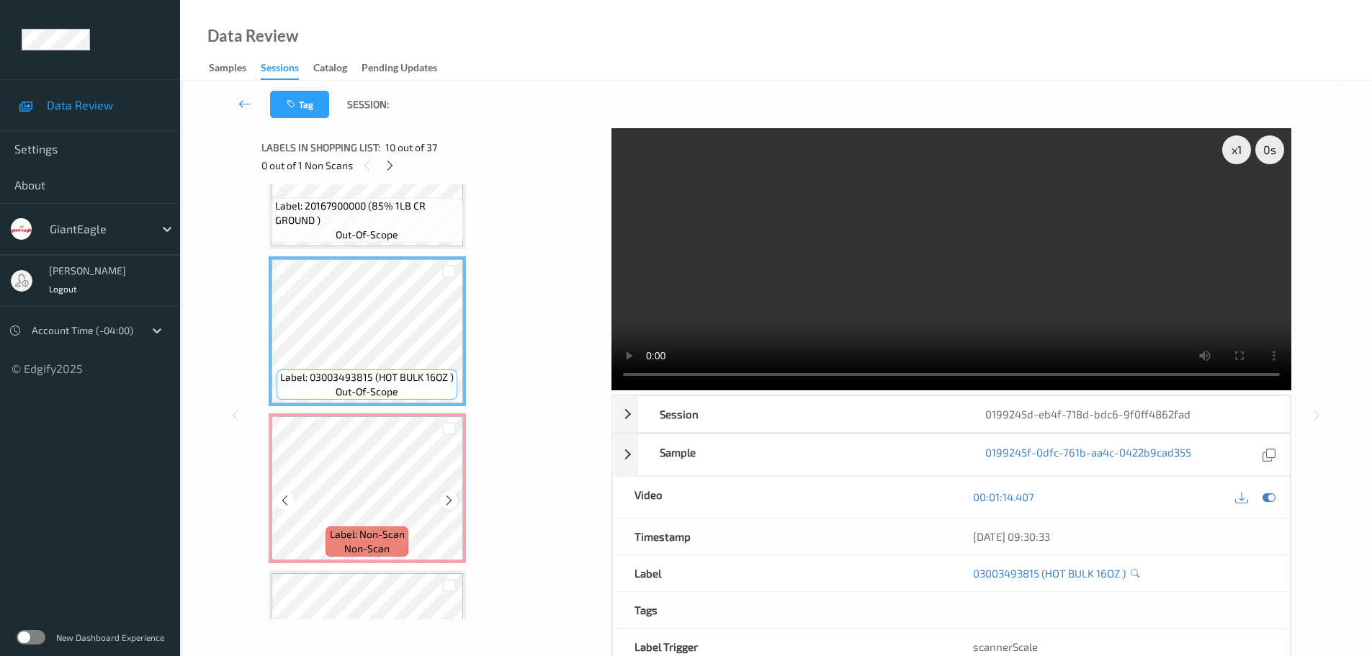
click at [447, 506] on icon at bounding box center [449, 500] width 12 height 13
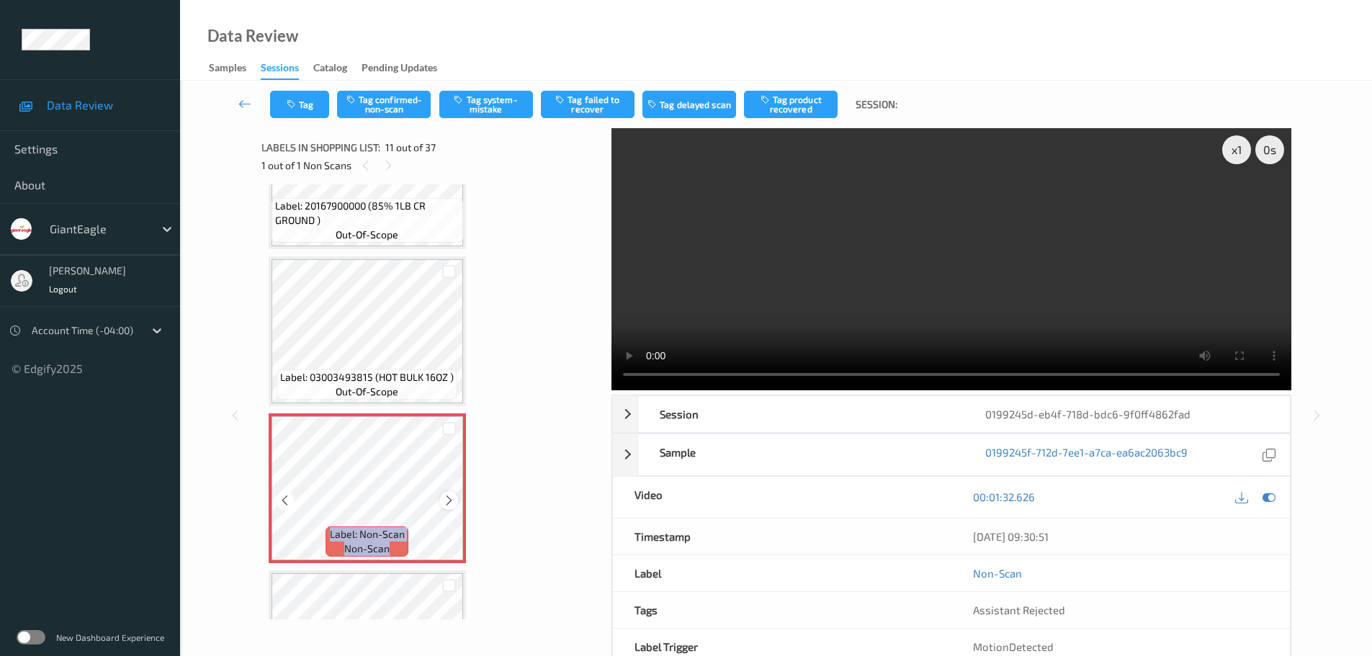
click at [447, 506] on icon at bounding box center [449, 500] width 12 height 13
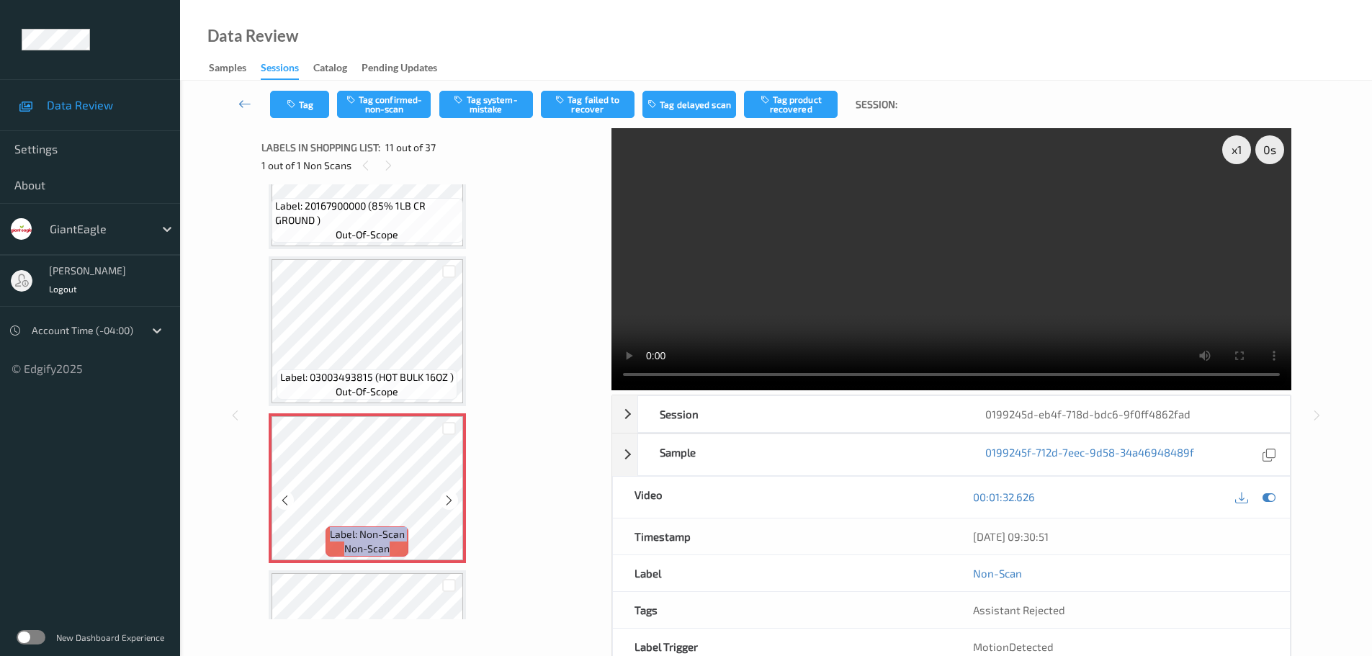
click at [447, 506] on icon at bounding box center [449, 500] width 12 height 13
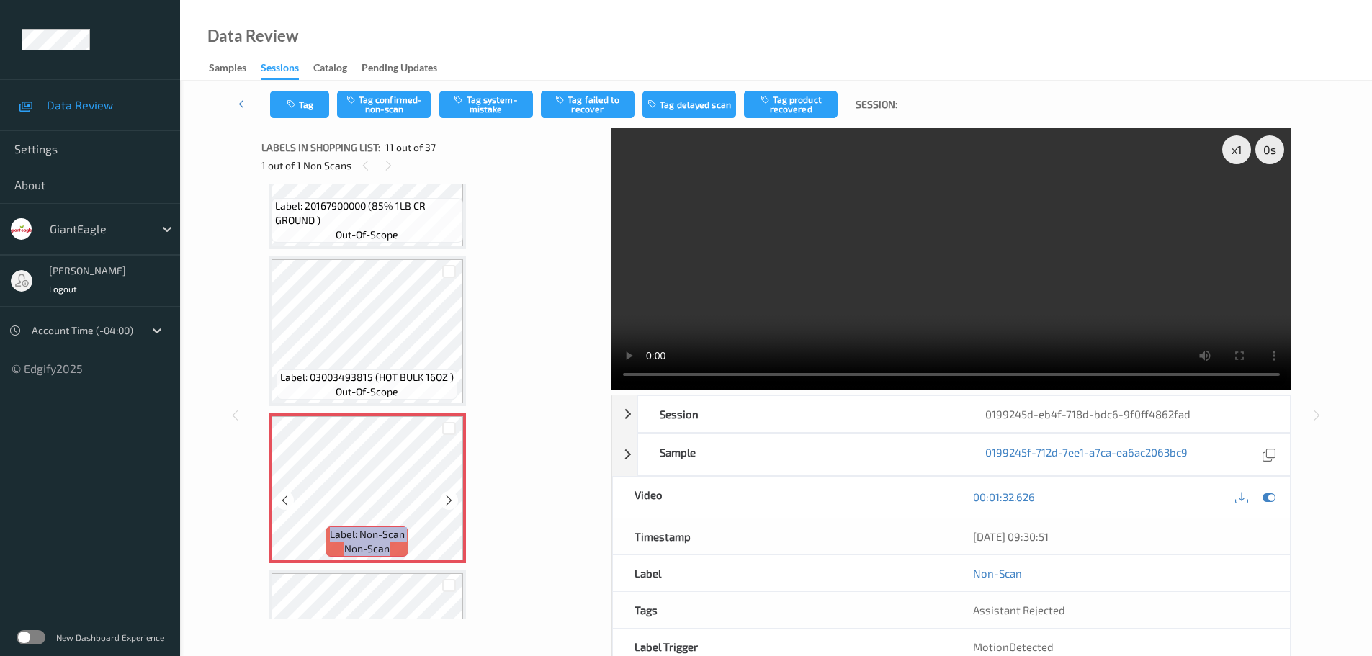
click at [447, 506] on icon at bounding box center [449, 500] width 12 height 13
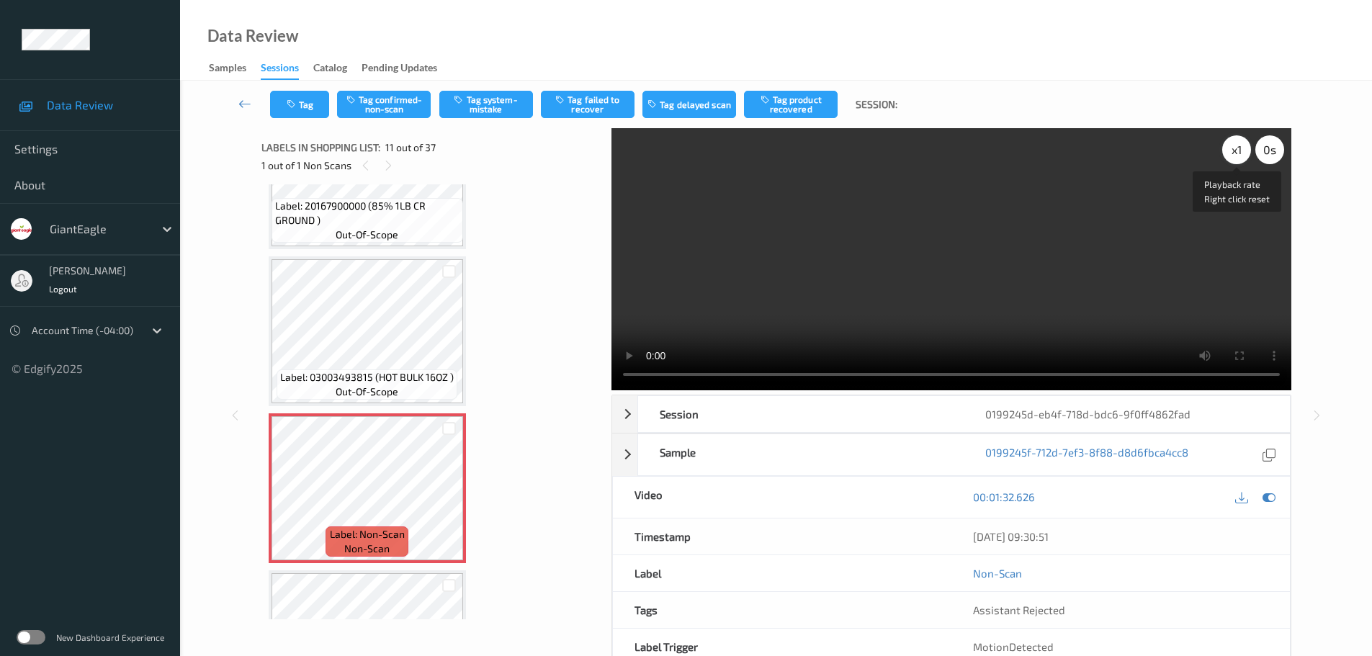
click at [1233, 151] on div "x 1" at bounding box center [1236, 149] width 29 height 29
click at [1233, 151] on div "x 2" at bounding box center [1236, 149] width 29 height 29
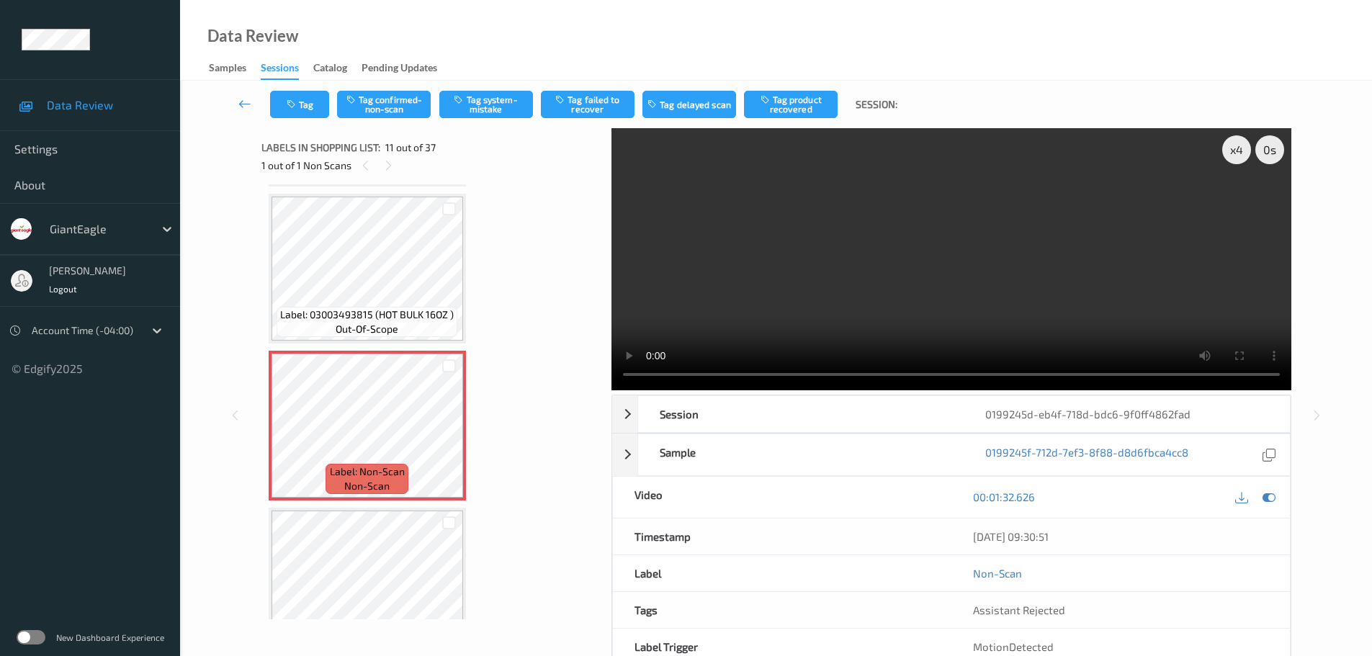
scroll to position [1492, 0]
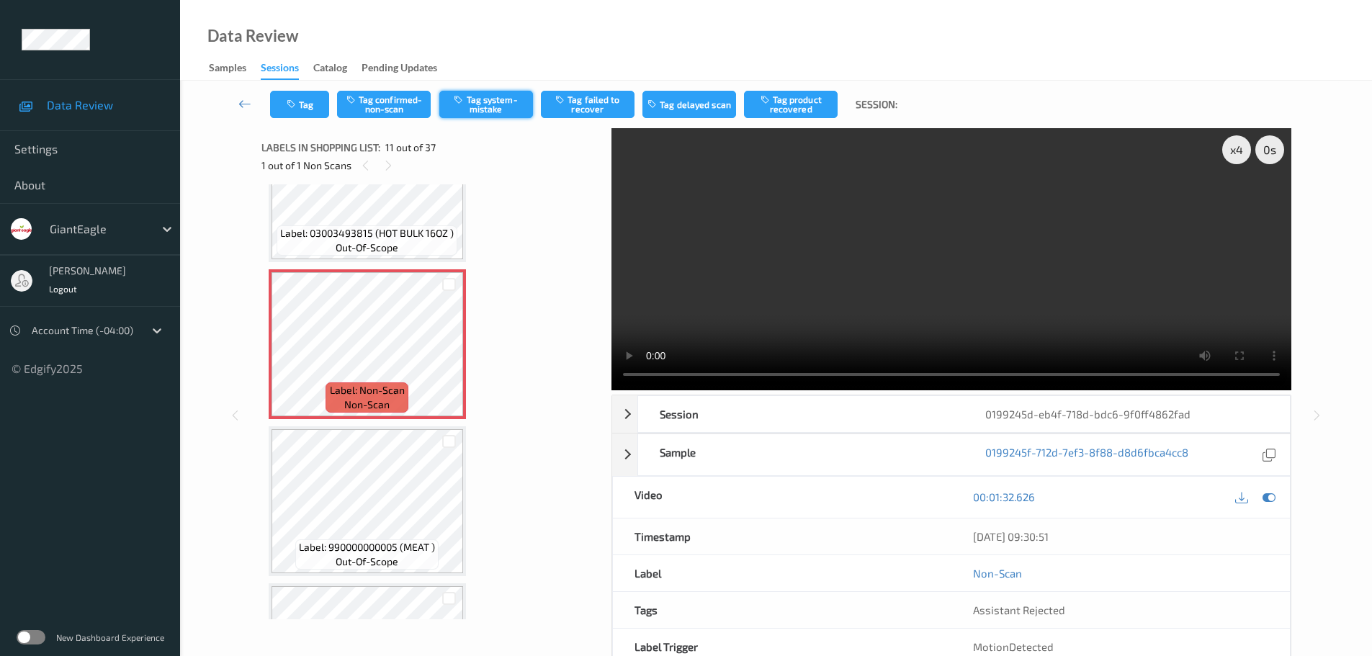
click at [498, 105] on button "Tag system-mistake" at bounding box center [486, 104] width 94 height 27
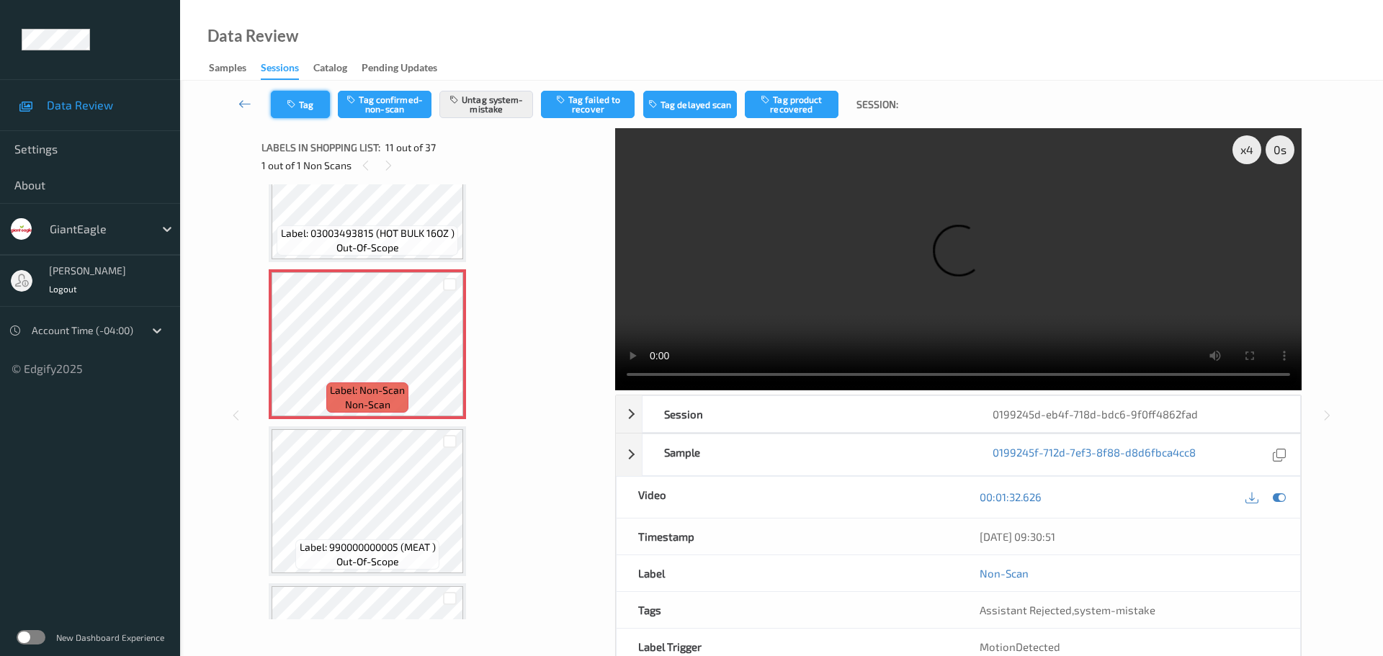
click at [310, 106] on button "Tag" at bounding box center [300, 104] width 59 height 27
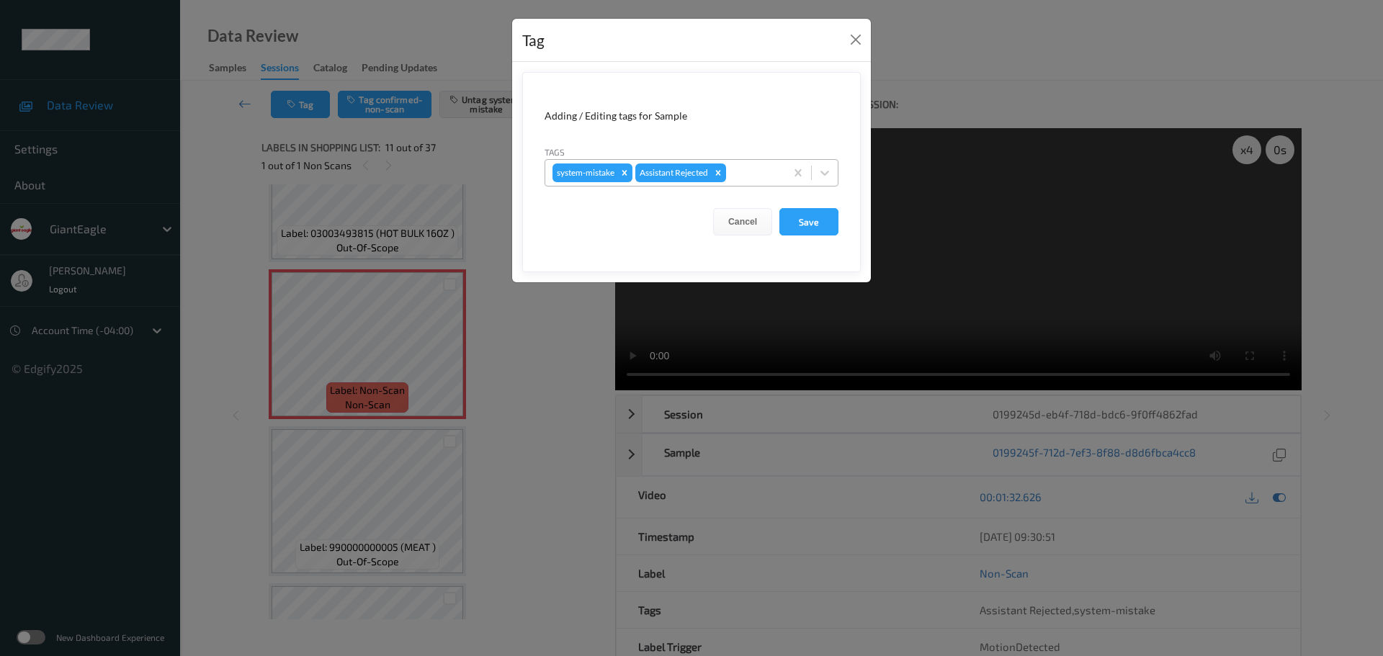
click at [741, 181] on div "system-mistake Assistant Rejected" at bounding box center [665, 173] width 240 height 24
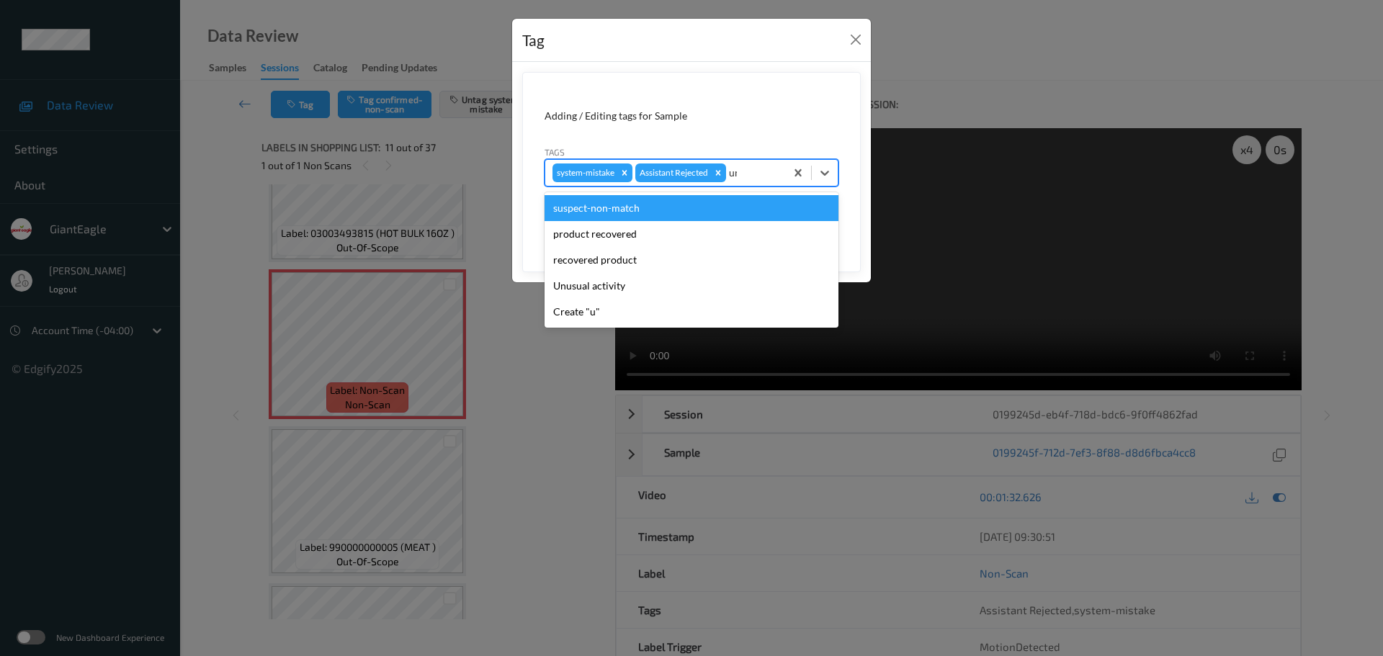
type input "unu"
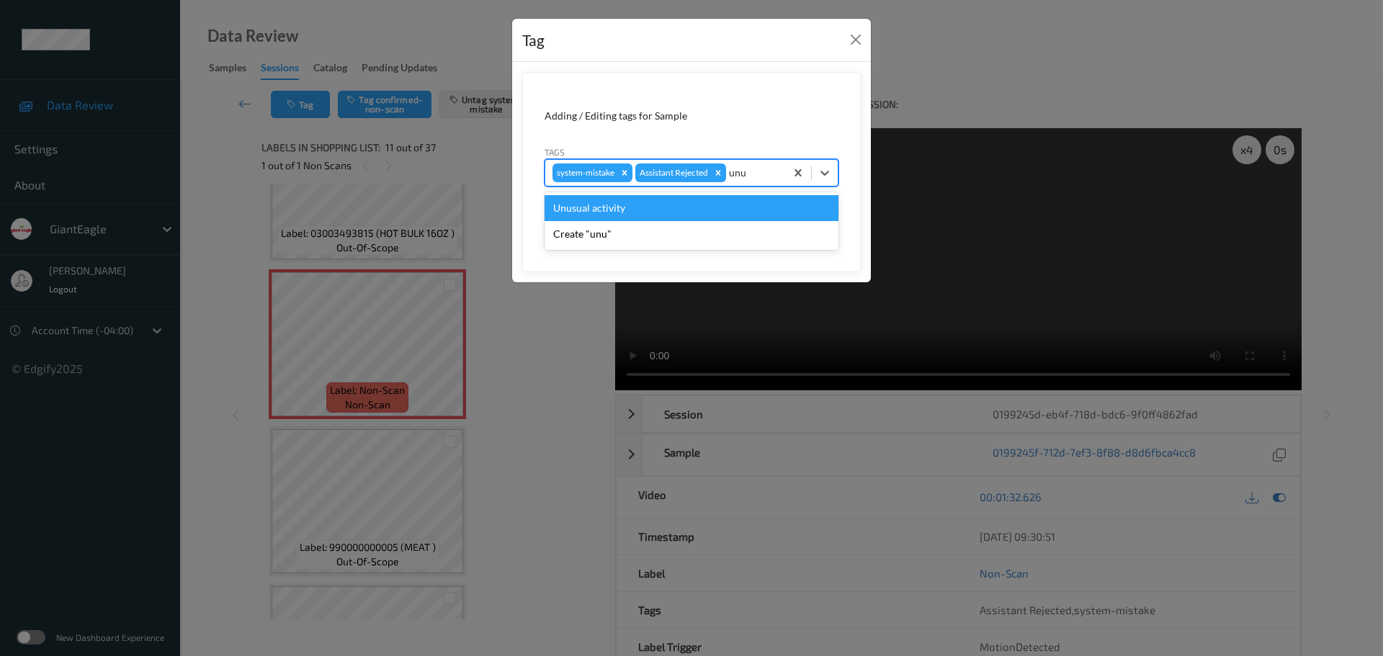
click at [723, 209] on div "Unusual activity" at bounding box center [691, 208] width 294 height 26
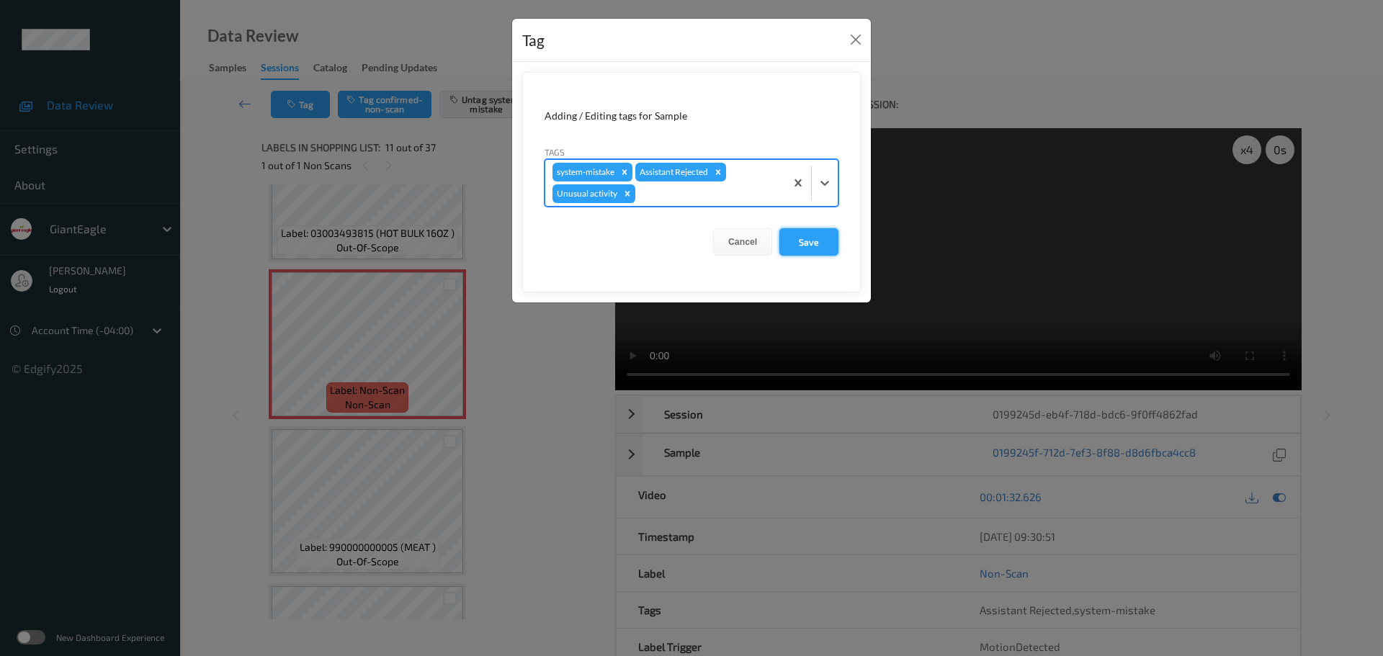
click at [800, 234] on button "Save" at bounding box center [808, 241] width 59 height 27
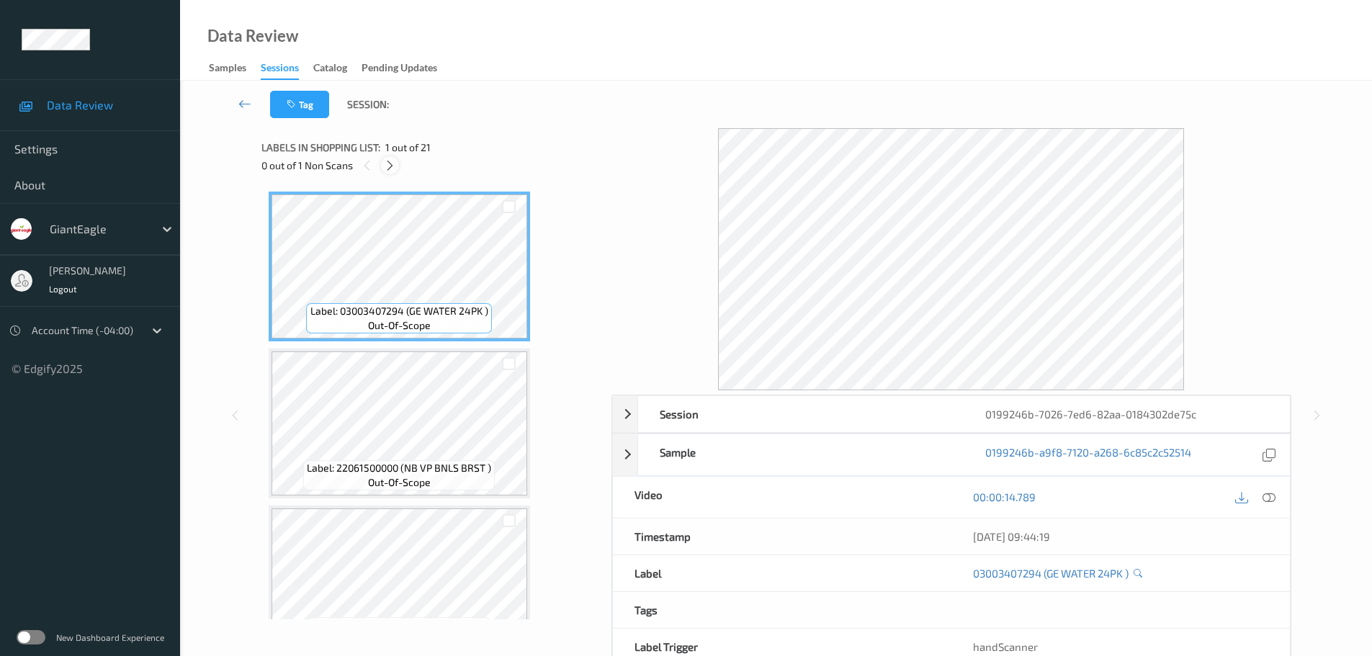
click at [386, 158] on div at bounding box center [390, 165] width 18 height 18
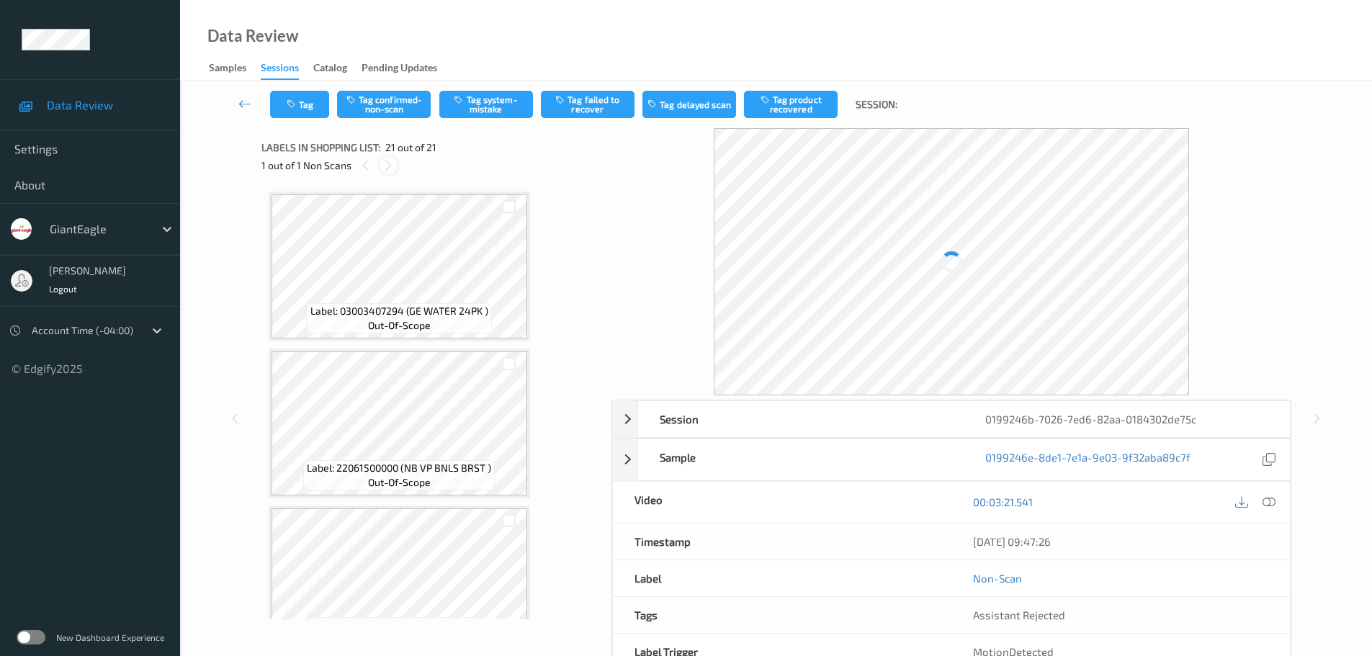
scroll to position [2869, 0]
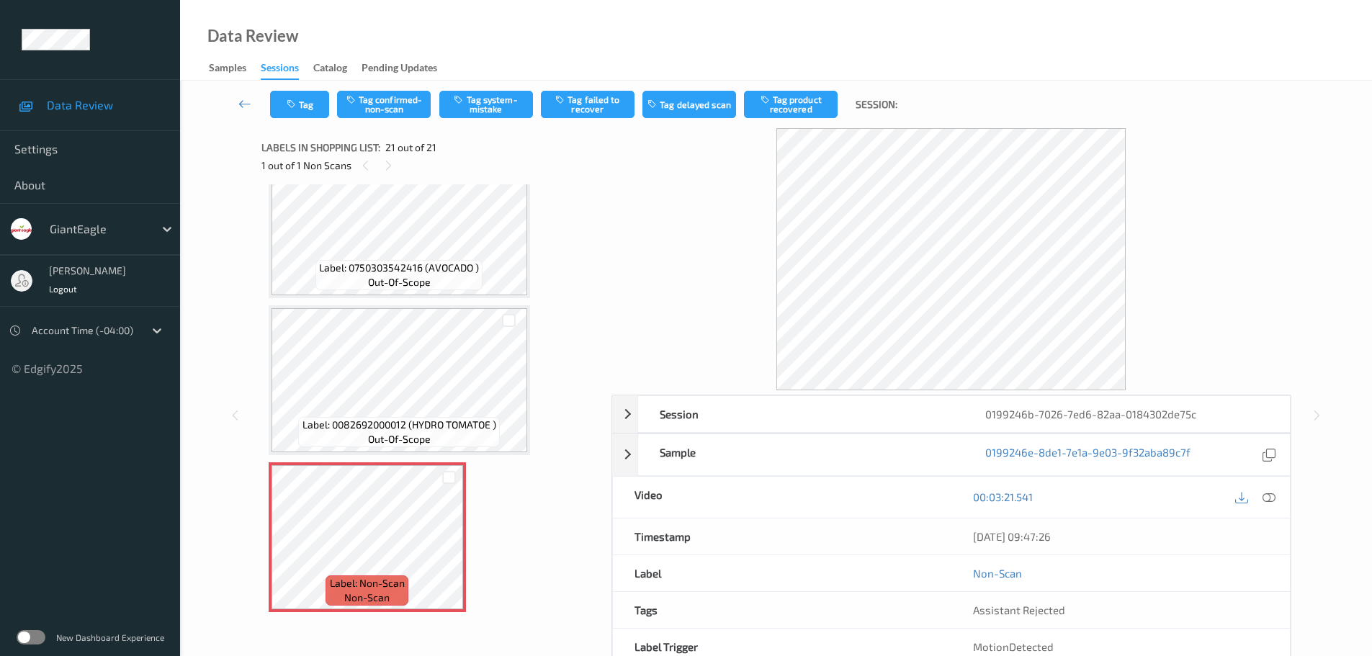
click at [1280, 493] on div "00:03:21.541" at bounding box center [1120, 497] width 338 height 41
click at [1273, 495] on icon at bounding box center [1268, 496] width 13 height 13
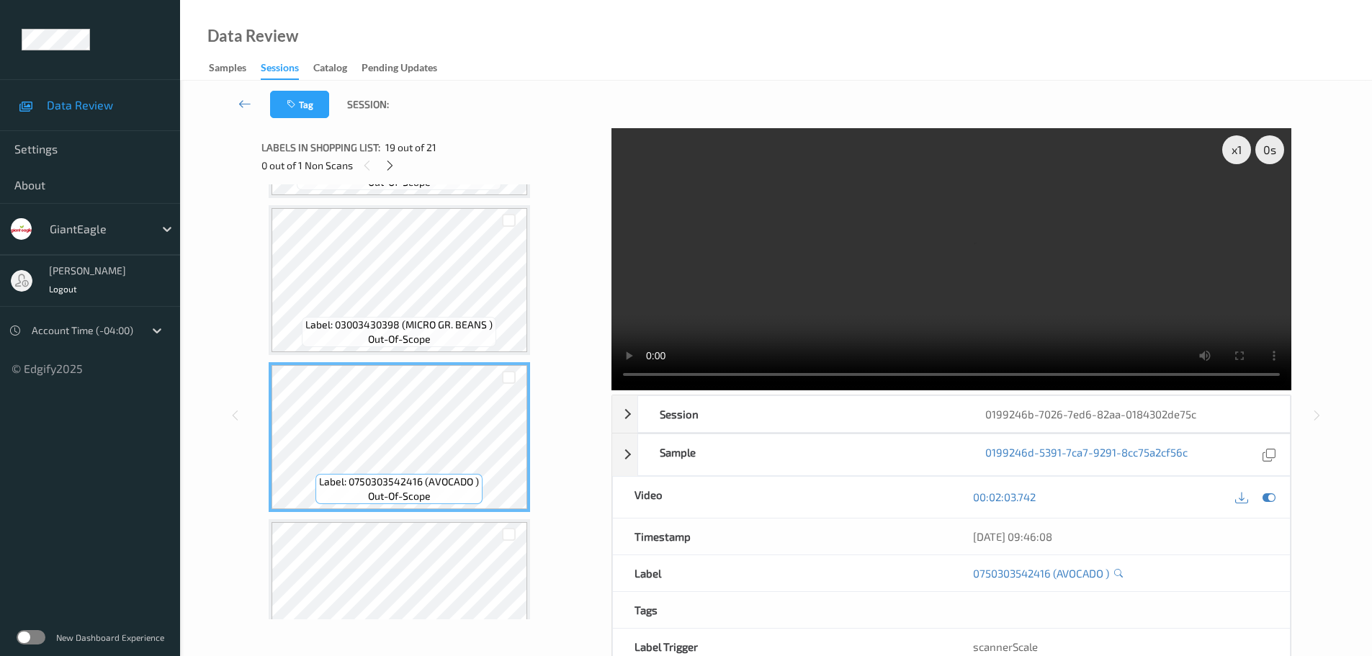
scroll to position [2581, 0]
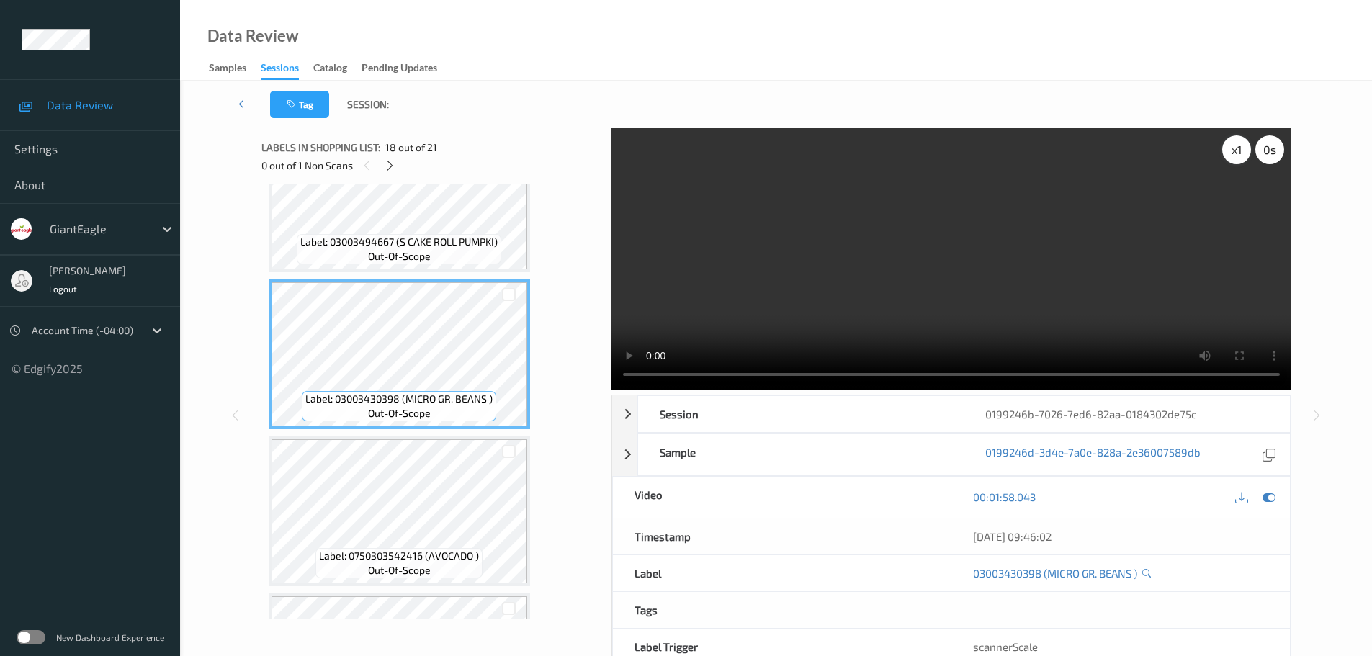
click at [1231, 156] on div "x 1" at bounding box center [1236, 149] width 29 height 29
click at [1232, 156] on div "x 2" at bounding box center [1236, 149] width 29 height 29
click at [1232, 145] on div "x 4" at bounding box center [1236, 149] width 29 height 29
click at [1244, 143] on div "x 8" at bounding box center [1236, 149] width 29 height 29
click at [1244, 143] on div "x 1" at bounding box center [1236, 149] width 29 height 29
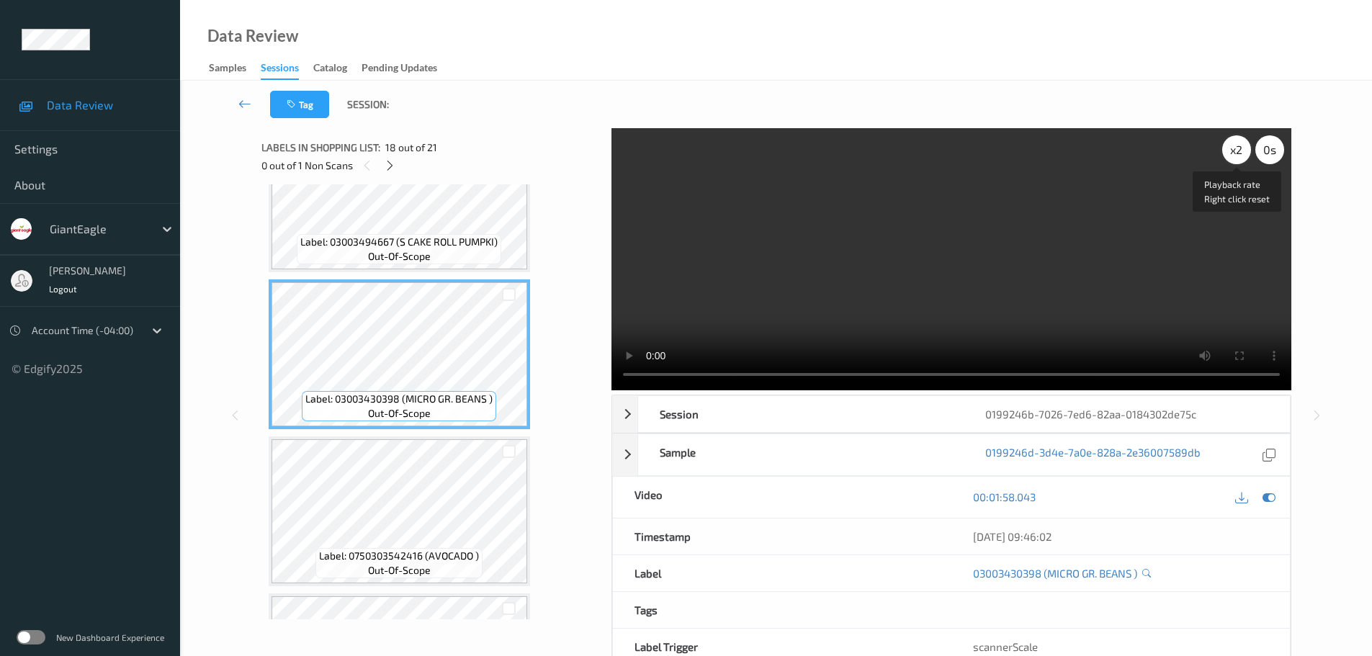
click at [1234, 153] on div "x 2" at bounding box center [1236, 149] width 29 height 29
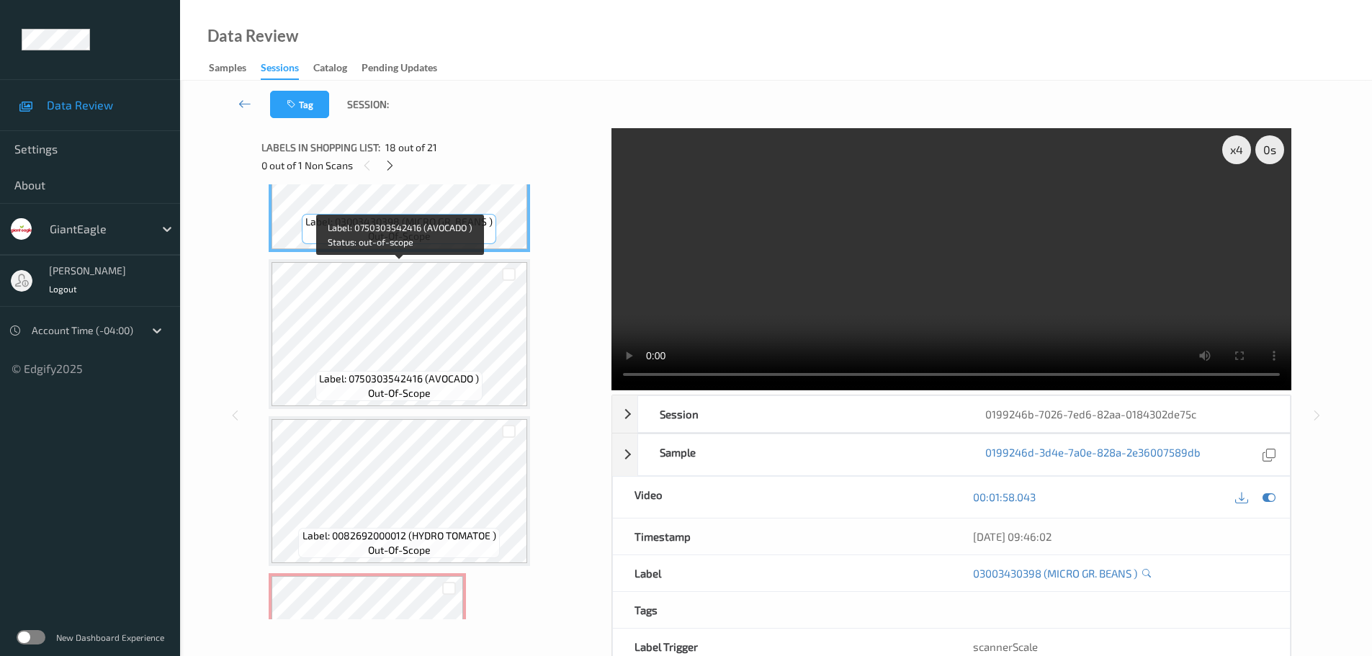
scroll to position [2869, 0]
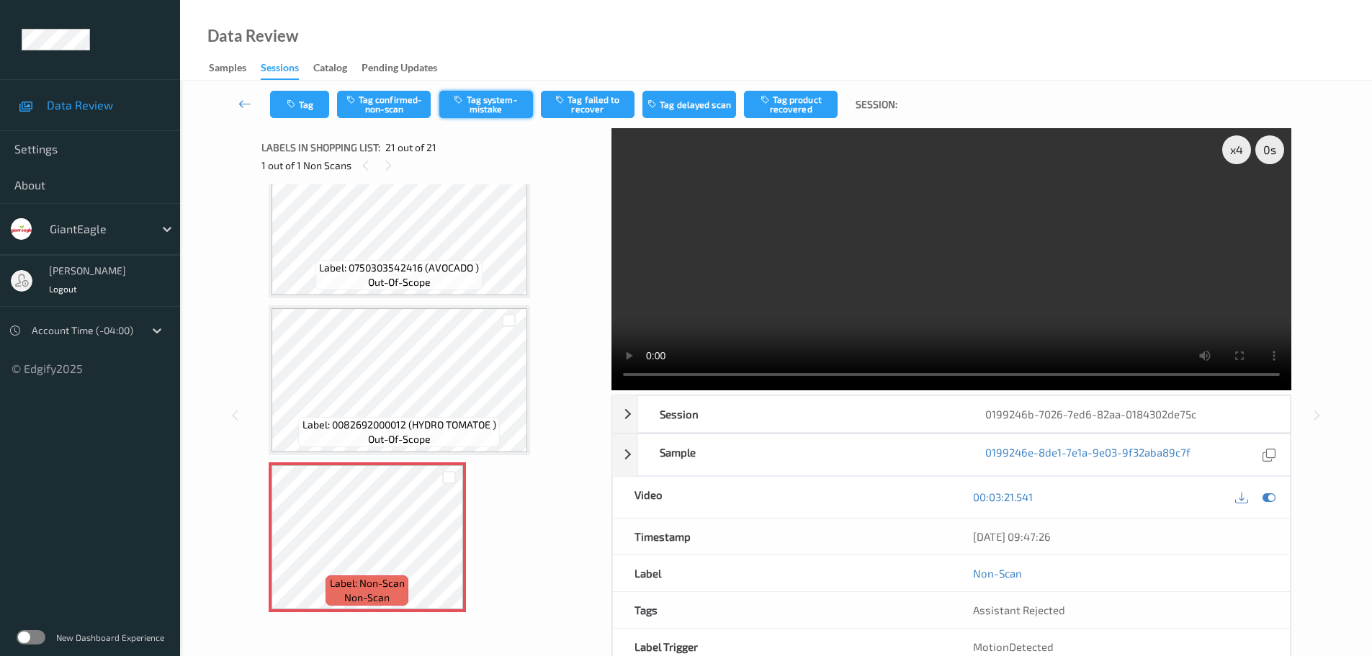
click at [478, 105] on button "Tag system-mistake" at bounding box center [486, 104] width 94 height 27
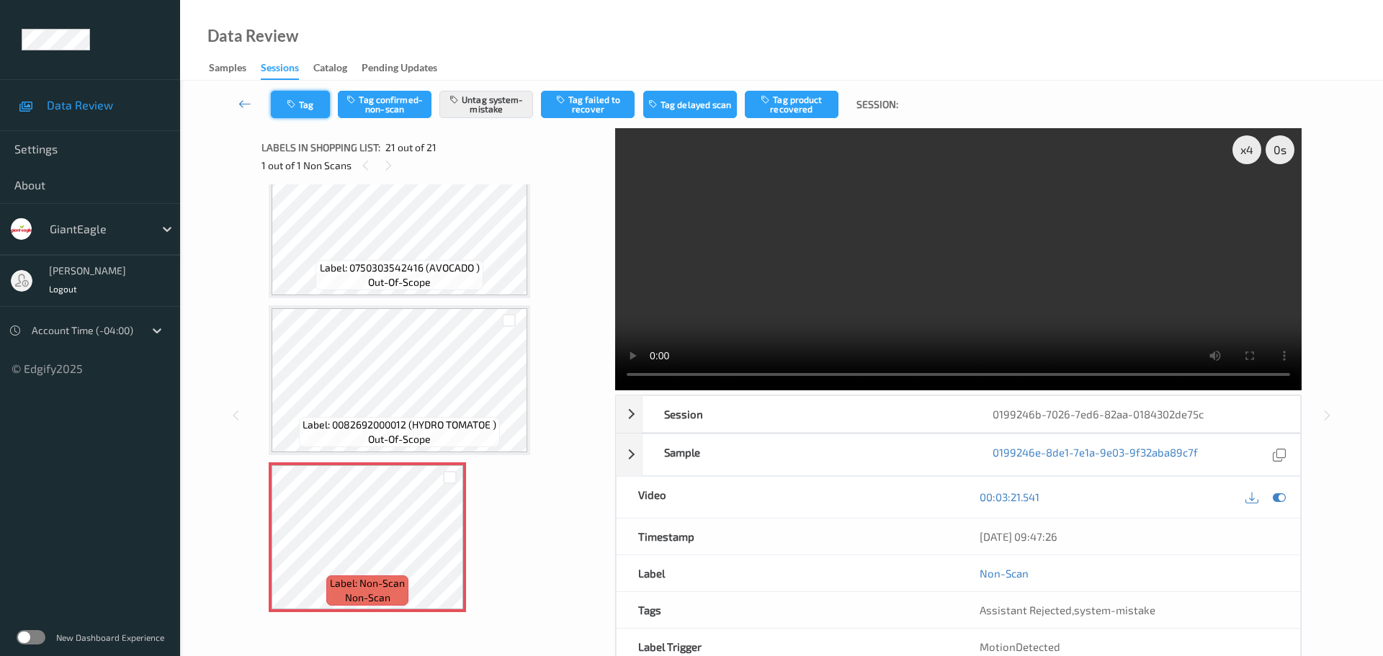
click at [306, 98] on button "Tag" at bounding box center [300, 104] width 59 height 27
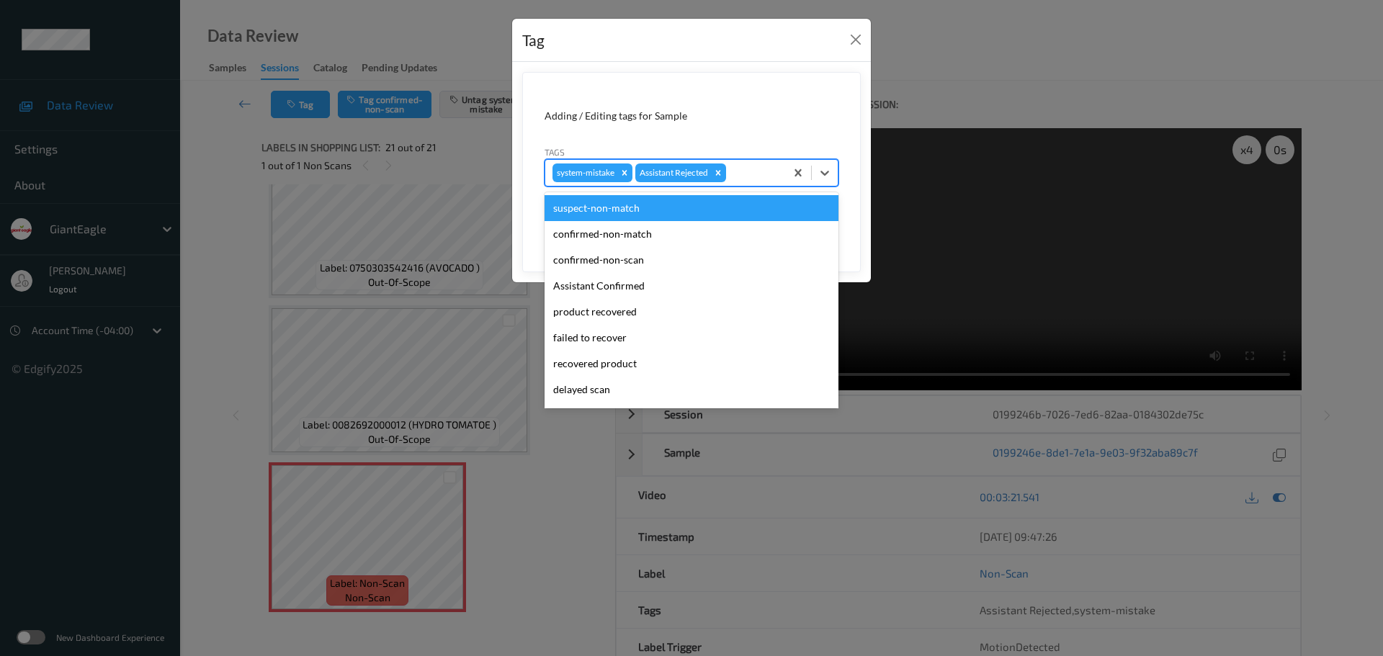
click at [736, 179] on div at bounding box center [753, 172] width 49 height 17
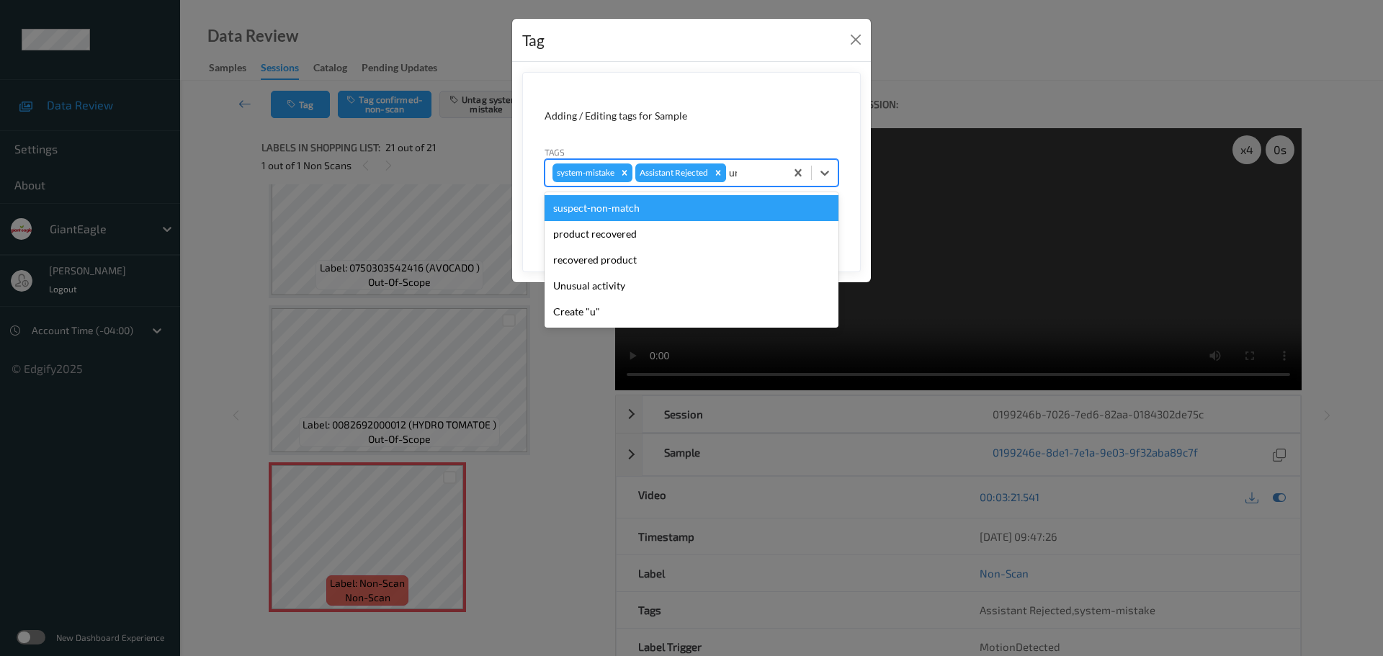
type input "unu"
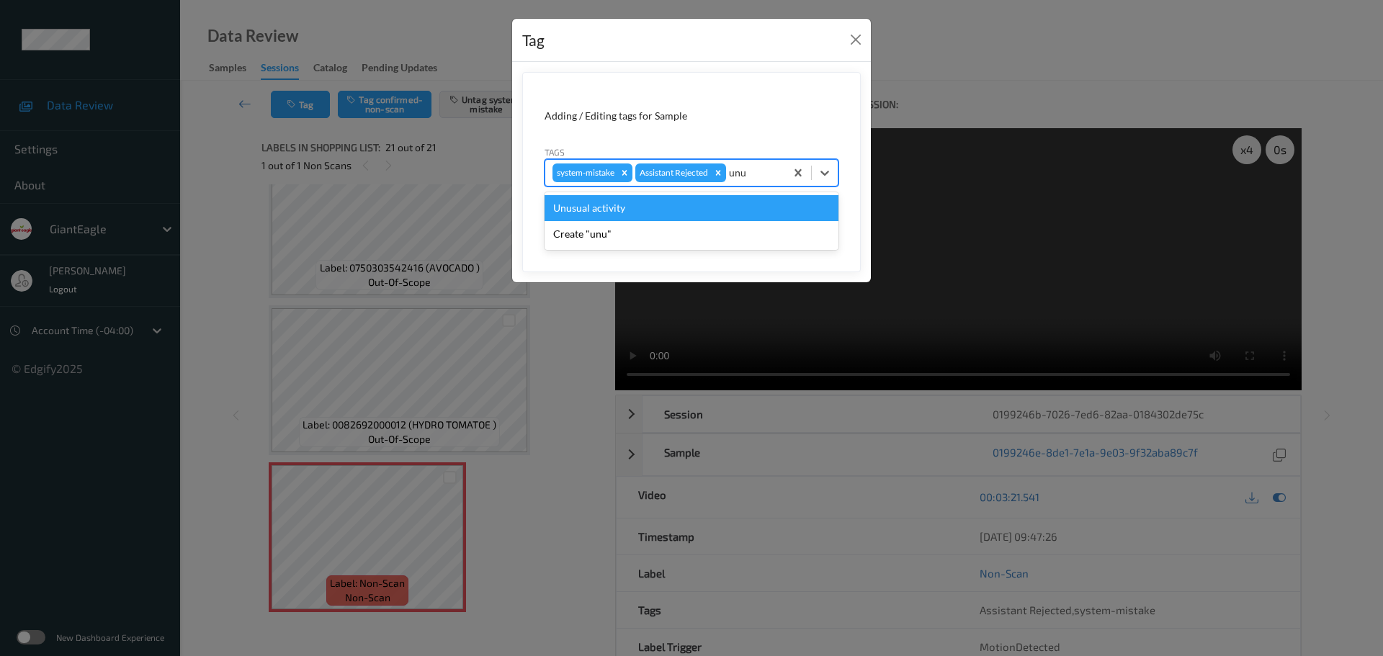
click at [650, 203] on div "Unusual activity" at bounding box center [691, 208] width 294 height 26
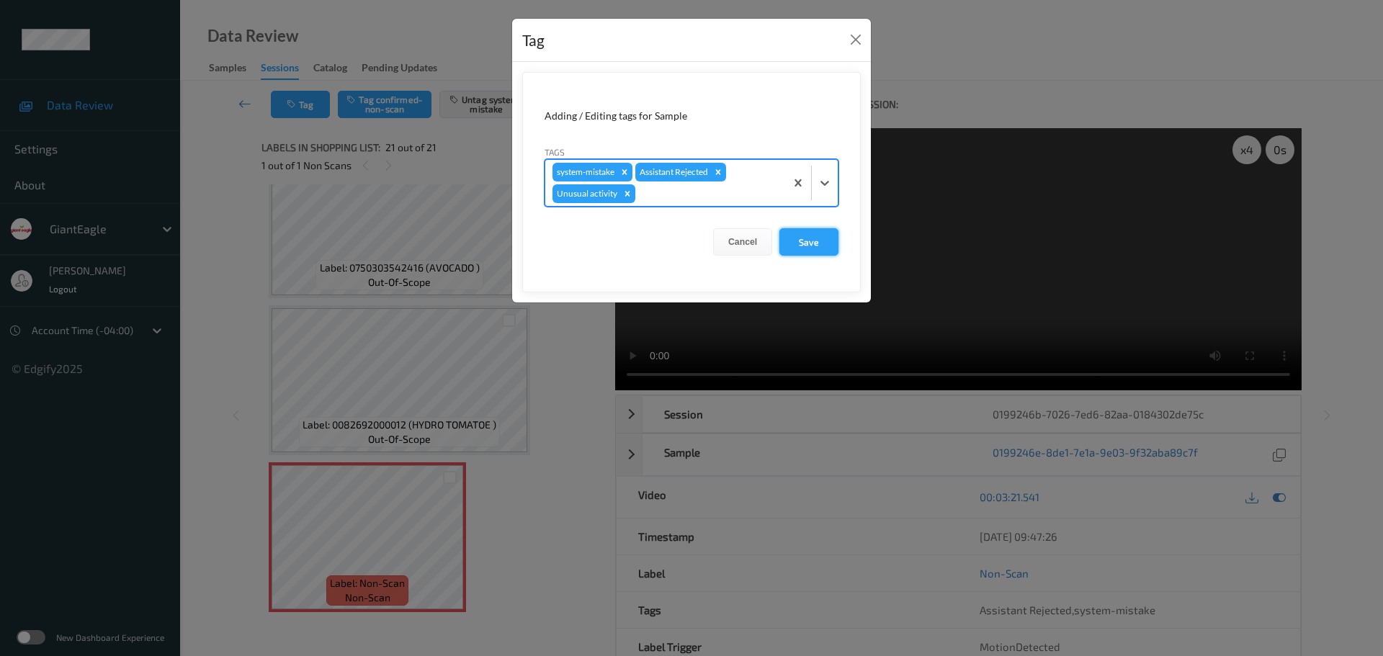
click at [801, 243] on button "Save" at bounding box center [808, 241] width 59 height 27
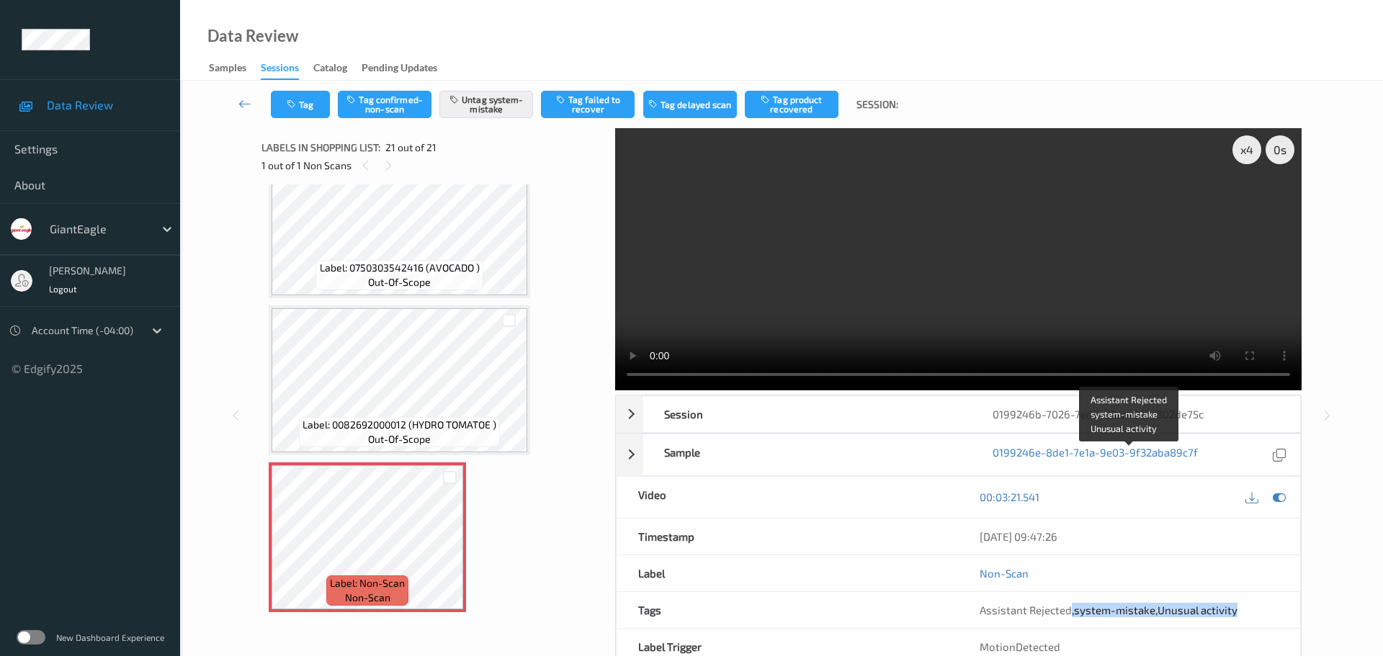
drag, startPoint x: 1072, startPoint y: 465, endPoint x: 1255, endPoint y: 451, distance: 184.2
click at [1255, 592] on div "Assistant Rejected , system-mistake , Unusual activity" at bounding box center [1129, 610] width 342 height 36
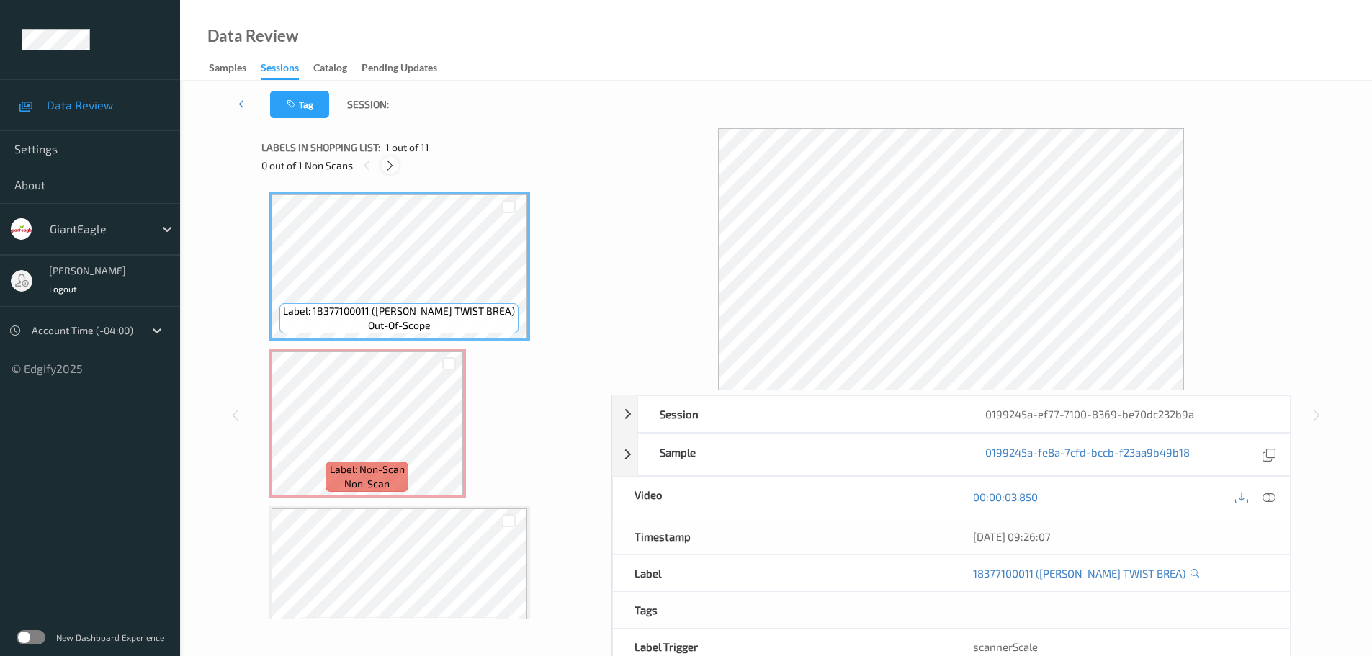
click at [389, 153] on span "1 out of 11" at bounding box center [407, 147] width 44 height 14
click at [400, 185] on div "Label: 18377100011 ([PERSON_NAME] TWIST BREA) out-of-scope Label: Non-Scan non-…" at bounding box center [431, 401] width 340 height 435
click at [395, 187] on div "Label: 18377100011 ([PERSON_NAME] TWIST BREA) out-of-scope Label: Non-Scan non-…" at bounding box center [431, 401] width 340 height 435
click at [393, 186] on div "Label: 18377100011 ([PERSON_NAME] TWIST BREA) out-of-scope Label: Non-Scan non-…" at bounding box center [431, 401] width 340 height 435
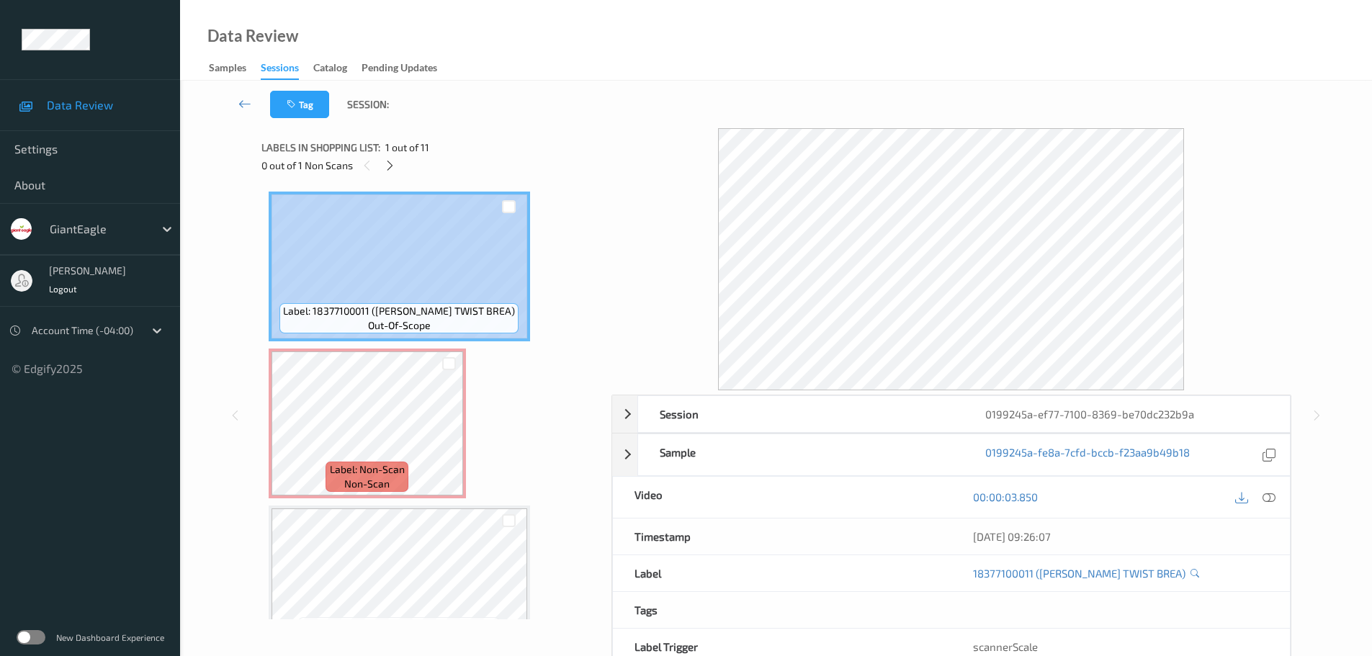
click at [393, 186] on div "Label: 18377100011 ([PERSON_NAME] TWIST BREA) out-of-scope Label: Non-Scan non-…" at bounding box center [431, 401] width 340 height 435
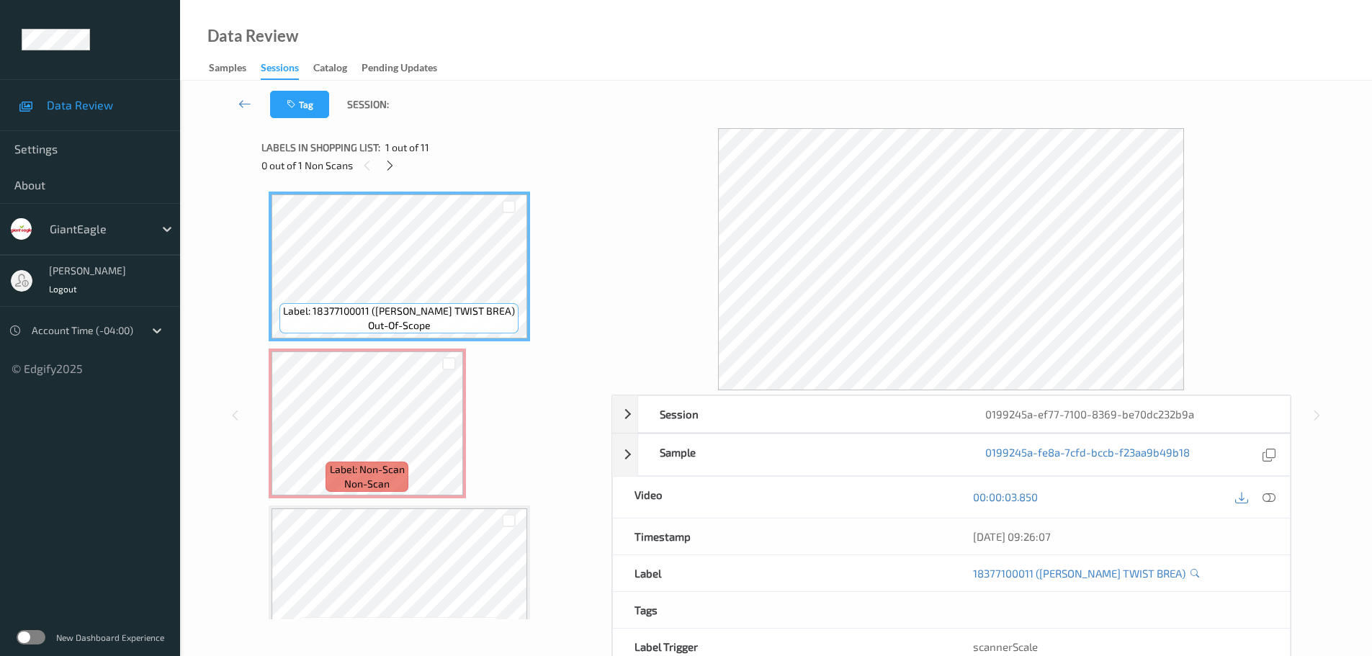
click at [388, 183] on div "Labels in shopping list: 1 out of 11 0 out of 1 Non Scans" at bounding box center [431, 156] width 340 height 56
click at [387, 178] on div "Labels in shopping list: 1 out of 11 0 out of 1 Non Scans" at bounding box center [431, 156] width 340 height 56
drag, startPoint x: 389, startPoint y: 168, endPoint x: 422, endPoint y: 181, distance: 35.8
click at [389, 167] on icon at bounding box center [390, 165] width 12 height 13
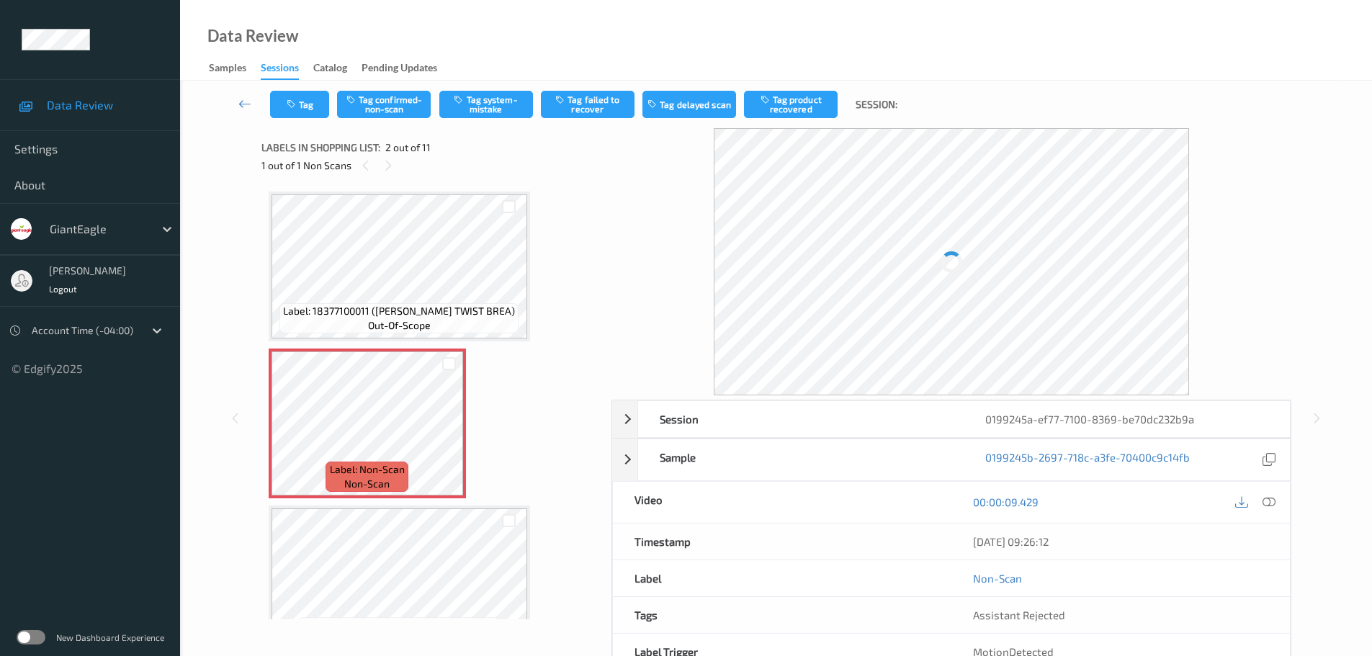
scroll to position [7, 0]
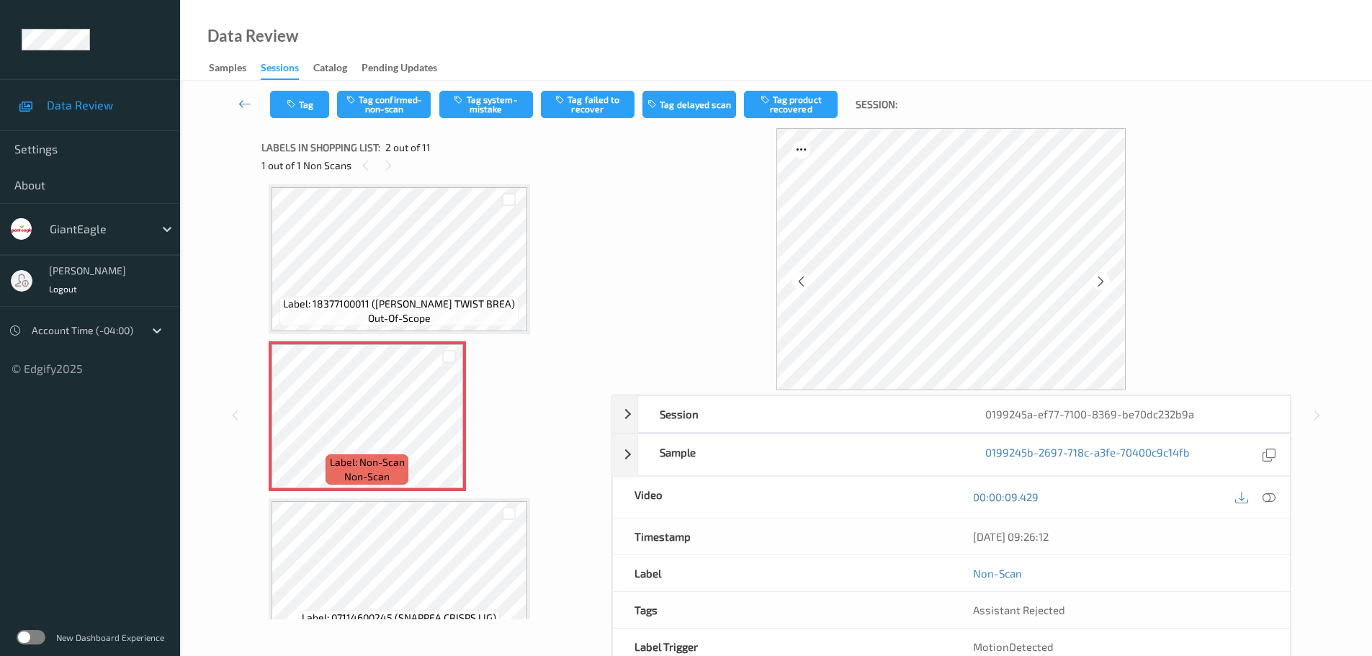
click at [1270, 497] on div at bounding box center [1269, 497] width 19 height 19
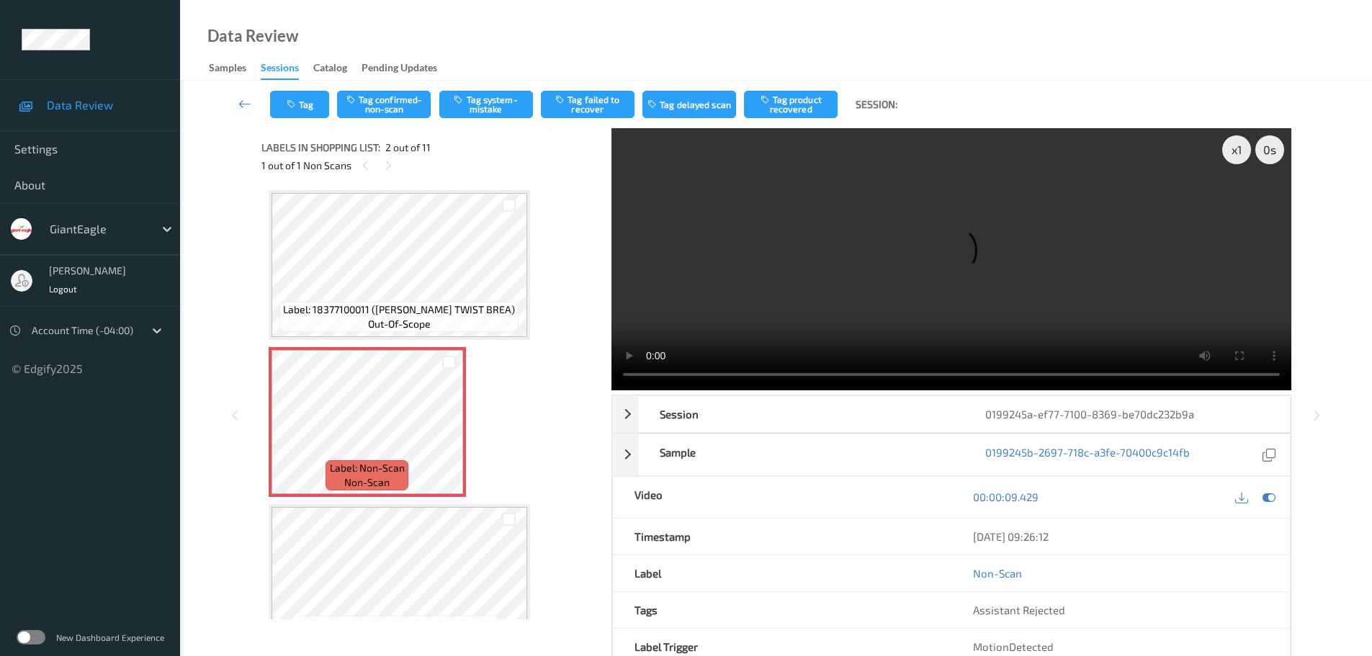
scroll to position [0, 0]
click at [450, 438] on icon at bounding box center [449, 435] width 12 height 13
click at [451, 438] on icon at bounding box center [449, 435] width 12 height 13
click at [452, 438] on icon at bounding box center [449, 435] width 12 height 13
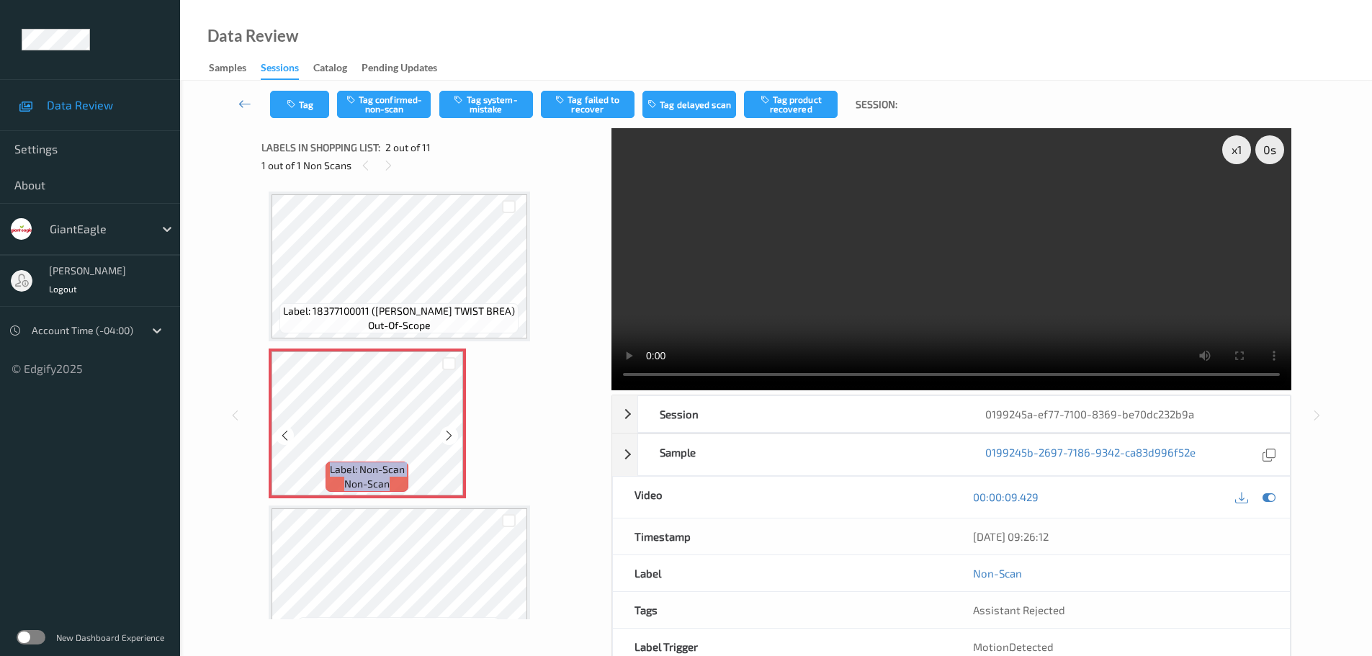
click at [452, 438] on icon at bounding box center [449, 435] width 12 height 13
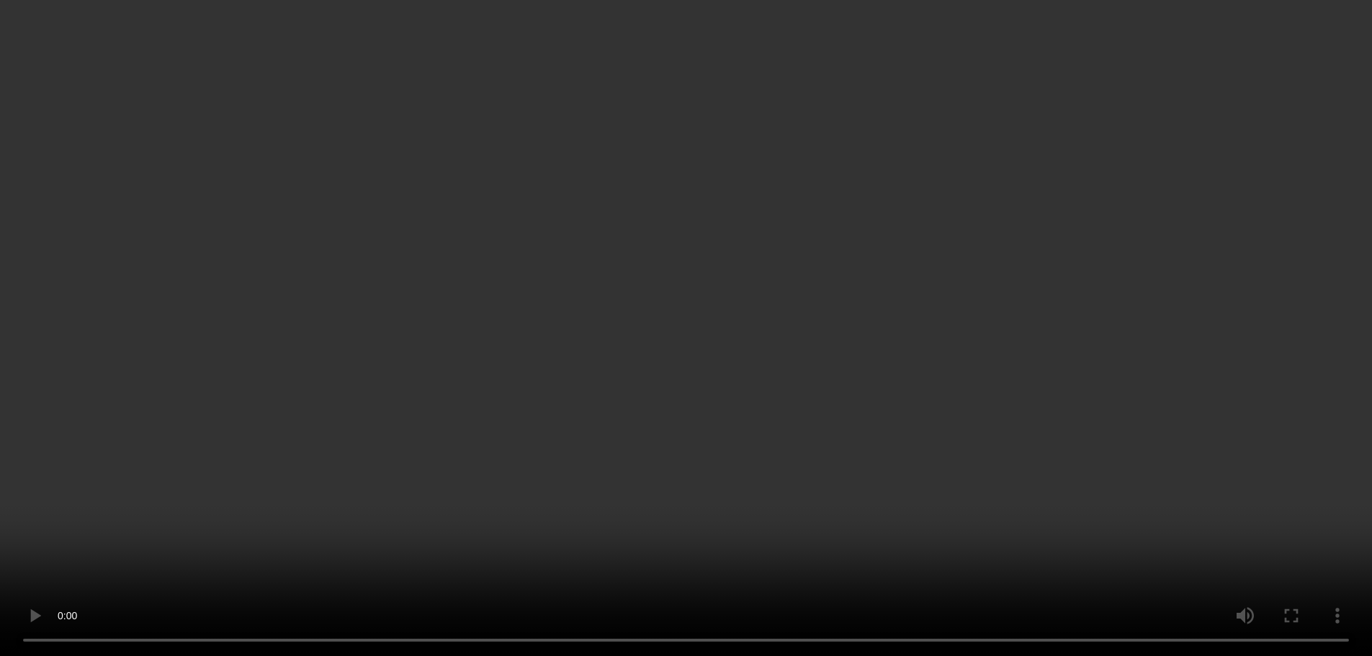
scroll to position [216, 0]
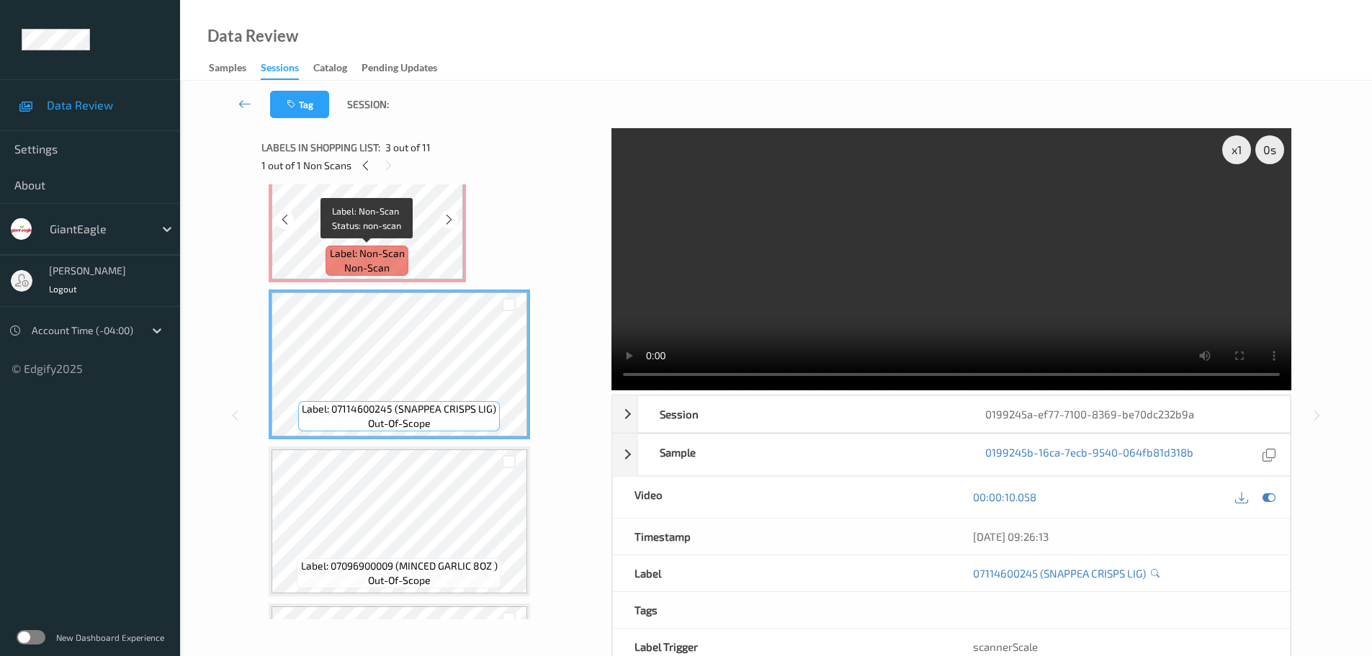
click at [400, 260] on span "Label: Non-Scan" at bounding box center [367, 253] width 75 height 14
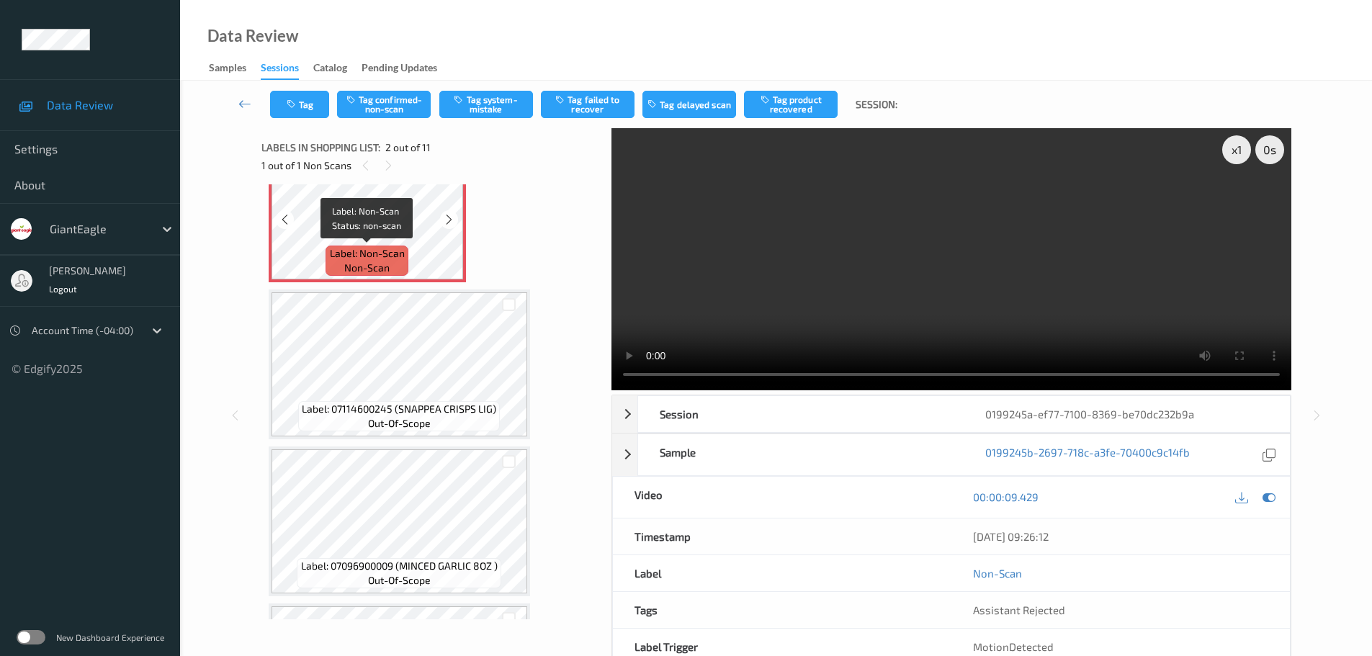
scroll to position [0, 0]
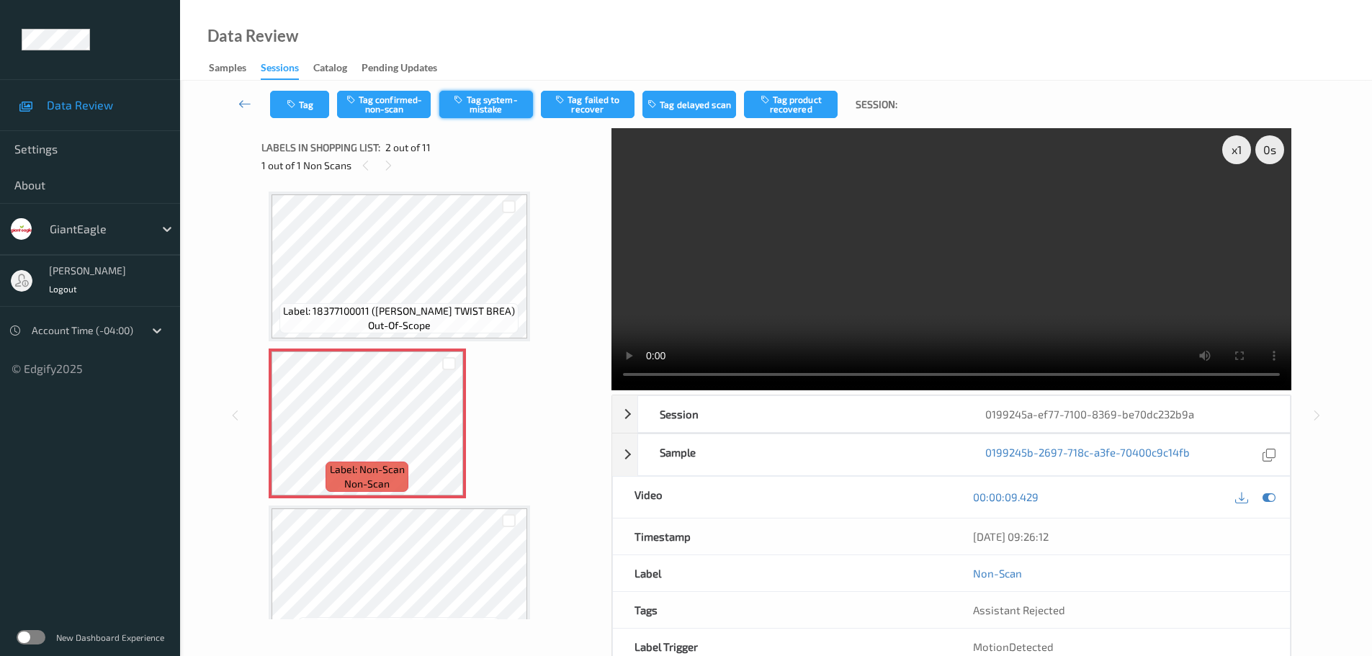
click at [493, 107] on button "Tag system-mistake" at bounding box center [486, 104] width 94 height 27
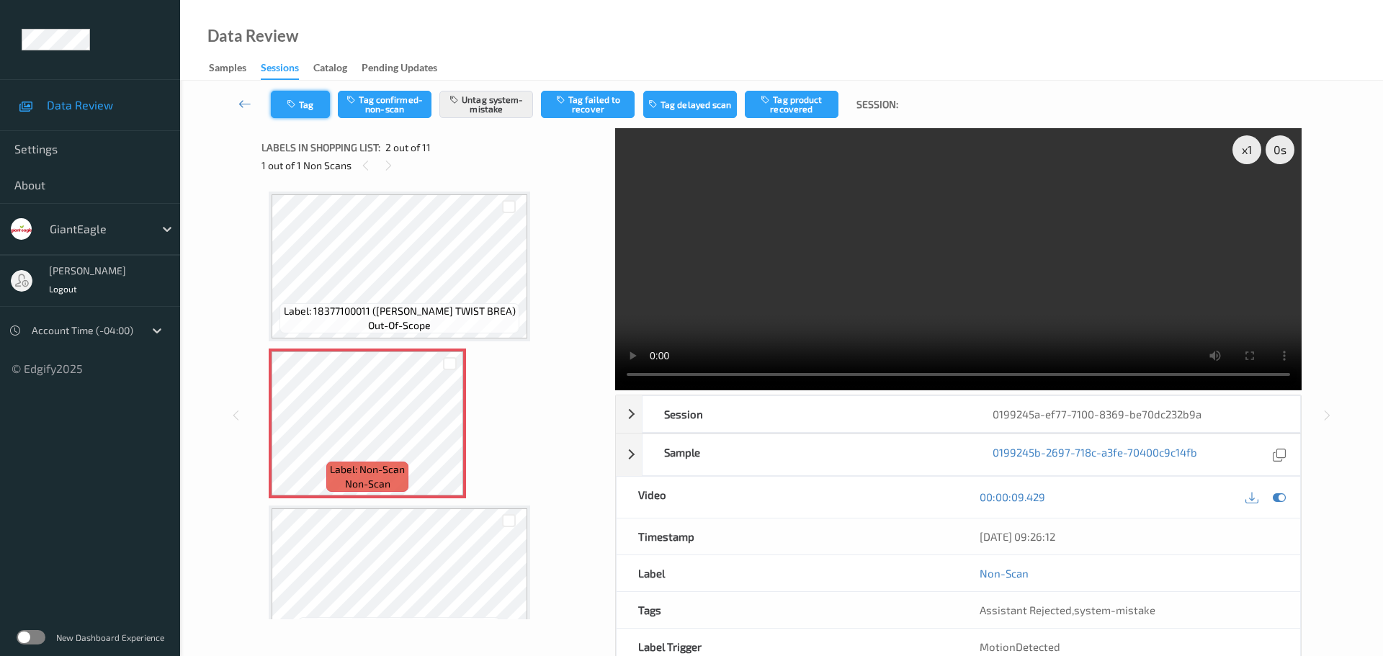
click at [293, 104] on icon "button" at bounding box center [293, 104] width 12 height 10
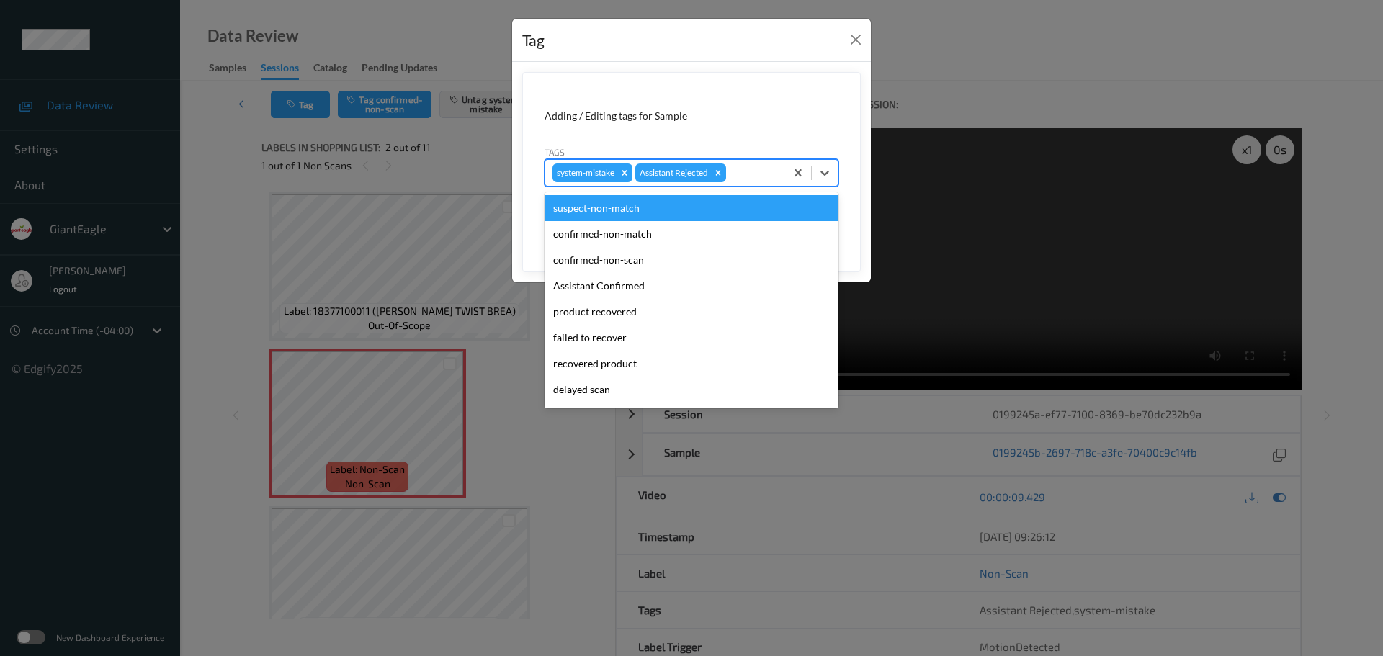
click at [765, 179] on div at bounding box center [753, 172] width 49 height 17
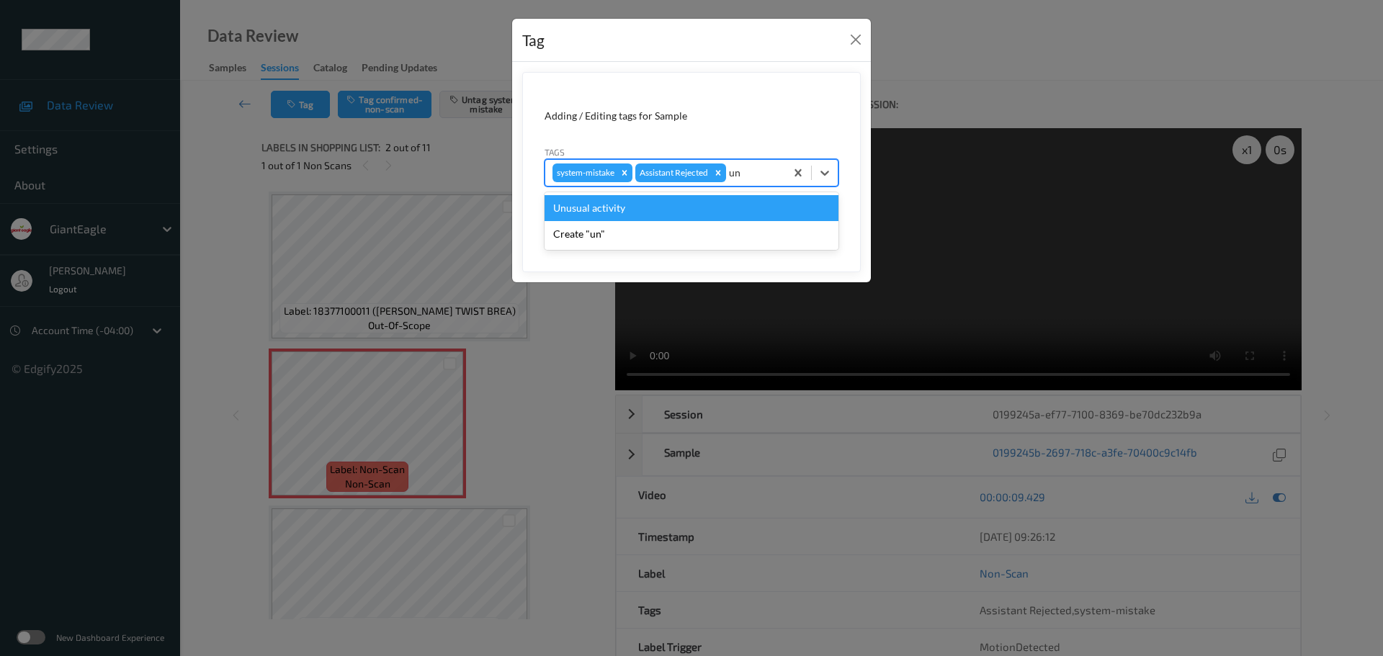
type input "unu"
drag, startPoint x: 711, startPoint y: 202, endPoint x: 755, endPoint y: 207, distance: 44.2
click at [710, 202] on div "Unusual activity" at bounding box center [691, 208] width 294 height 26
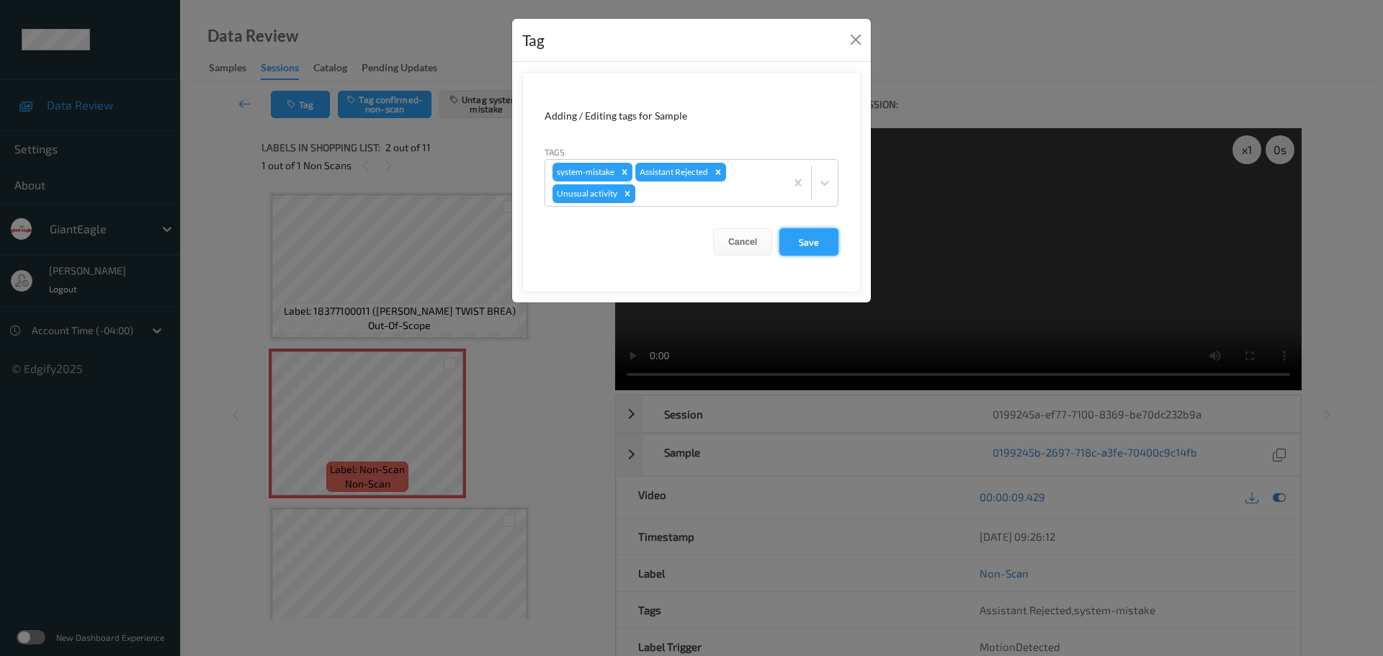
click at [802, 238] on button "Save" at bounding box center [808, 241] width 59 height 27
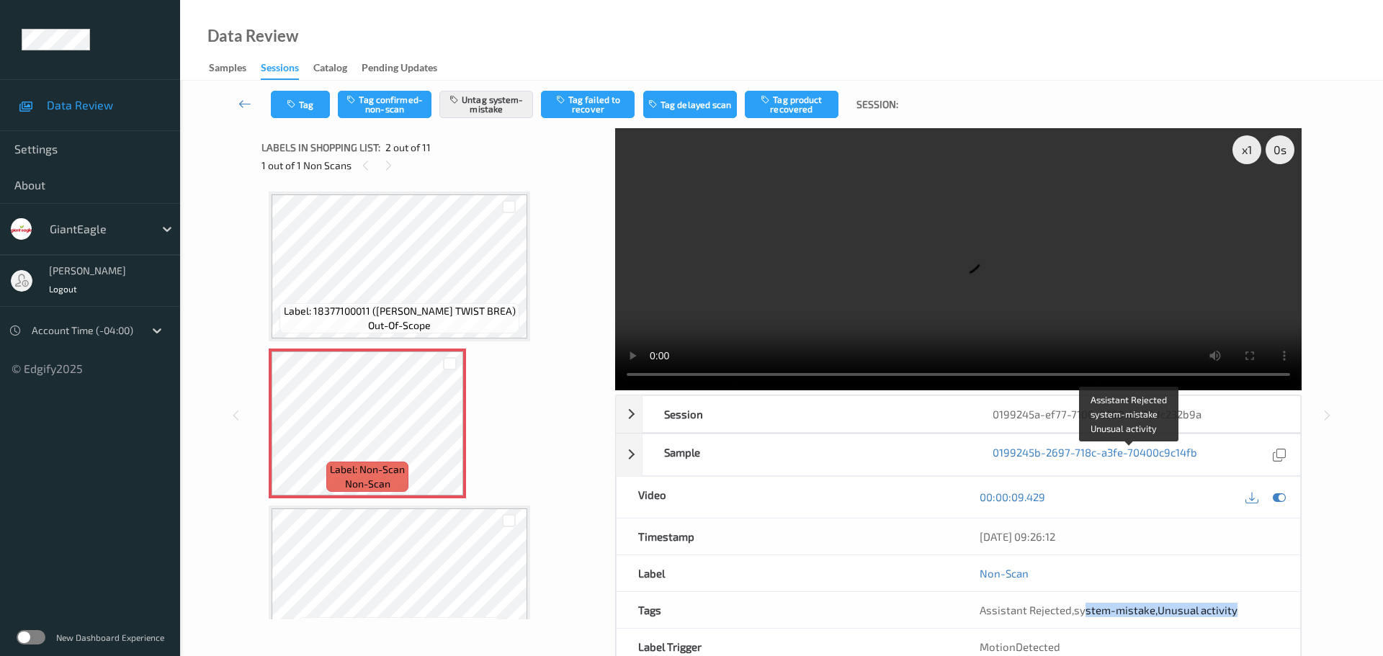
drag, startPoint x: 1082, startPoint y: 461, endPoint x: 1257, endPoint y: 452, distance: 175.2
click at [1257, 603] on div "Assistant Rejected , system-mistake , Unusual activity" at bounding box center [1128, 610] width 299 height 14
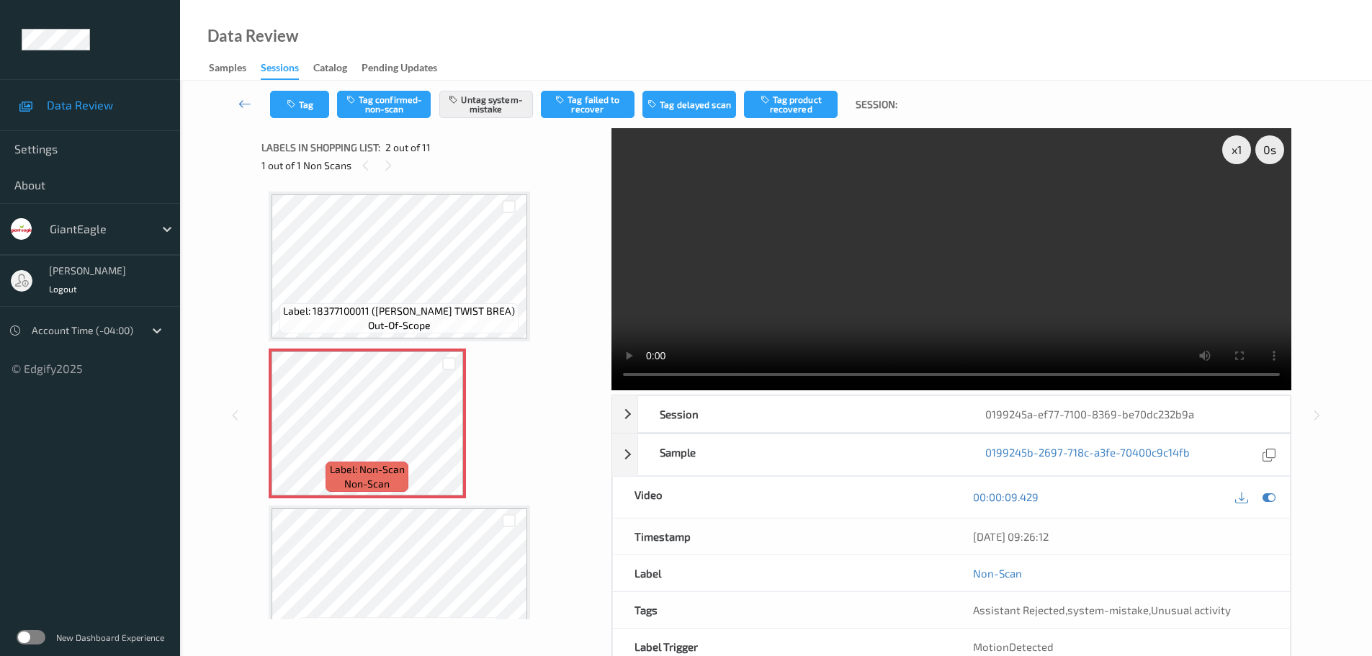
click at [1135, 580] on div "Non-Scan" at bounding box center [1120, 573] width 338 height 36
drag, startPoint x: 1089, startPoint y: 620, endPoint x: 1217, endPoint y: 619, distance: 128.2
click at [1217, 619] on div "Assistant Rejected , system-mistake , Unusual activity" at bounding box center [1120, 610] width 338 height 36
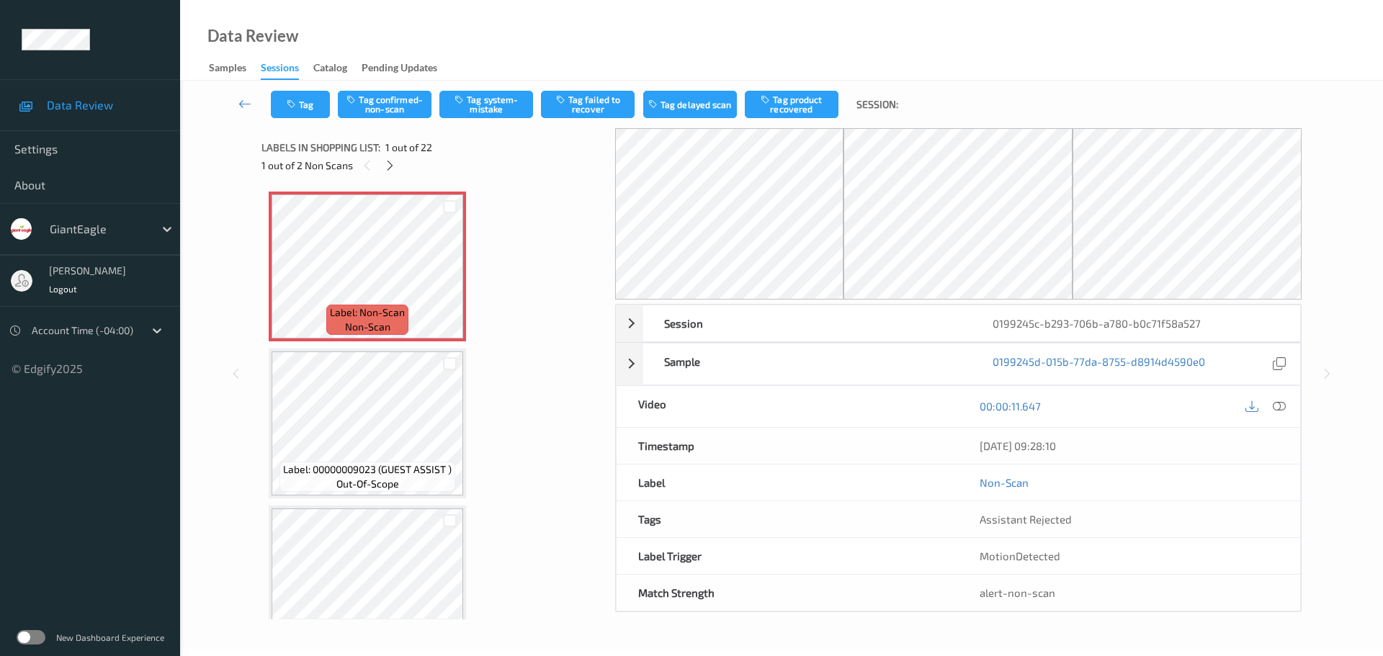
click at [399, 177] on div "Labels in shopping list: 1 out of 22 1 out of 2 Non Scans" at bounding box center [433, 156] width 344 height 56
click at [395, 175] on div "Labels in shopping list: 1 out of 22 1 out of 2 Non Scans" at bounding box center [433, 156] width 344 height 56
click at [392, 174] on div at bounding box center [390, 165] width 18 height 18
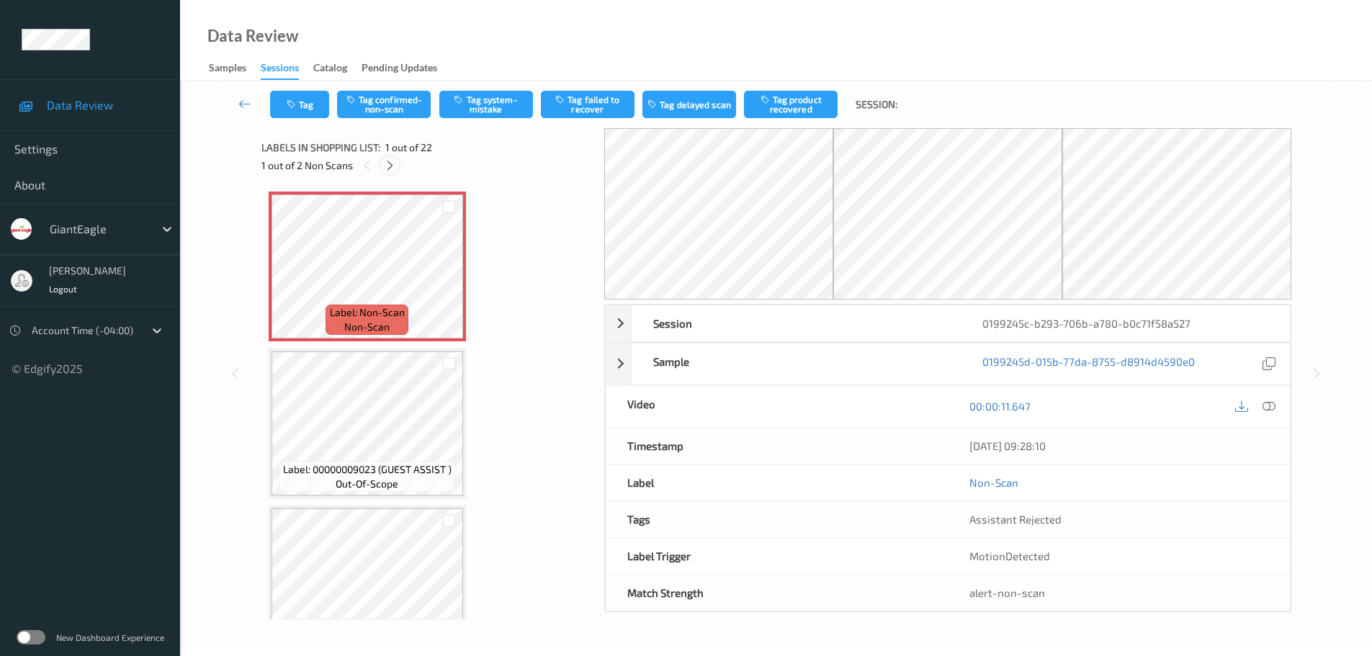
scroll to position [1577, 0]
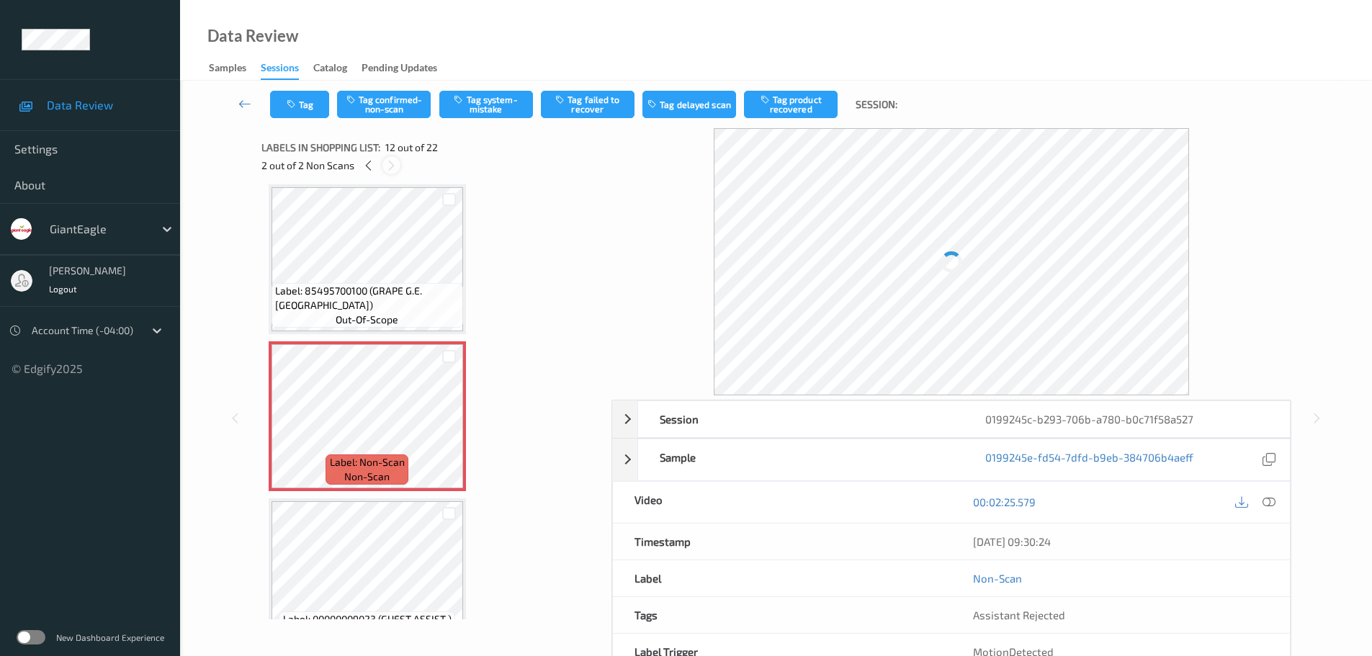
click at [392, 174] on div at bounding box center [391, 165] width 18 height 18
click at [1268, 500] on icon at bounding box center [1268, 496] width 13 height 13
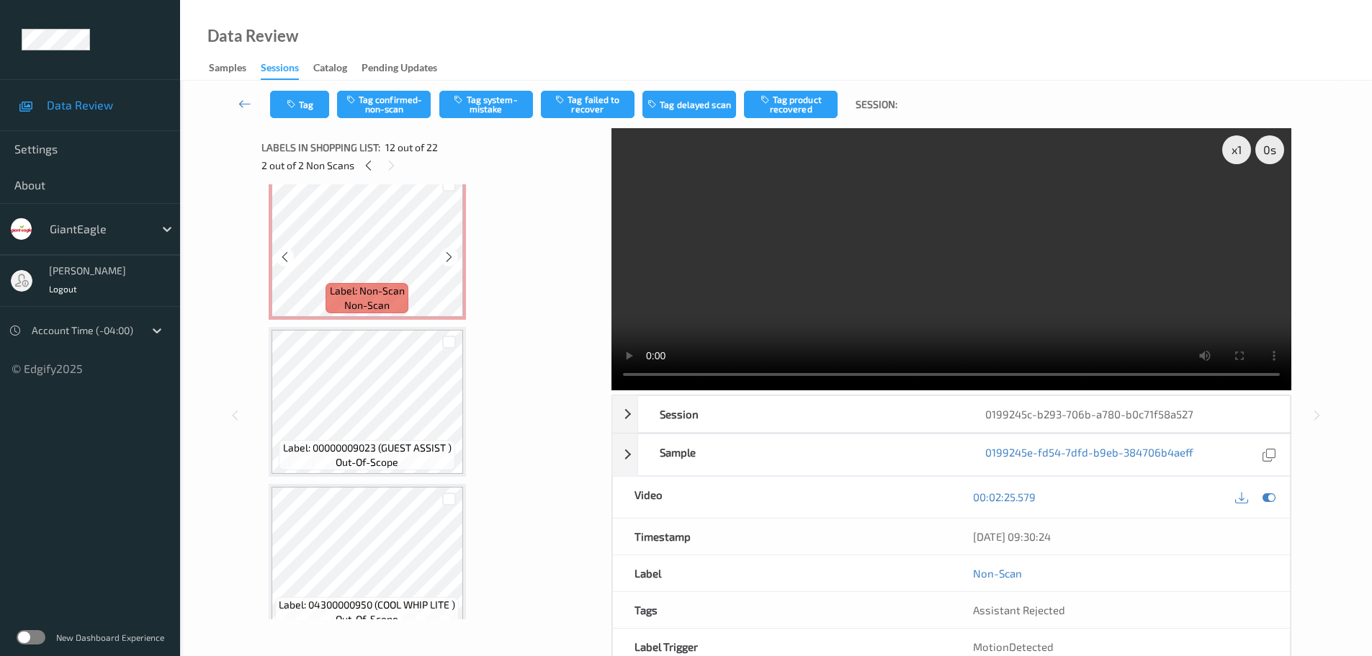
scroll to position [0, 0]
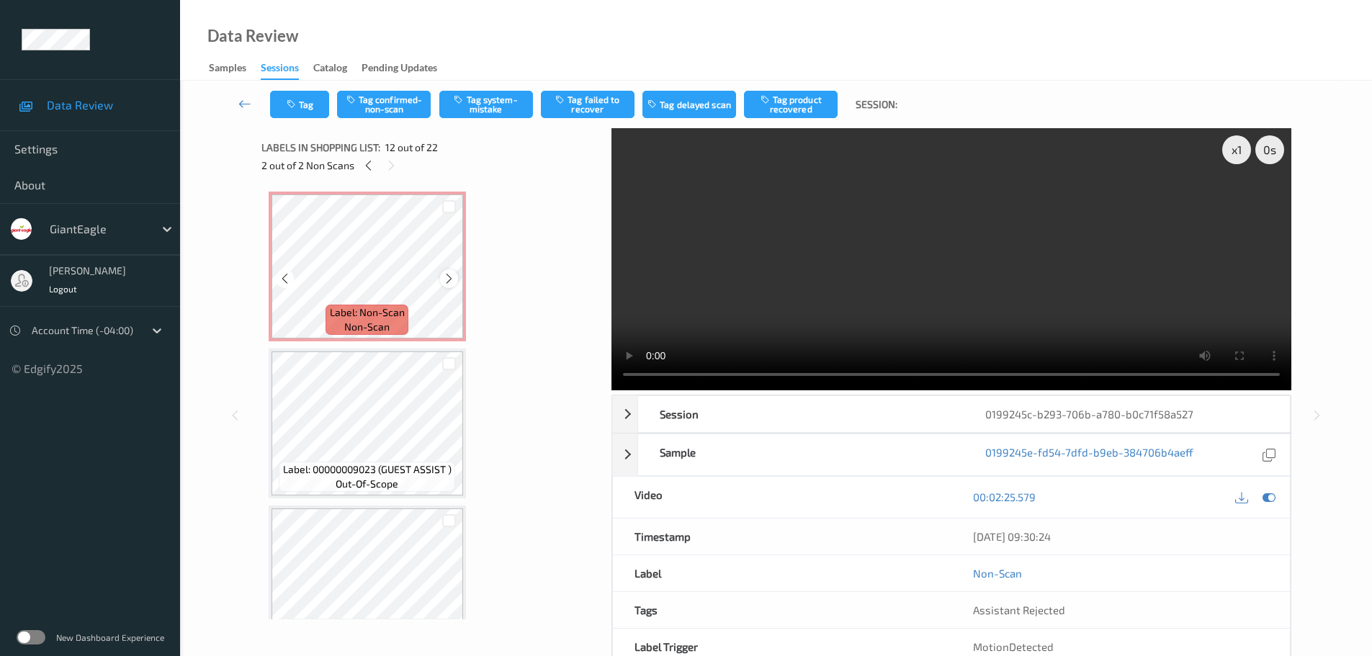
click at [445, 276] on icon at bounding box center [449, 278] width 12 height 13
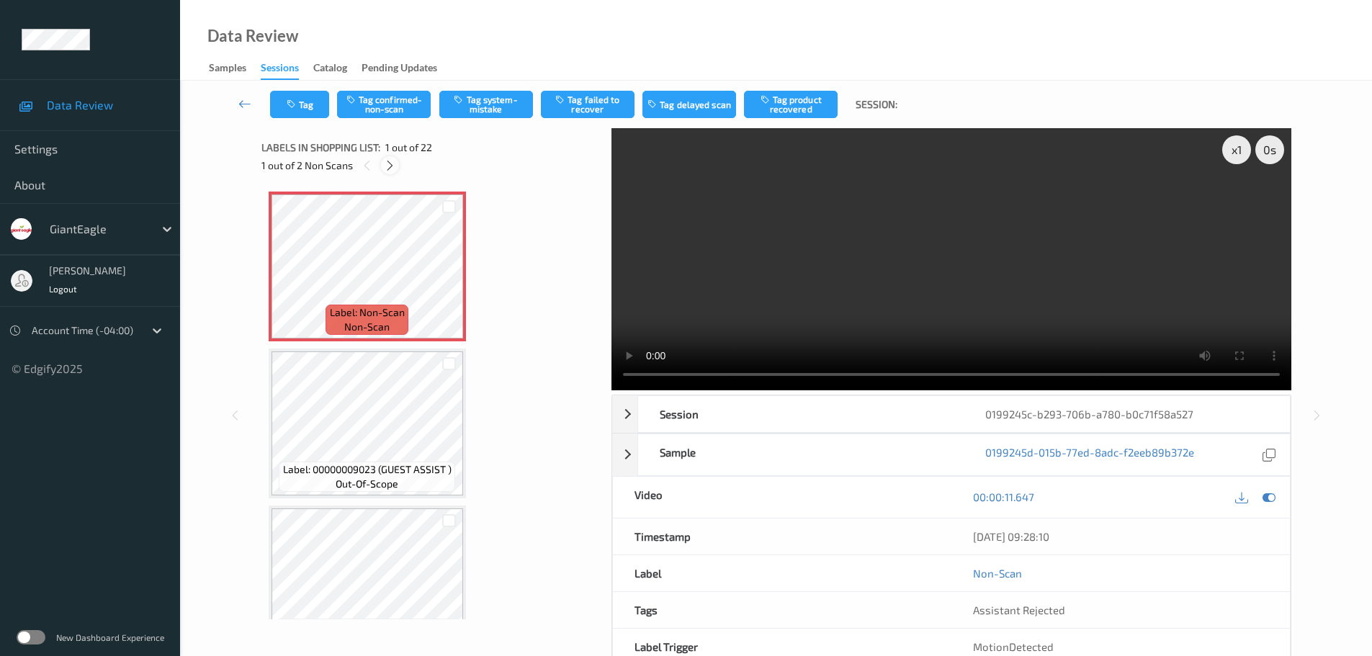
click at [392, 165] on icon at bounding box center [390, 165] width 12 height 13
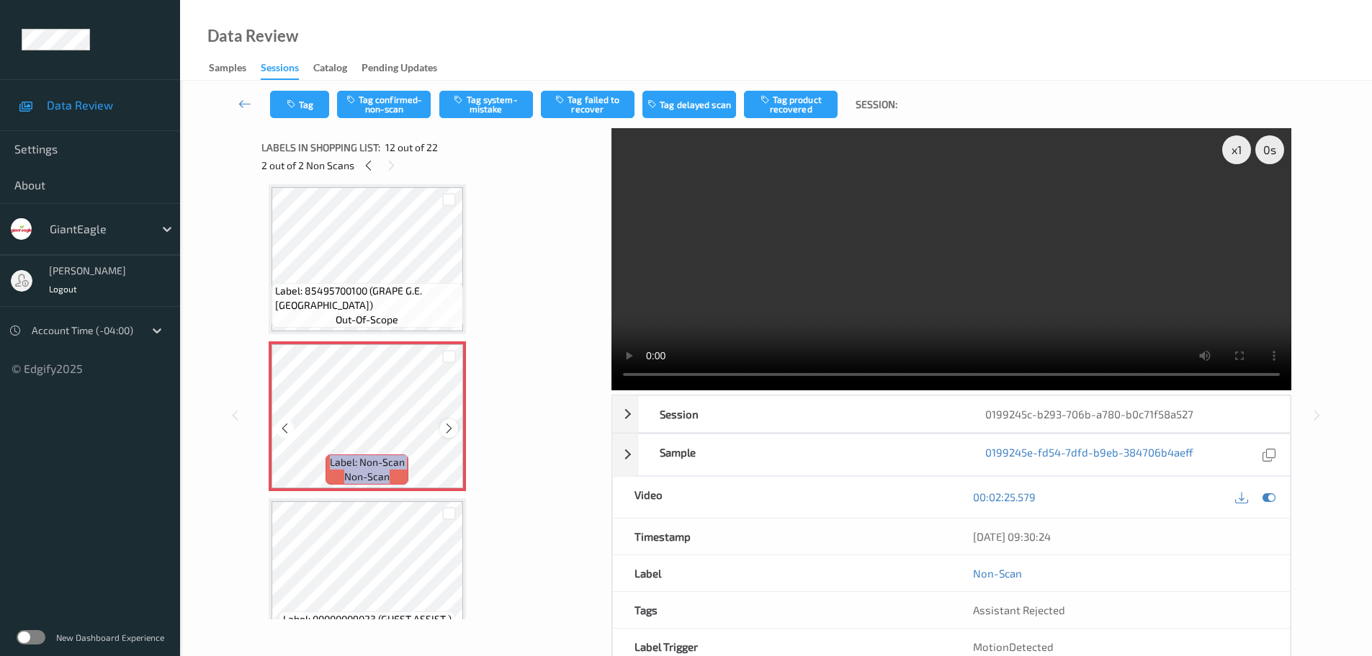
click at [454, 421] on div at bounding box center [449, 428] width 18 height 18
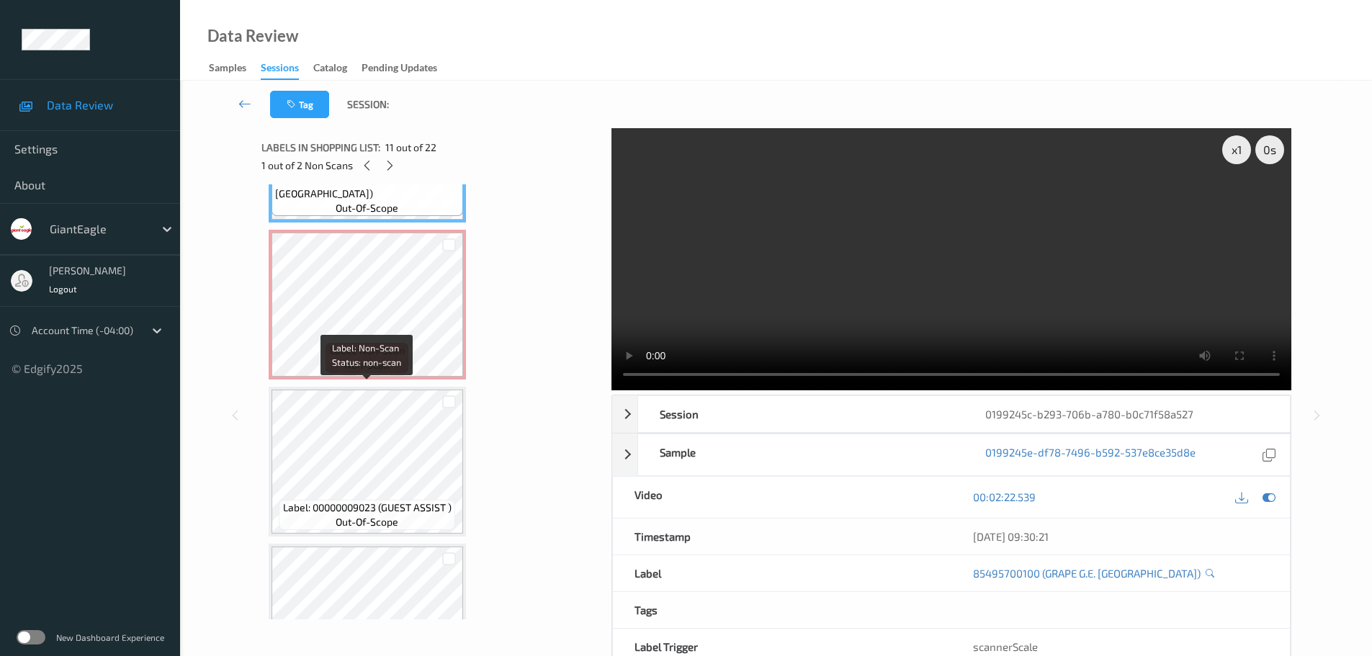
scroll to position [1793, 0]
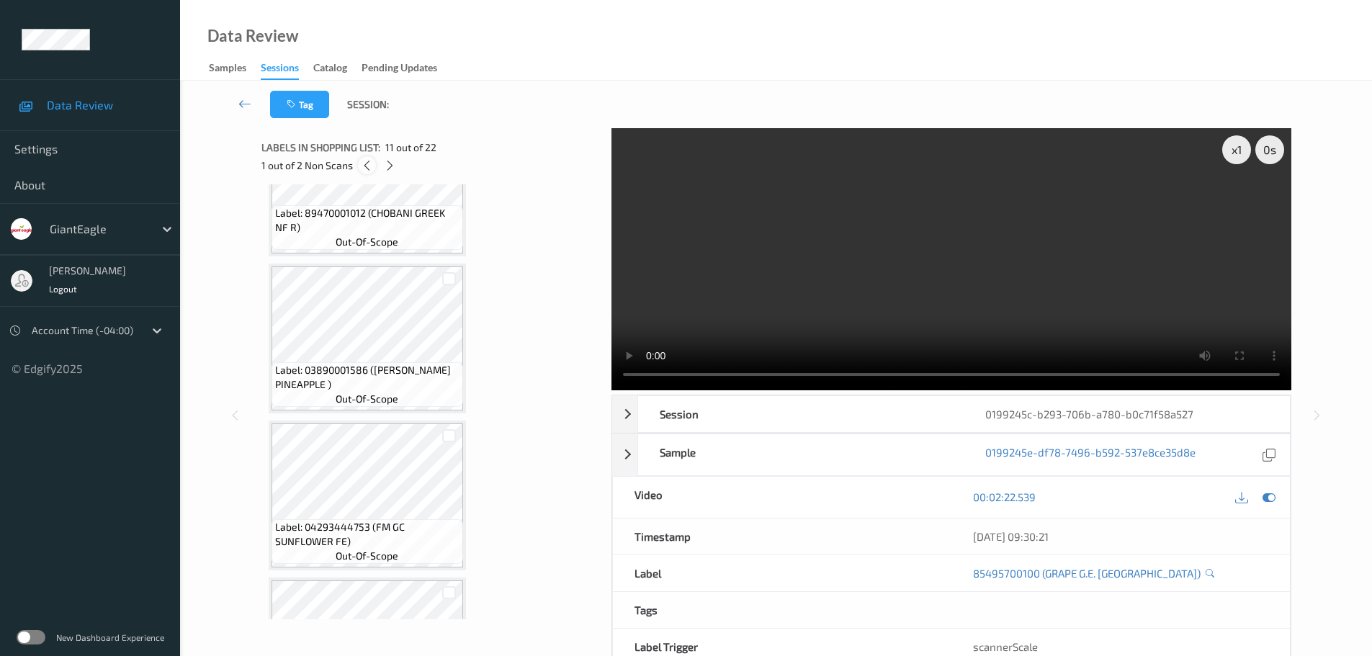
click at [374, 167] on div at bounding box center [367, 165] width 18 height 18
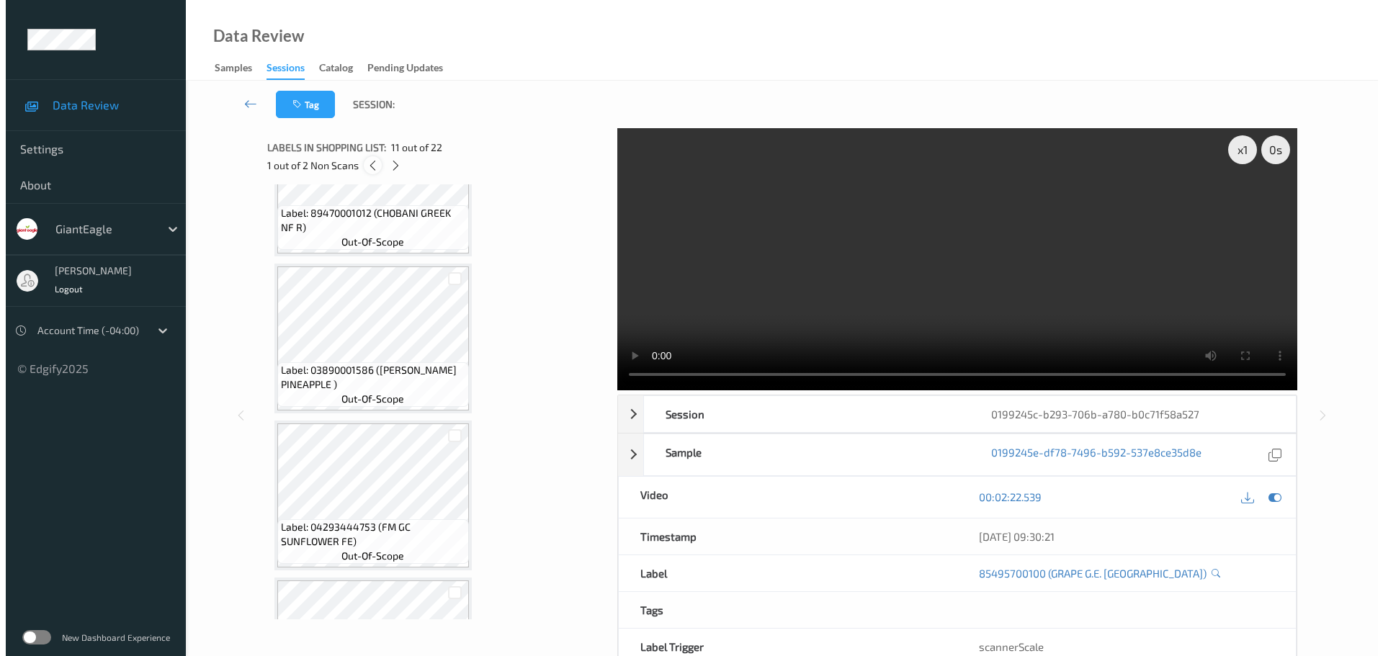
scroll to position [7, 0]
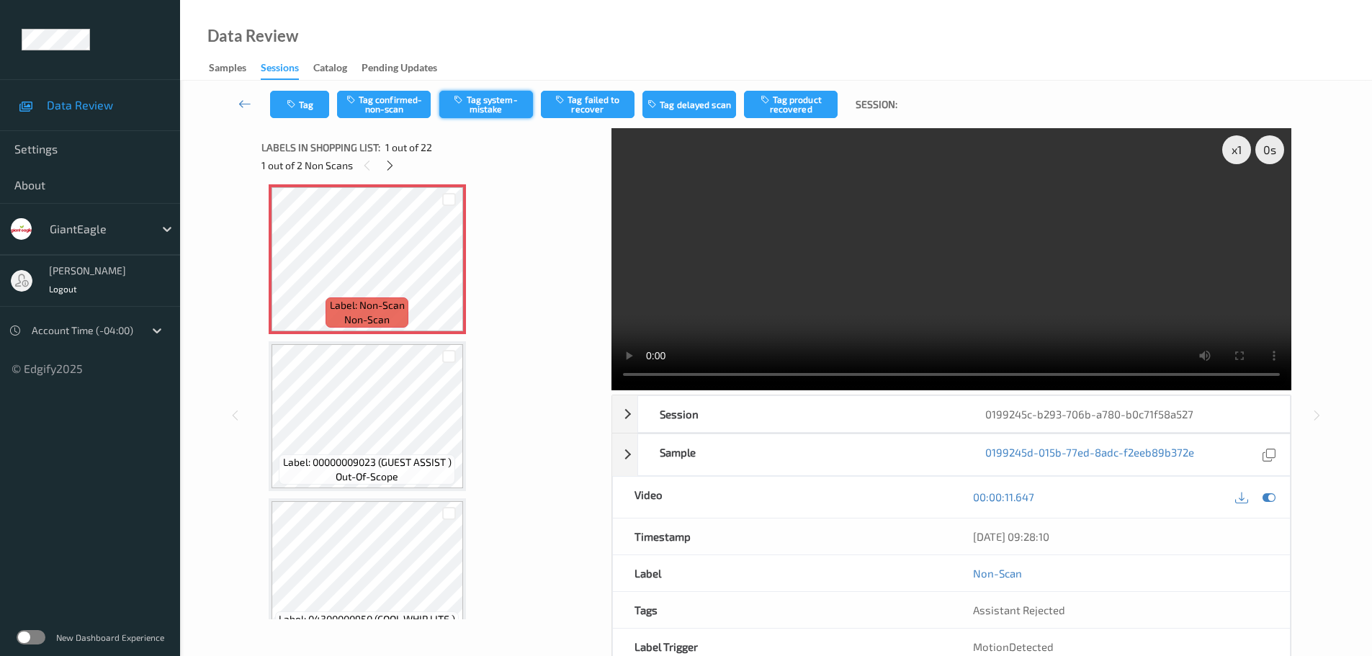
click at [457, 110] on button "Tag system-mistake" at bounding box center [486, 104] width 94 height 27
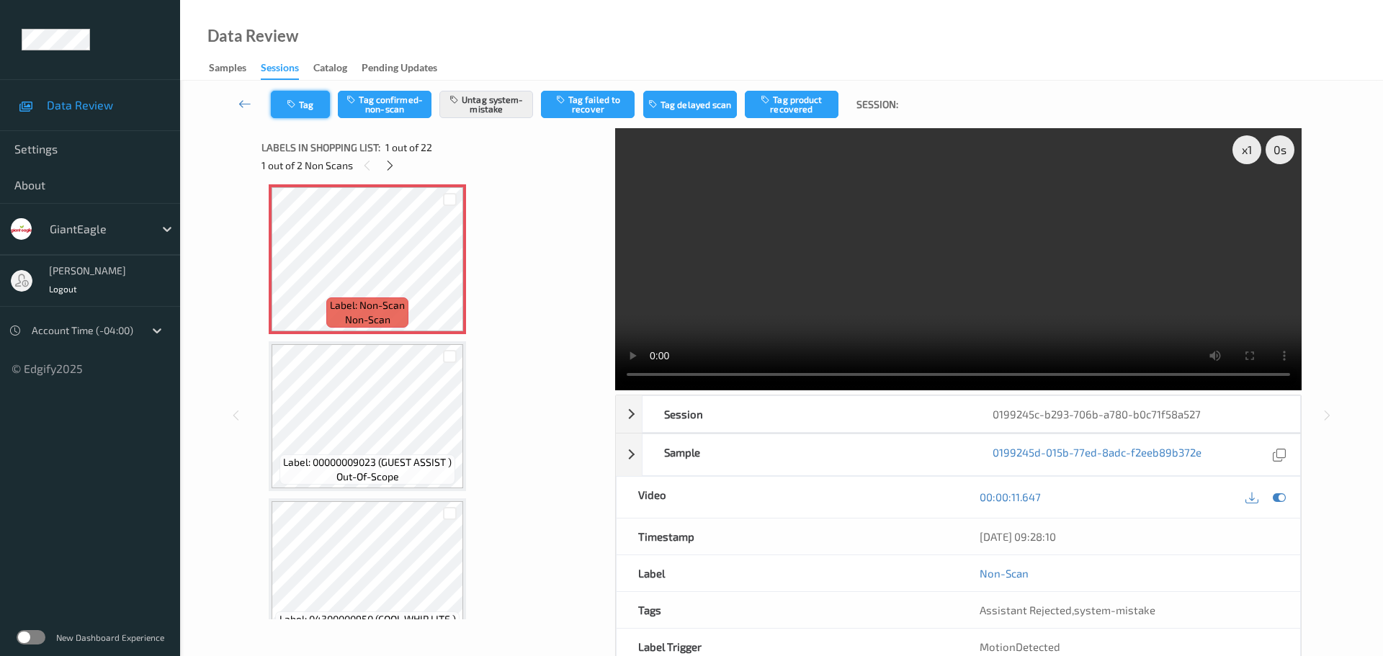
click at [309, 114] on button "Tag" at bounding box center [300, 104] width 59 height 27
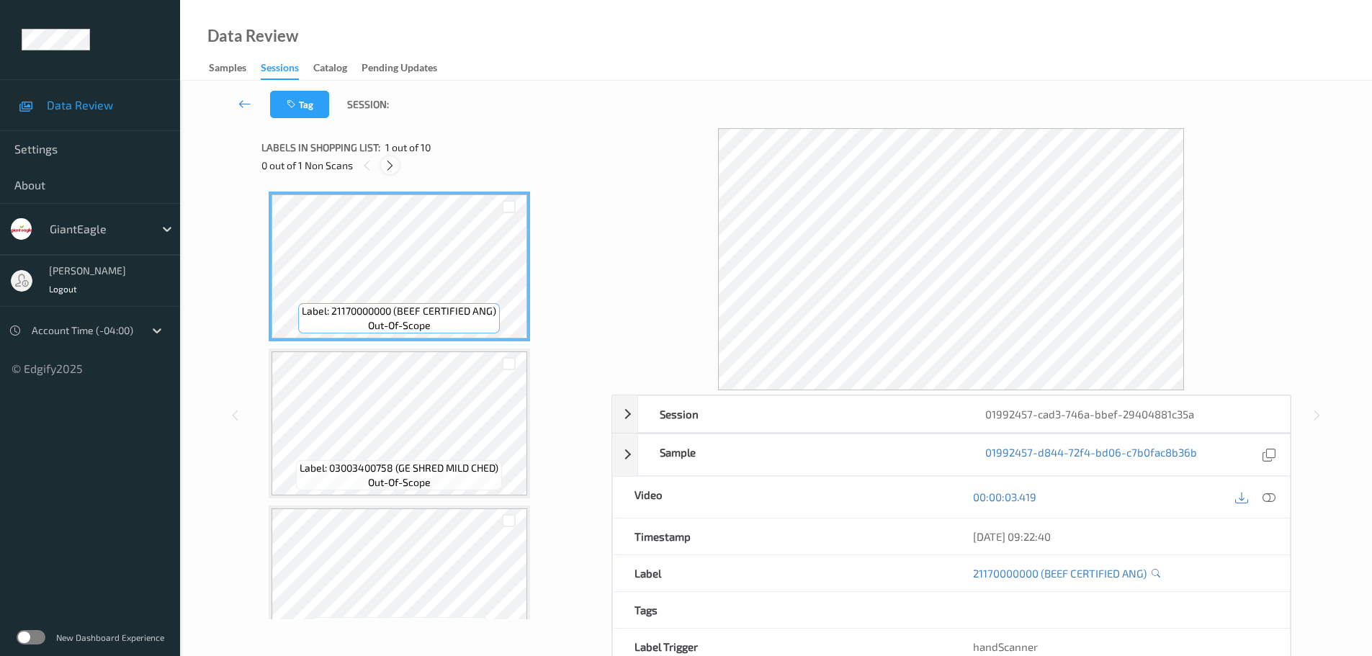
click at [391, 161] on icon at bounding box center [390, 165] width 12 height 13
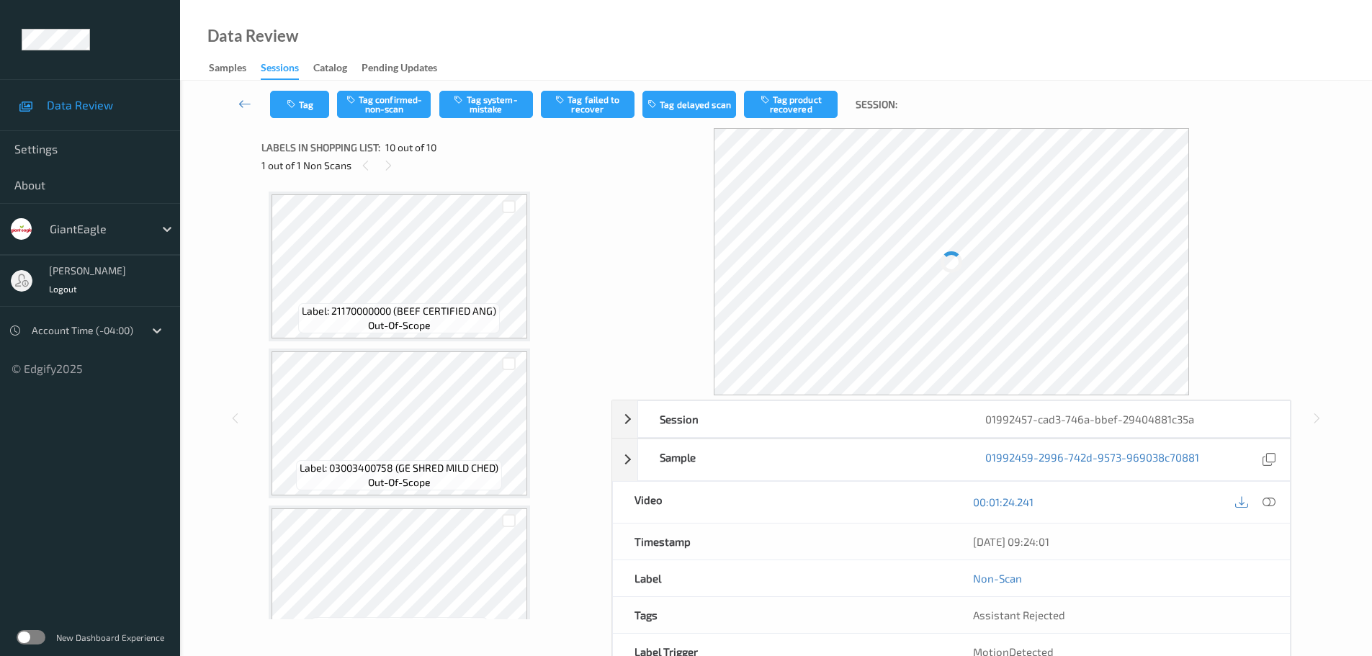
scroll to position [1142, 0]
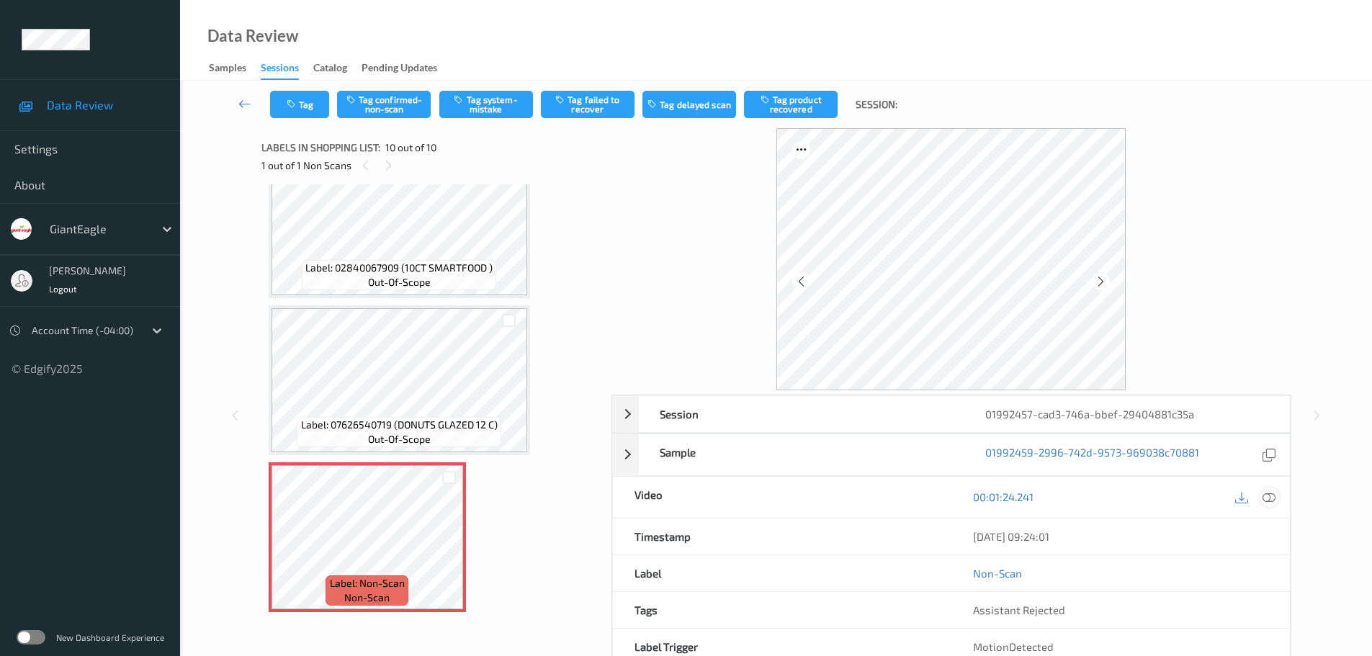
click at [1270, 492] on icon at bounding box center [1268, 496] width 13 height 13
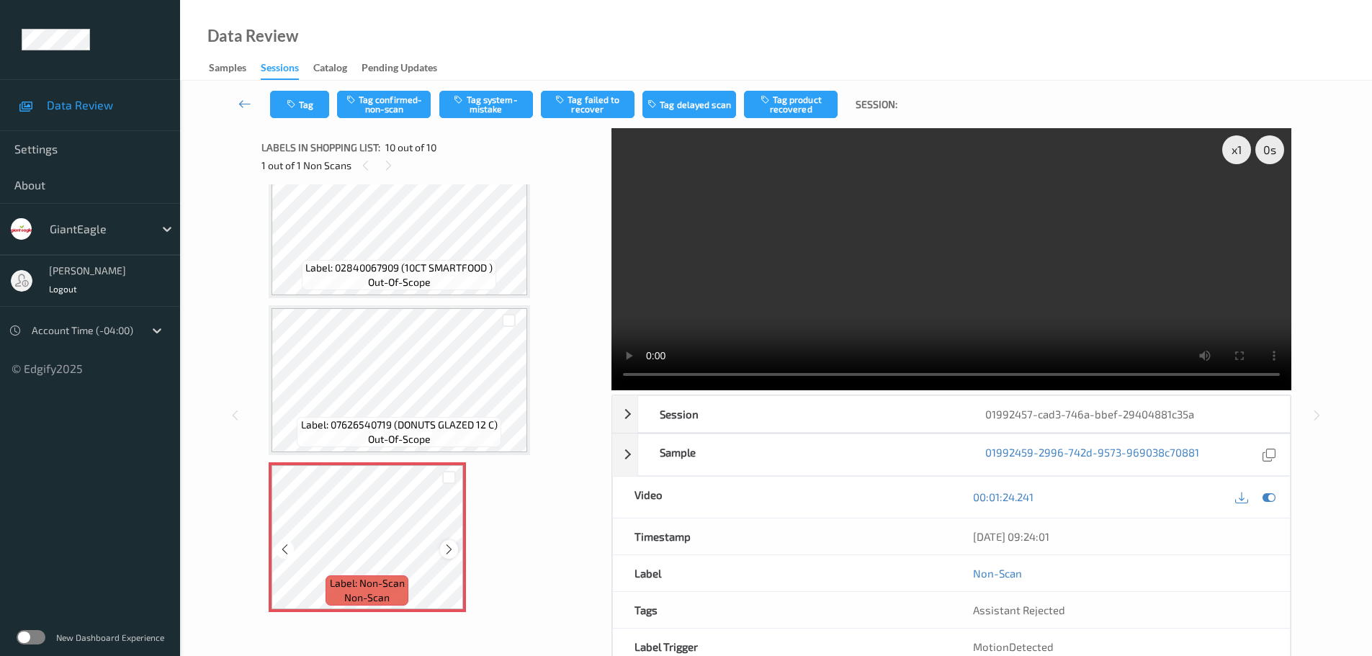
click at [449, 550] on icon at bounding box center [449, 549] width 12 height 13
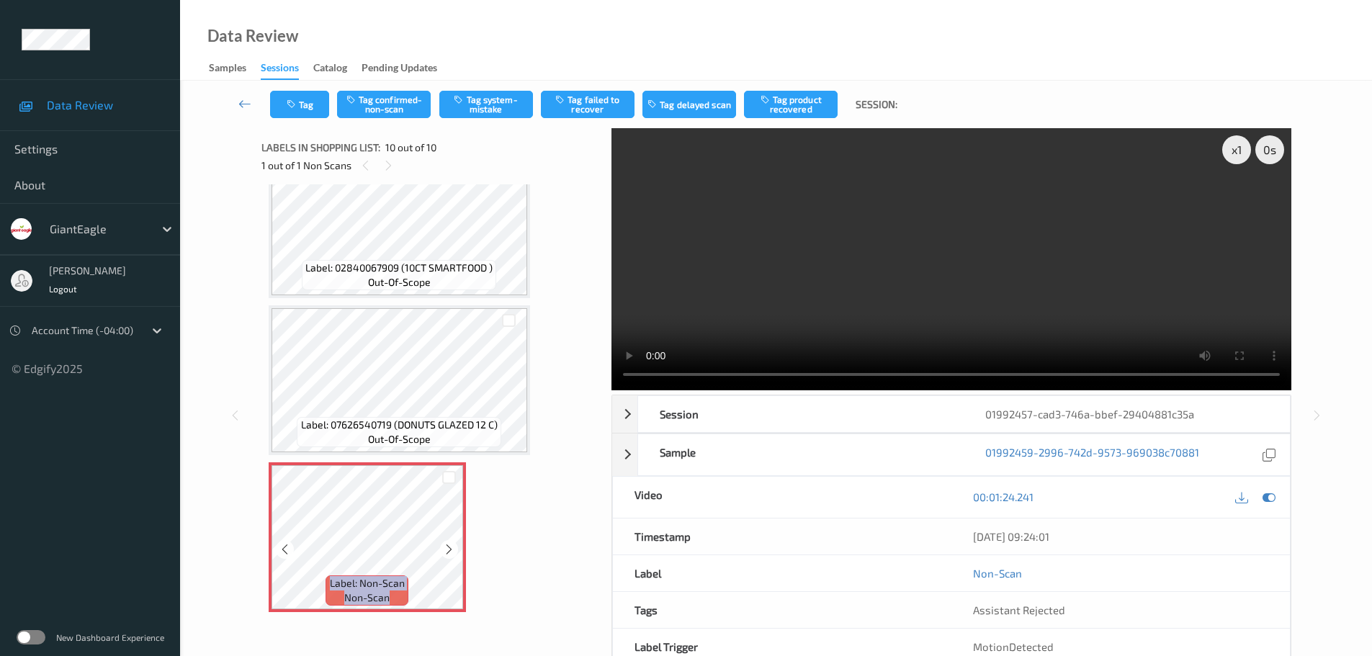
click at [449, 550] on icon at bounding box center [449, 549] width 12 height 13
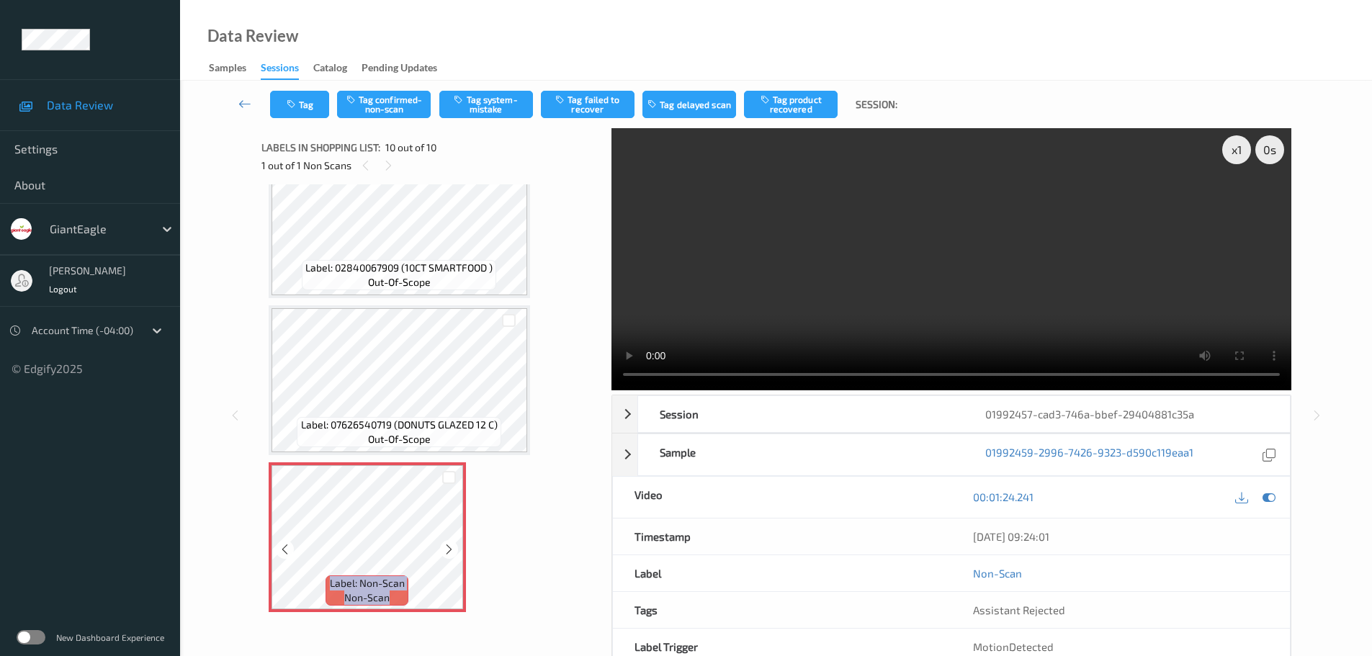
click at [449, 550] on icon at bounding box center [449, 549] width 12 height 13
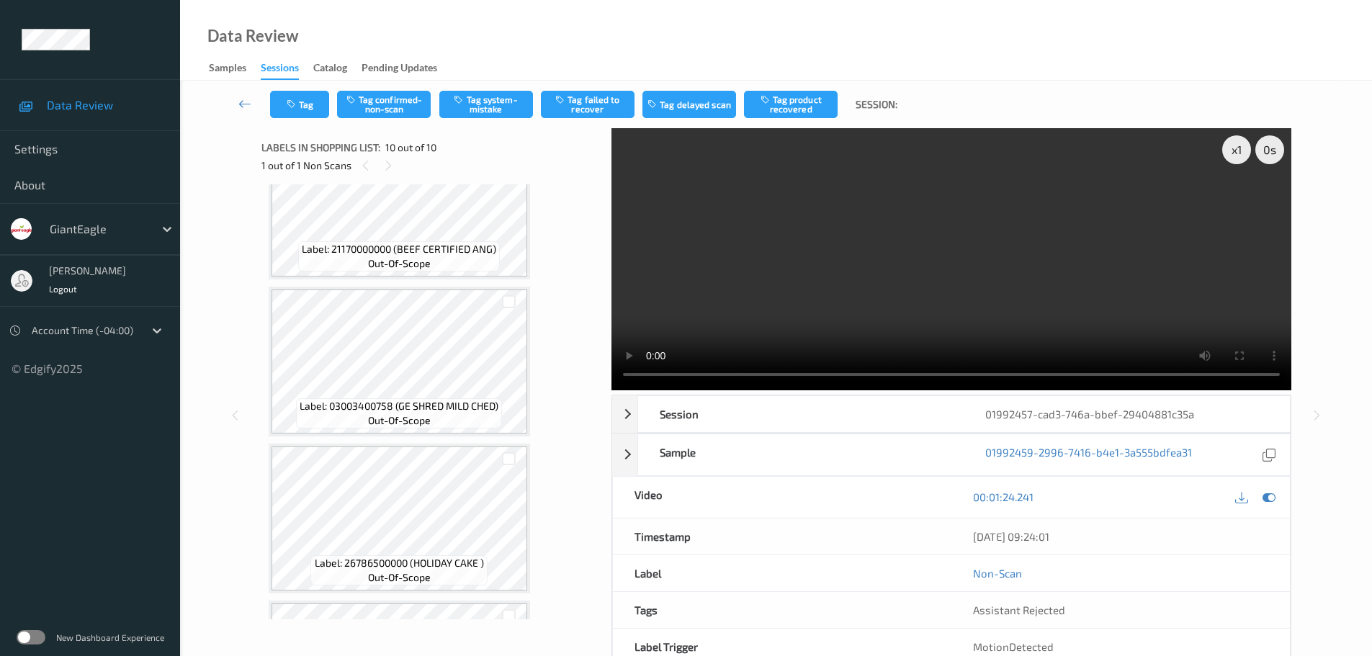
scroll to position [0, 0]
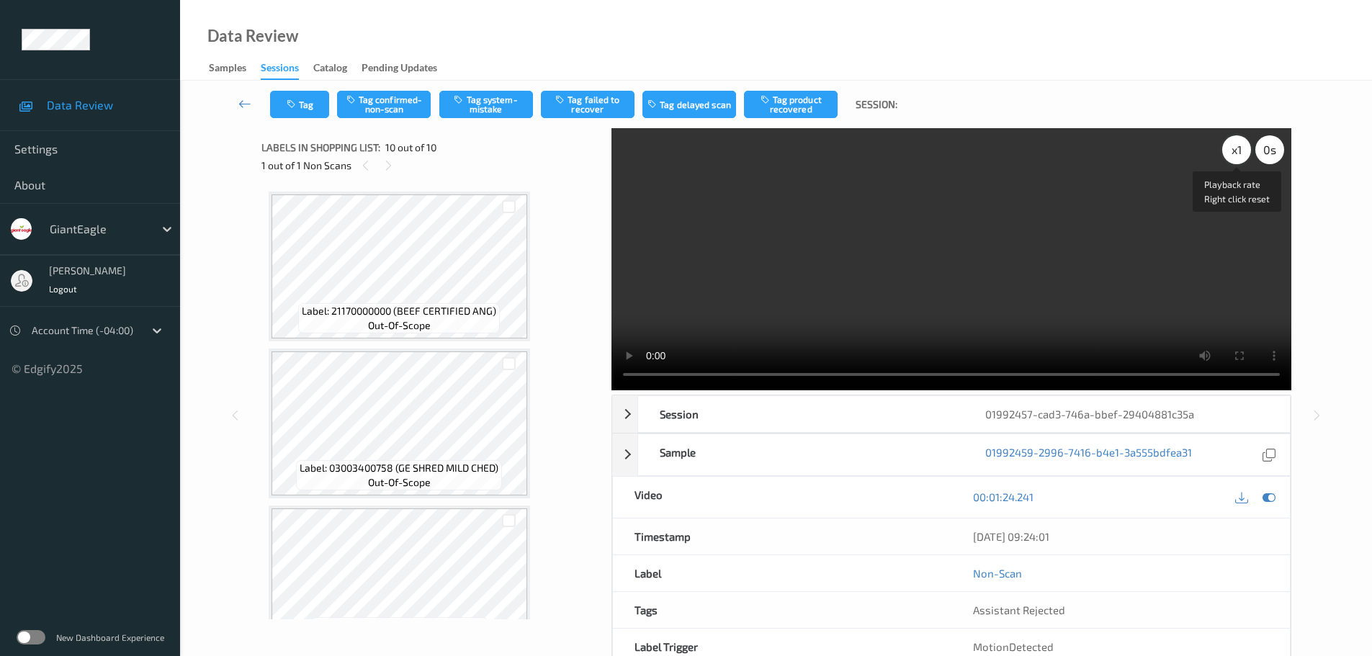
click at [1244, 155] on div "x 1" at bounding box center [1236, 149] width 29 height 29
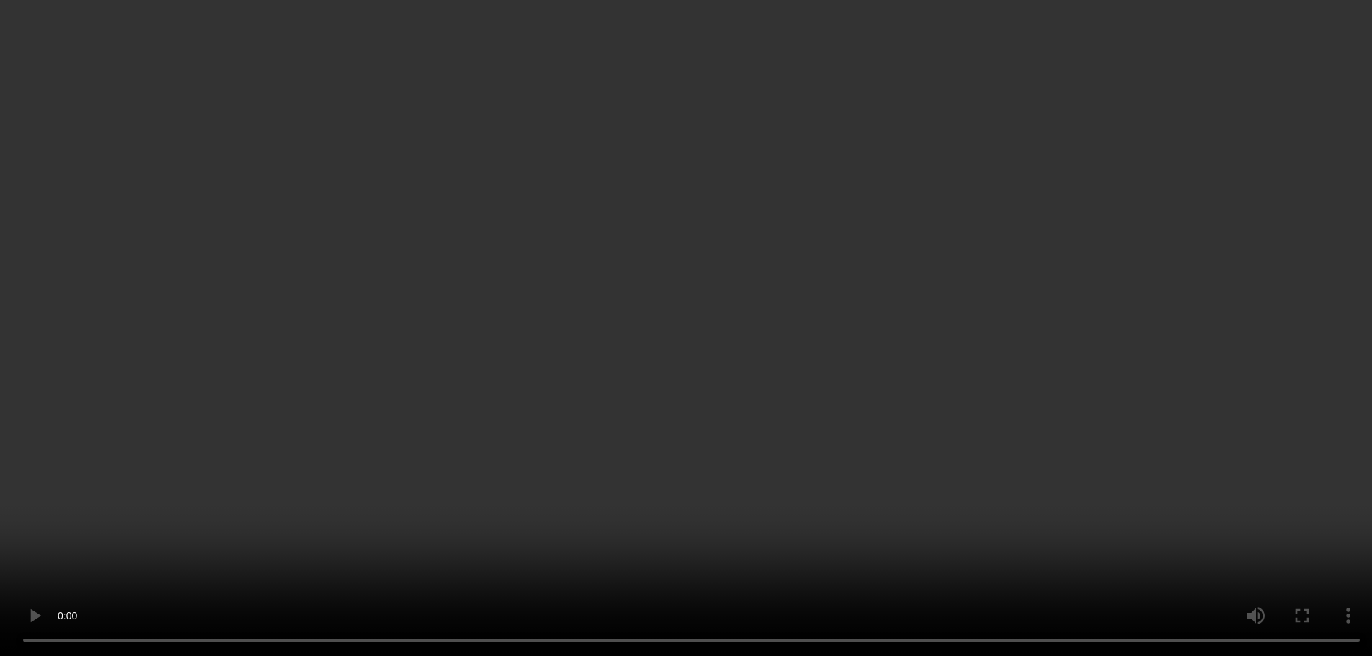
scroll to position [1142, 0]
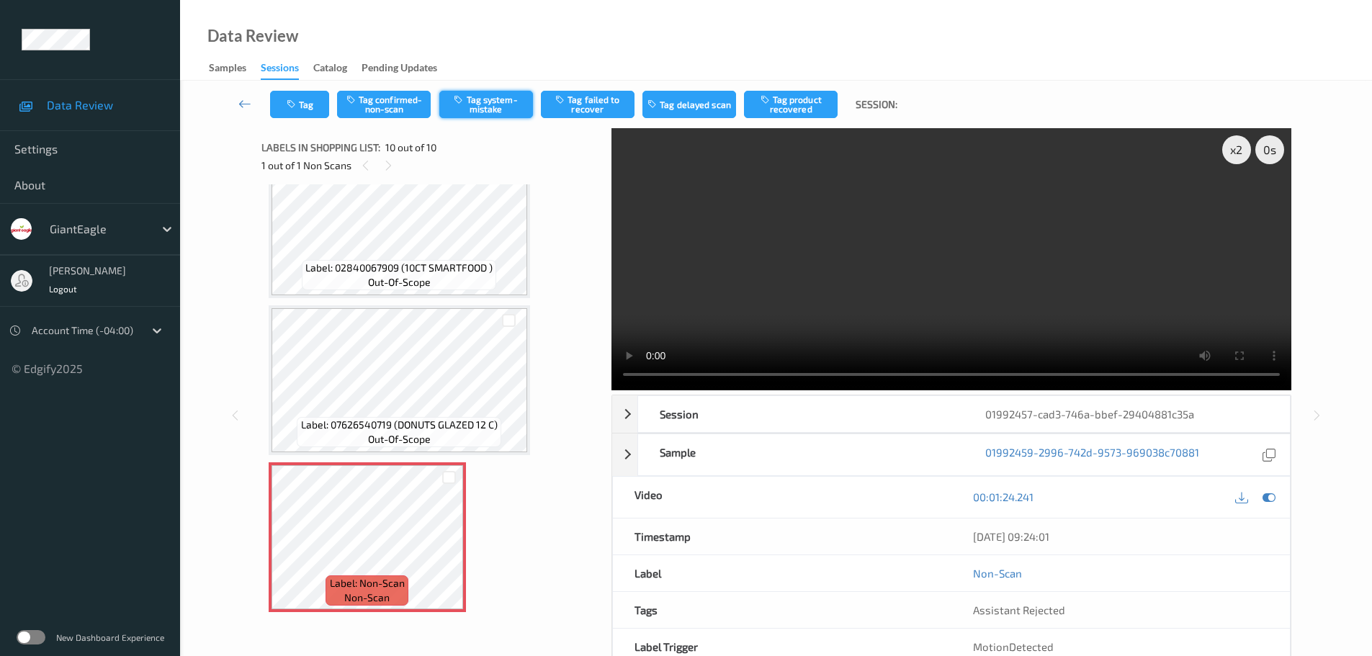
click at [483, 114] on button "Tag system-mistake" at bounding box center [486, 104] width 94 height 27
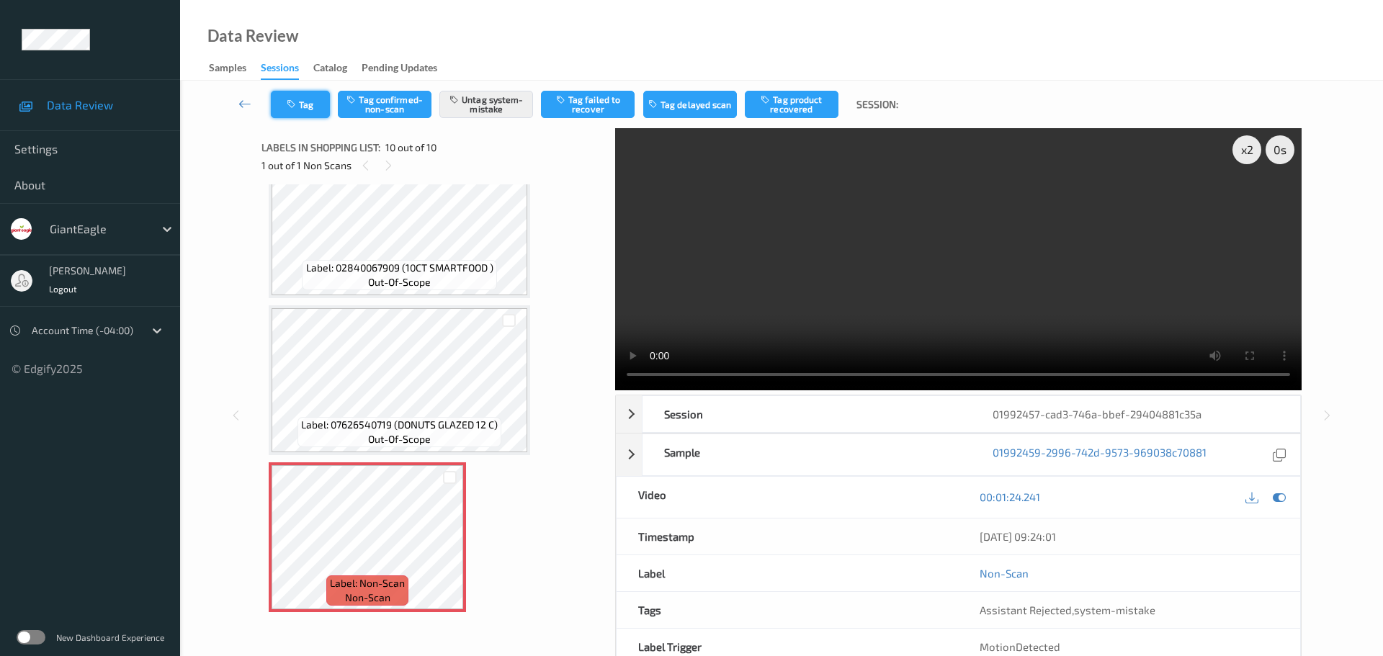
click at [305, 108] on button "Tag" at bounding box center [300, 104] width 59 height 27
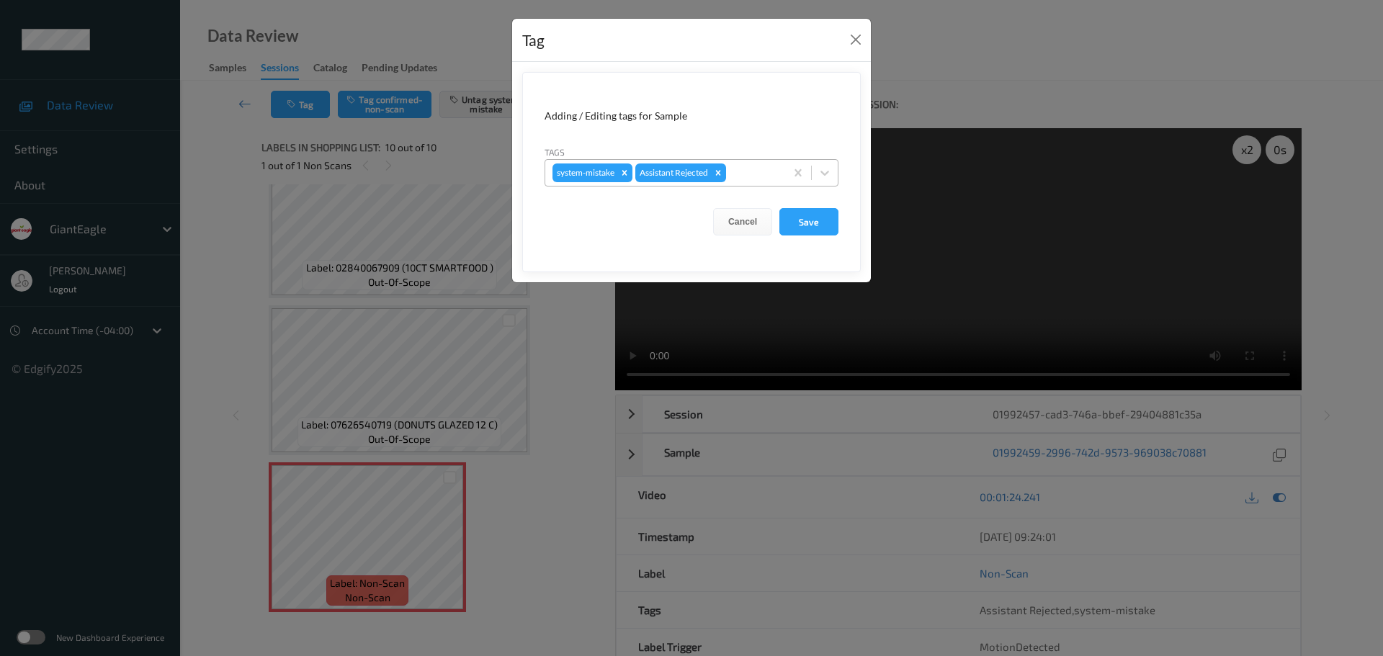
drag, startPoint x: 738, startPoint y: 166, endPoint x: 710, endPoint y: 148, distance: 33.0
click at [739, 166] on div at bounding box center [753, 172] width 49 height 17
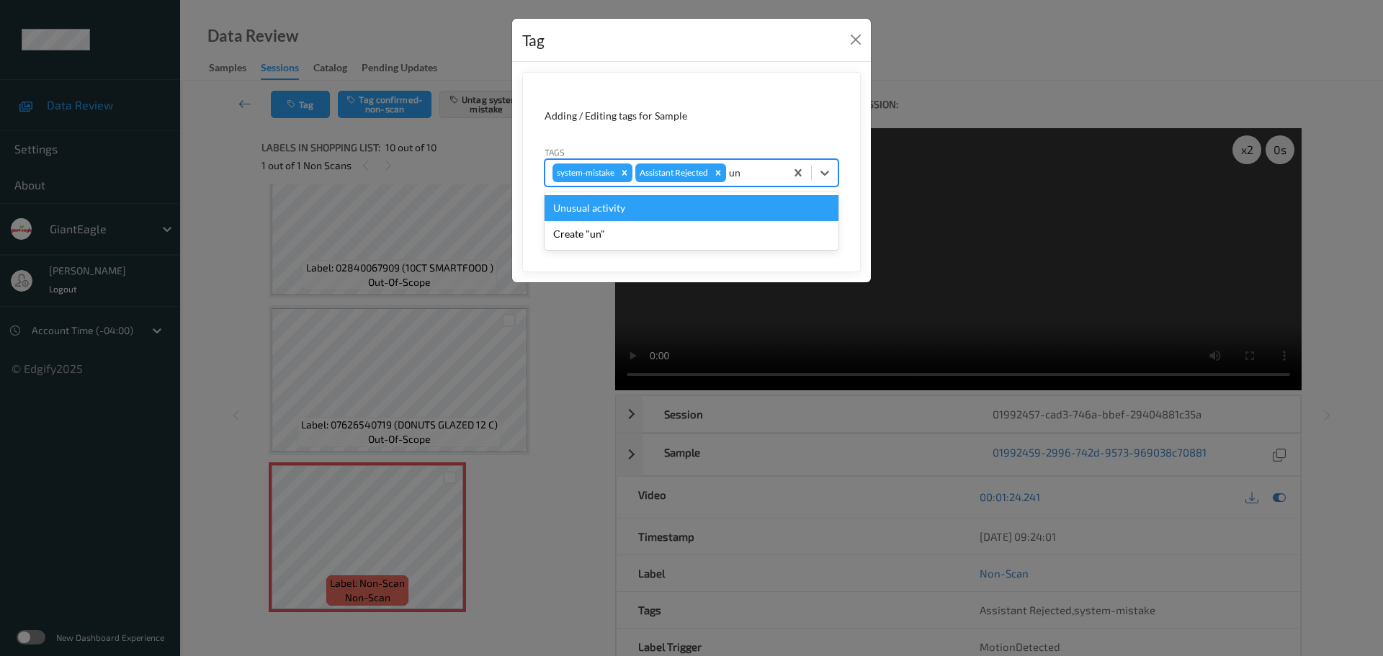
type input "unu"
click at [651, 206] on div "Unusual activity" at bounding box center [691, 208] width 294 height 26
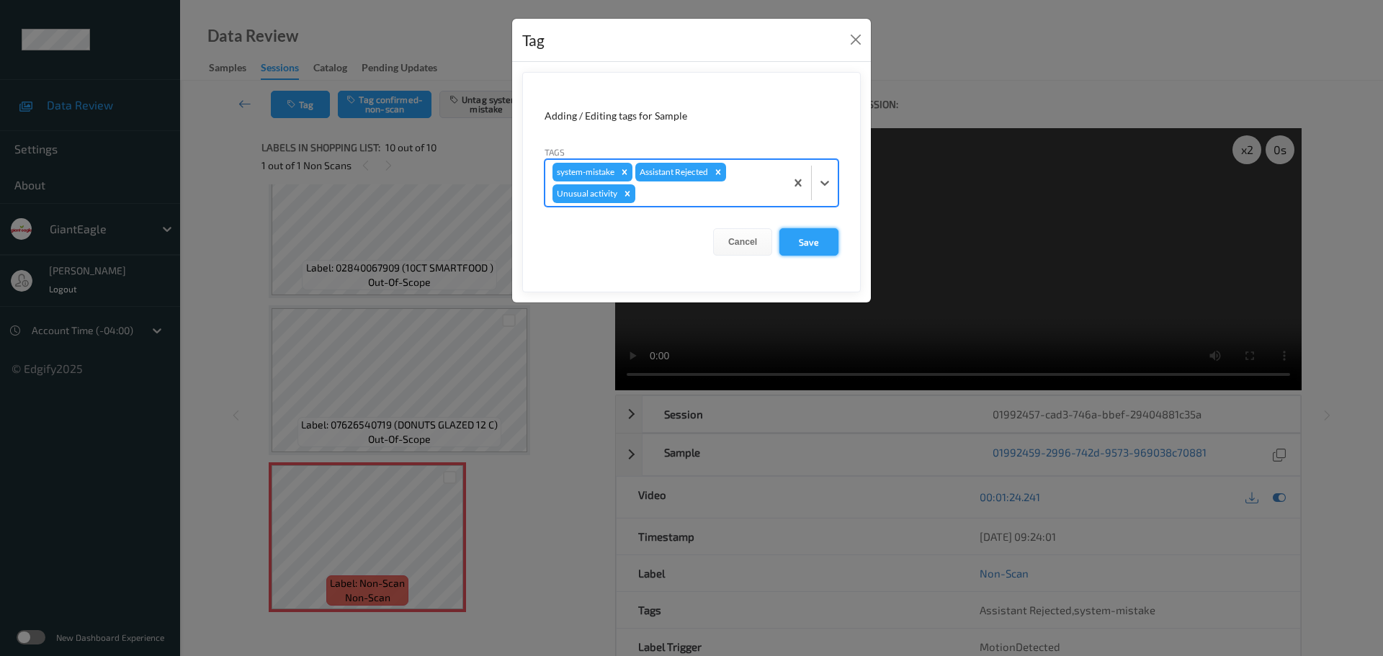
click at [833, 235] on button "Save" at bounding box center [808, 241] width 59 height 27
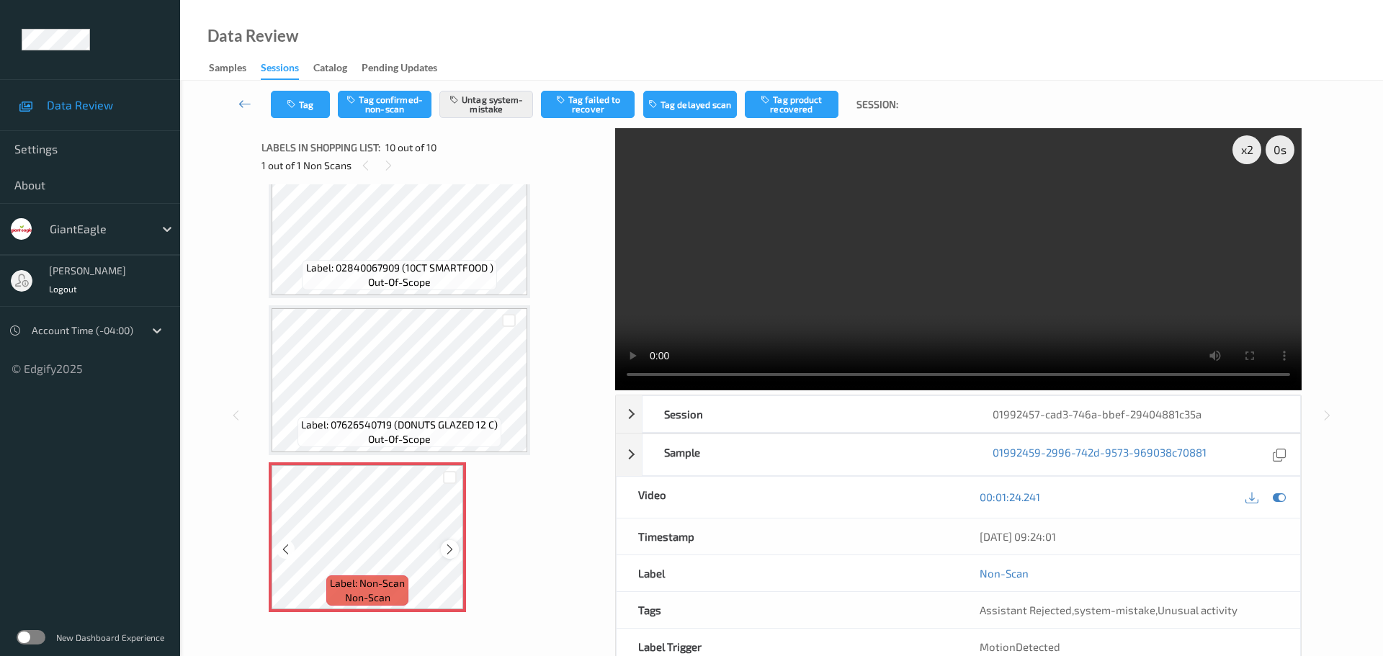
click at [445, 554] on icon at bounding box center [450, 549] width 12 height 13
click at [451, 549] on icon at bounding box center [450, 549] width 12 height 13
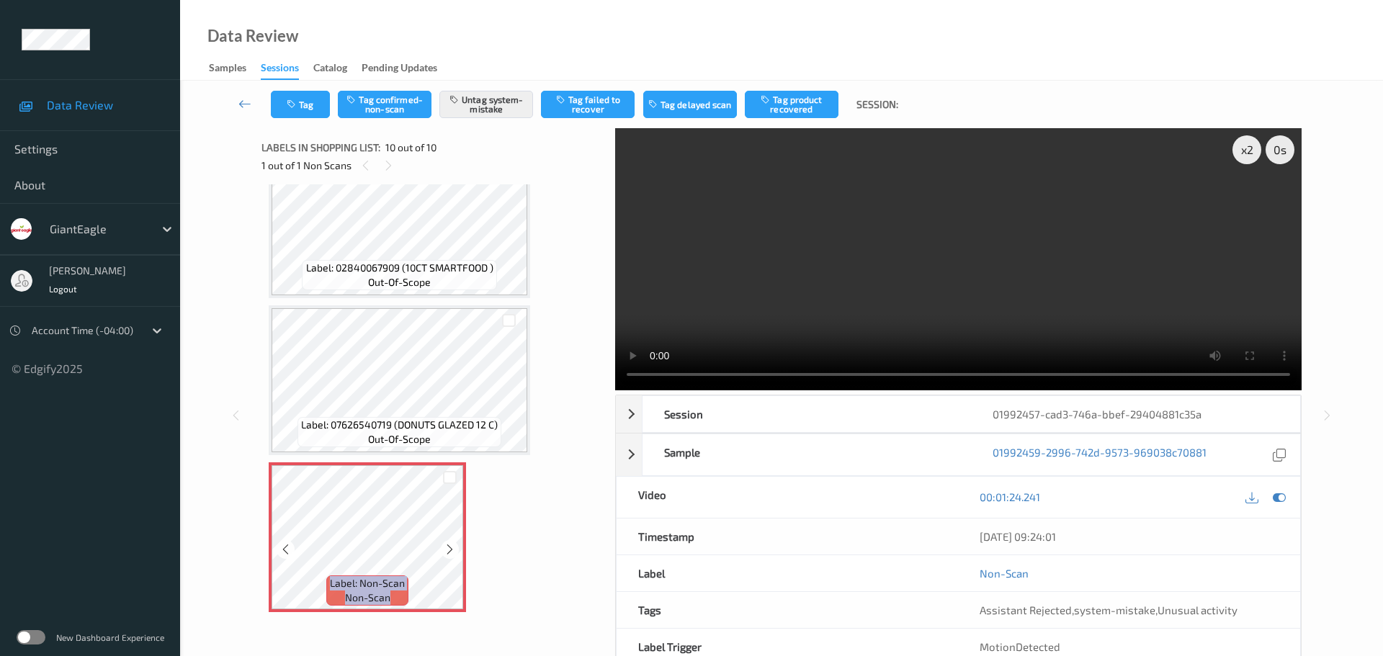
click at [451, 549] on icon at bounding box center [450, 549] width 12 height 13
drag, startPoint x: 1103, startPoint y: 467, endPoint x: 1204, endPoint y: 449, distance: 102.4
click at [1183, 592] on div "Assistant Rejected , system-mistake , Unusual activity" at bounding box center [1129, 610] width 342 height 36
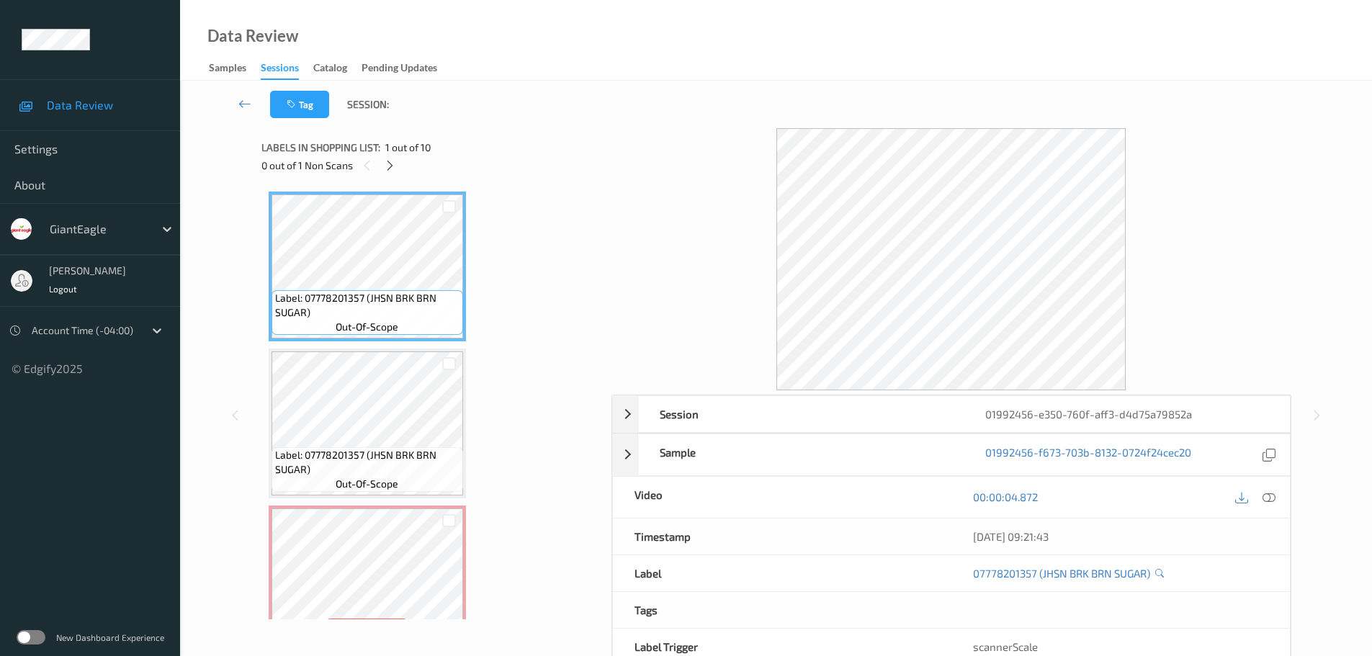
click at [400, 153] on span "1 out of 10" at bounding box center [407, 147] width 45 height 14
click at [396, 156] on div "Labels in shopping list: 1 out of 10" at bounding box center [431, 147] width 340 height 18
click at [394, 156] on div "Labels in shopping list: 1 out of 10 0 out of 1 Non Scans" at bounding box center [431, 156] width 340 height 56
click at [392, 157] on div at bounding box center [390, 165] width 18 height 18
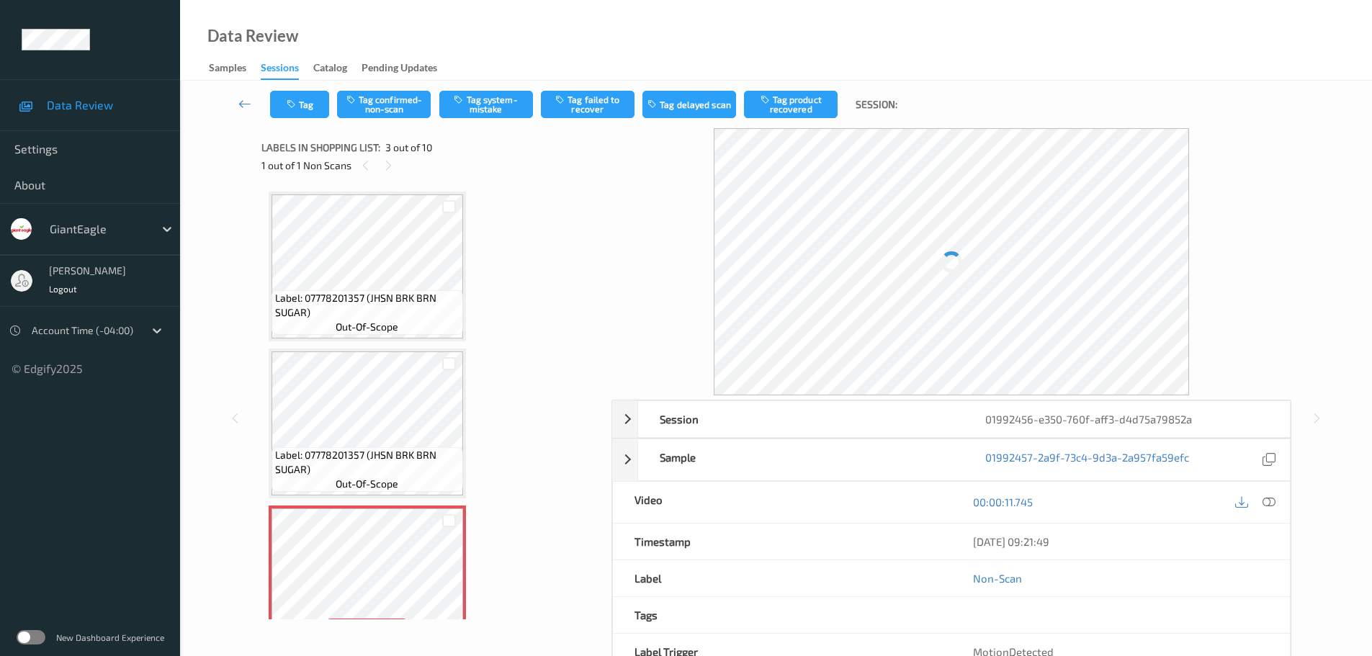
scroll to position [164, 0]
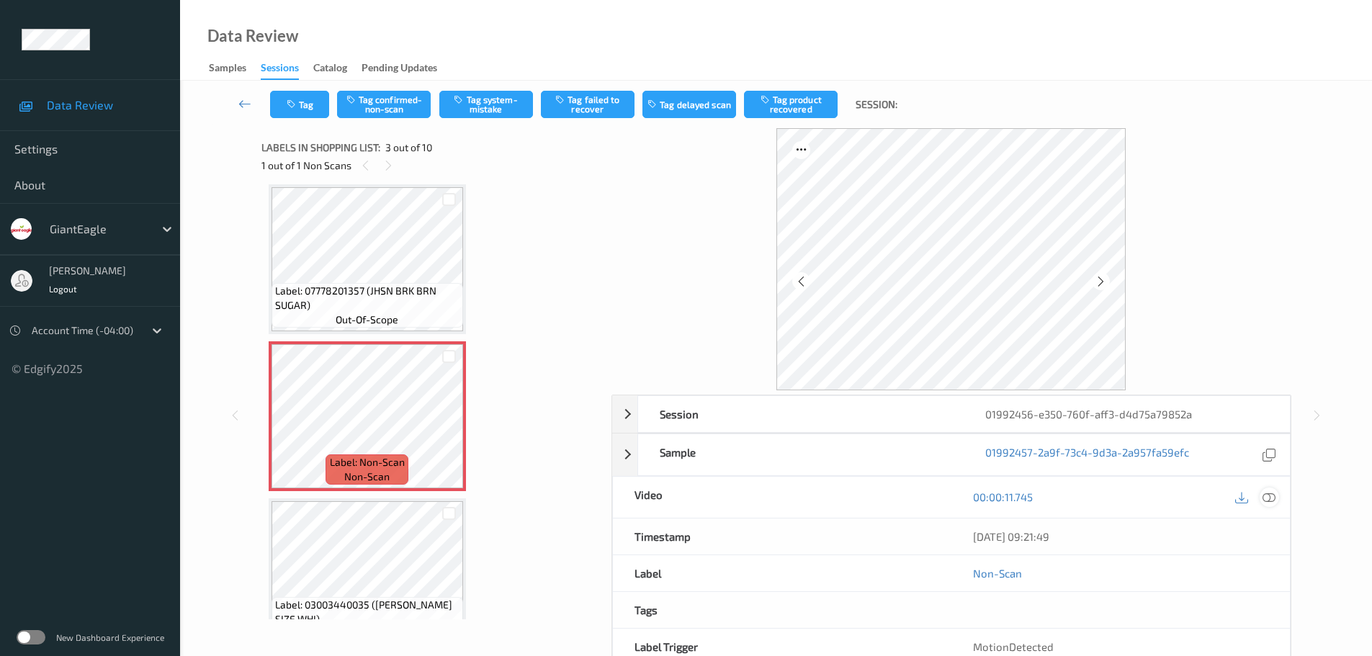
click at [1268, 501] on icon at bounding box center [1268, 496] width 13 height 13
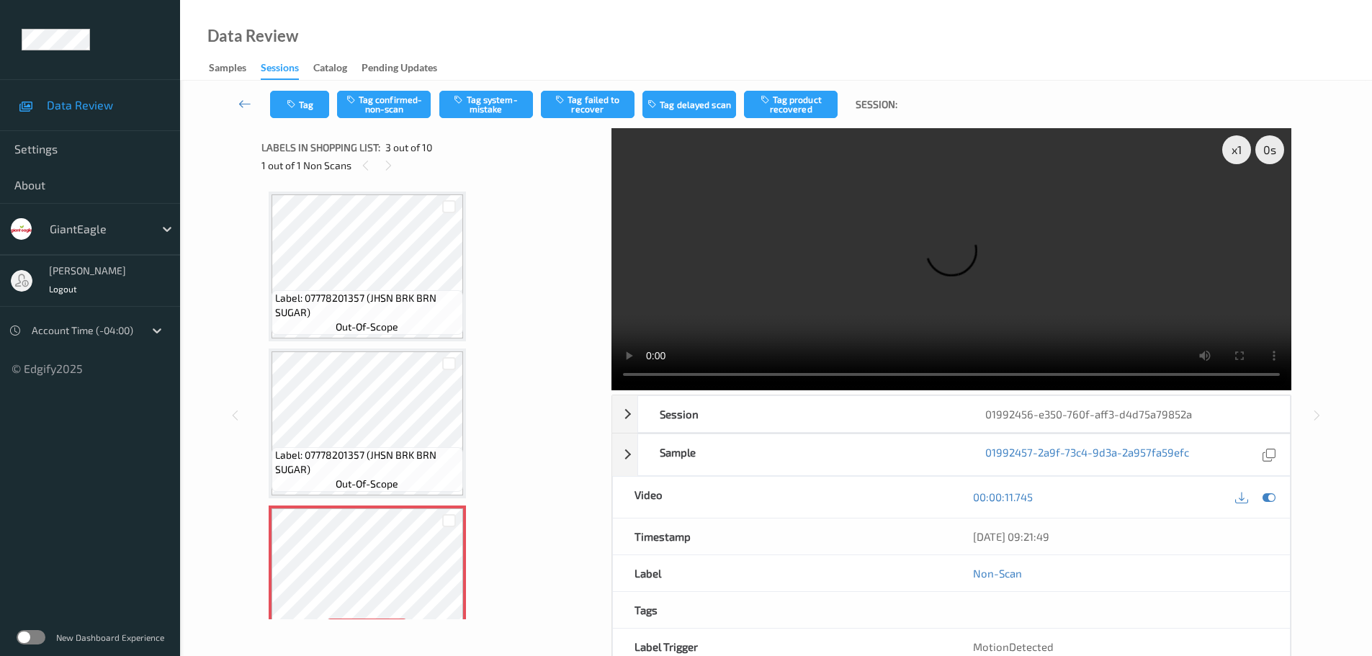
scroll to position [216, 0]
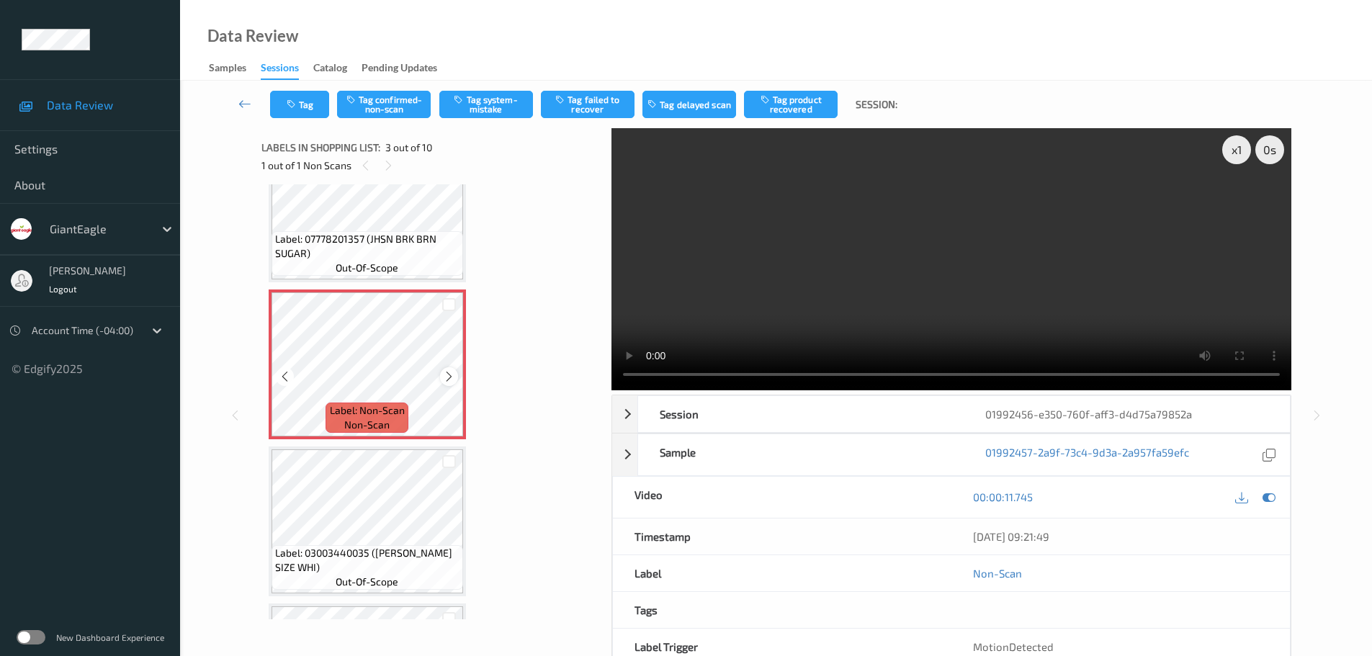
click at [453, 374] on icon at bounding box center [449, 376] width 12 height 13
click at [452, 374] on icon at bounding box center [449, 376] width 12 height 13
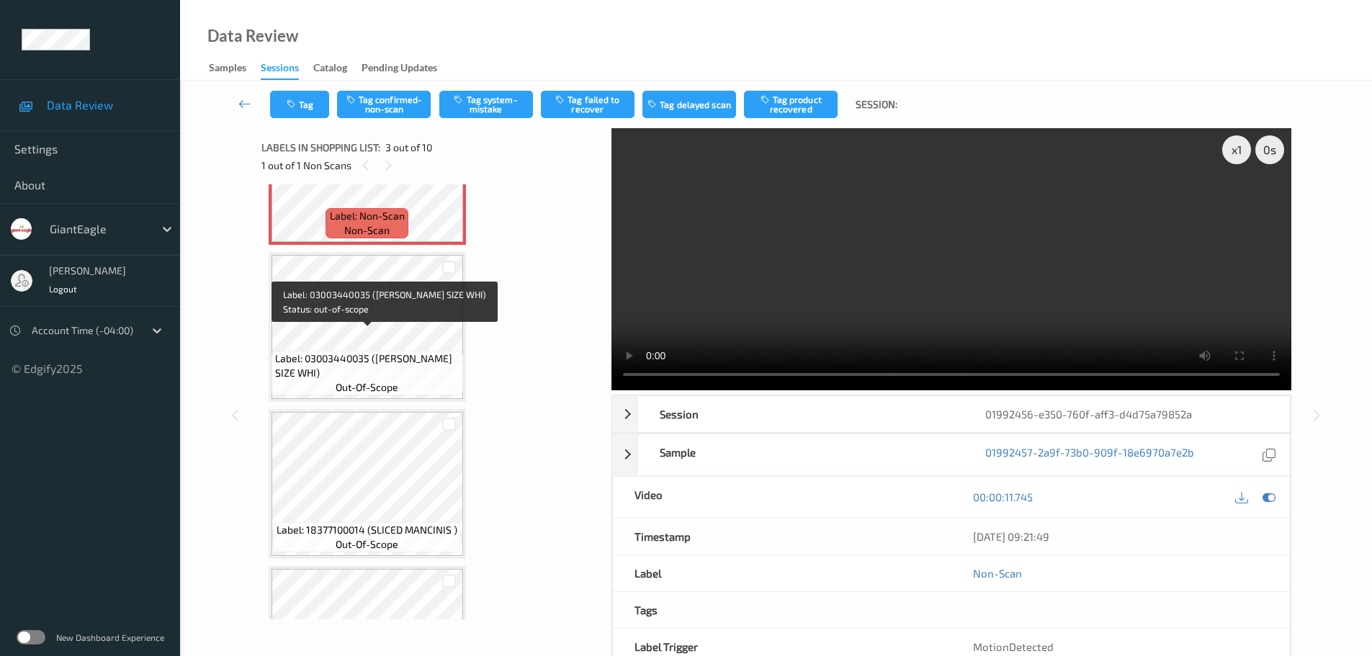
scroll to position [432, 0]
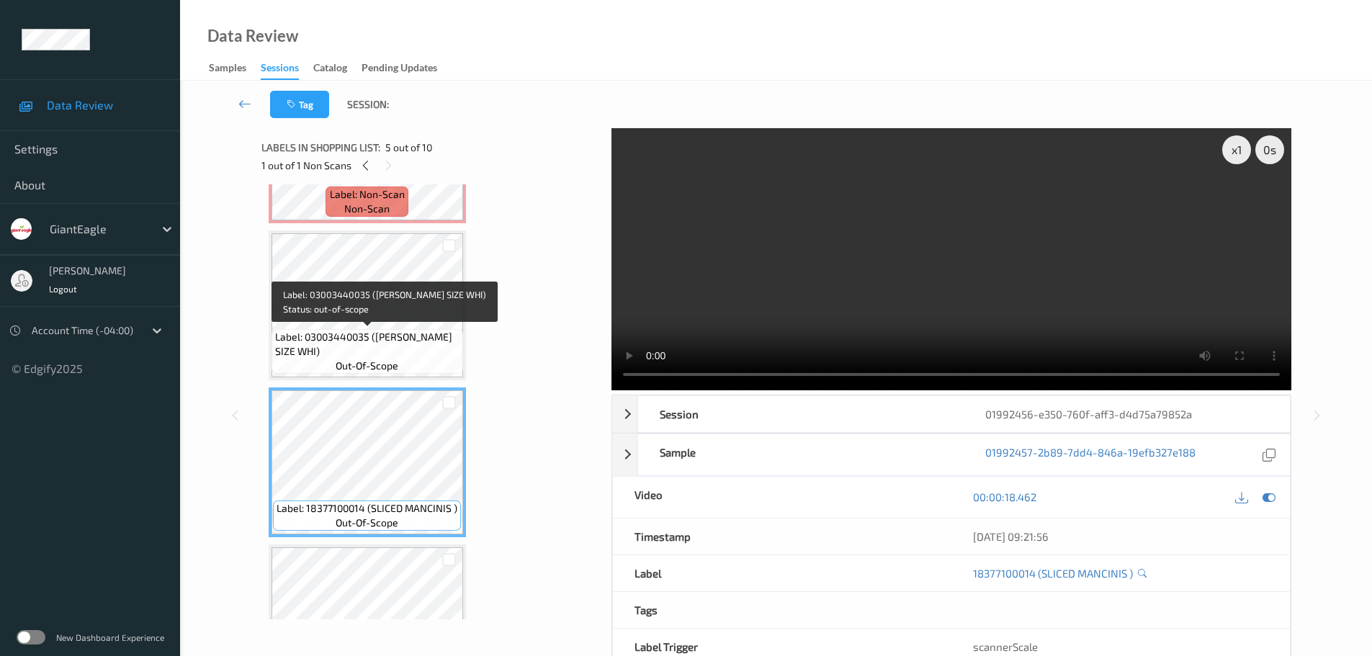
click at [379, 333] on span "Label: 03003440035 (G.E. KING SIZE WHI)" at bounding box center [367, 344] width 184 height 29
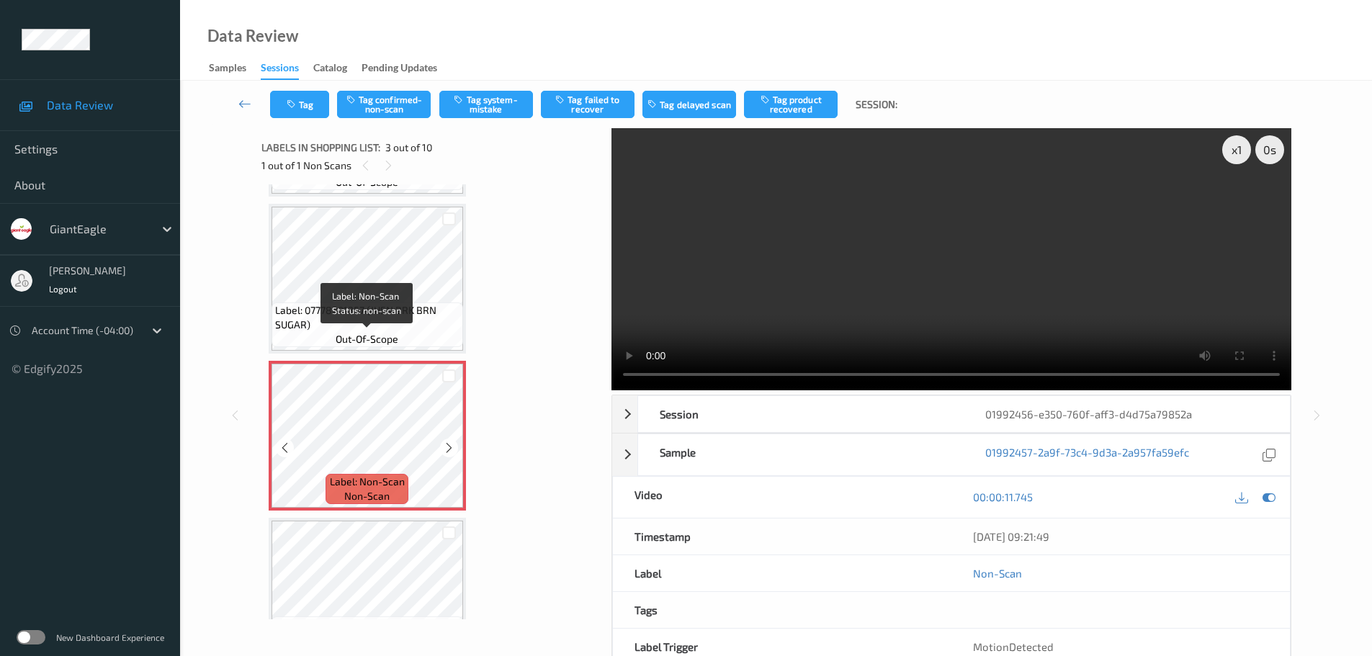
scroll to position [144, 0]
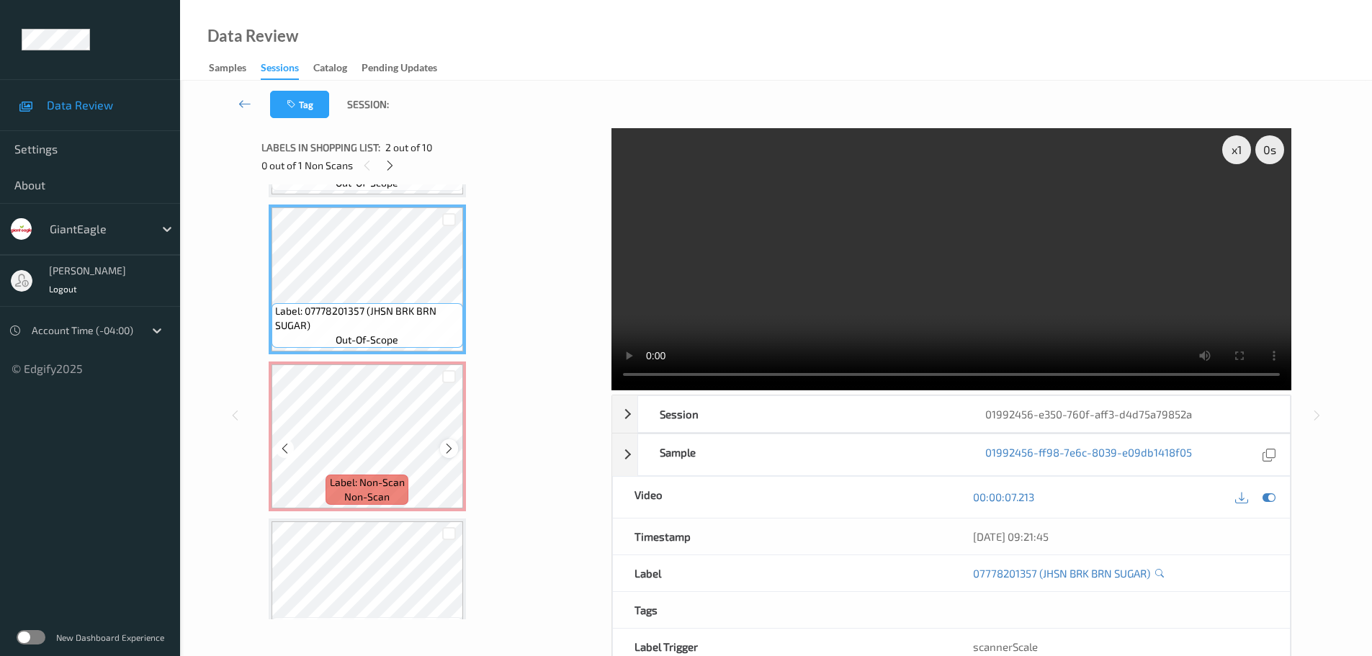
click at [451, 441] on div at bounding box center [449, 448] width 18 height 18
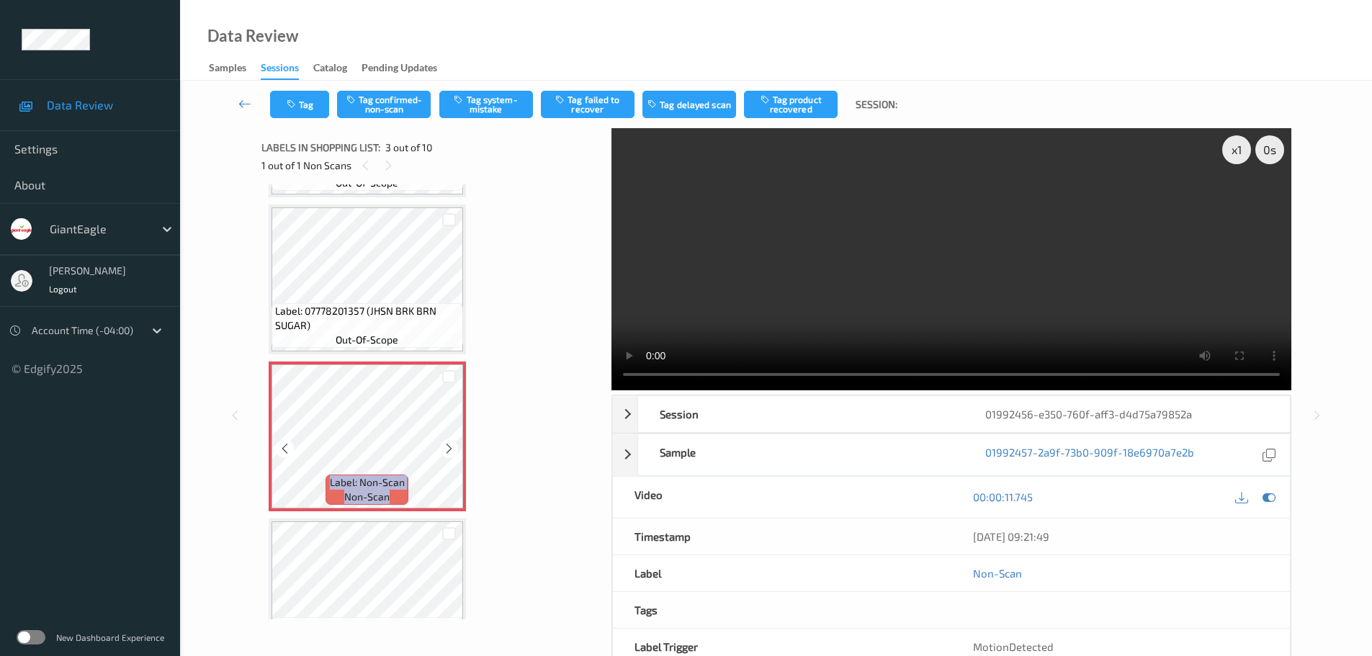
click at [451, 441] on div at bounding box center [449, 448] width 18 height 18
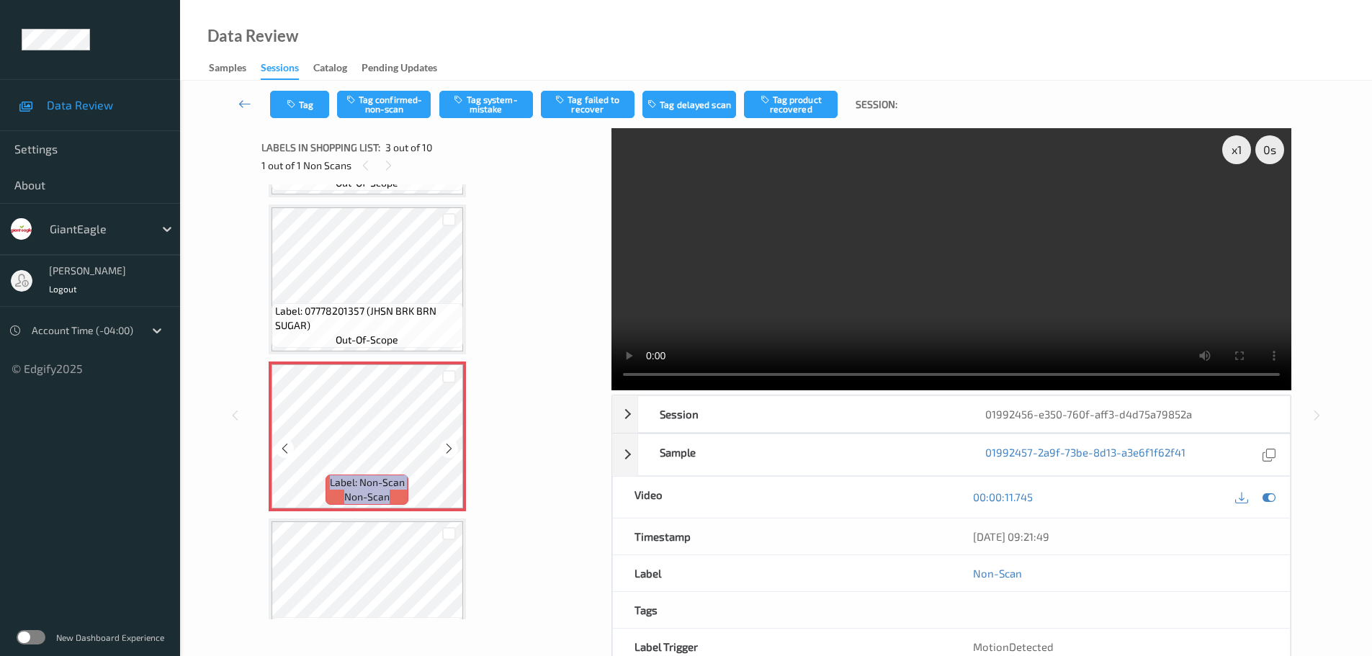
click at [451, 441] on div at bounding box center [449, 448] width 18 height 18
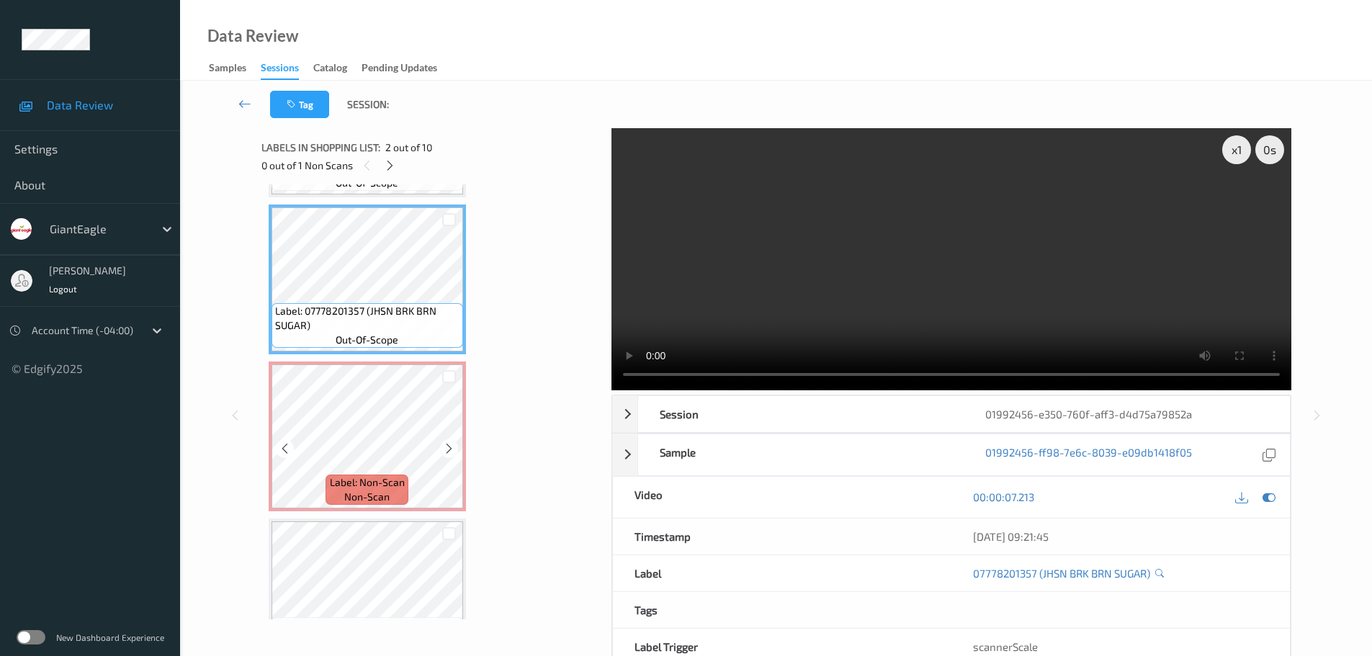
scroll to position [216, 0]
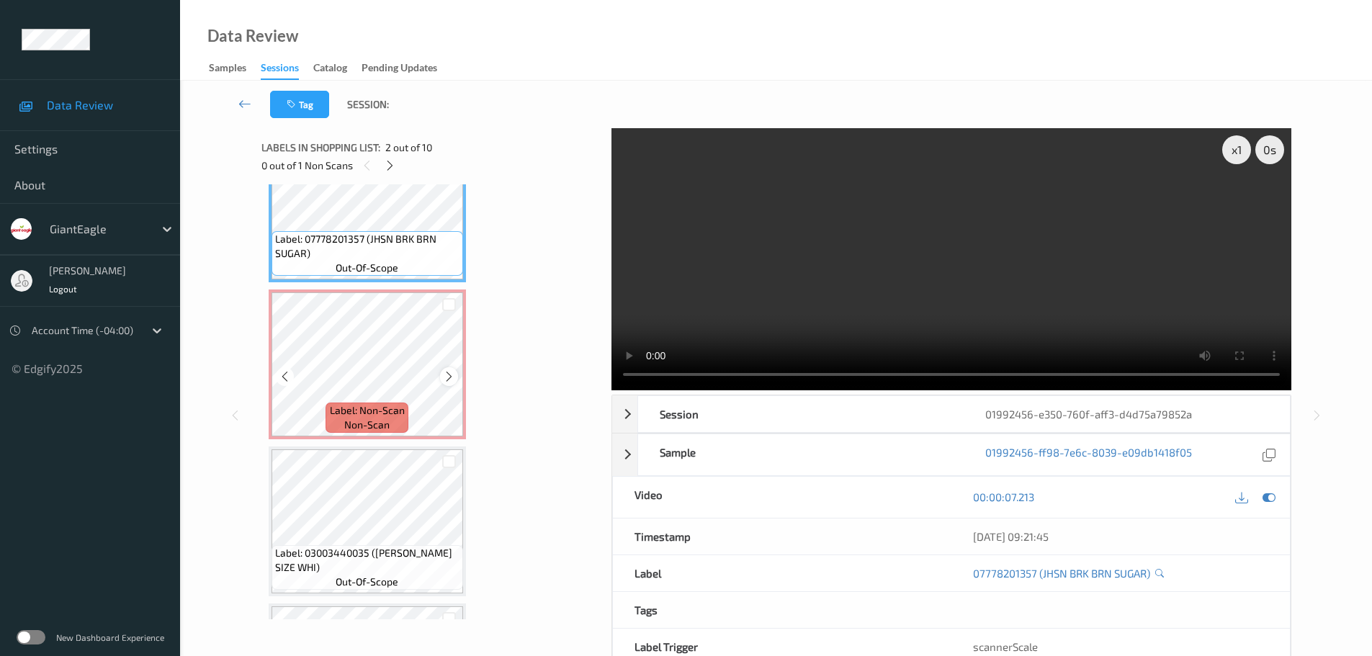
click at [449, 374] on icon at bounding box center [449, 376] width 12 height 13
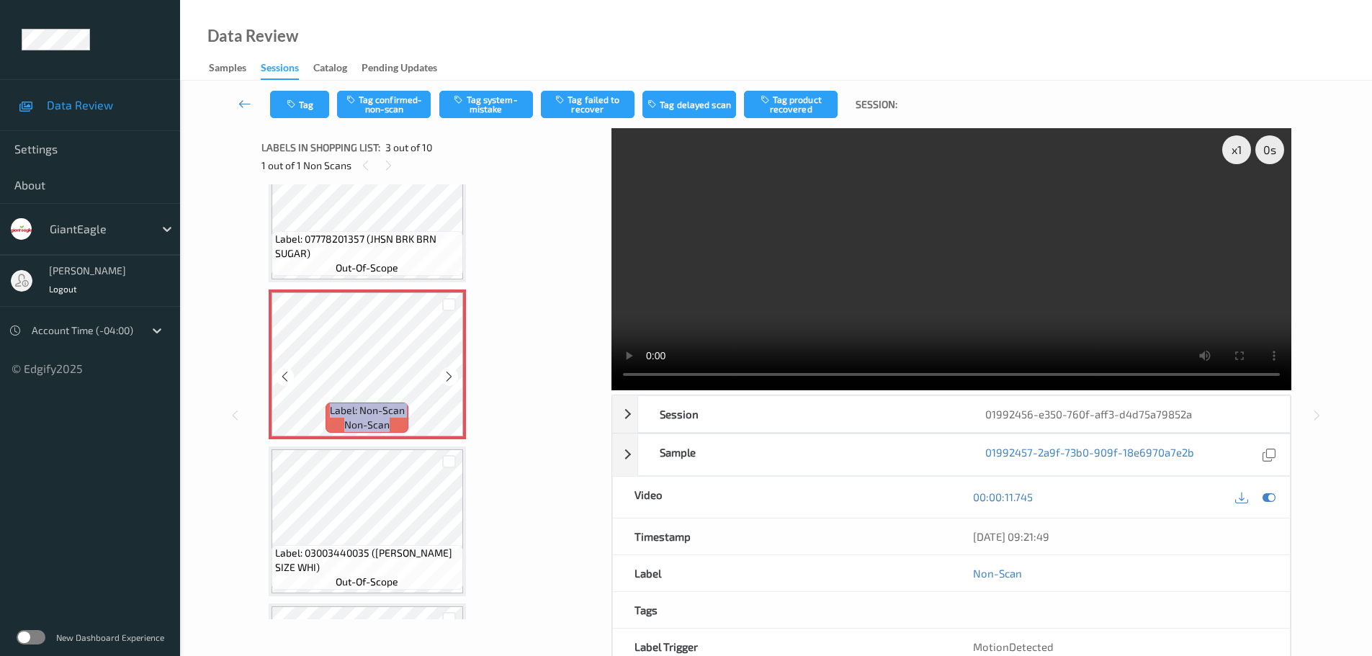
click at [449, 374] on icon at bounding box center [449, 376] width 12 height 13
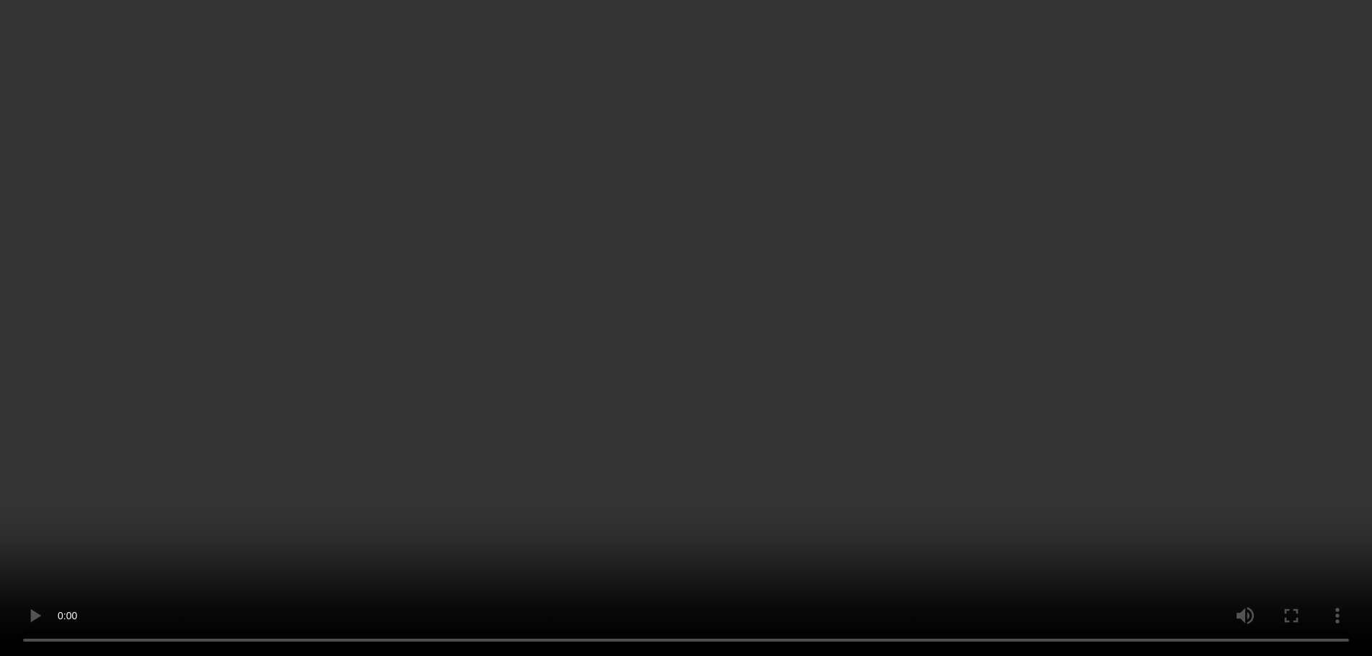
scroll to position [360, 0]
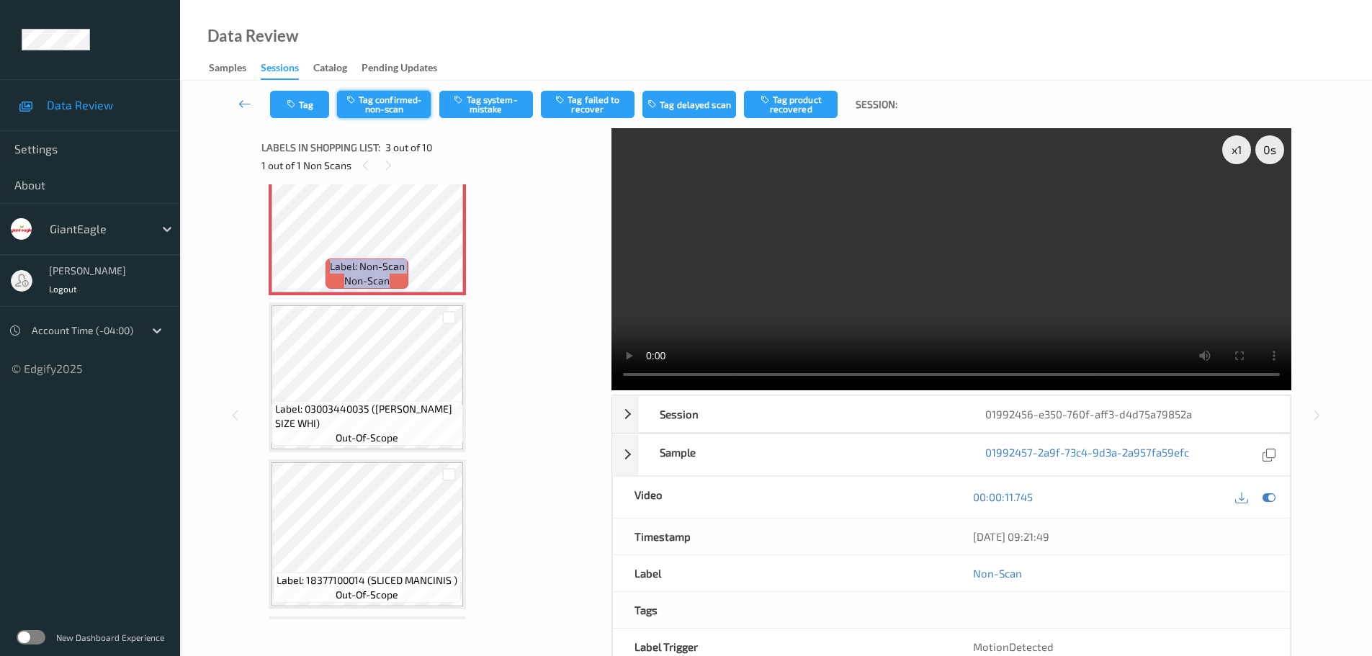
click at [379, 104] on button "Tag confirmed-non-scan" at bounding box center [384, 104] width 94 height 27
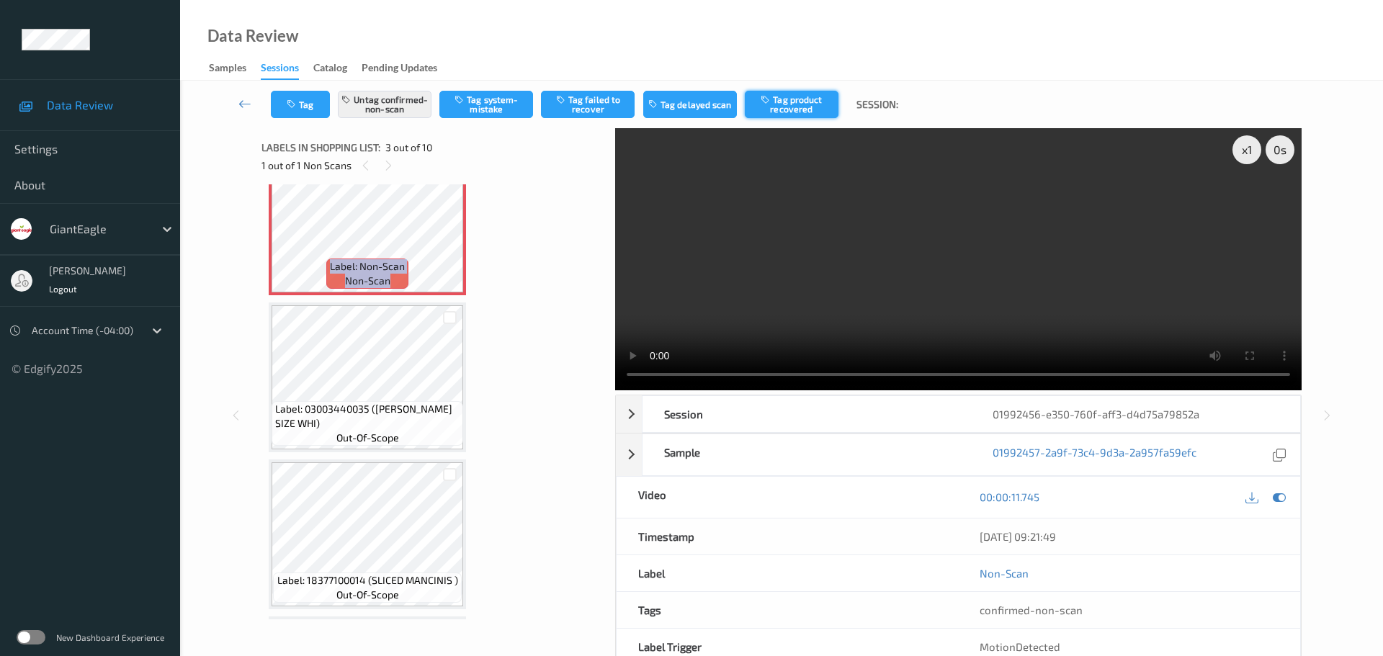
click at [778, 99] on button "Tag product recovered" at bounding box center [792, 104] width 94 height 27
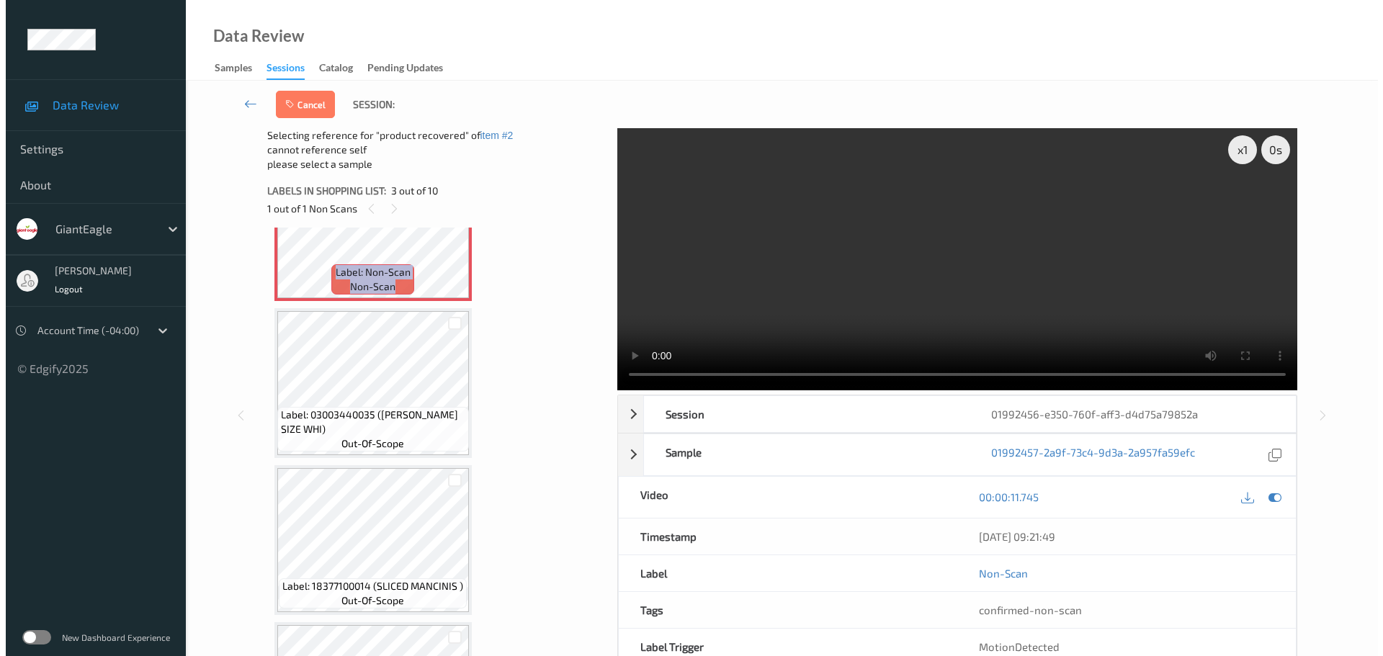
scroll to position [432, 0]
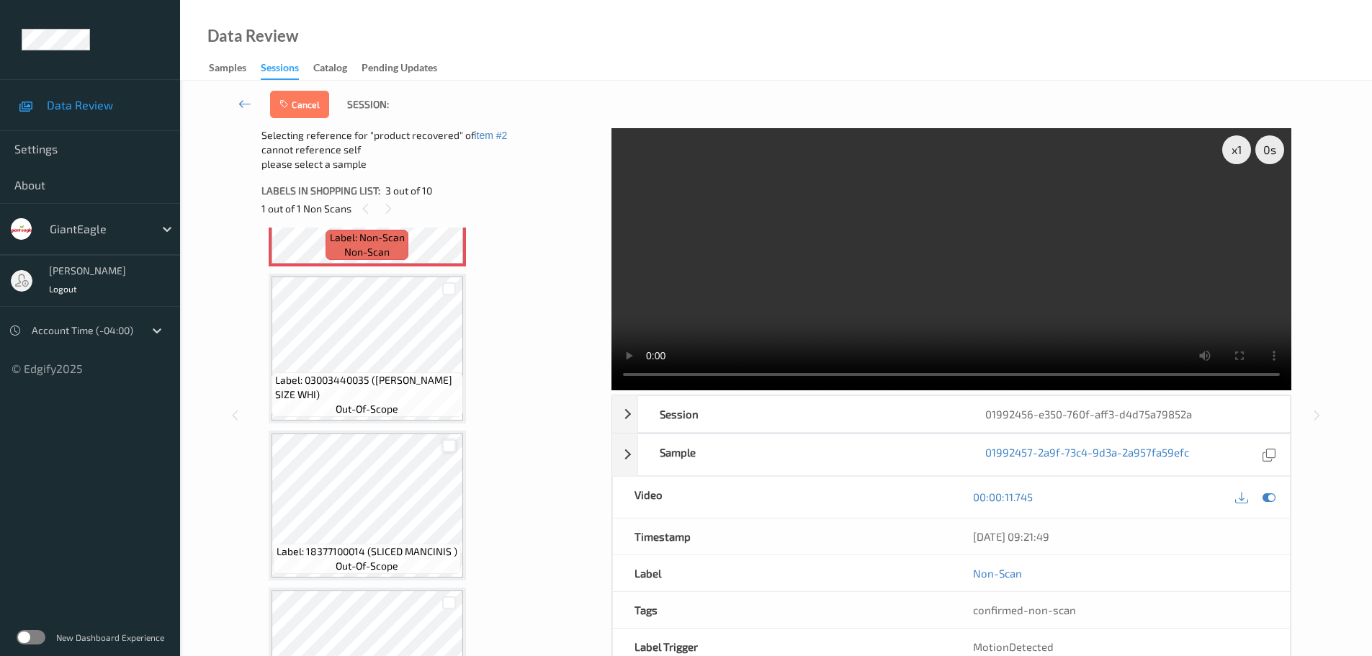
click at [450, 450] on div at bounding box center [449, 446] width 14 height 14
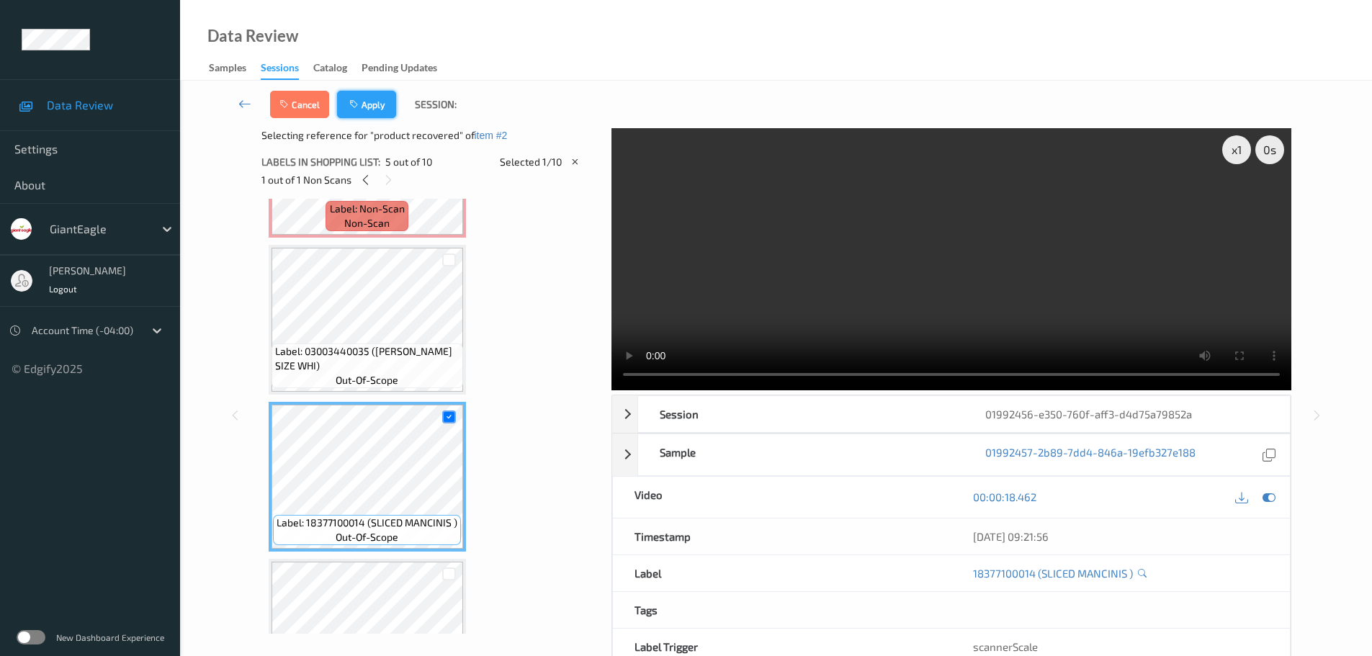
click at [349, 99] on button "Apply" at bounding box center [366, 104] width 59 height 27
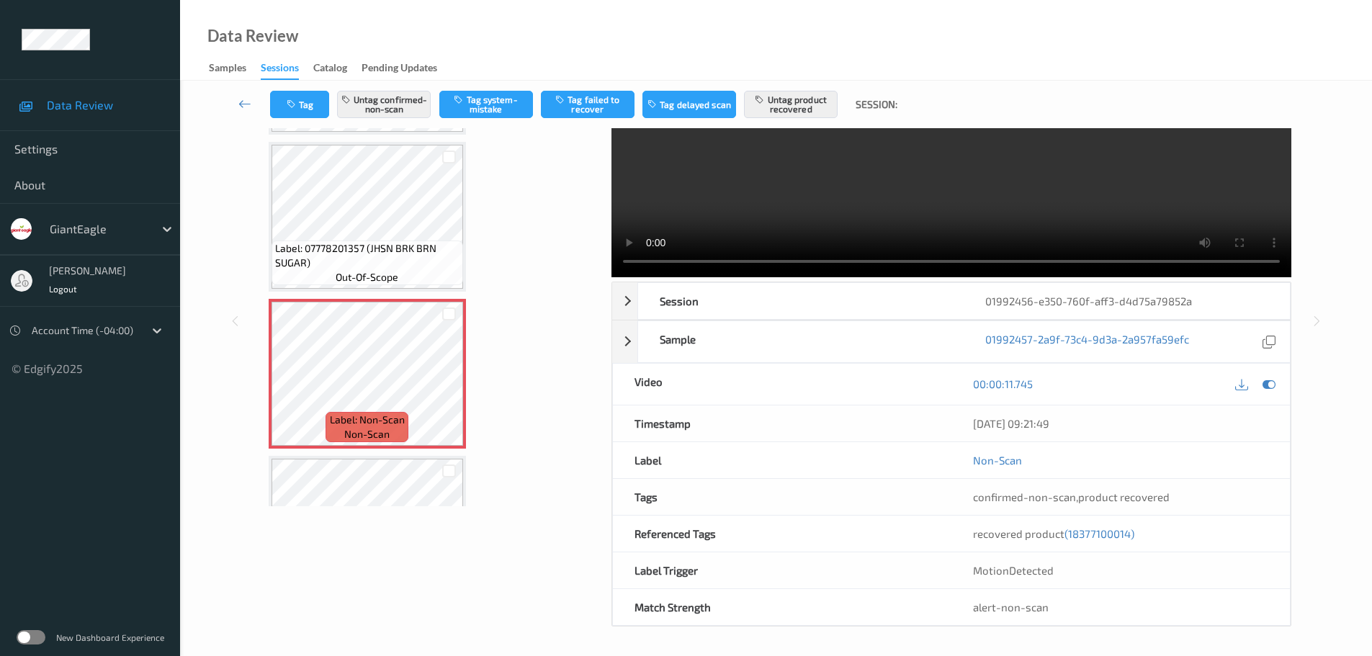
scroll to position [92, 0]
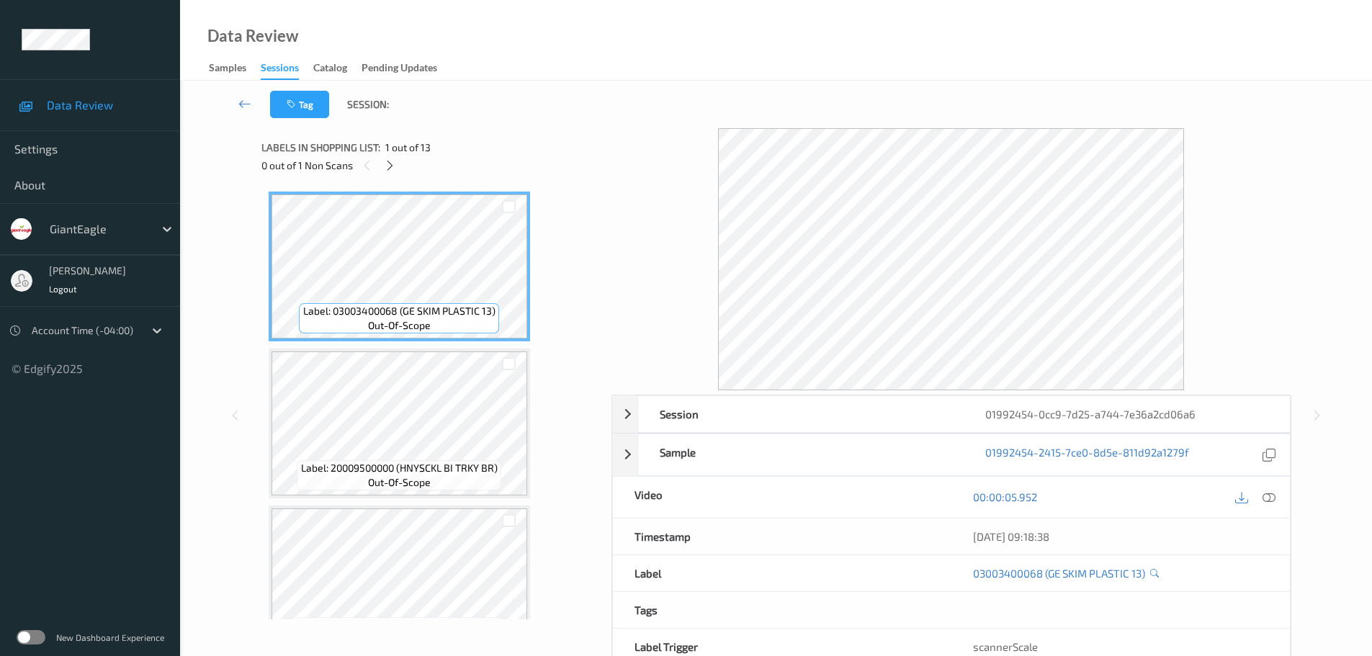
click at [386, 168] on icon at bounding box center [390, 165] width 12 height 13
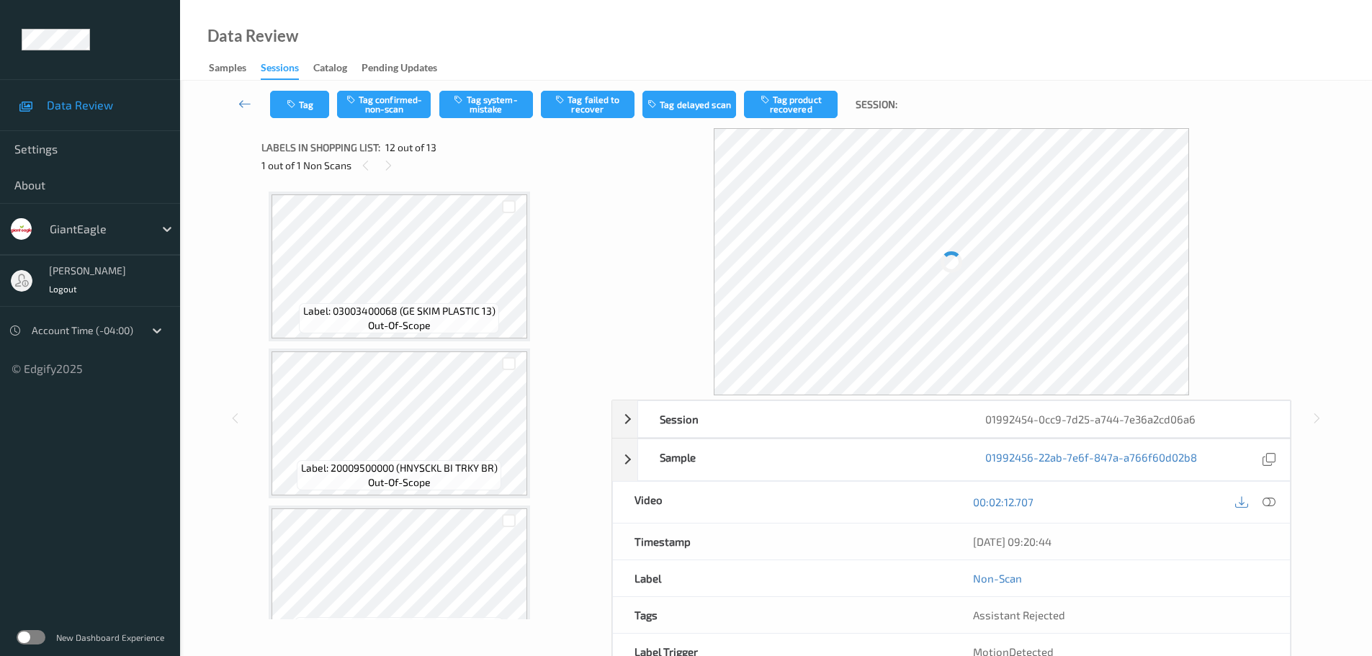
scroll to position [1577, 0]
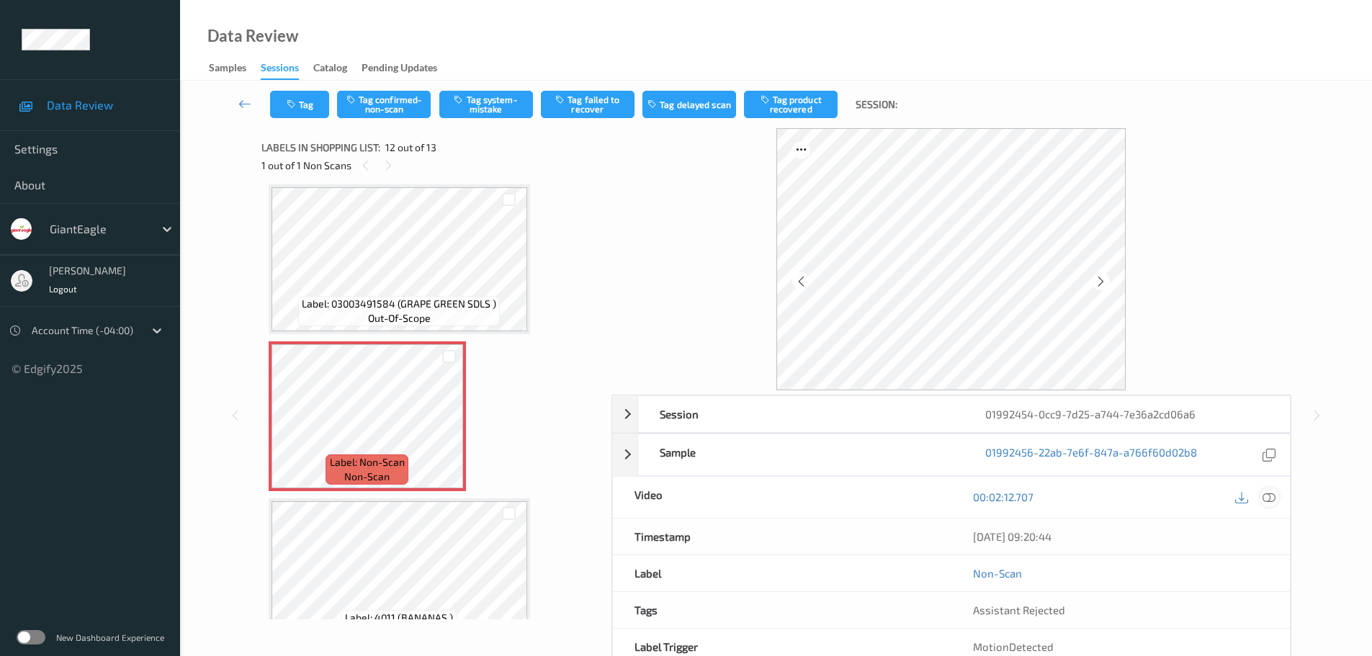
click at [1268, 496] on icon at bounding box center [1268, 496] width 13 height 13
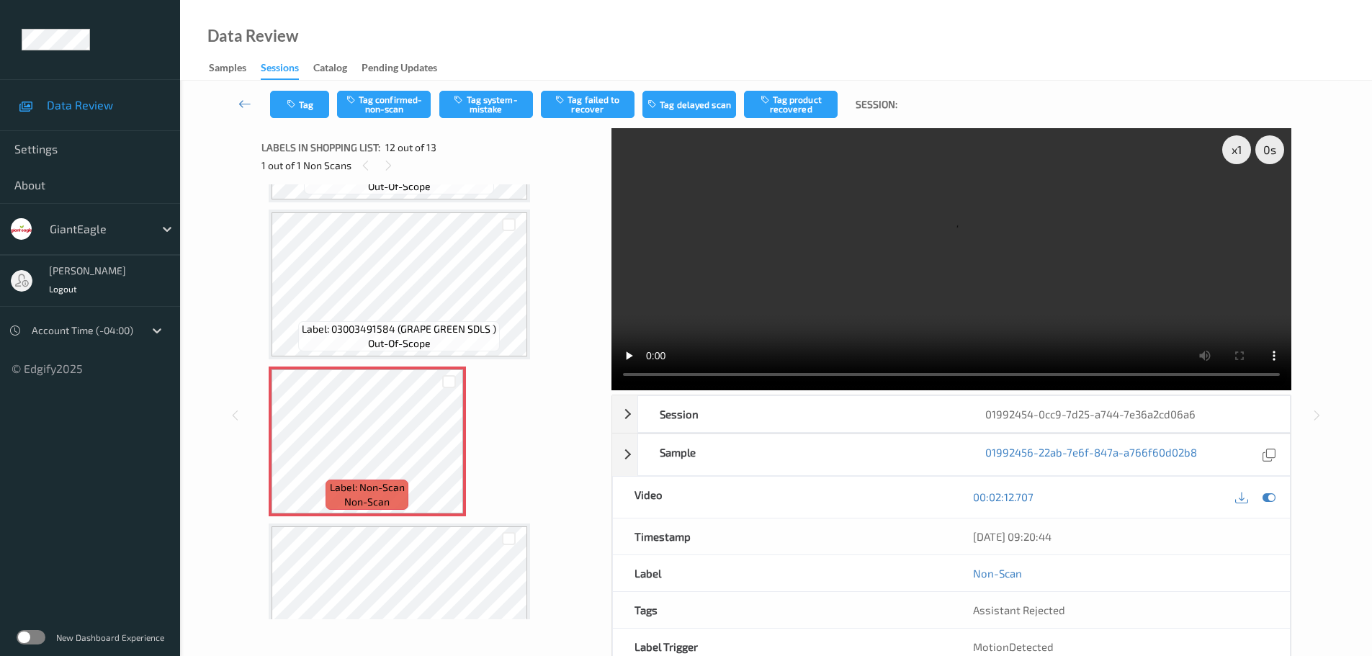
scroll to position [1613, 0]
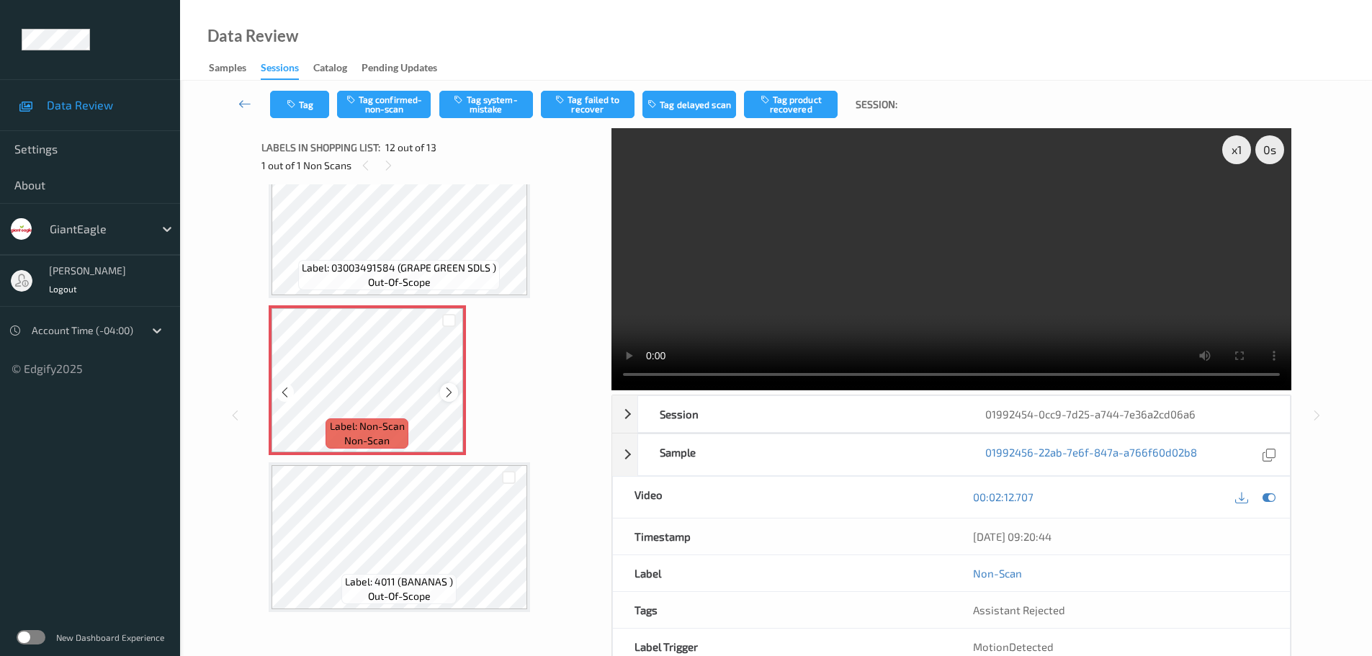
click at [441, 387] on div at bounding box center [449, 392] width 18 height 18
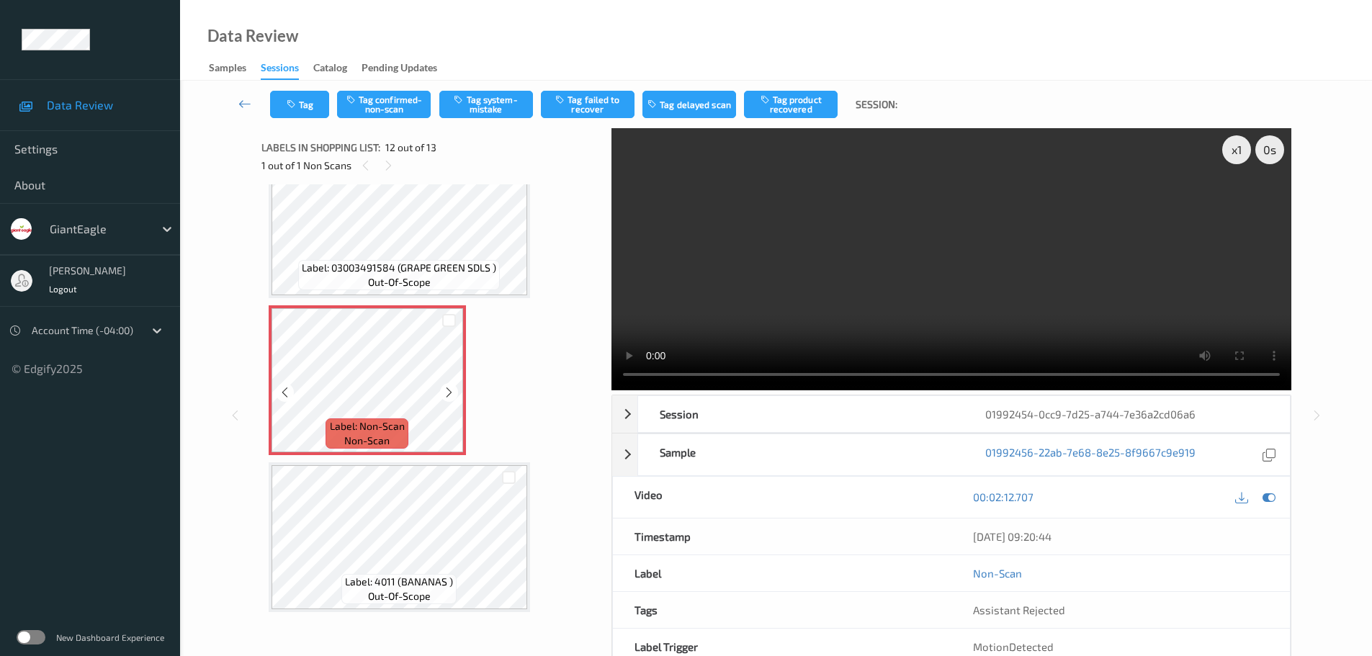
click at [441, 387] on div at bounding box center [449, 392] width 18 height 18
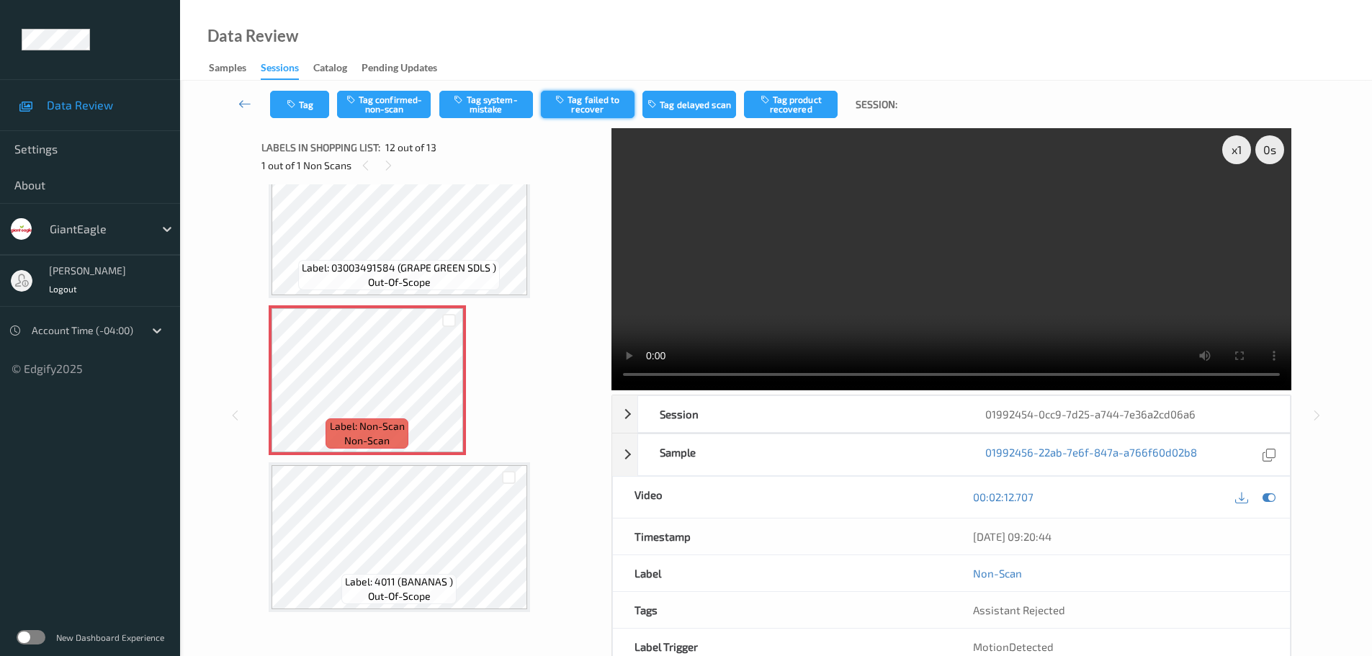
click at [580, 104] on button "Tag failed to recover" at bounding box center [588, 104] width 94 height 27
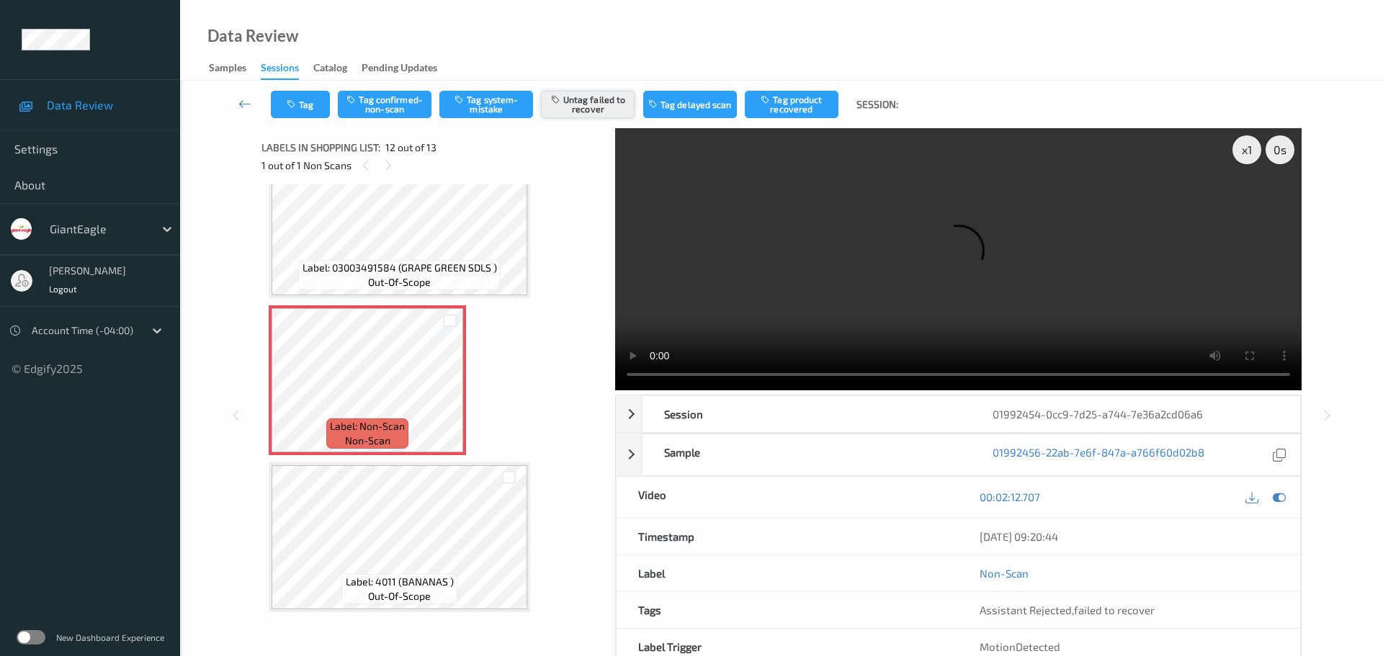
click at [592, 105] on button "Untag failed to recover" at bounding box center [588, 104] width 94 height 27
click at [495, 96] on button "Tag system-mistake" at bounding box center [486, 104] width 94 height 27
click at [317, 112] on button "Tag" at bounding box center [300, 104] width 59 height 27
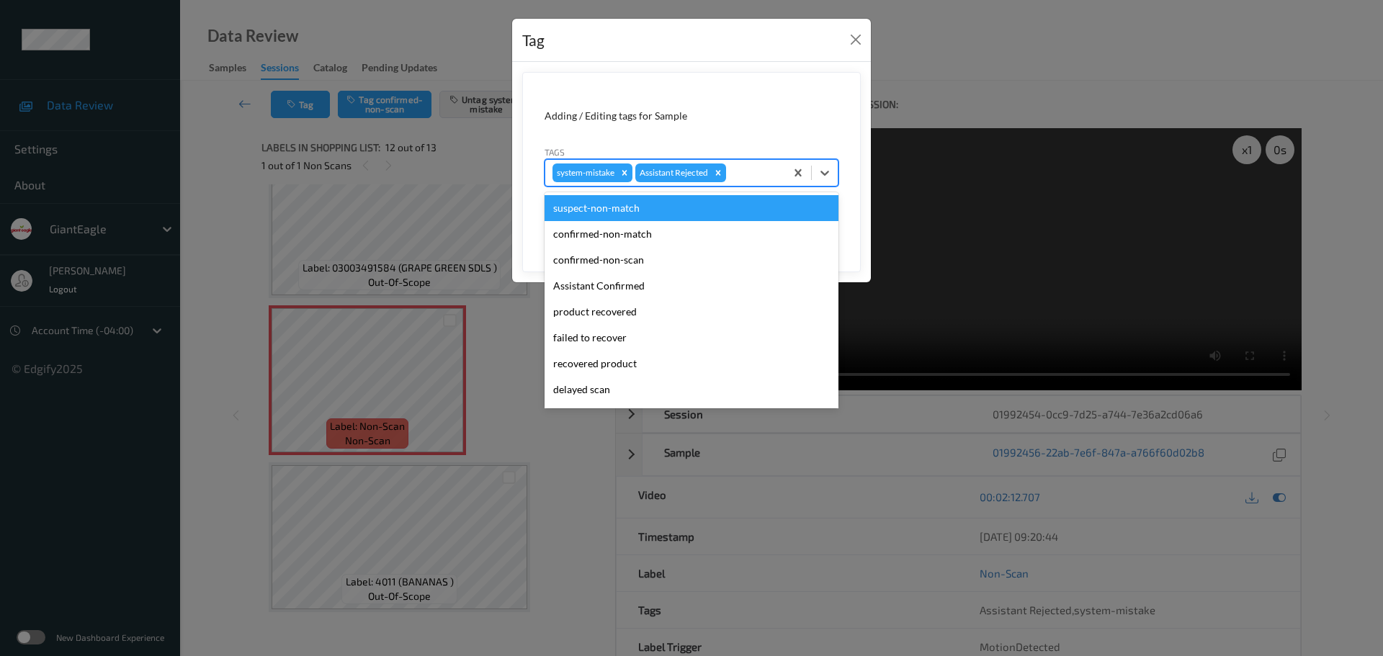
click at [737, 177] on div at bounding box center [753, 172] width 49 height 17
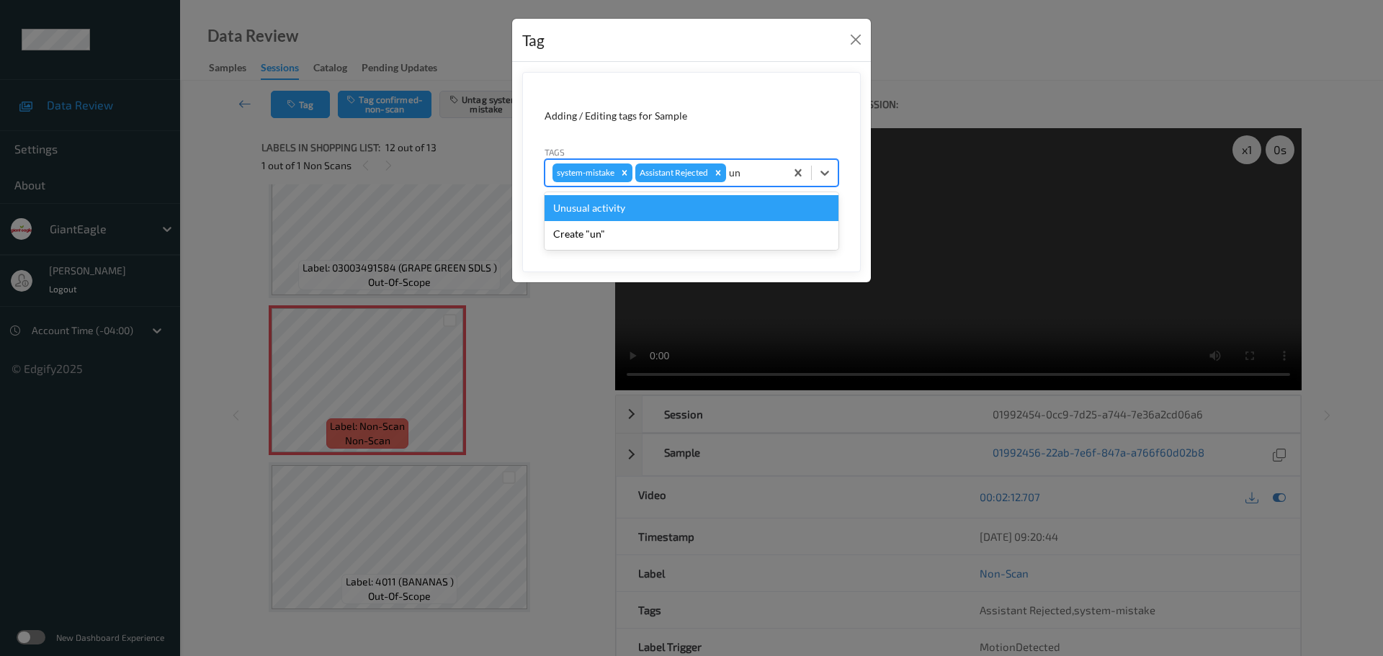
type input "unu"
click at [719, 215] on div "Unusual activity" at bounding box center [691, 208] width 294 height 26
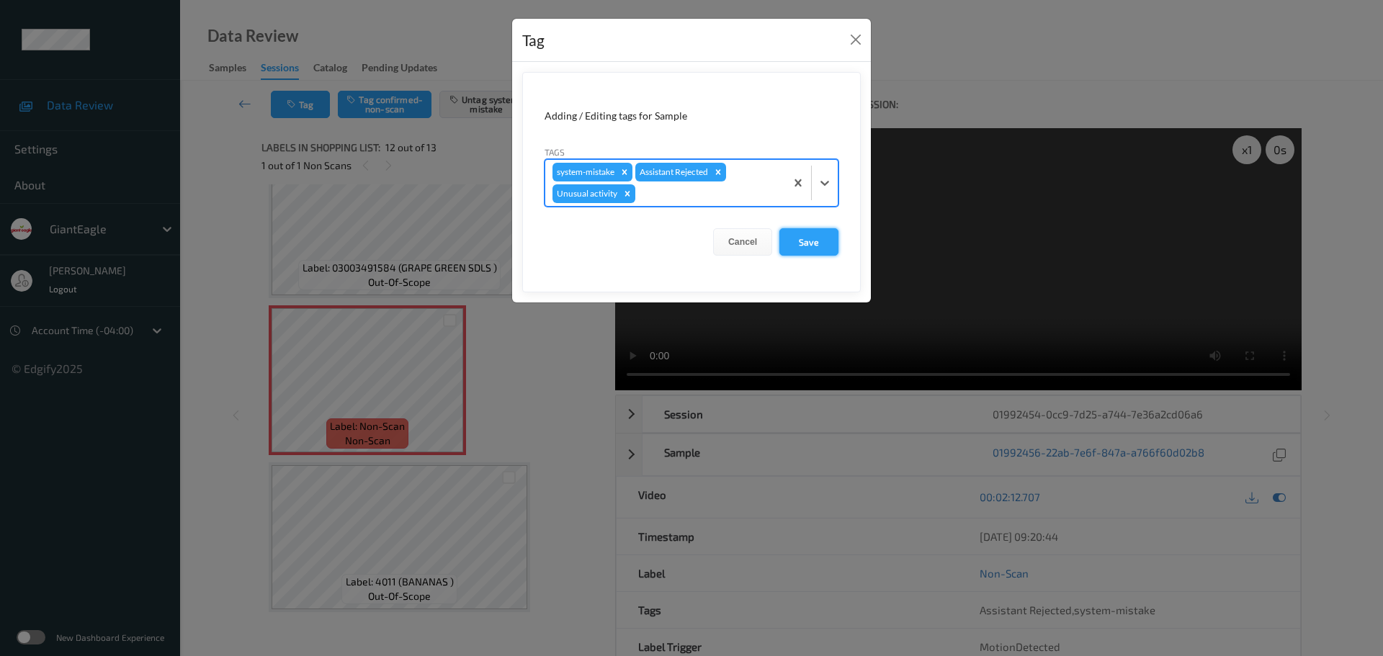
click at [827, 244] on button "Save" at bounding box center [808, 241] width 59 height 27
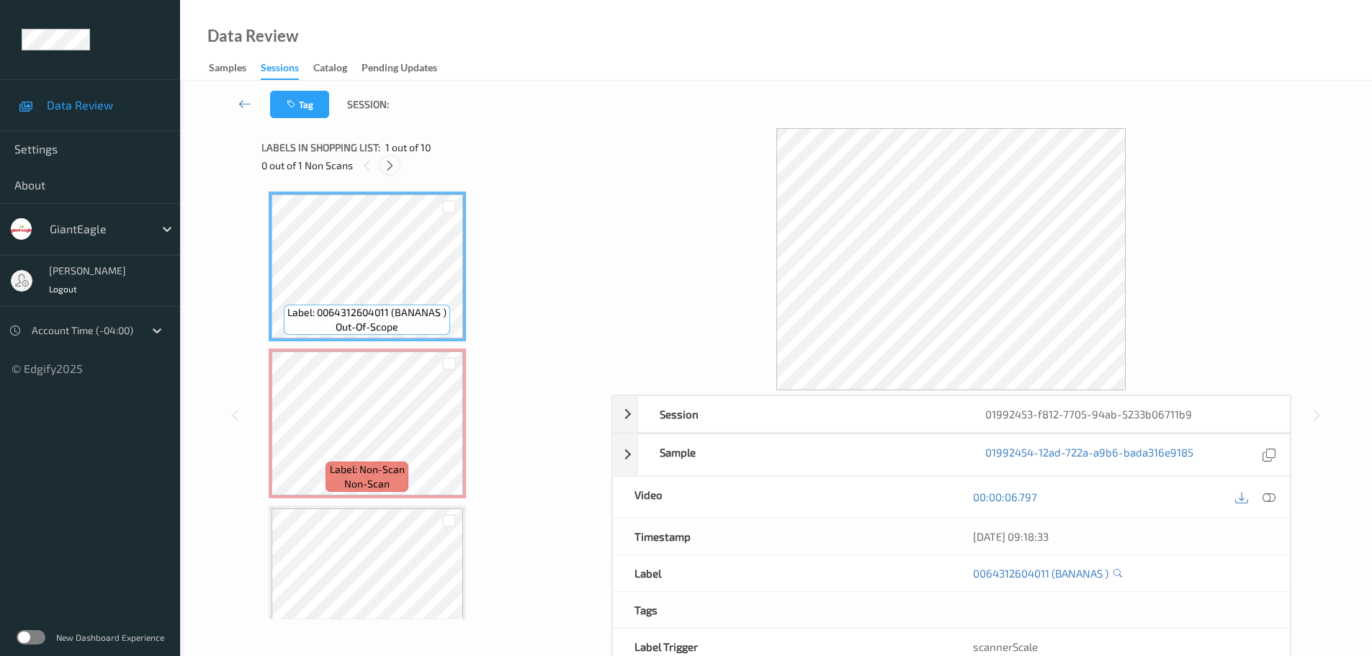
click at [395, 165] on div at bounding box center [390, 165] width 18 height 18
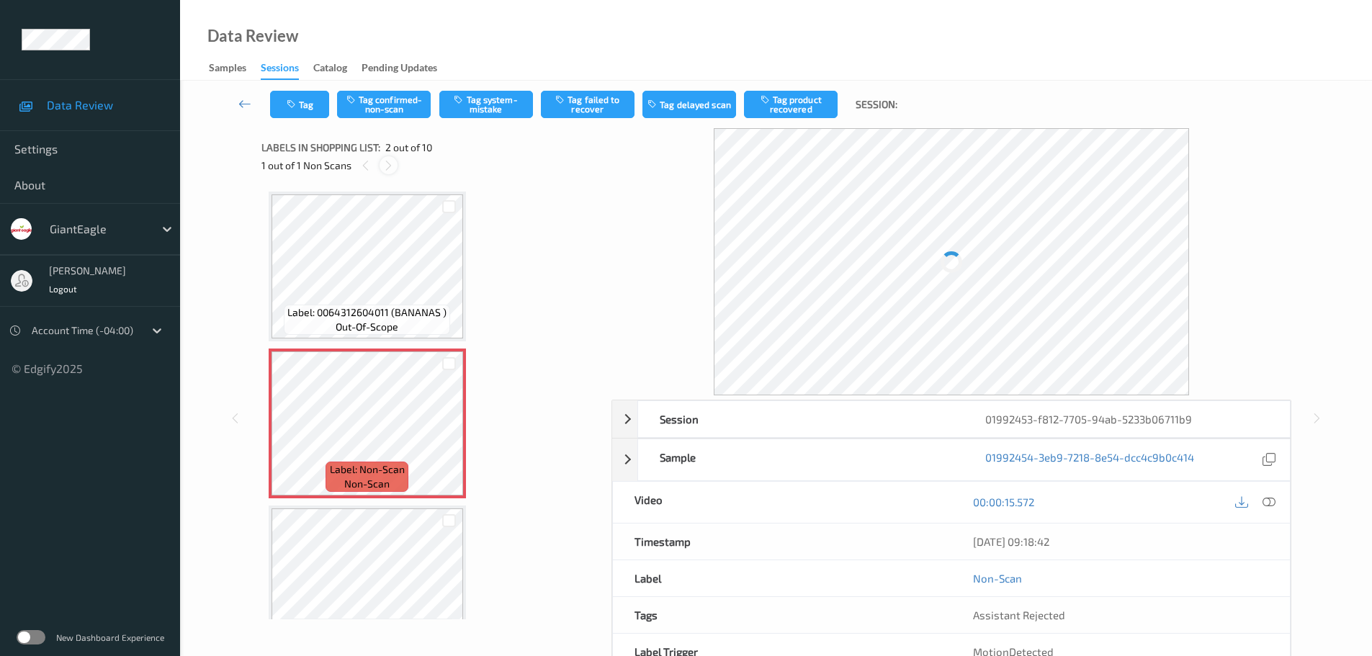
scroll to position [7, 0]
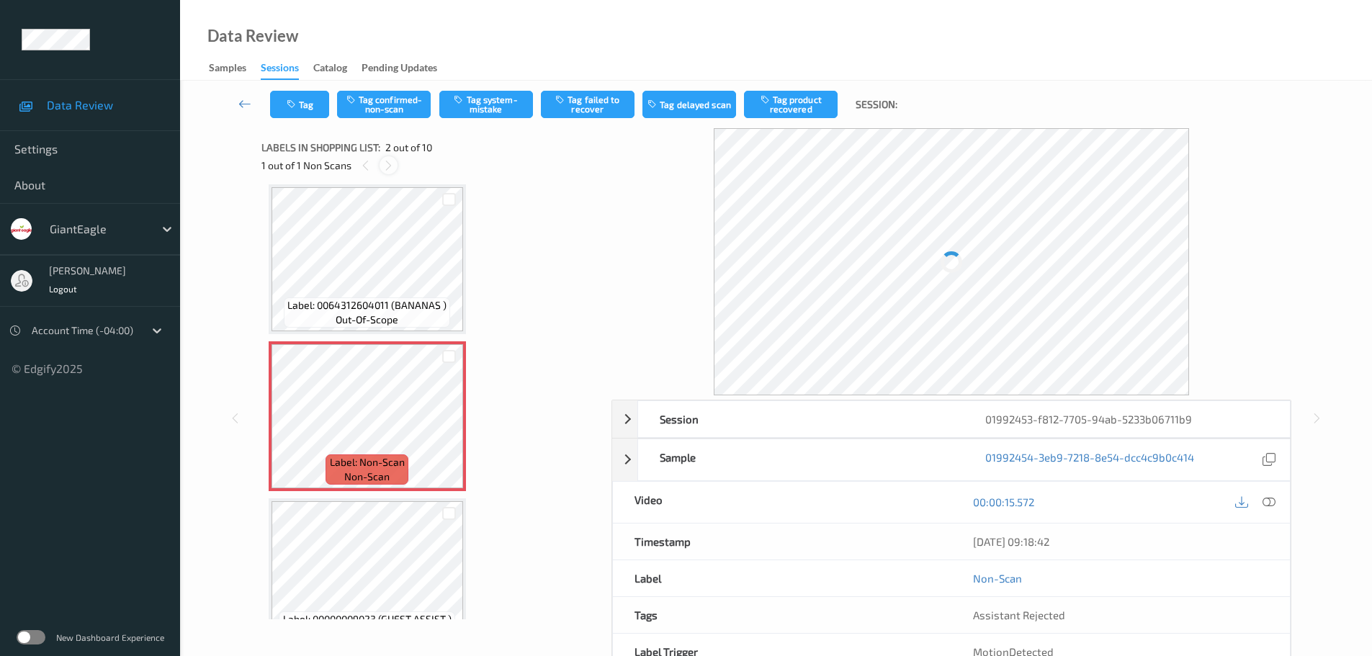
click at [391, 164] on icon at bounding box center [388, 165] width 12 height 13
click at [1266, 488] on div at bounding box center [1269, 497] width 19 height 19
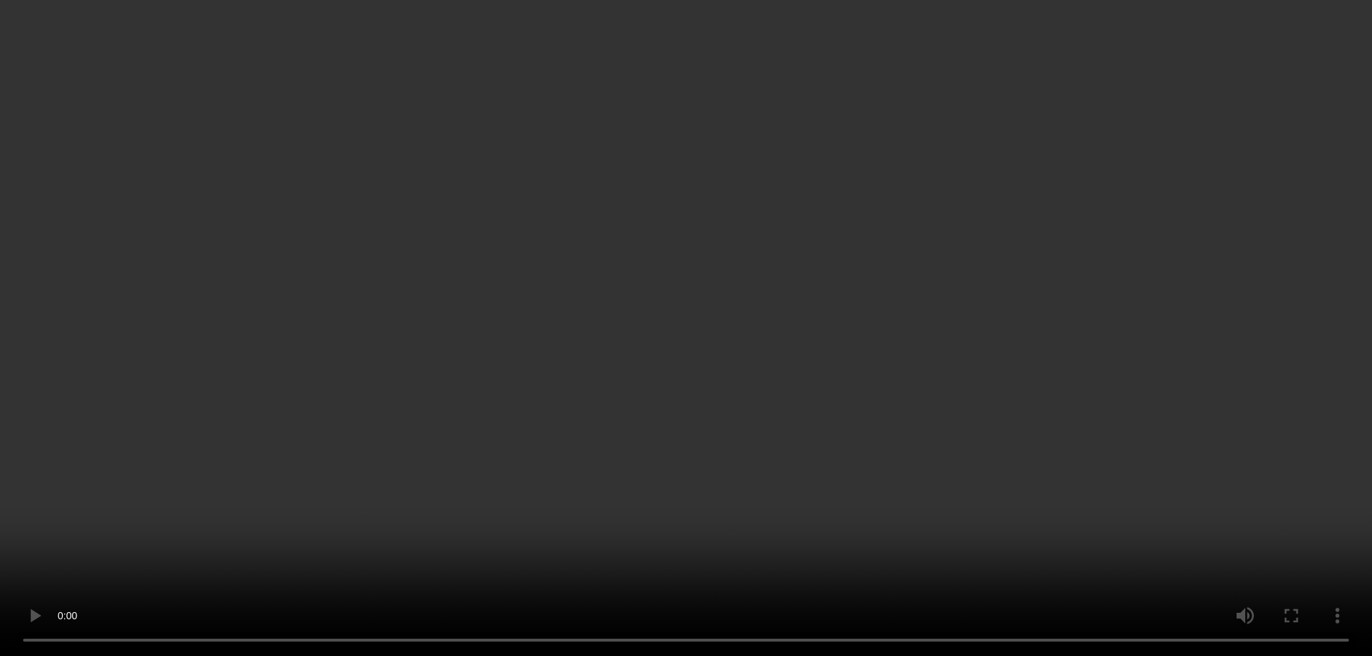
scroll to position [0, 0]
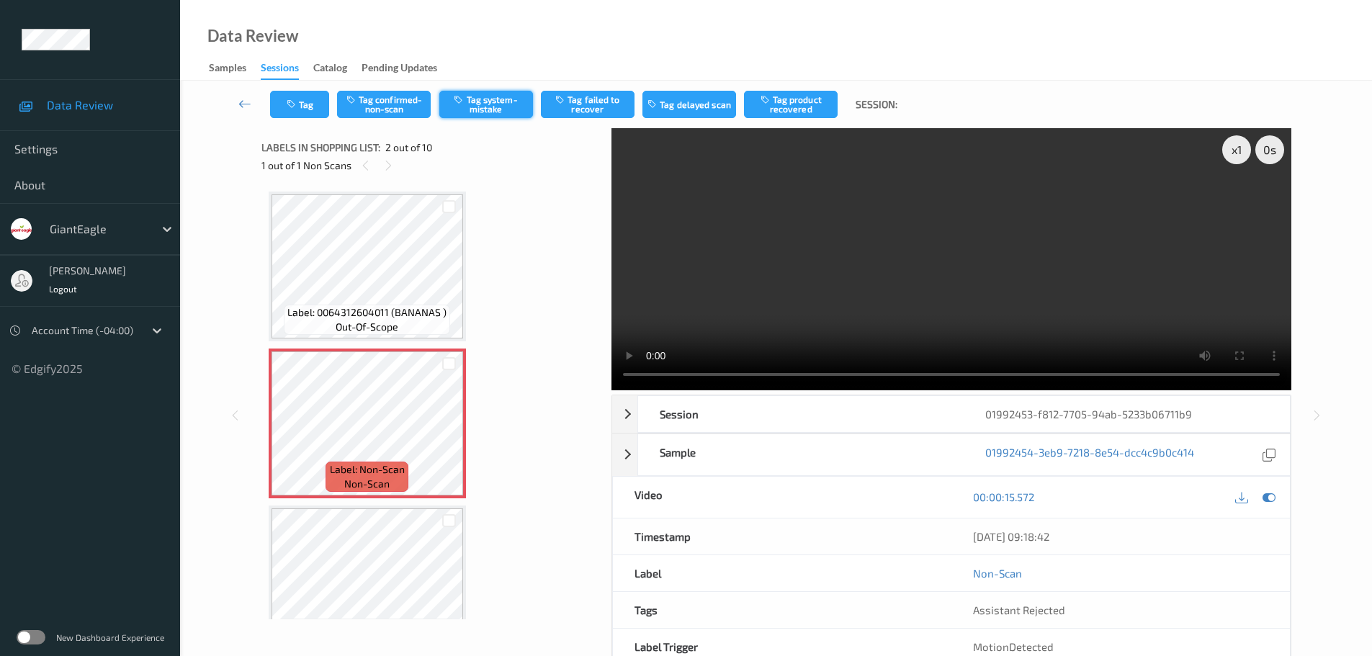
click at [496, 94] on button "Tag system-mistake" at bounding box center [486, 104] width 94 height 27
click at [490, 100] on div "Tag Tag confirmed-non-scan Tag system-mistake Tag failed to recover Tag delayed…" at bounding box center [776, 392] width 1133 height 622
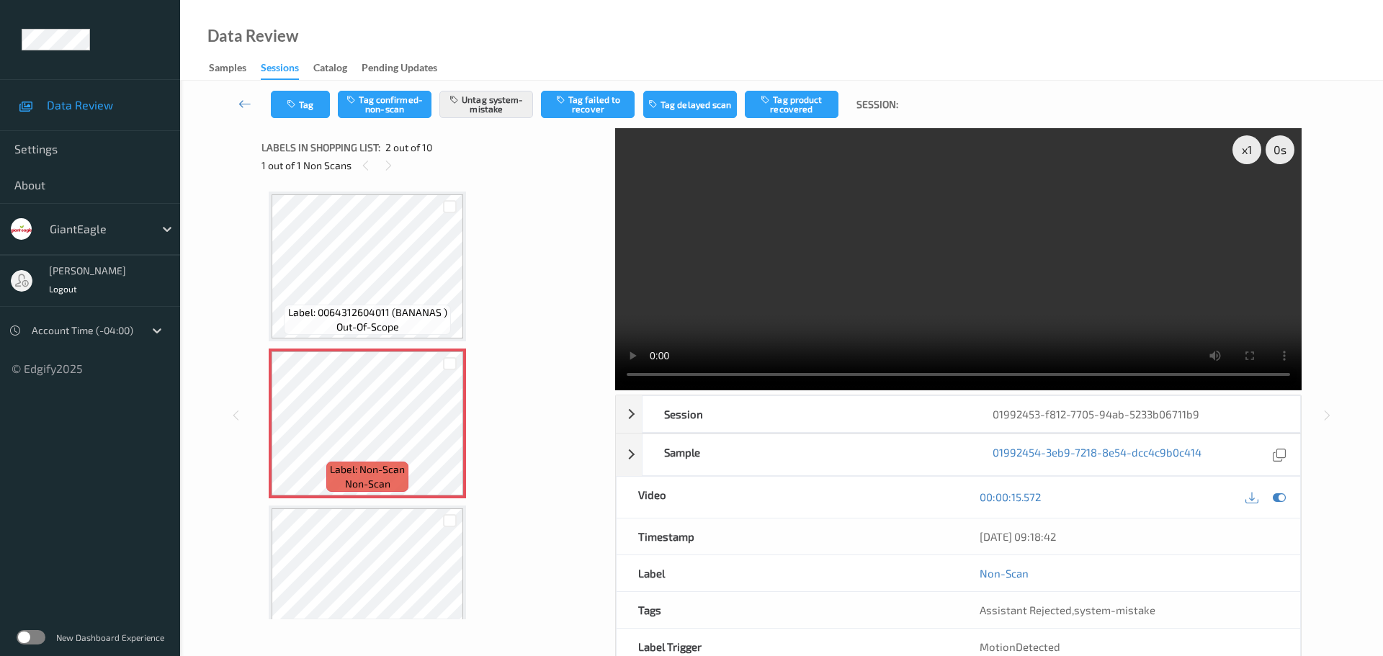
click at [331, 110] on div "Tag Tag confirmed-non-scan Untag system-mistake Tag failed to recover Tag delay…" at bounding box center [589, 104] width 637 height 27
click at [297, 100] on icon "button" at bounding box center [293, 104] width 12 height 10
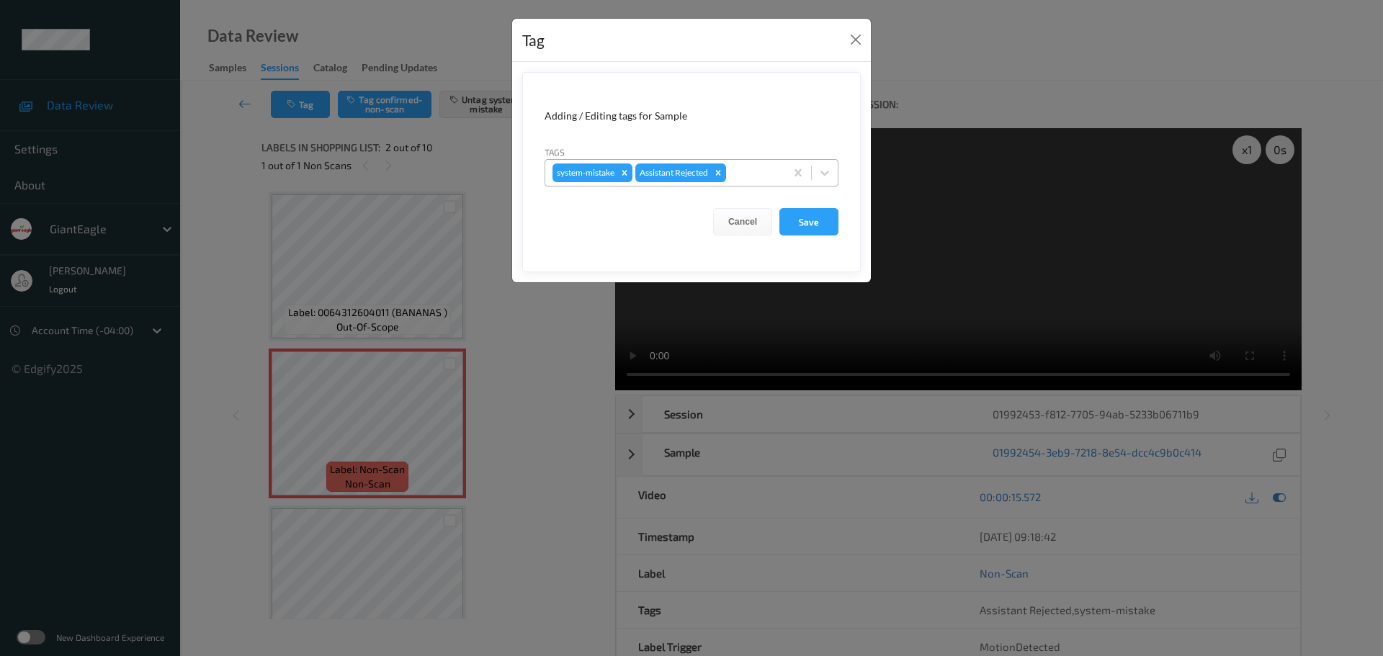
click at [758, 170] on div at bounding box center [753, 172] width 49 height 17
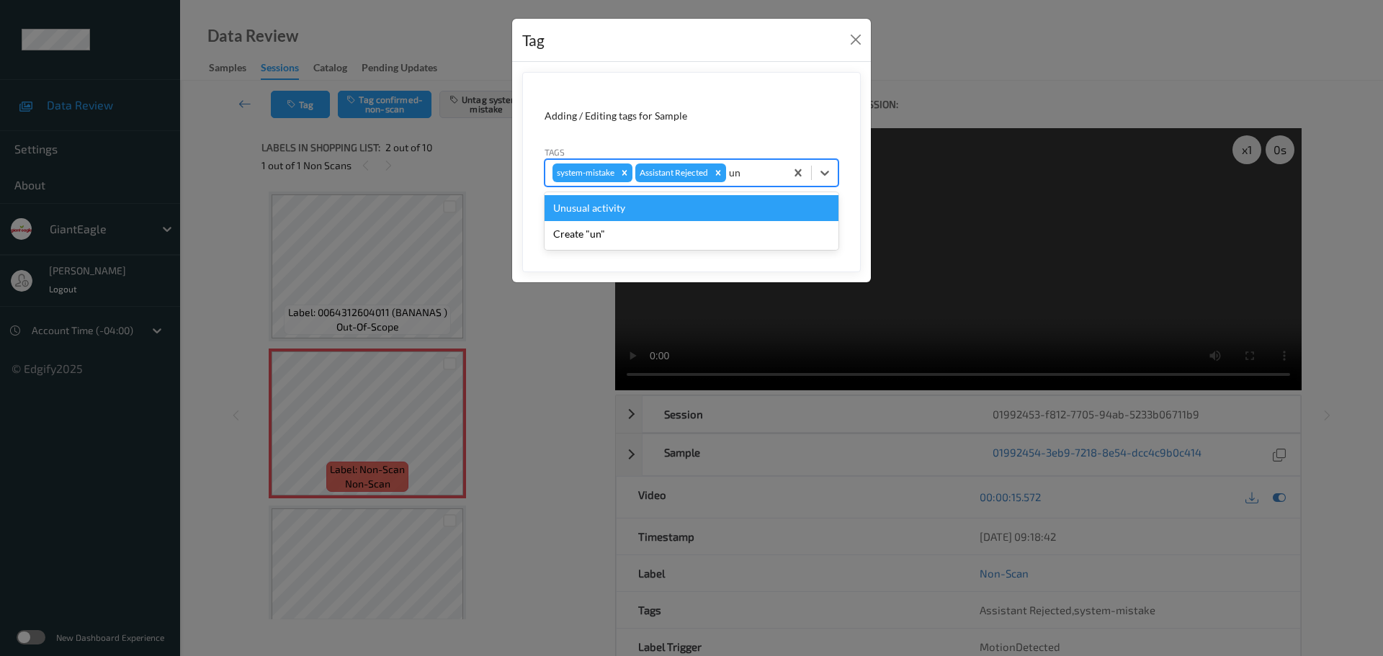
type input "unu"
click at [750, 197] on div "Unusual activity" at bounding box center [691, 208] width 294 height 26
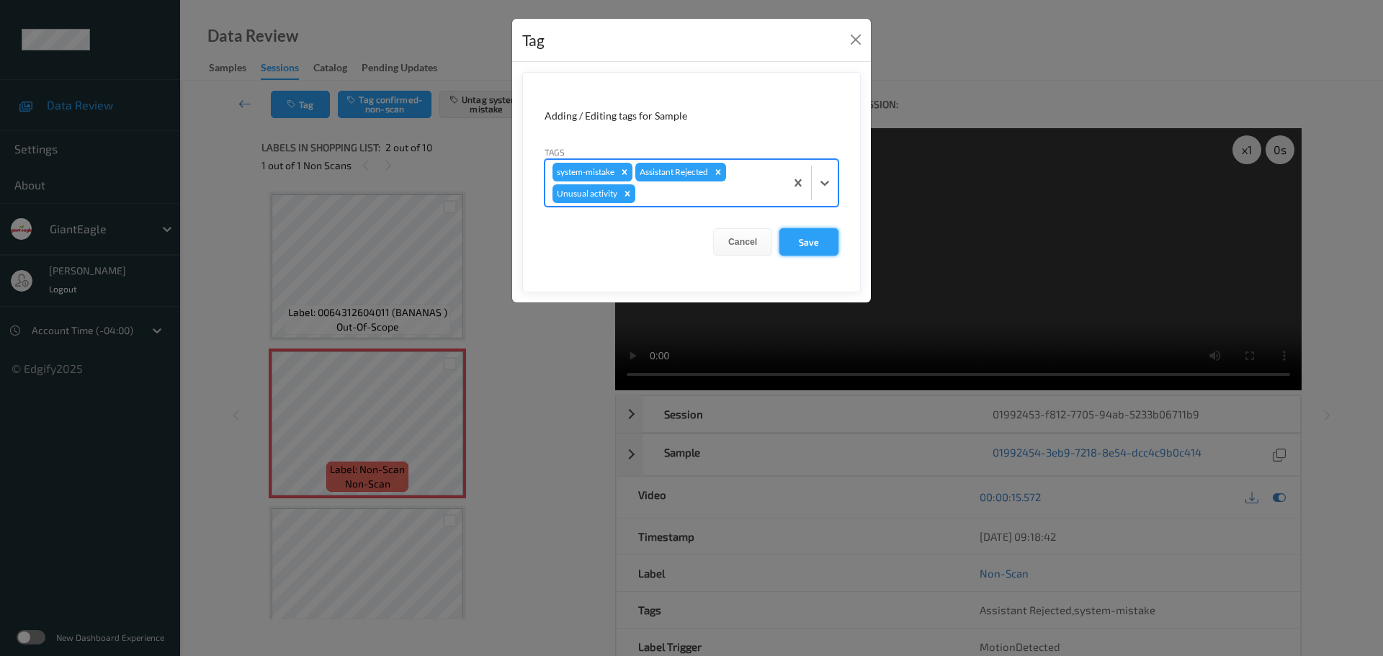
click at [811, 240] on button "Save" at bounding box center [808, 241] width 59 height 27
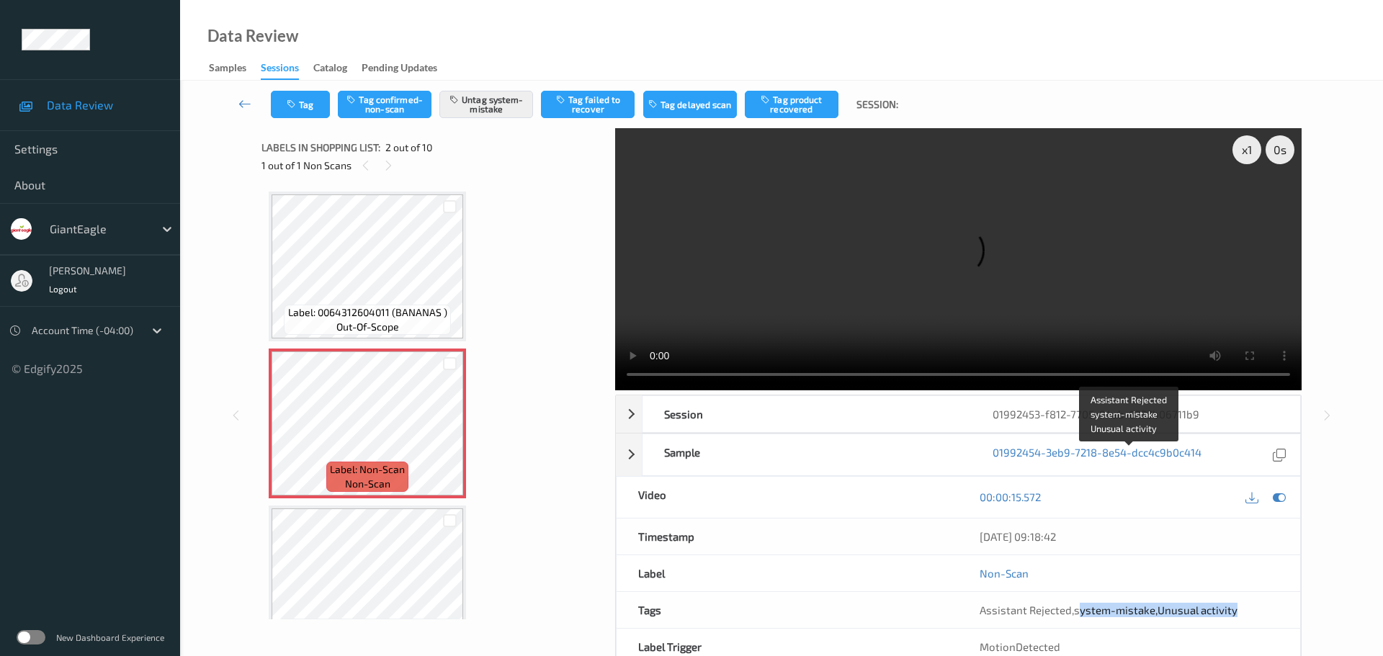
drag, startPoint x: 1080, startPoint y: 458, endPoint x: 1275, endPoint y: 454, distance: 194.5
click at [1275, 603] on div "Assistant Rejected , system-mistake , Unusual activity" at bounding box center [1128, 610] width 299 height 14
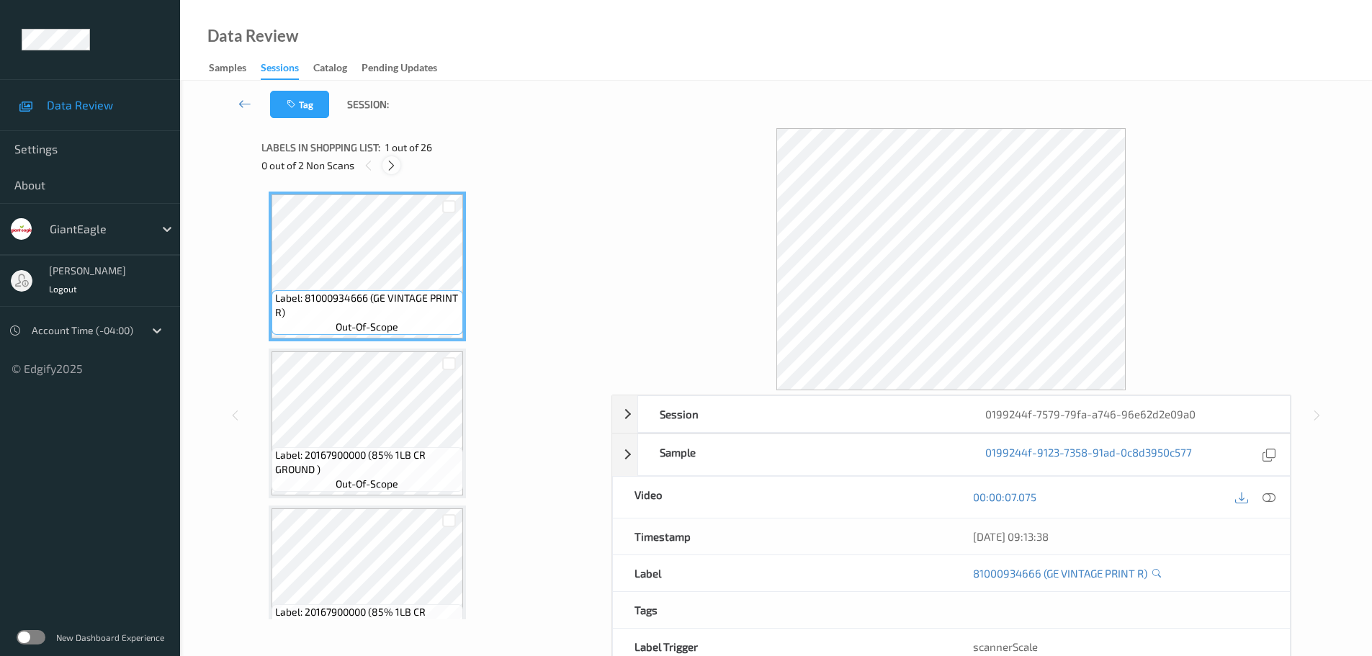
click at [385, 166] on icon at bounding box center [391, 165] width 12 height 13
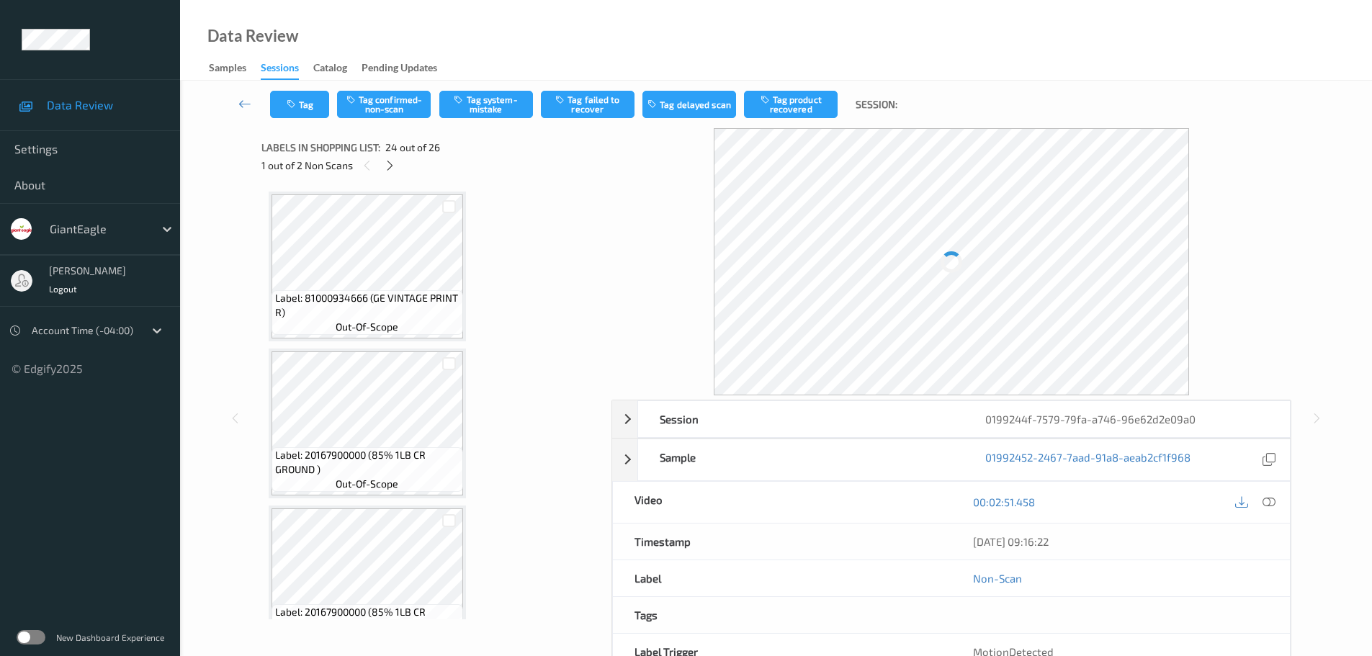
scroll to position [3461, 0]
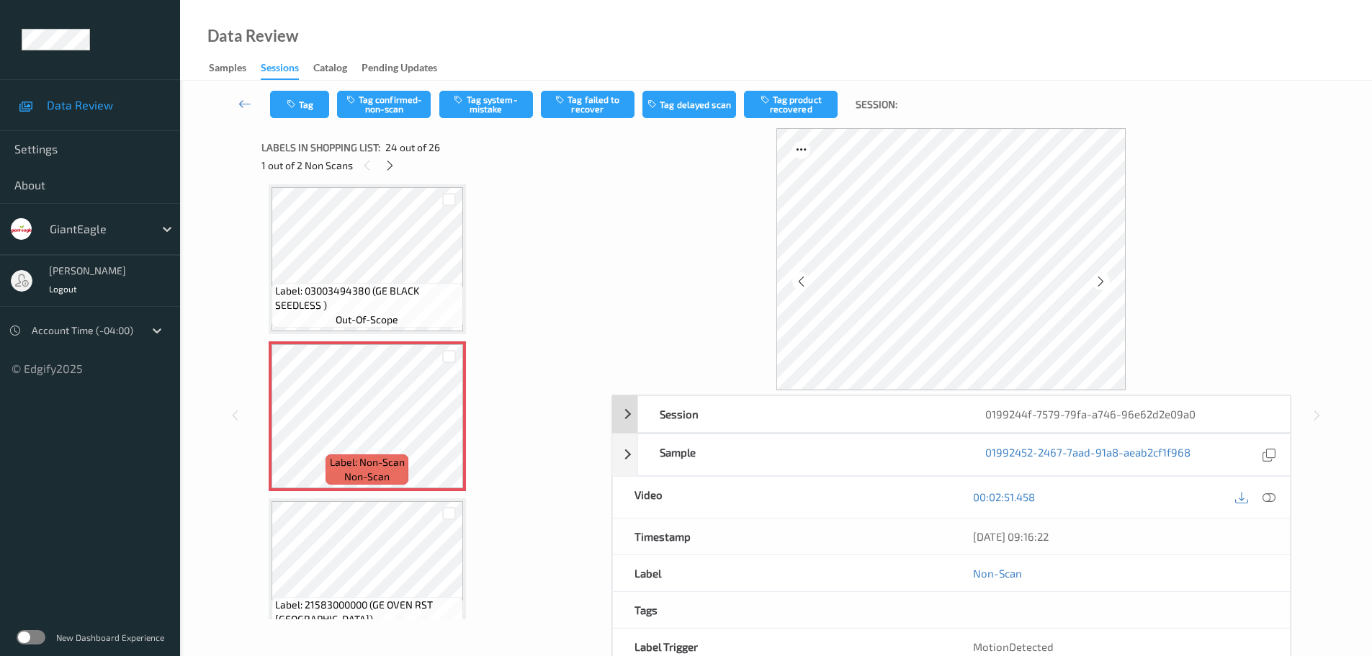
drag, startPoint x: 1265, startPoint y: 495, endPoint x: 1044, endPoint y: 257, distance: 325.1
click at [1265, 495] on icon at bounding box center [1268, 496] width 13 height 13
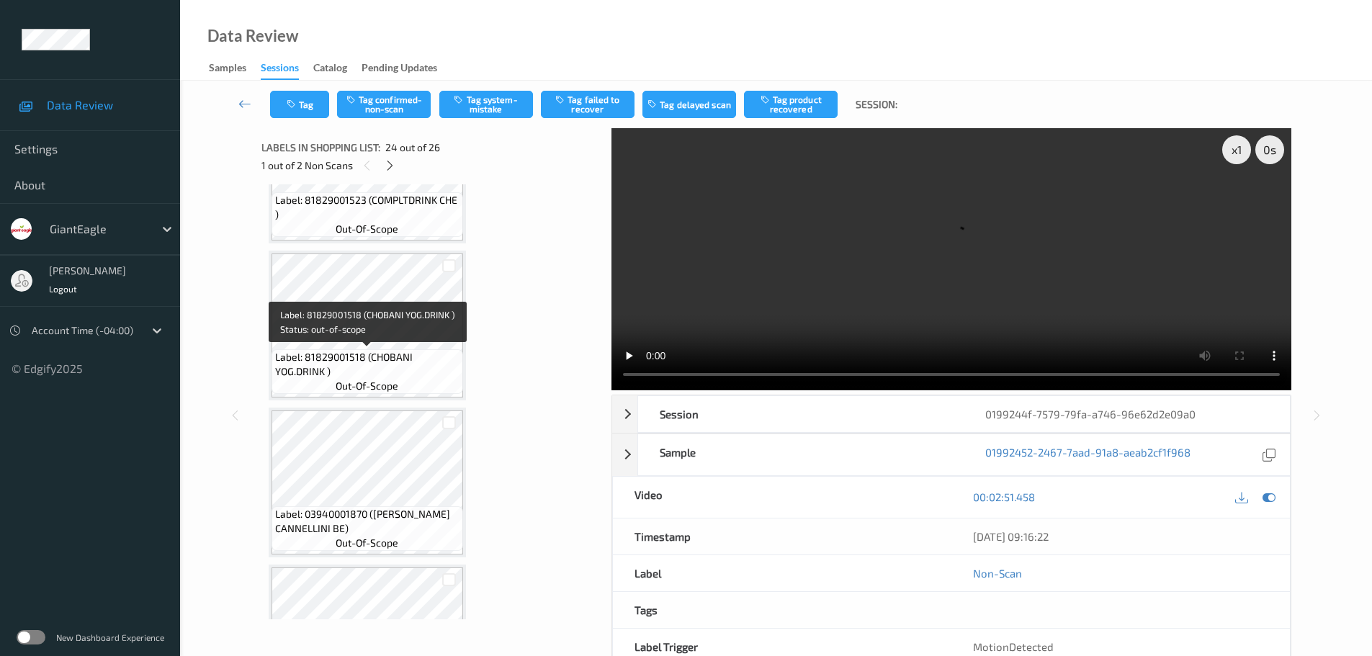
scroll to position [1949, 0]
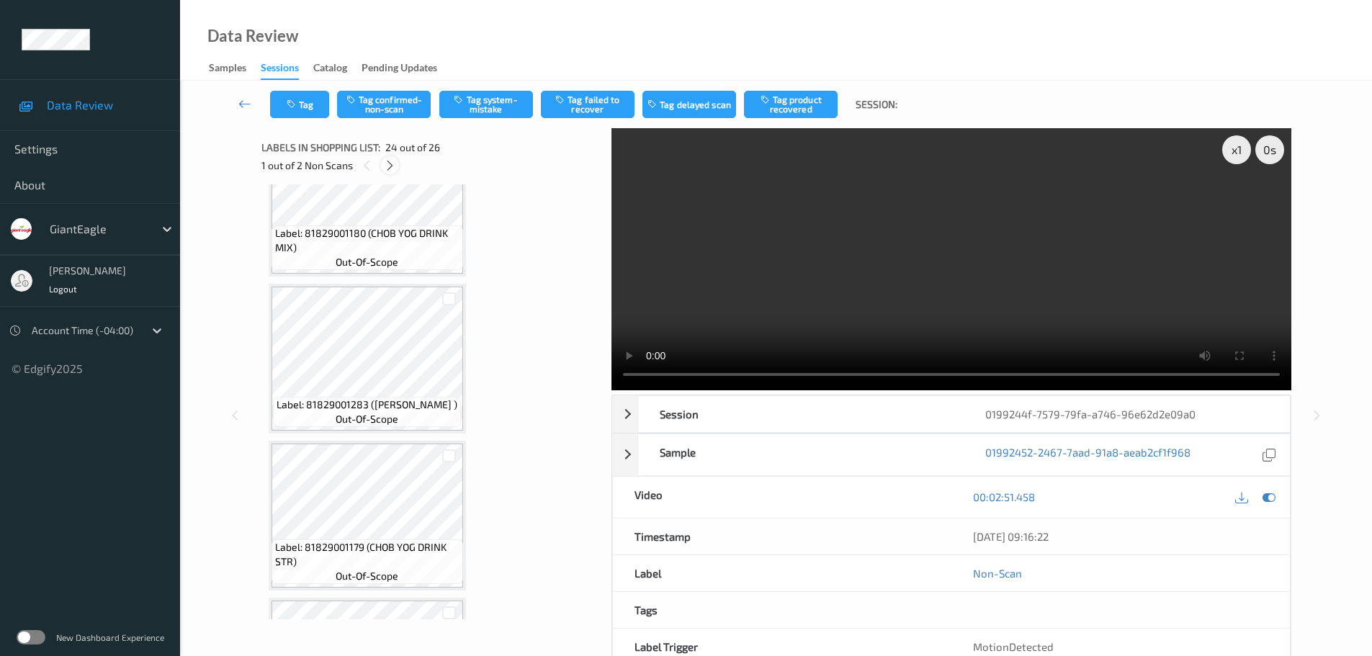
click at [388, 165] on icon at bounding box center [390, 165] width 12 height 13
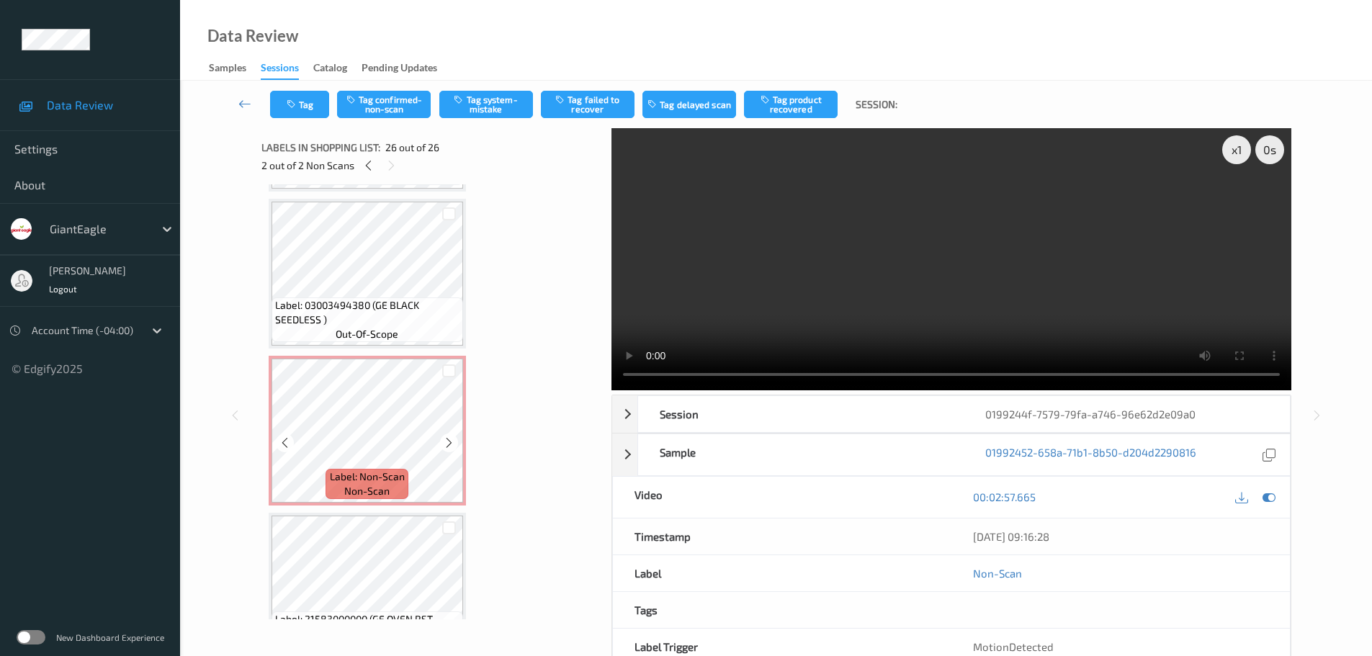
scroll to position [3438, 0]
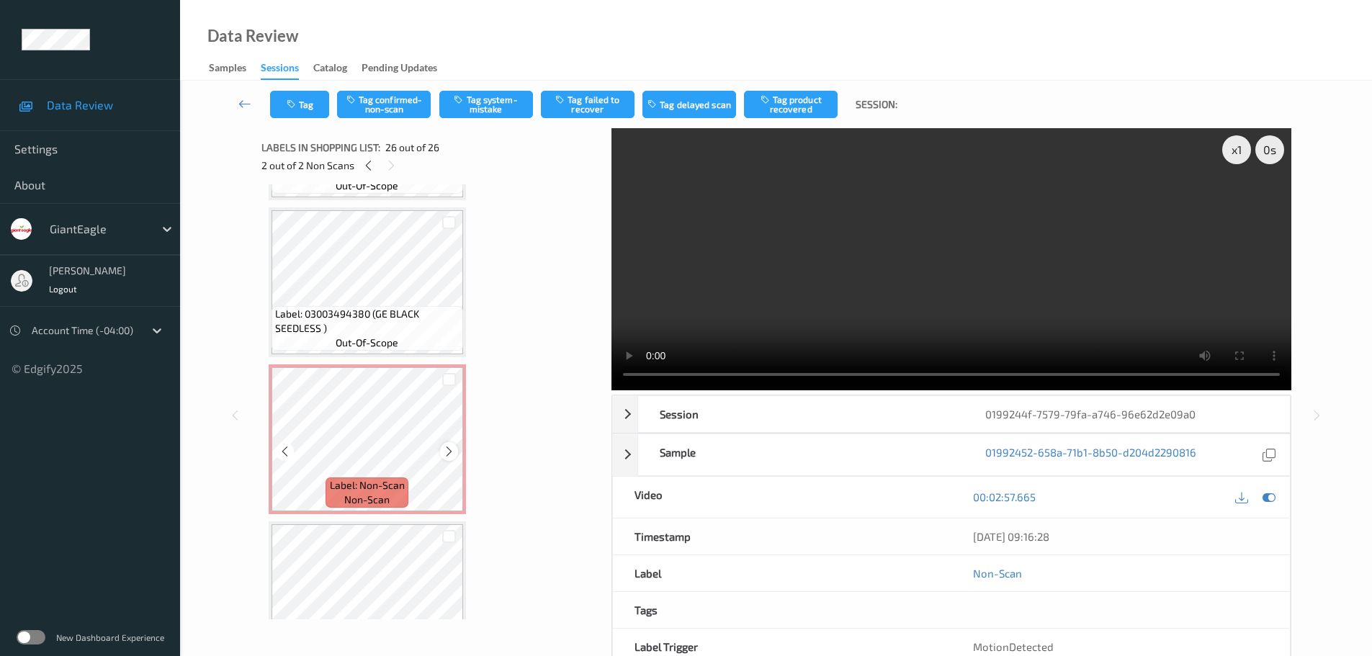
click at [454, 448] on icon at bounding box center [449, 451] width 12 height 13
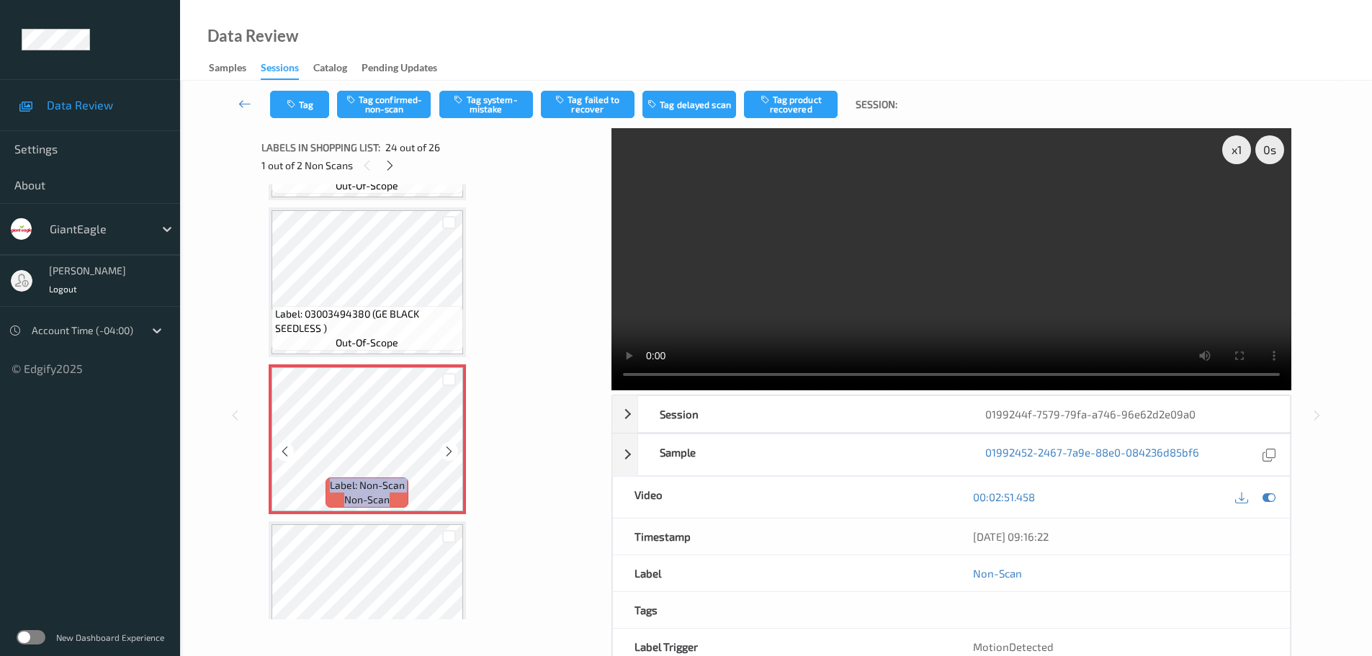
click at [454, 448] on icon at bounding box center [449, 451] width 12 height 13
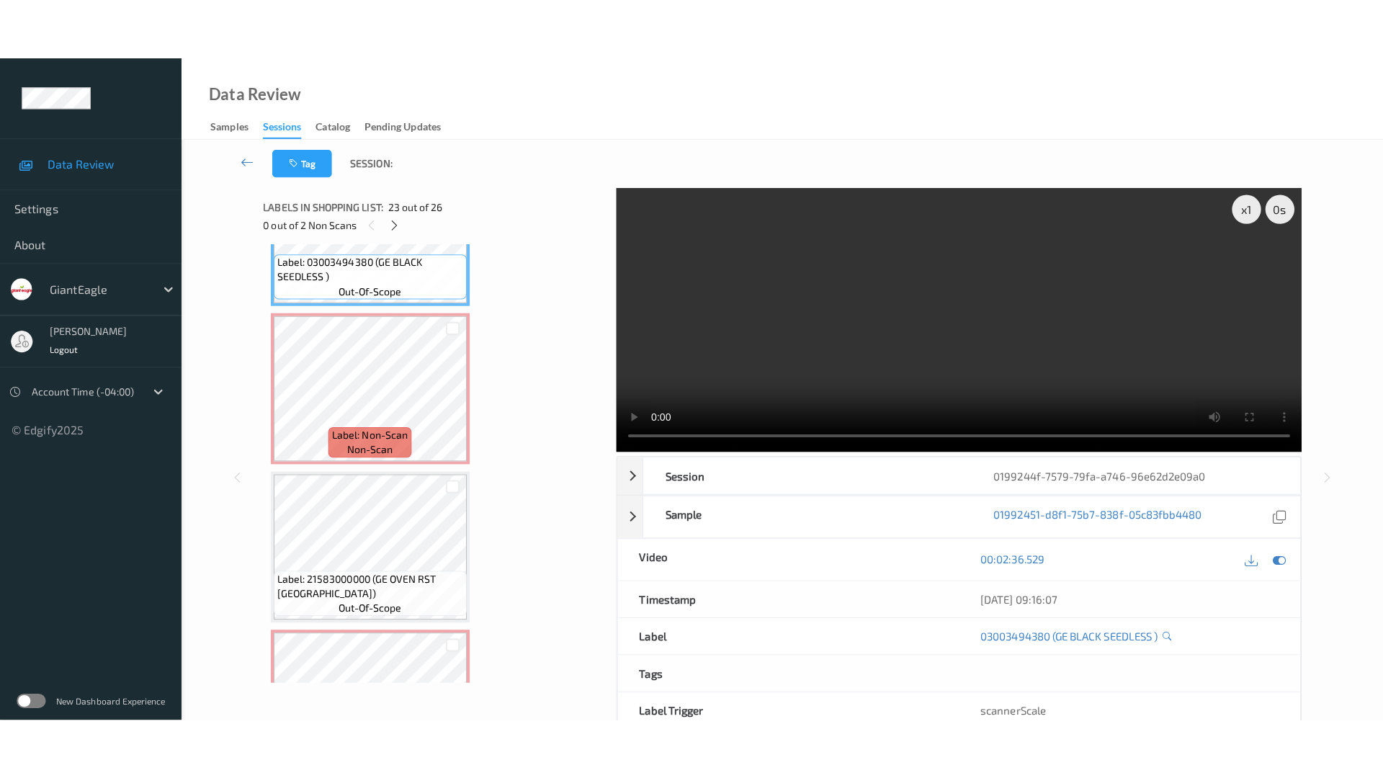
scroll to position [3582, 0]
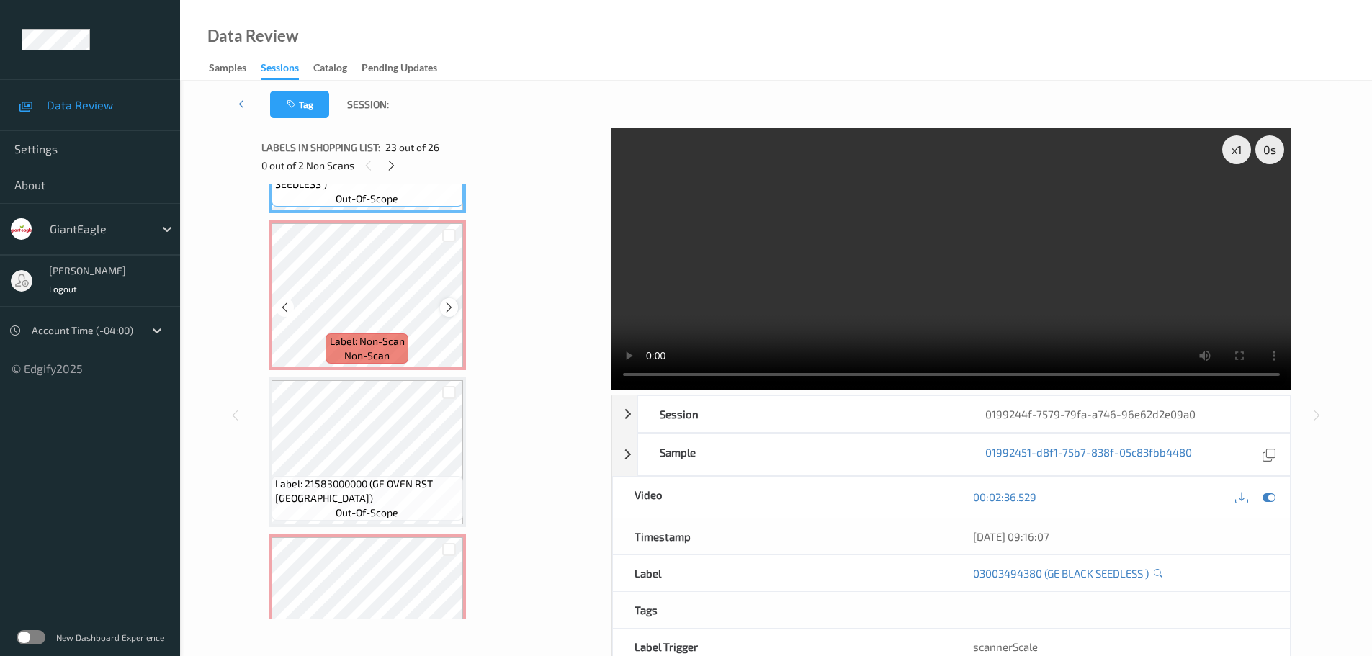
click at [447, 310] on icon at bounding box center [449, 307] width 12 height 13
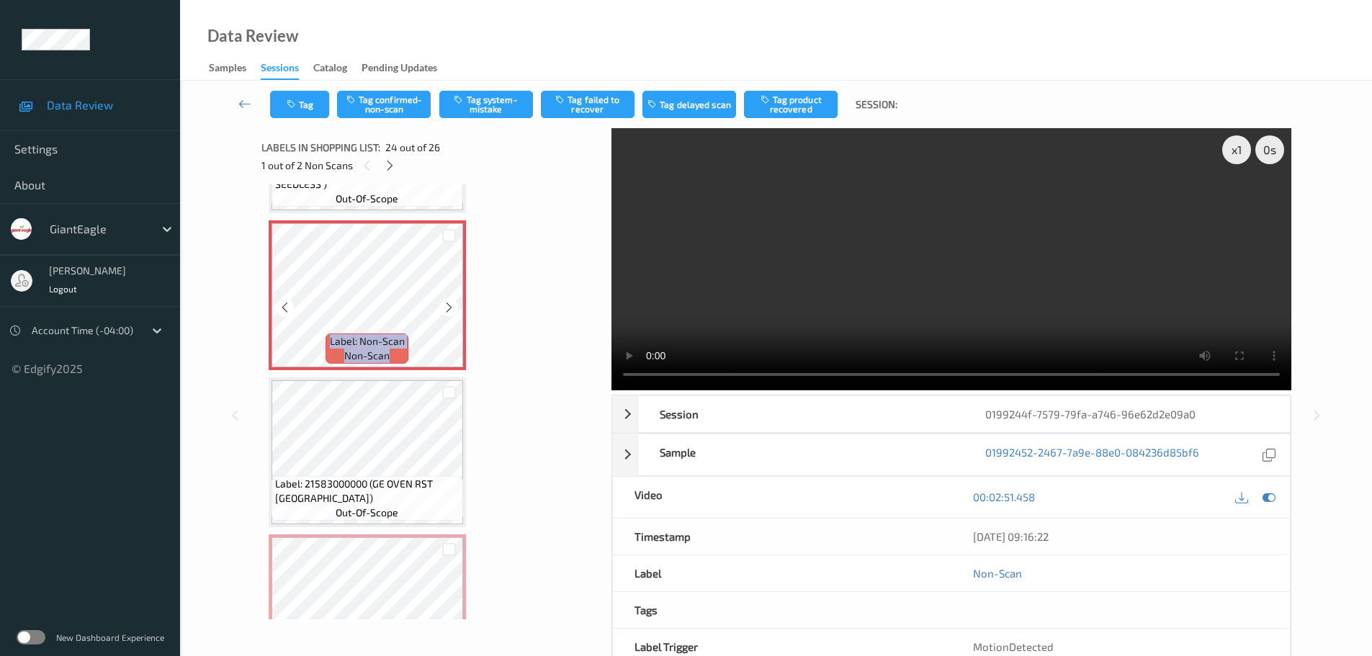
click at [447, 310] on icon at bounding box center [449, 307] width 12 height 13
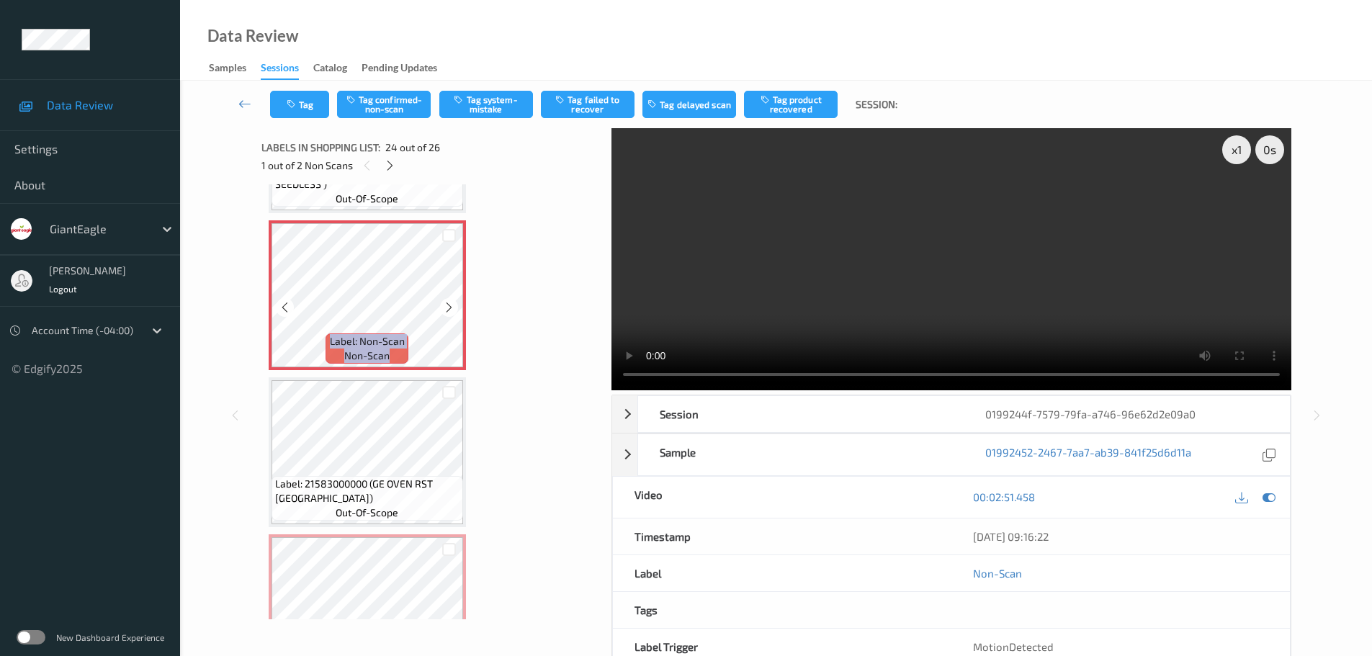
click at [447, 310] on icon at bounding box center [449, 307] width 12 height 13
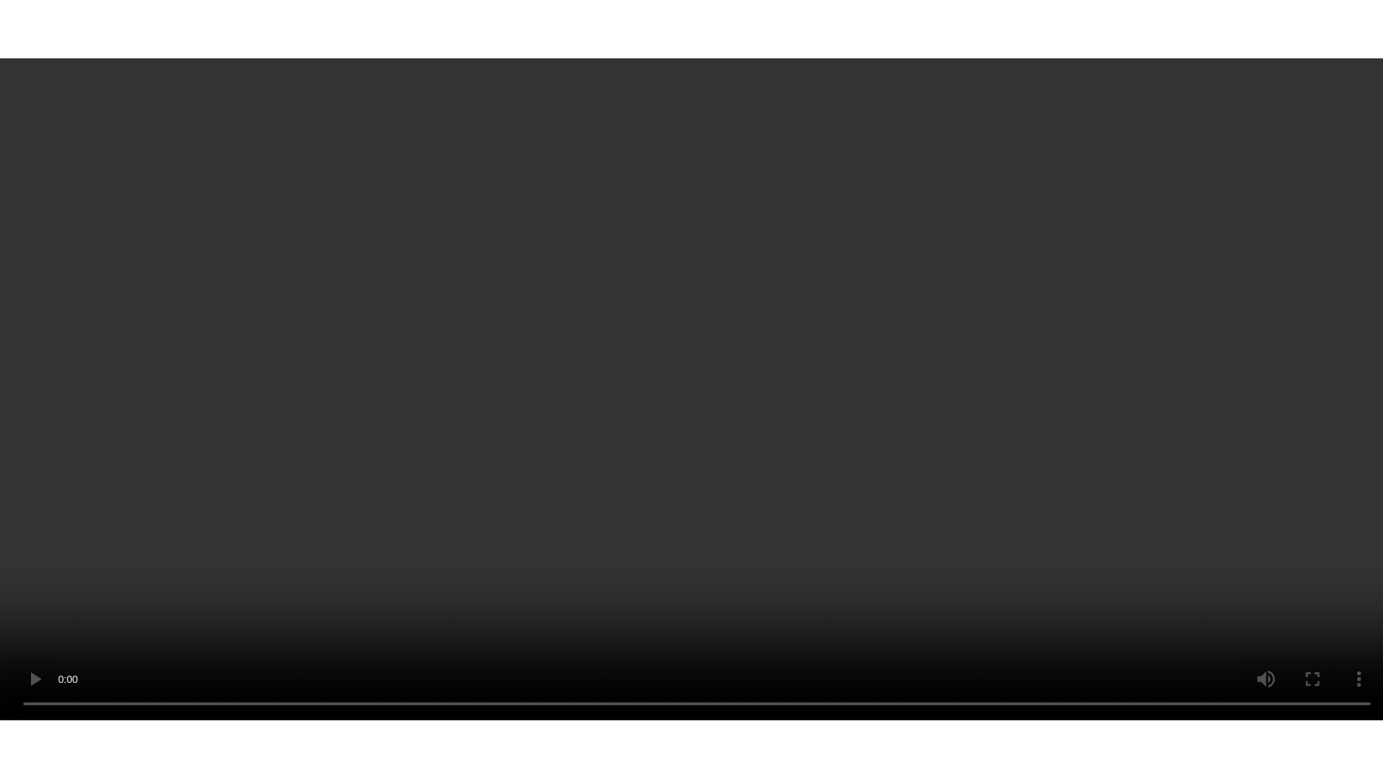
scroll to position [3654, 0]
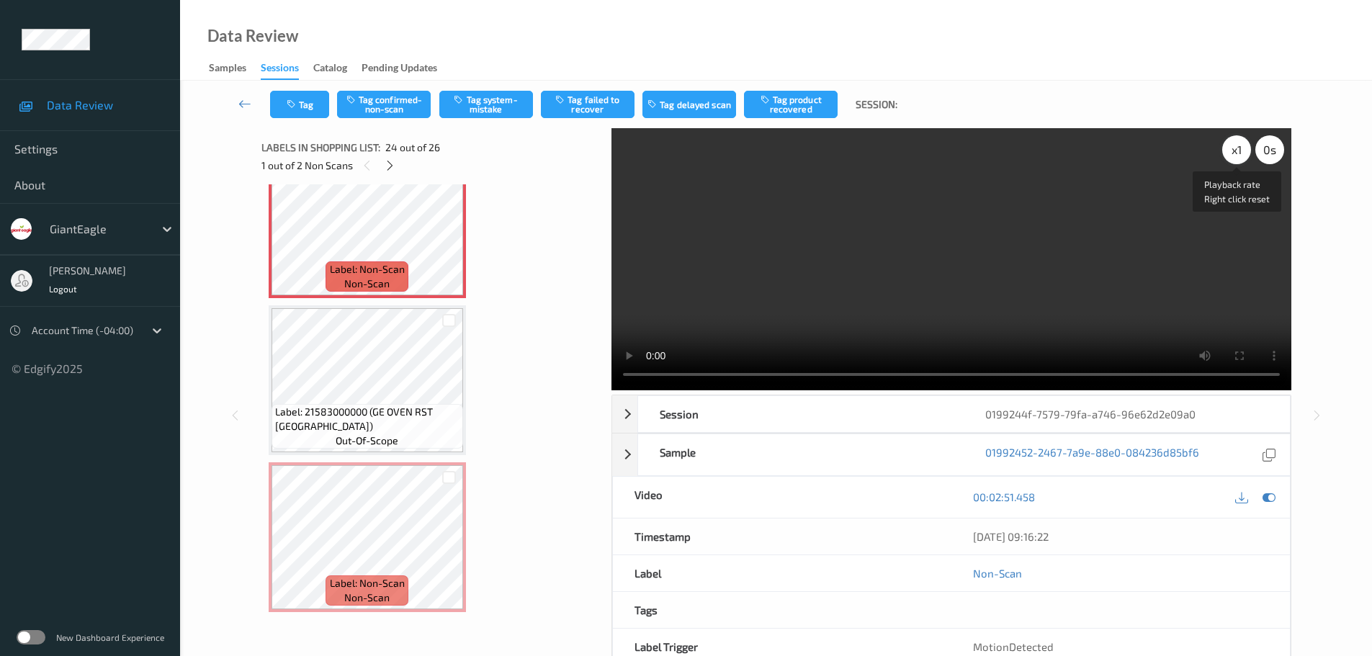
click at [1237, 146] on div "x 1" at bounding box center [1236, 149] width 29 height 29
click at [1237, 146] on div "x 2" at bounding box center [1236, 149] width 29 height 29
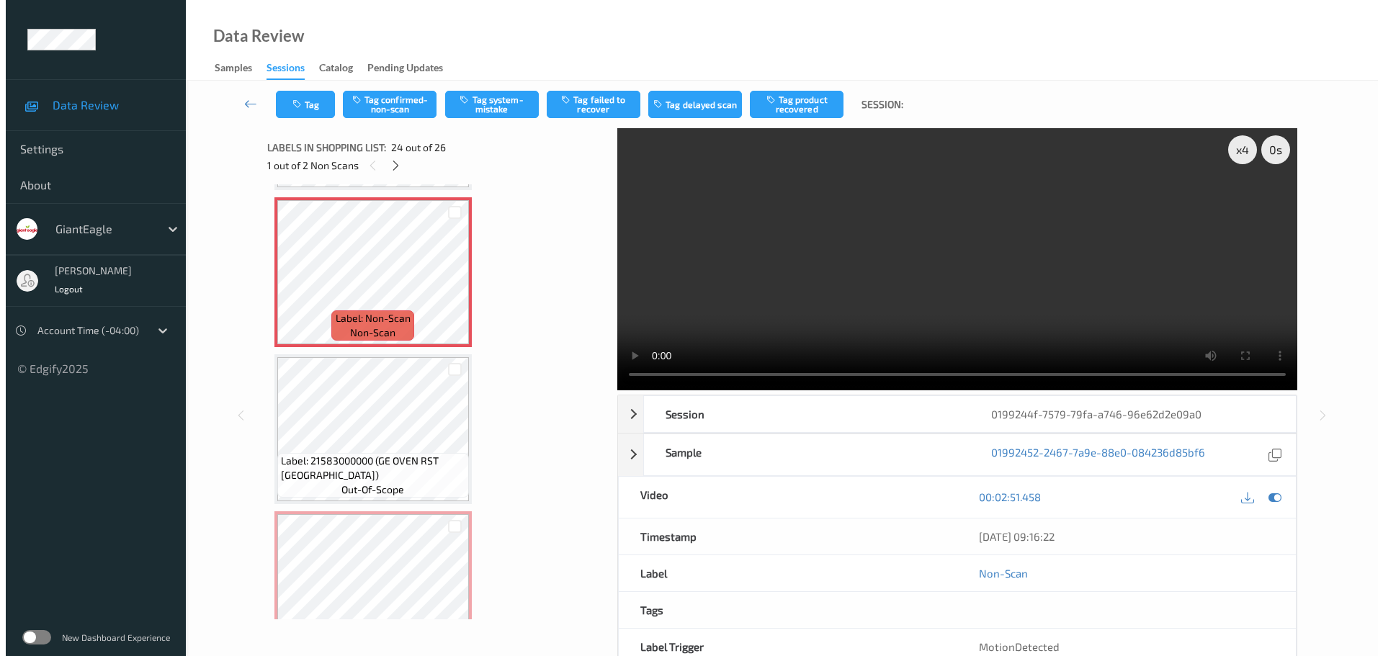
scroll to position [3582, 0]
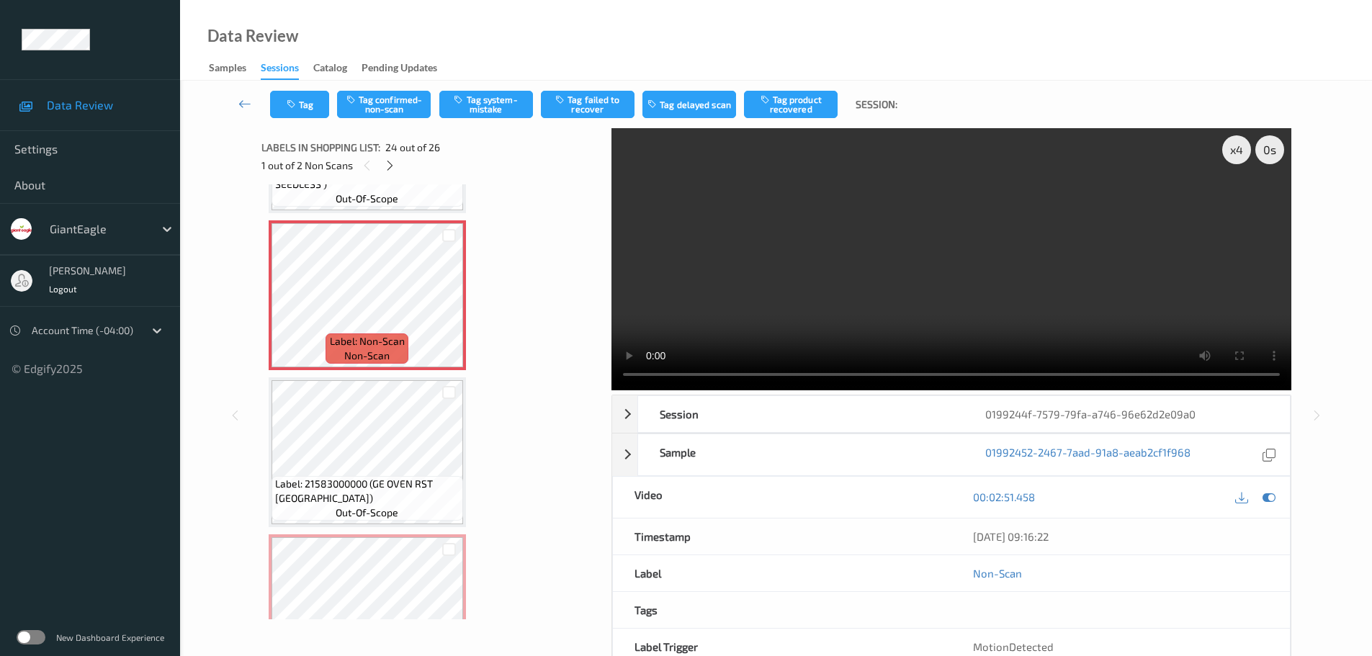
click at [484, 120] on div "Tag Tag confirmed-non-scan Tag system-mistake Tag failed to recover Tag delayed…" at bounding box center [776, 105] width 1133 height 48
click at [494, 107] on button "Tag system-mistake" at bounding box center [486, 104] width 94 height 27
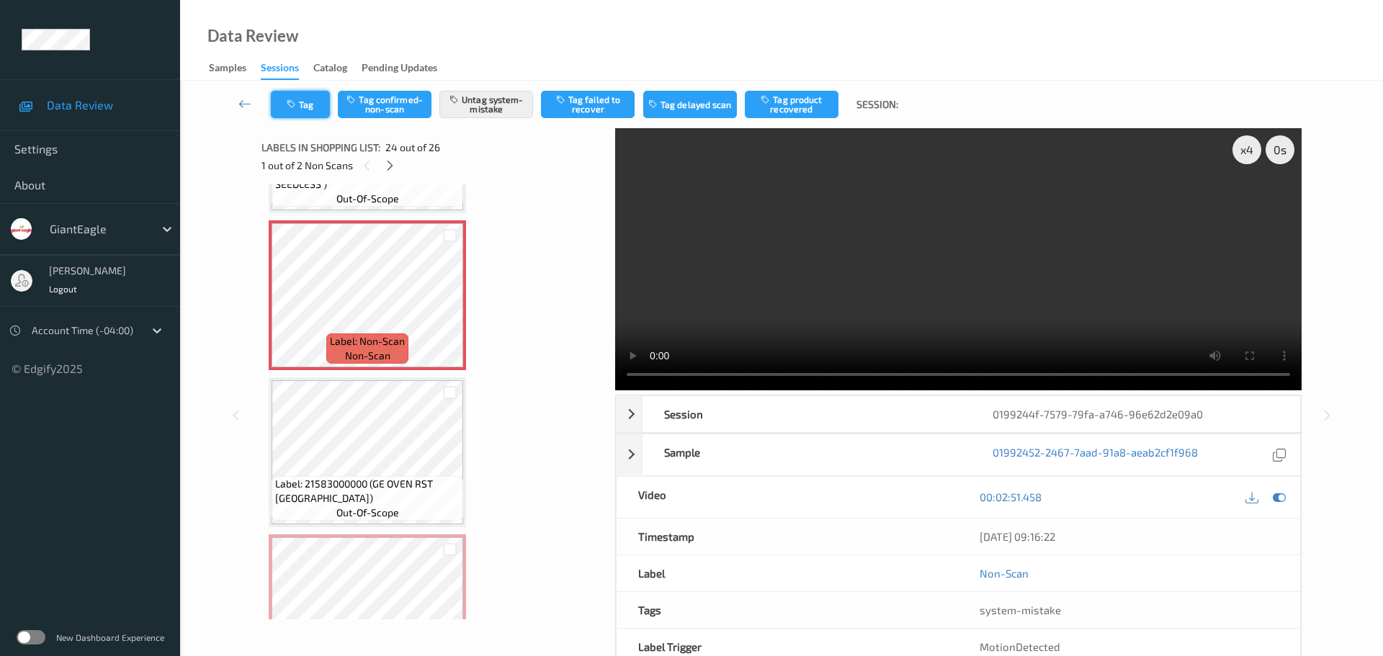
click at [294, 116] on button "Tag" at bounding box center [300, 104] width 59 height 27
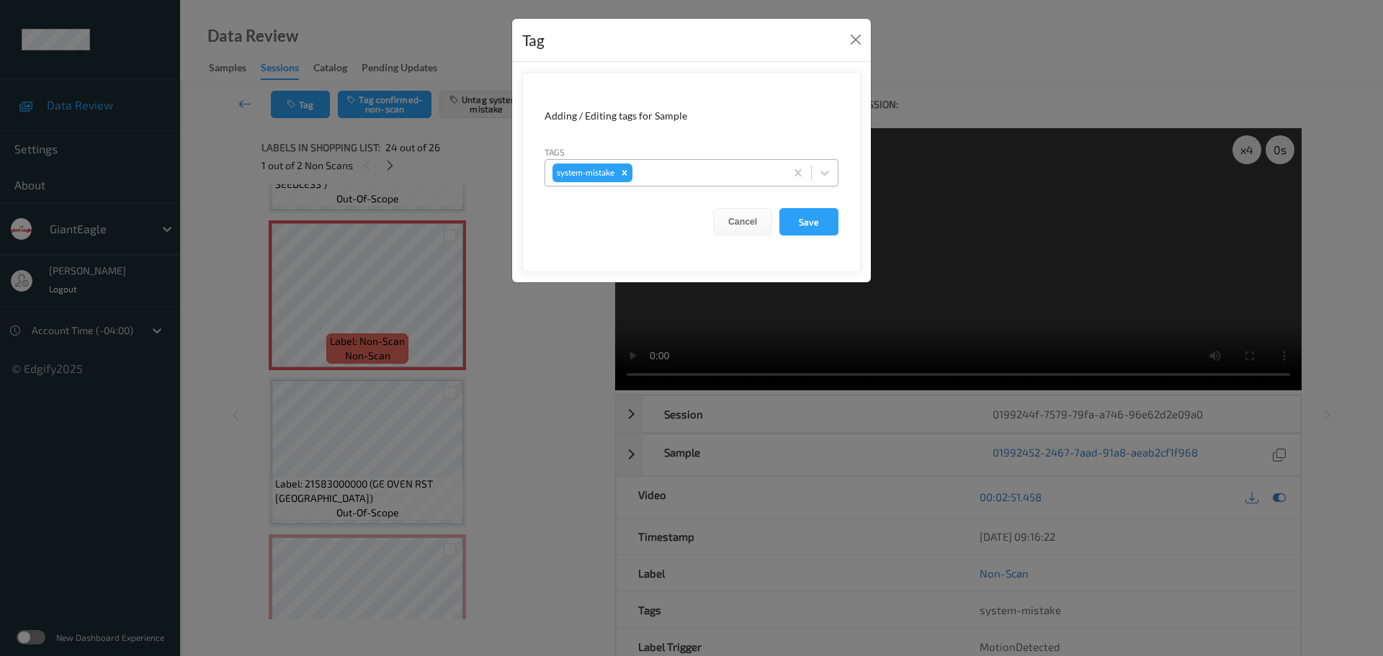
click at [687, 164] on div "system-mistake" at bounding box center [665, 173] width 240 height 24
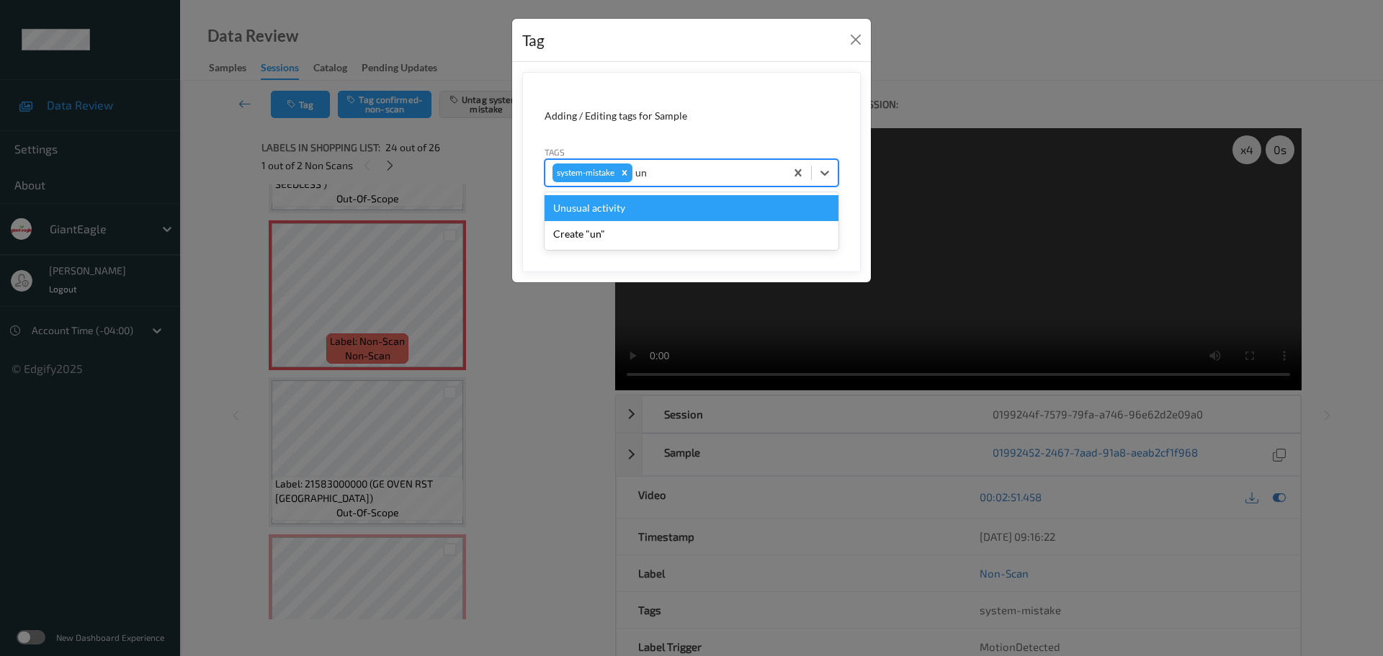
type input "unu"
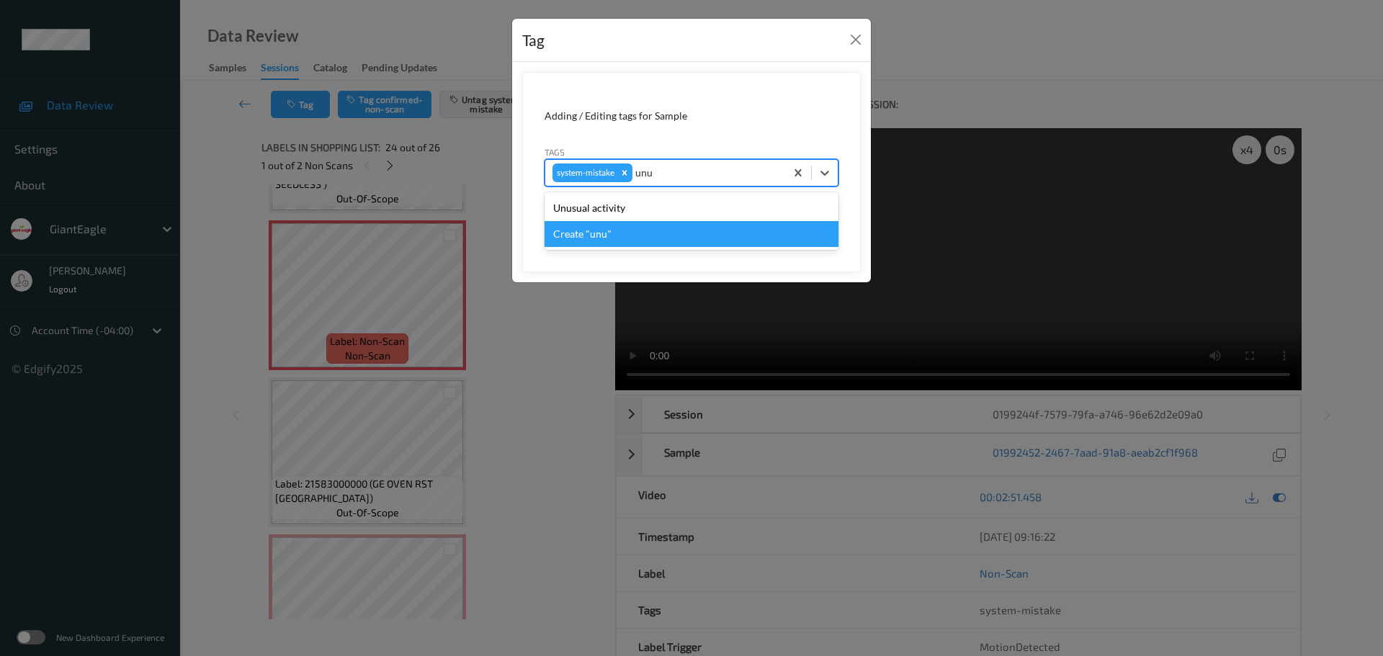
click at [605, 221] on div "Create "unu"" at bounding box center [691, 234] width 294 height 26
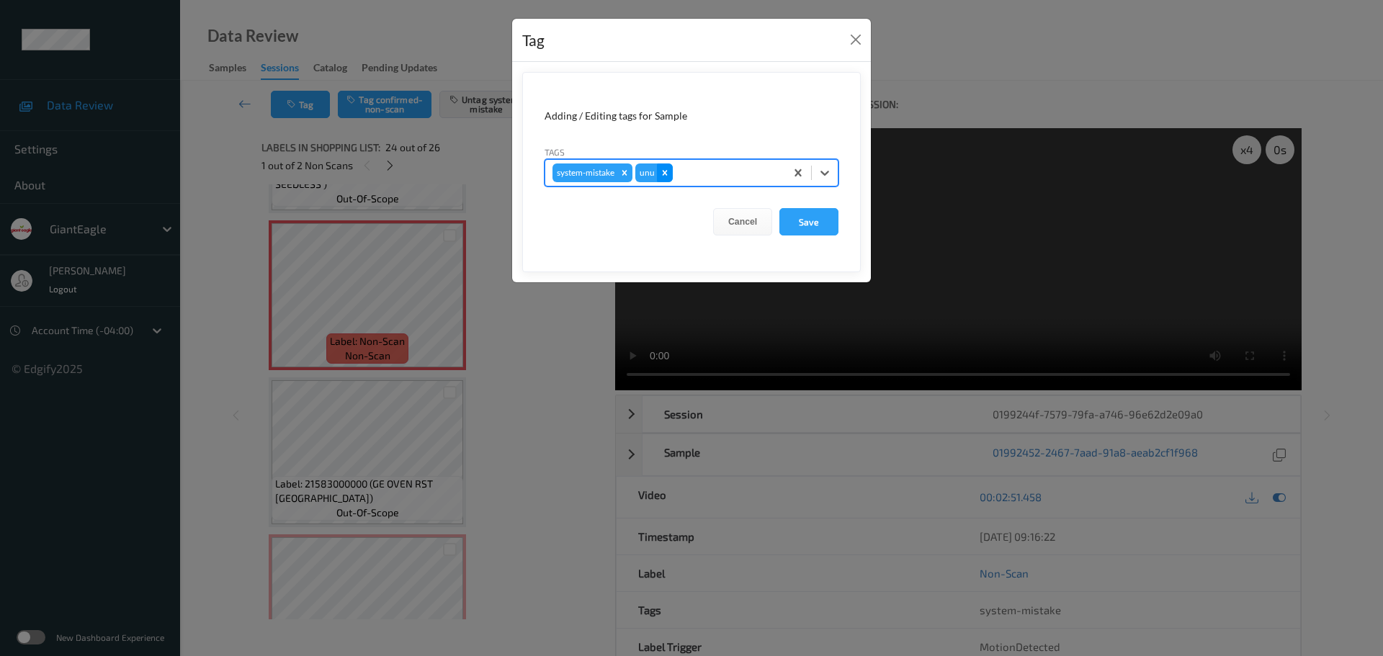
click at [663, 174] on icon "Remove unu" at bounding box center [665, 173] width 10 height 10
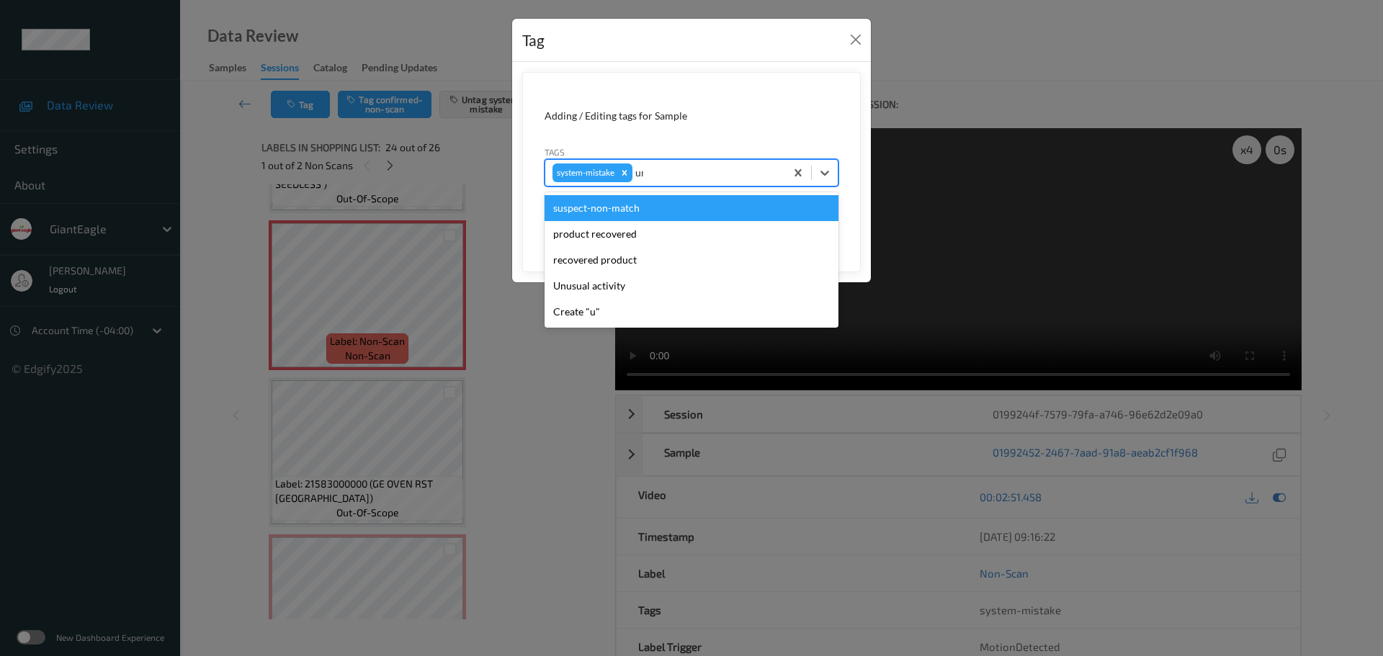
type input "unu"
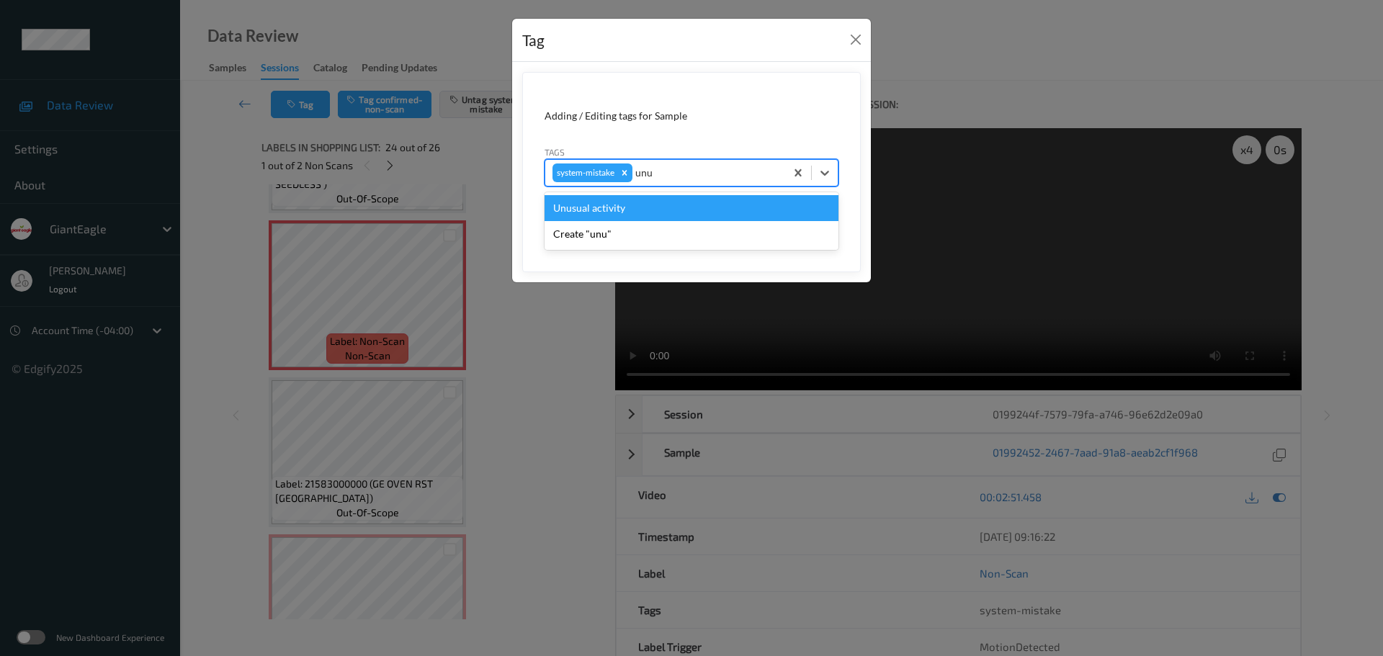
click at [660, 201] on div "Unusual activity" at bounding box center [691, 208] width 294 height 26
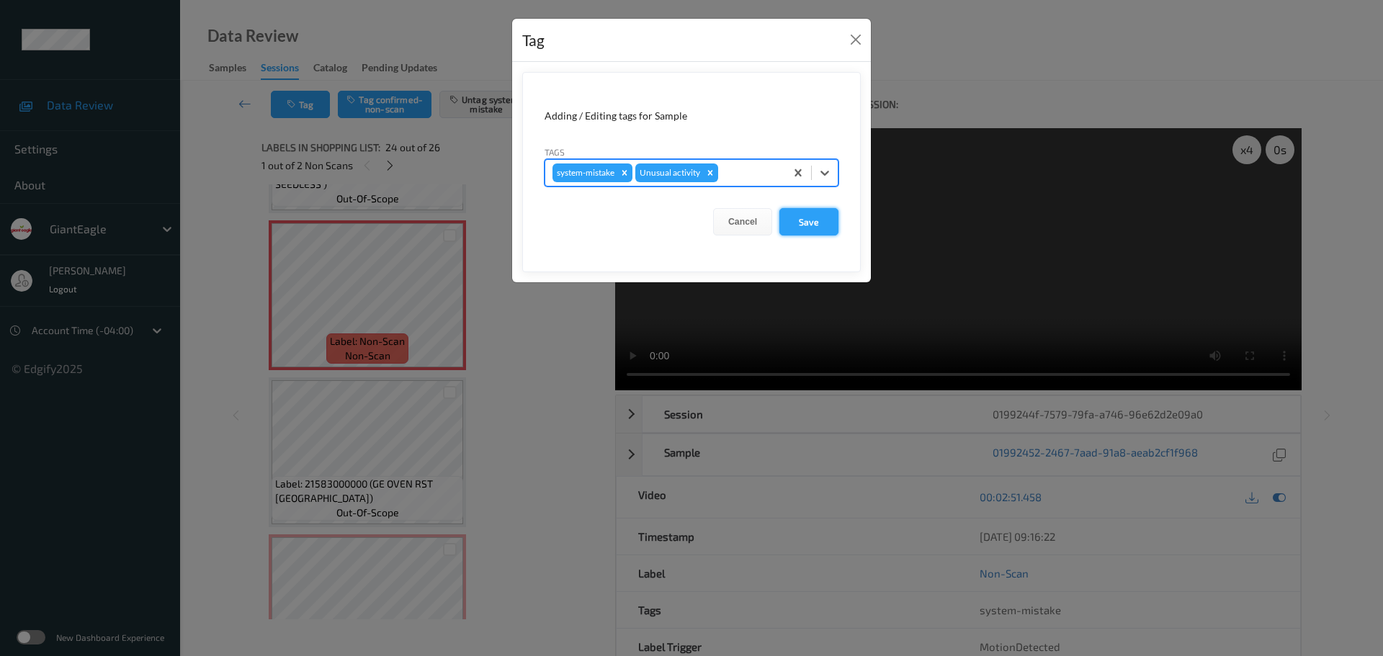
click at [822, 230] on button "Save" at bounding box center [808, 221] width 59 height 27
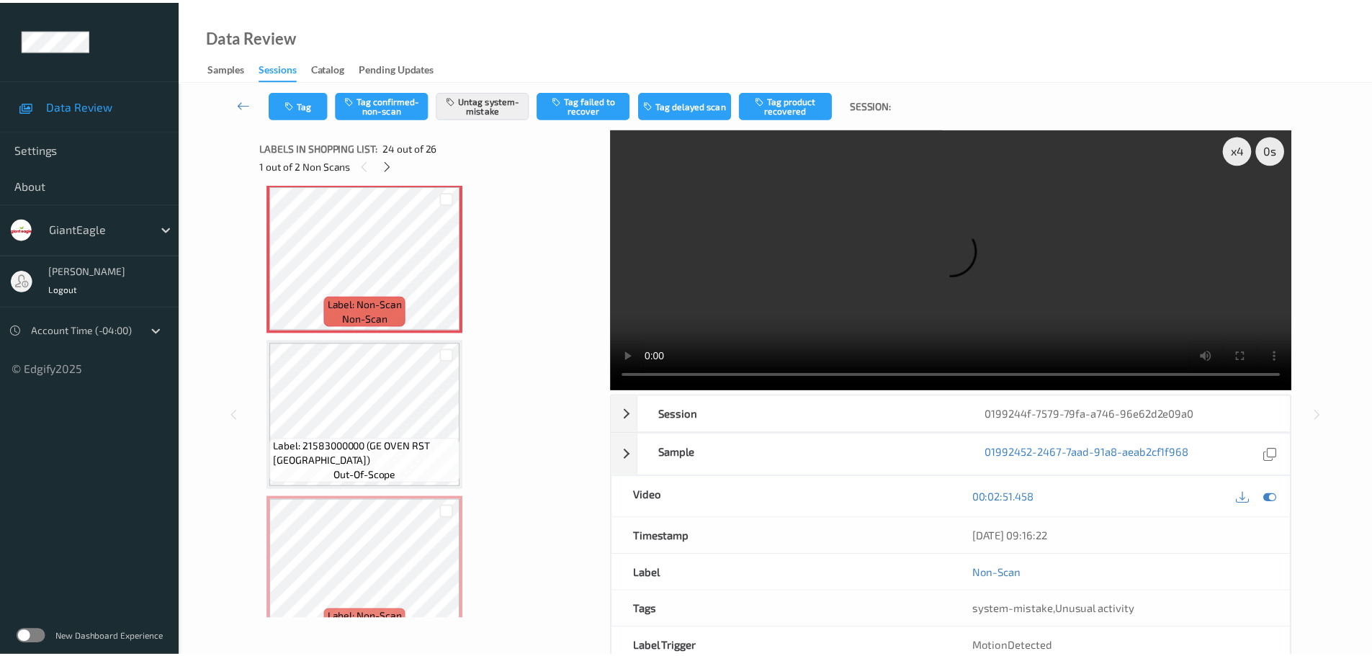
scroll to position [3654, 0]
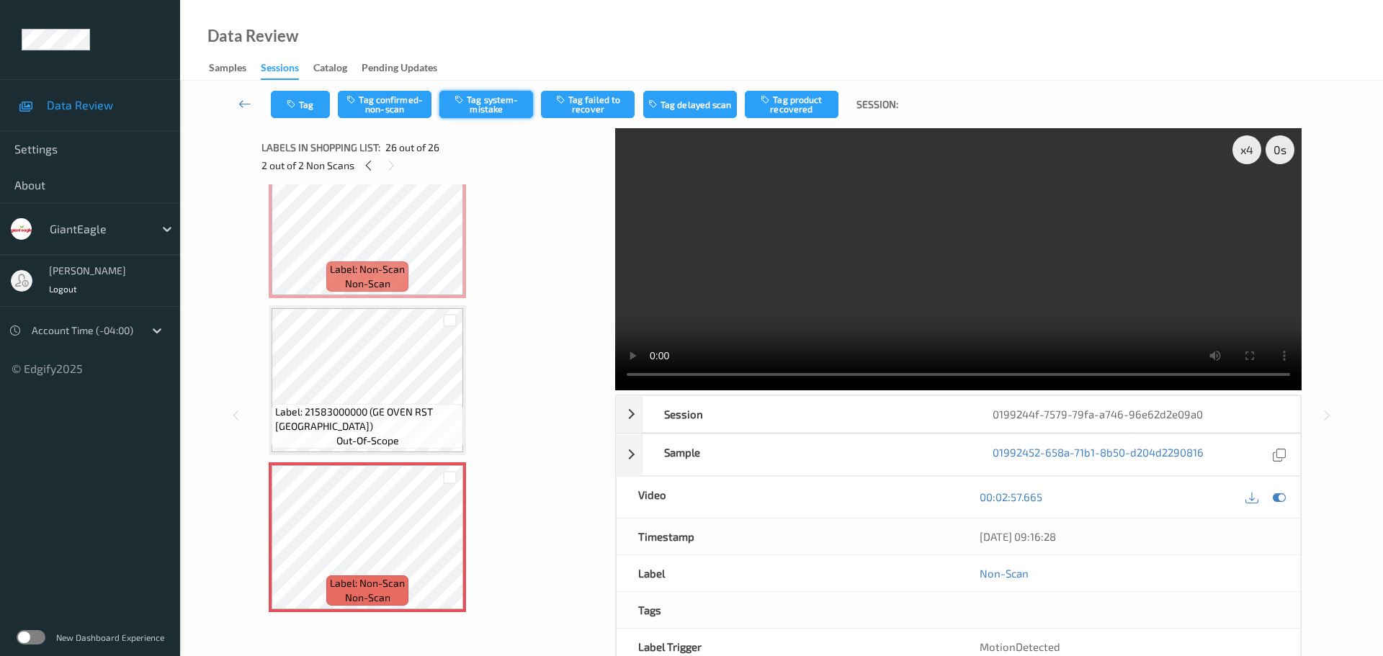
click at [491, 109] on button "Tag system-mistake" at bounding box center [486, 104] width 94 height 27
click at [321, 106] on button "Tag" at bounding box center [300, 104] width 59 height 27
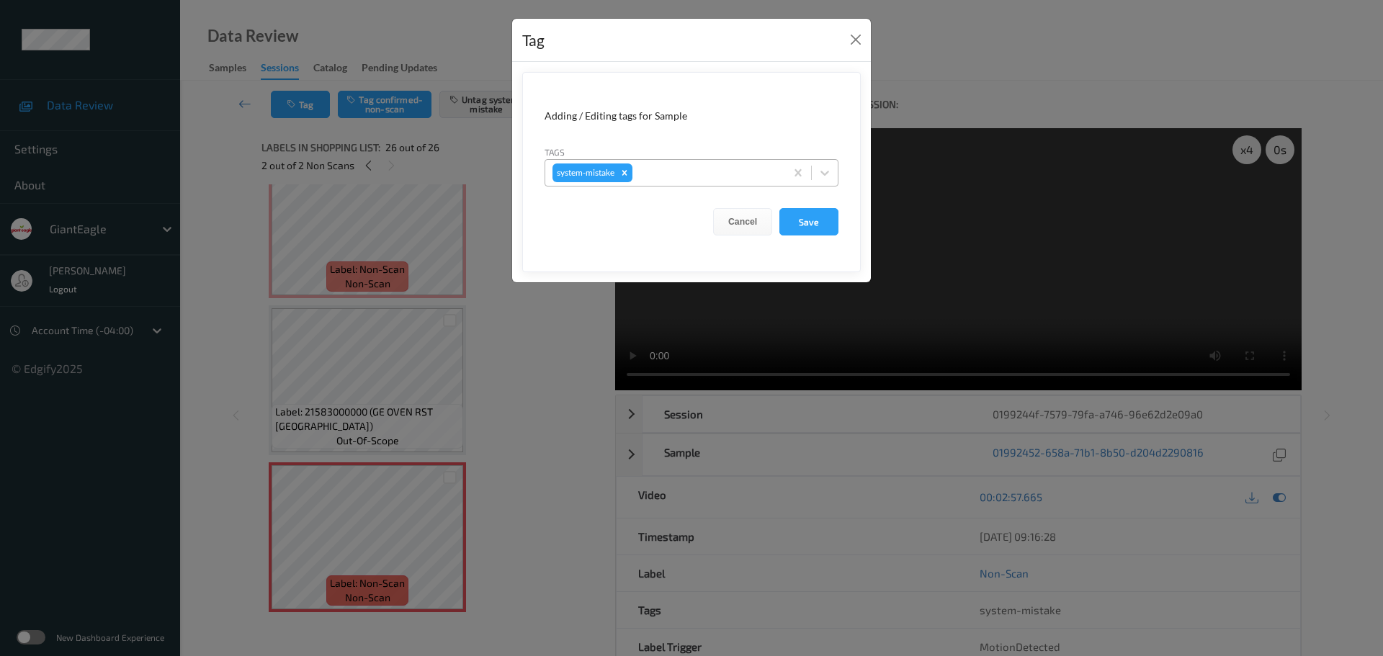
click at [673, 171] on div at bounding box center [706, 172] width 143 height 17
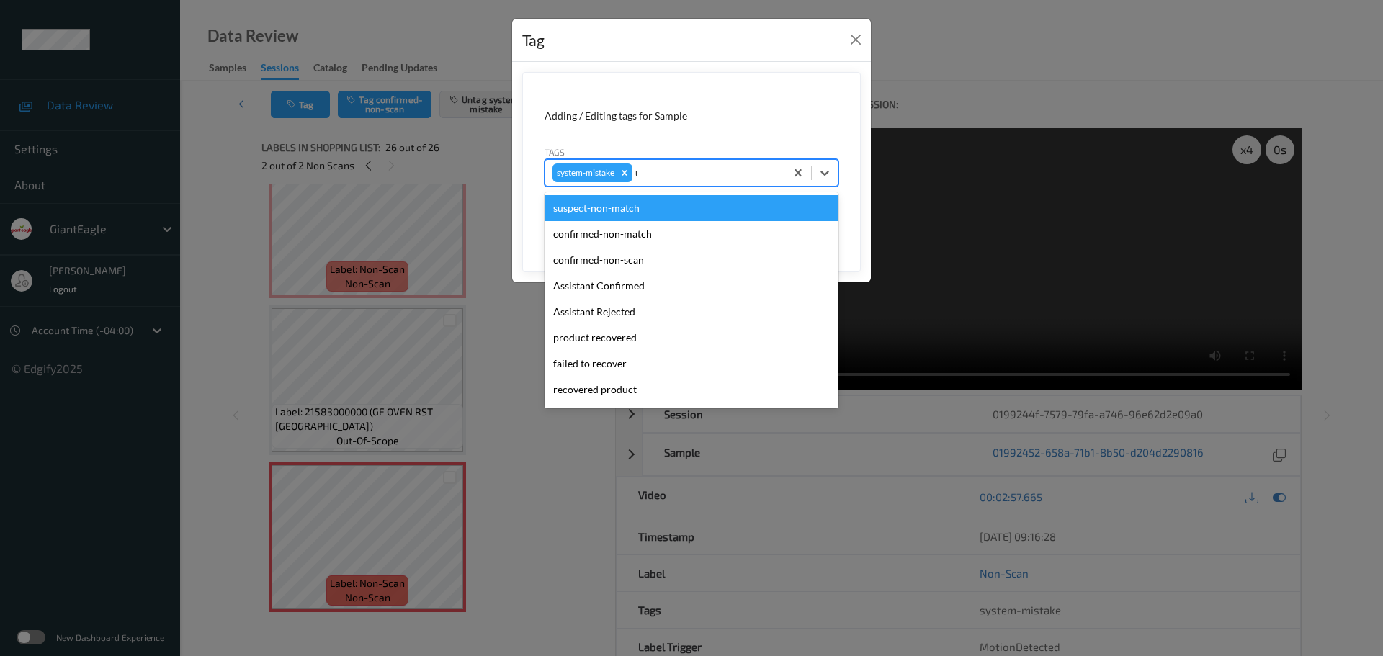
type input "unu"
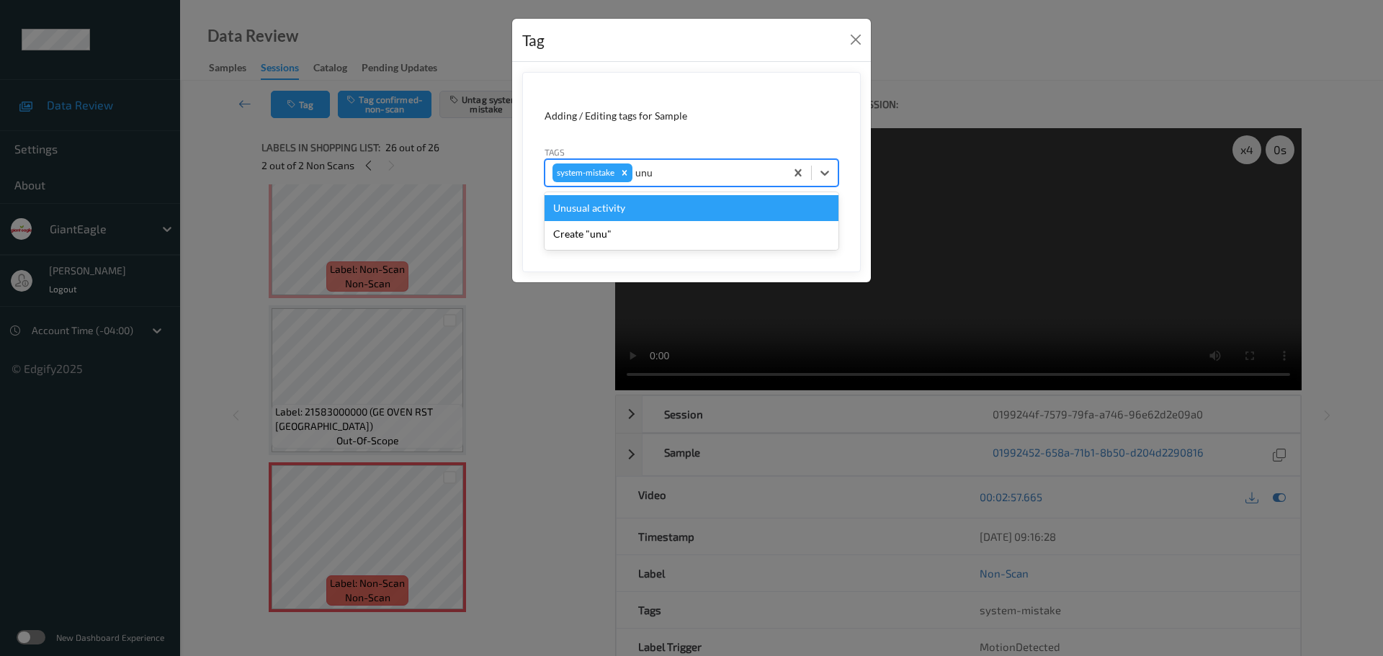
click at [619, 207] on div "Unusual activity" at bounding box center [691, 208] width 294 height 26
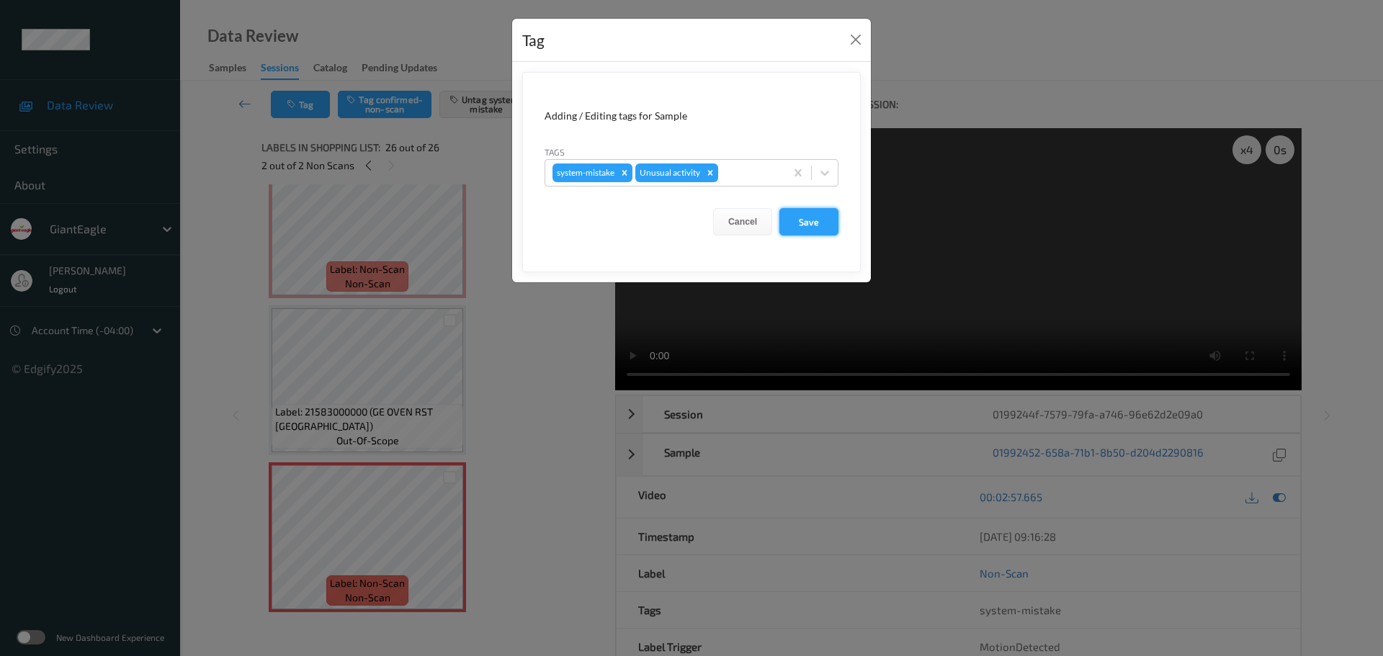
click at [798, 219] on button "Save" at bounding box center [808, 221] width 59 height 27
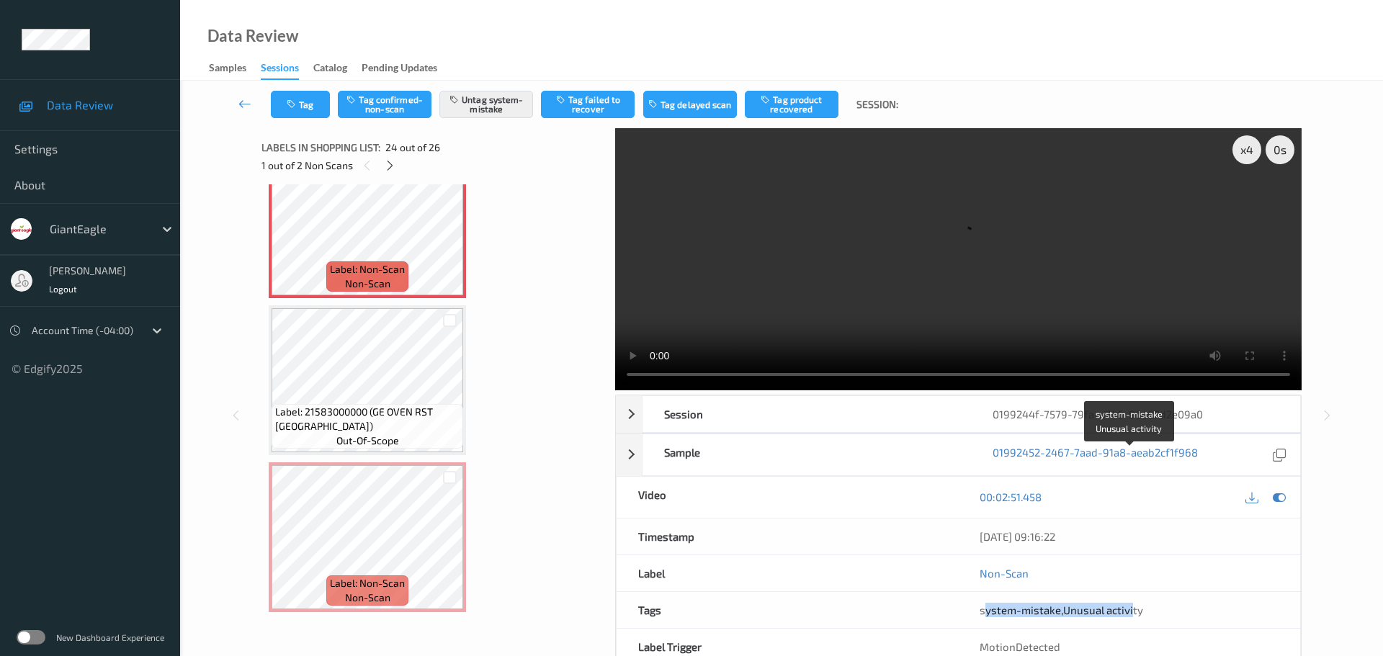
drag, startPoint x: 983, startPoint y: 461, endPoint x: 887, endPoint y: 506, distance: 106.6
click at [1139, 604] on span "system-mistake , Unusual activity" at bounding box center [1060, 610] width 163 height 13
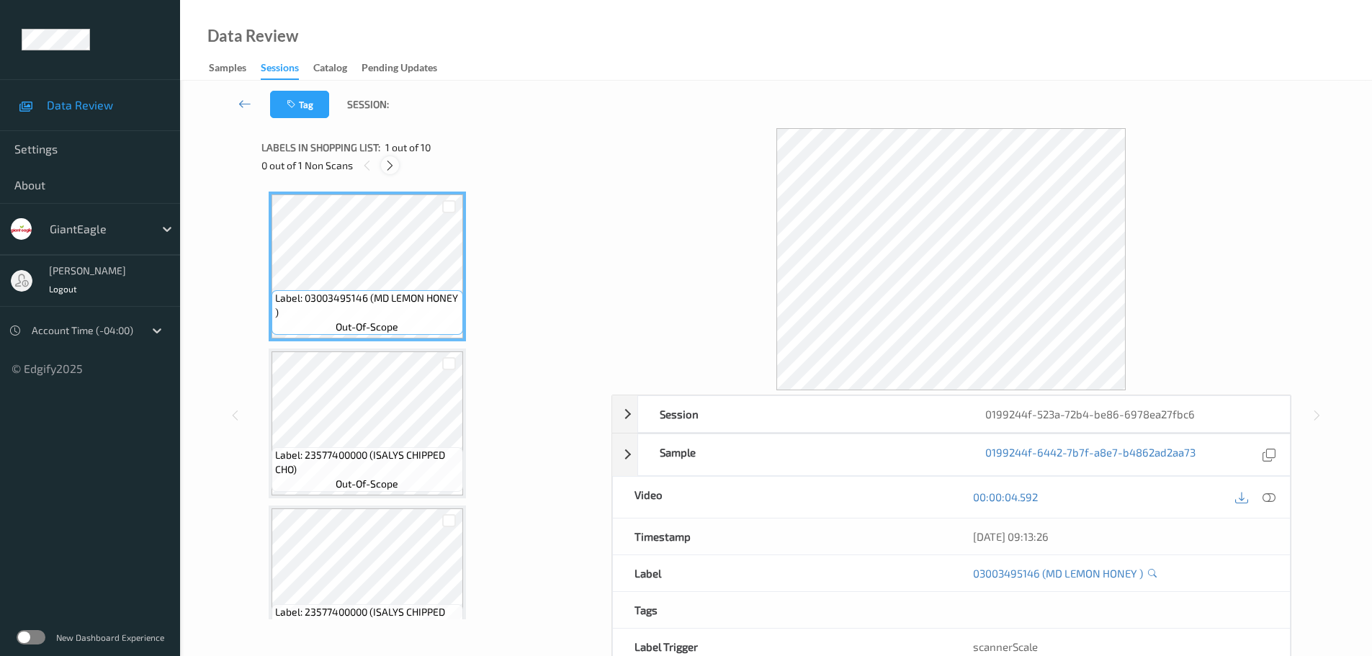
click at [392, 168] on icon at bounding box center [390, 165] width 12 height 13
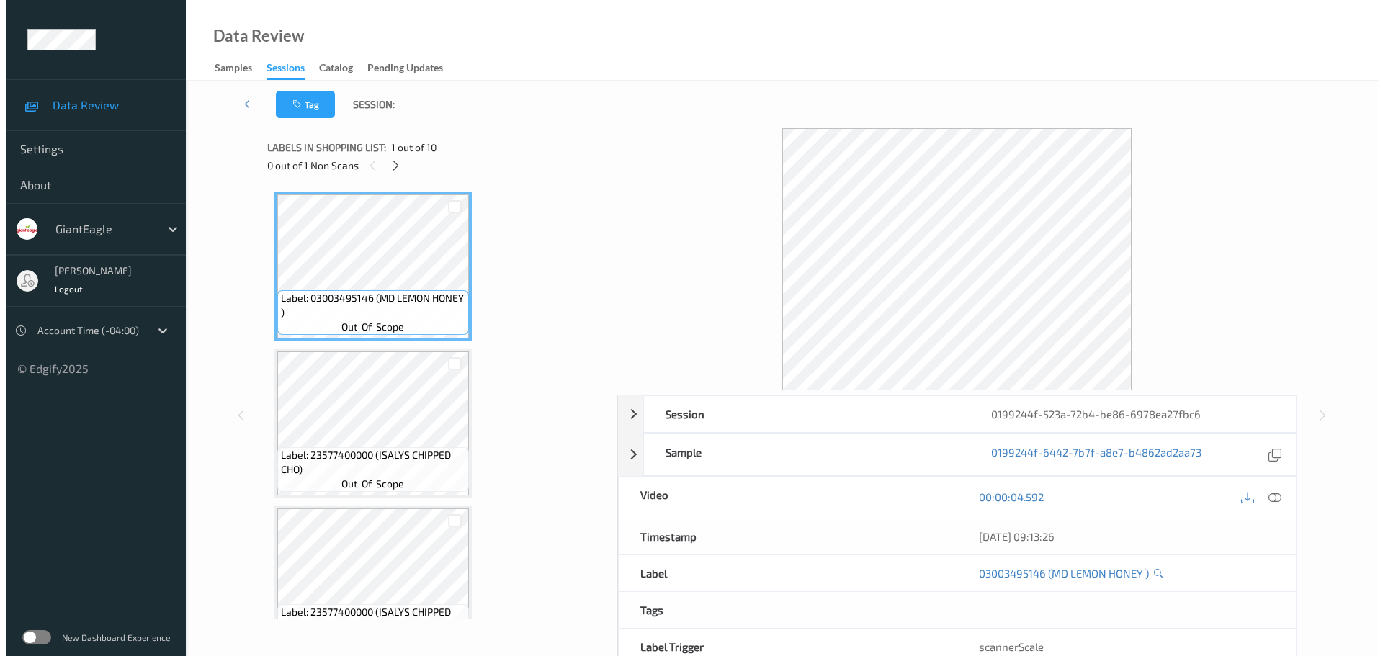
scroll to position [321, 0]
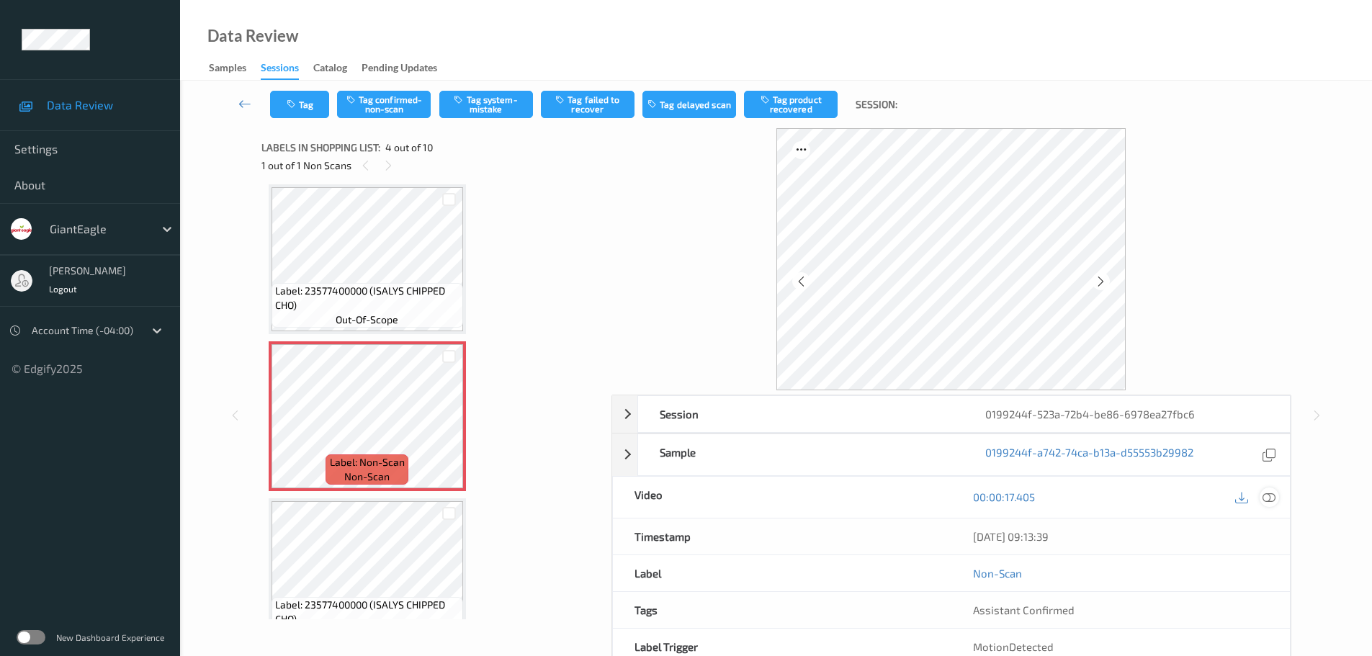
click at [1270, 506] on div at bounding box center [1269, 497] width 19 height 19
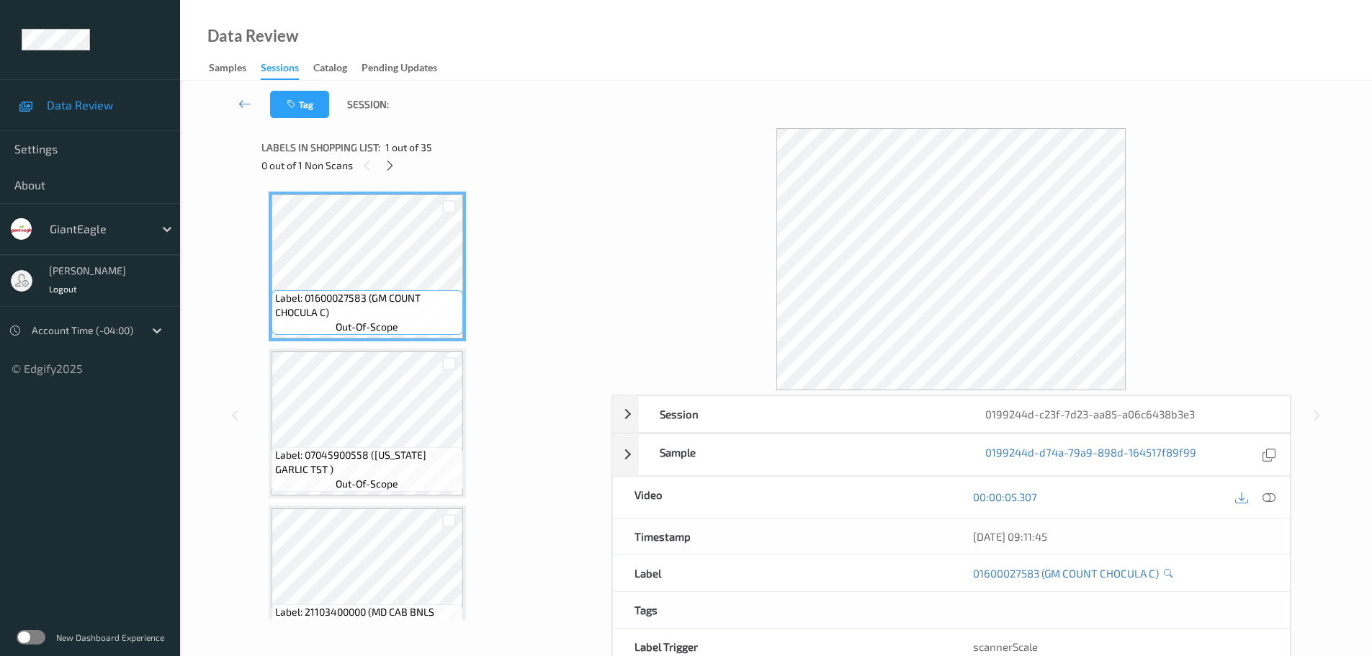
click at [390, 168] on icon at bounding box center [390, 165] width 12 height 13
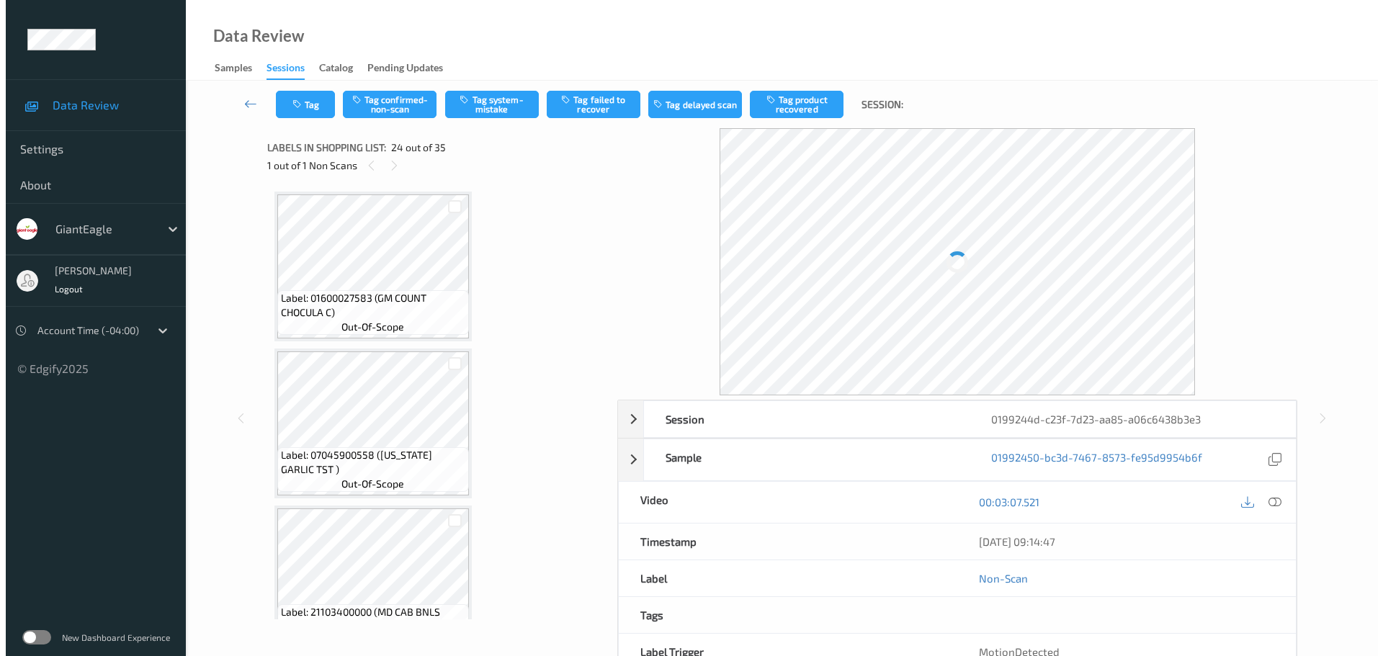
scroll to position [3461, 0]
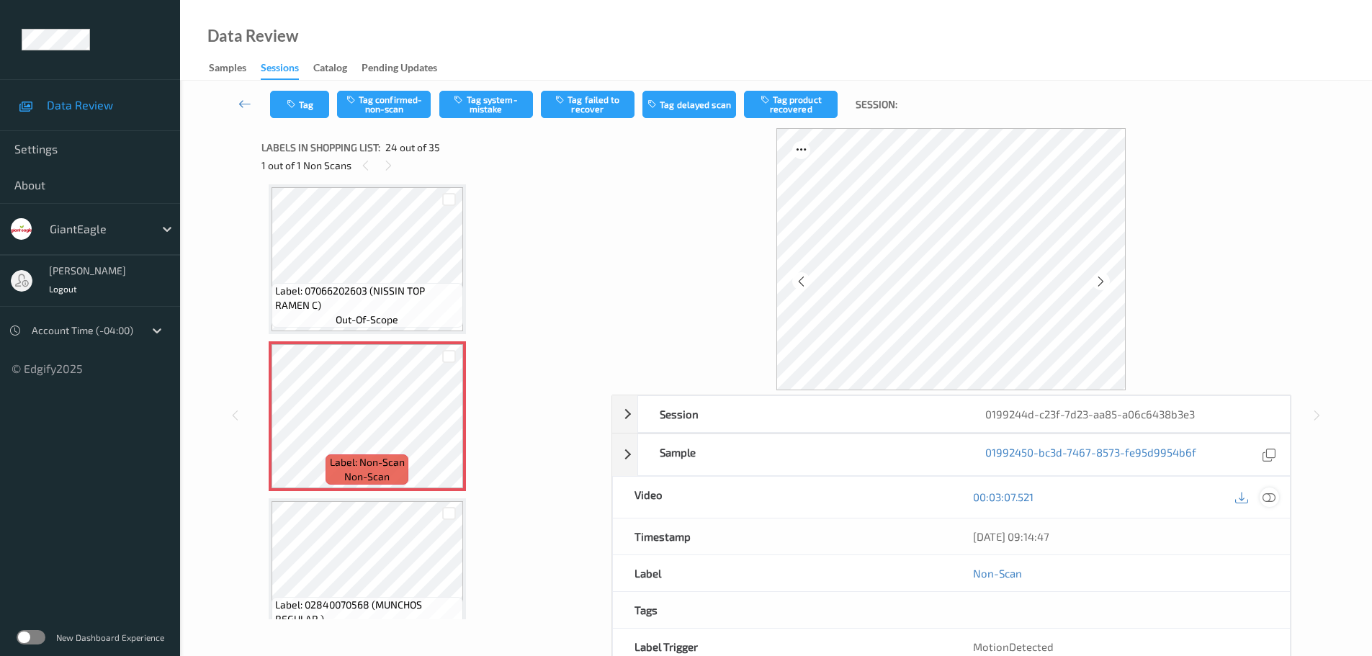
click at [1270, 503] on icon at bounding box center [1268, 496] width 13 height 13
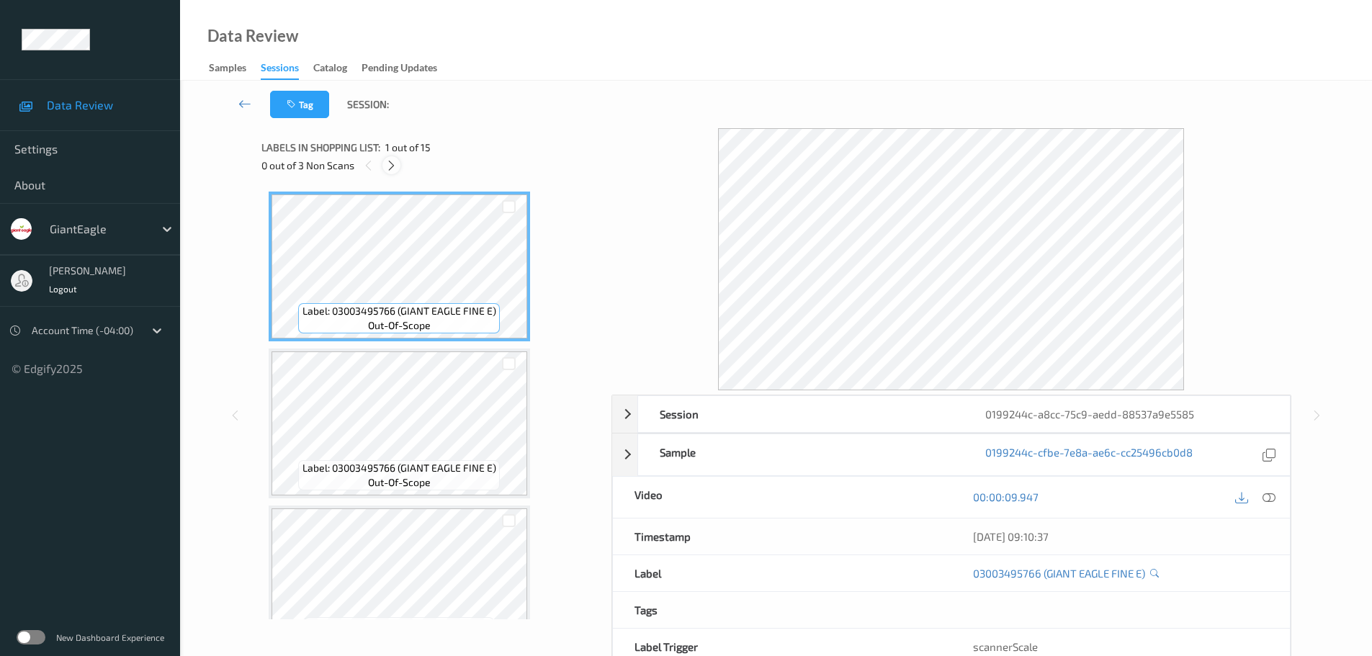
click at [387, 163] on icon at bounding box center [391, 165] width 12 height 13
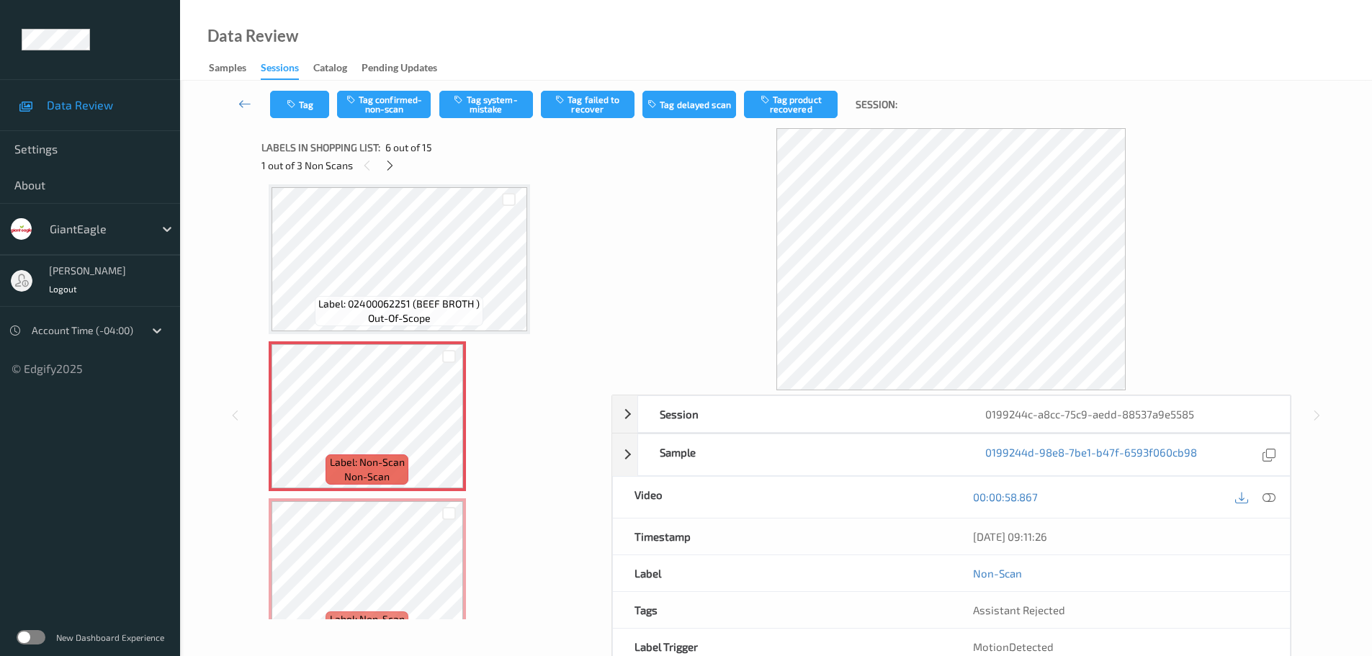
click at [1270, 497] on icon at bounding box center [1268, 496] width 13 height 13
